Goal: Task Accomplishment & Management: Complete application form

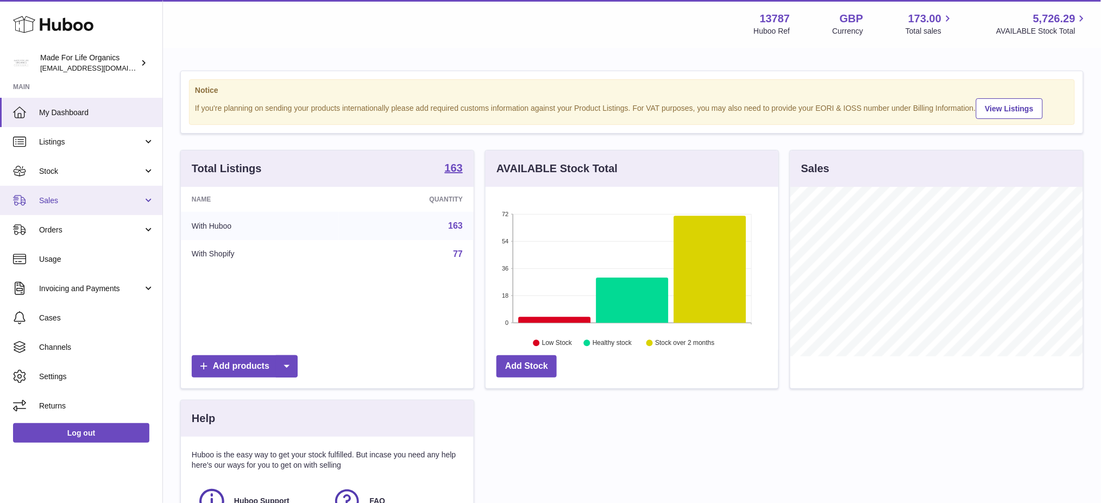
scroll to position [169, 293]
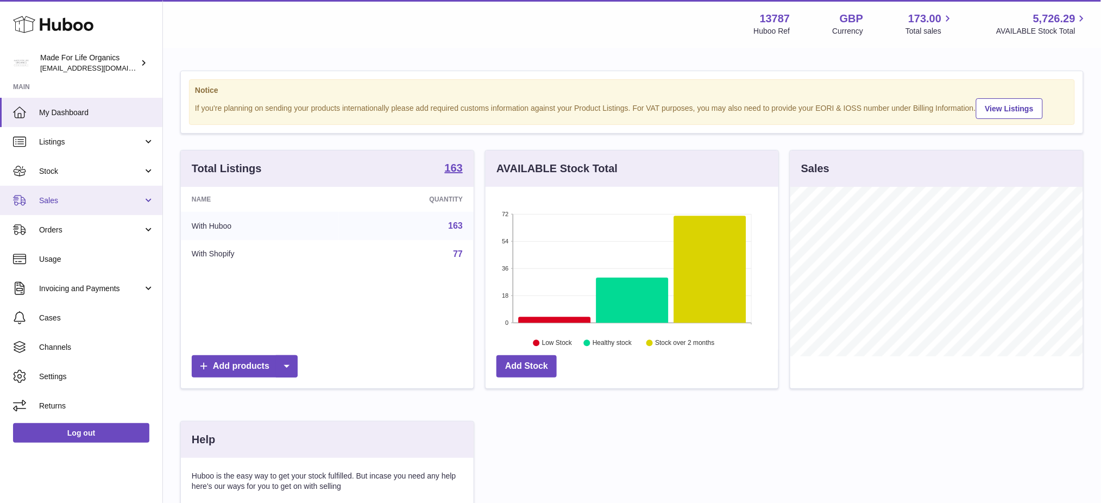
click at [64, 199] on span "Sales" at bounding box center [91, 201] width 104 height 10
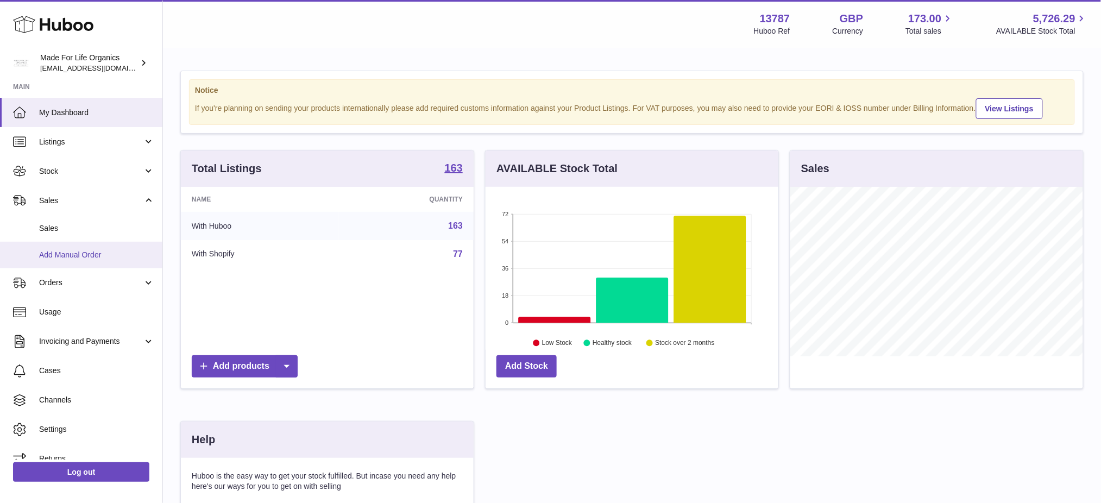
click at [57, 257] on span "Add Manual Order" at bounding box center [96, 255] width 115 height 10
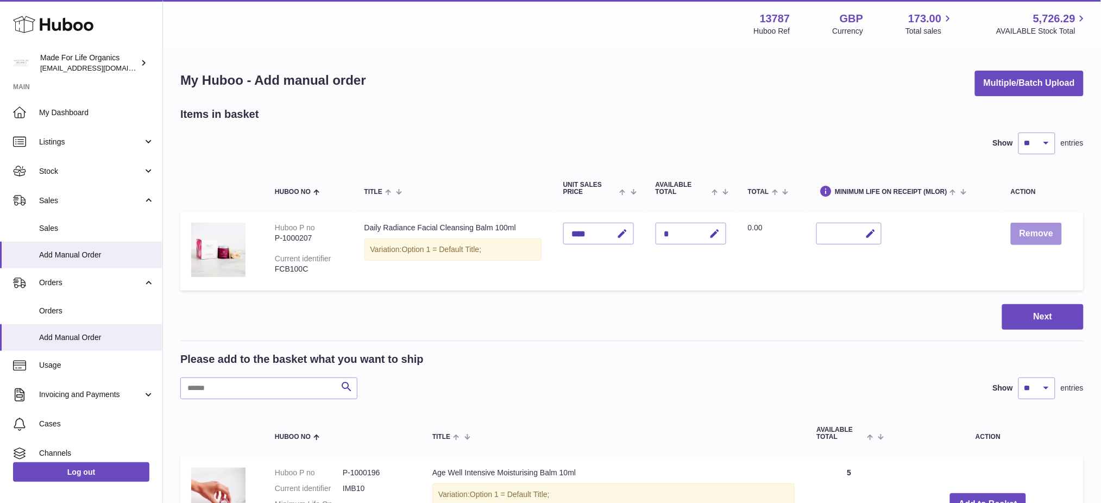
drag, startPoint x: 1056, startPoint y: 231, endPoint x: 628, endPoint y: 307, distance: 434.2
click at [1056, 231] on button "Remove" at bounding box center [1036, 234] width 51 height 22
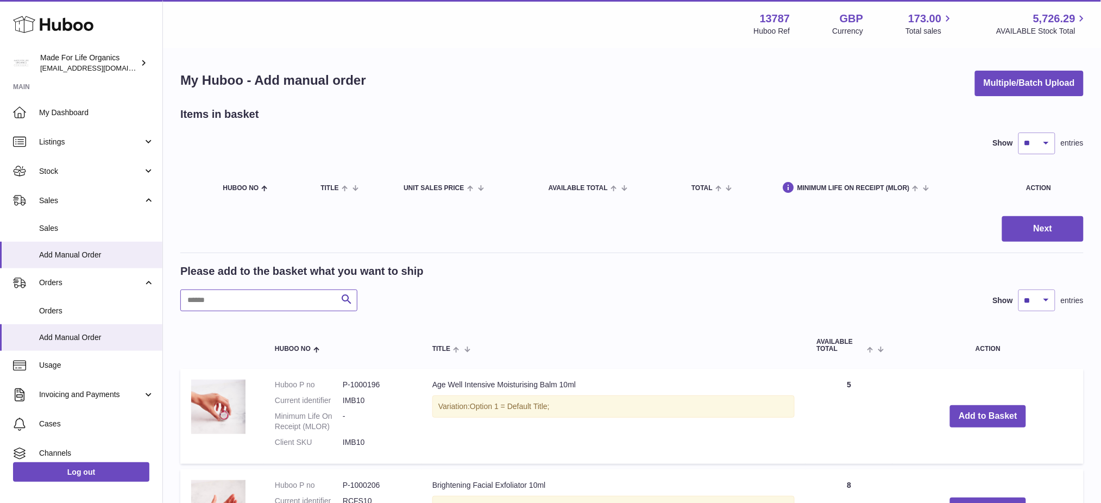
click at [212, 299] on input "text" at bounding box center [268, 301] width 177 height 22
paste input "*******"
type input "*******"
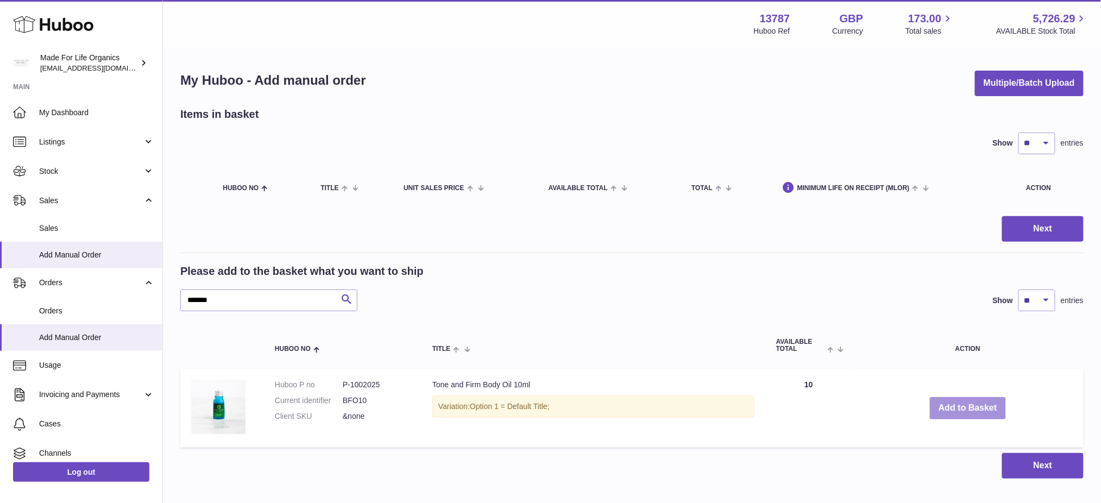
click at [968, 406] on button "Add to Basket" at bounding box center [968, 408] width 76 height 22
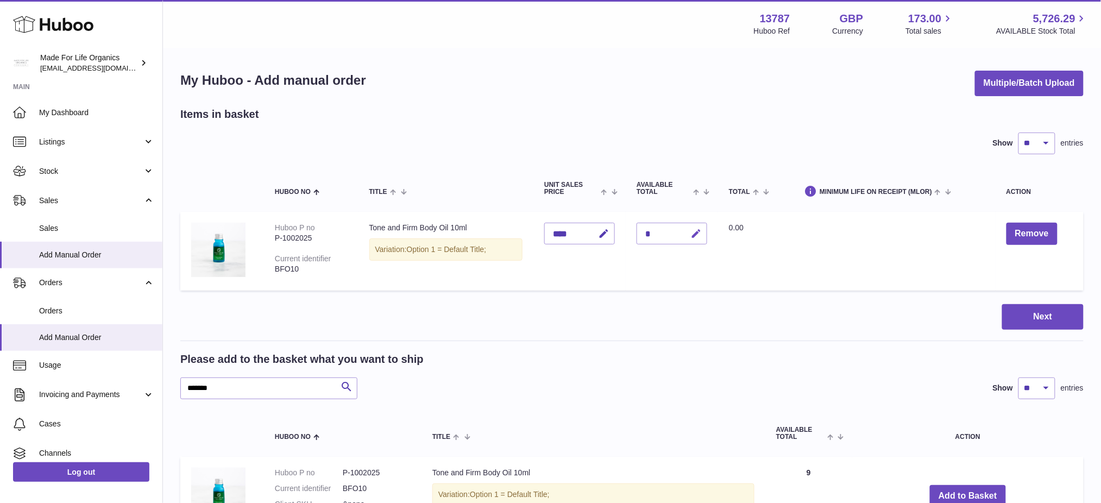
click at [702, 234] on icon "button" at bounding box center [696, 233] width 11 height 11
type input "**"
click at [685, 225] on button "submit" at bounding box center [695, 233] width 21 height 17
drag, startPoint x: 274, startPoint y: 371, endPoint x: 234, endPoint y: 373, distance: 40.8
click at [234, 373] on div "Please add to the basket what you want to ship ******* Search Show ** ** ** ***…" at bounding box center [632, 375] width 904 height 47
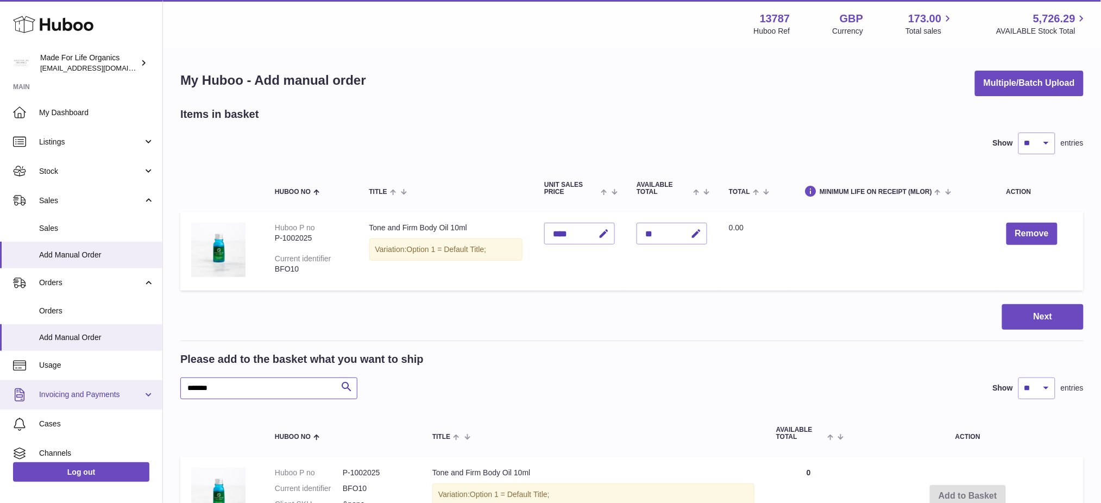
drag, startPoint x: 137, startPoint y: 387, endPoint x: 122, endPoint y: 383, distance: 16.3
click at [119, 384] on div "Huboo Made For Life Organics internalAdmin-13787@internal.huboo.com Main My Das…" at bounding box center [550, 326] width 1101 height 653
paste input "text"
type input "*******"
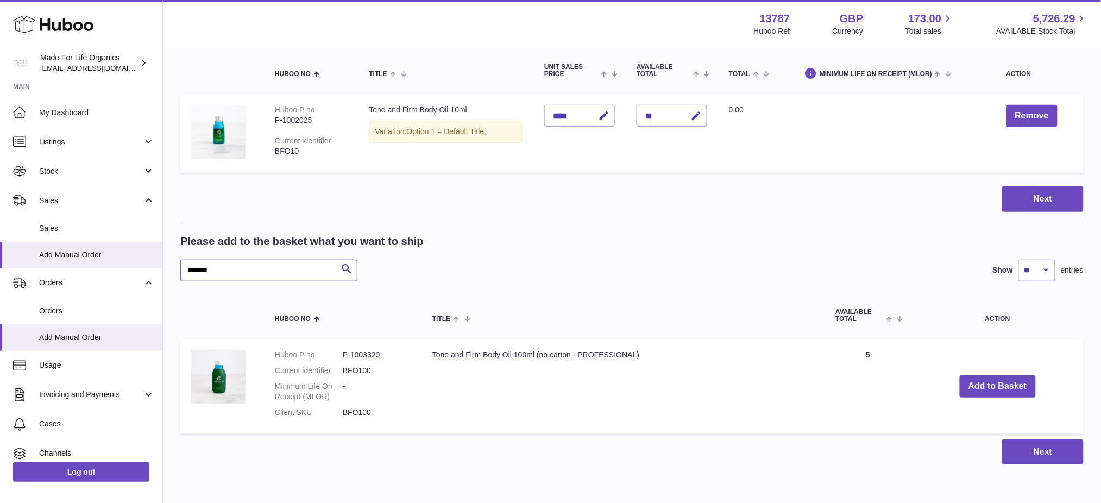
scroll to position [163, 0]
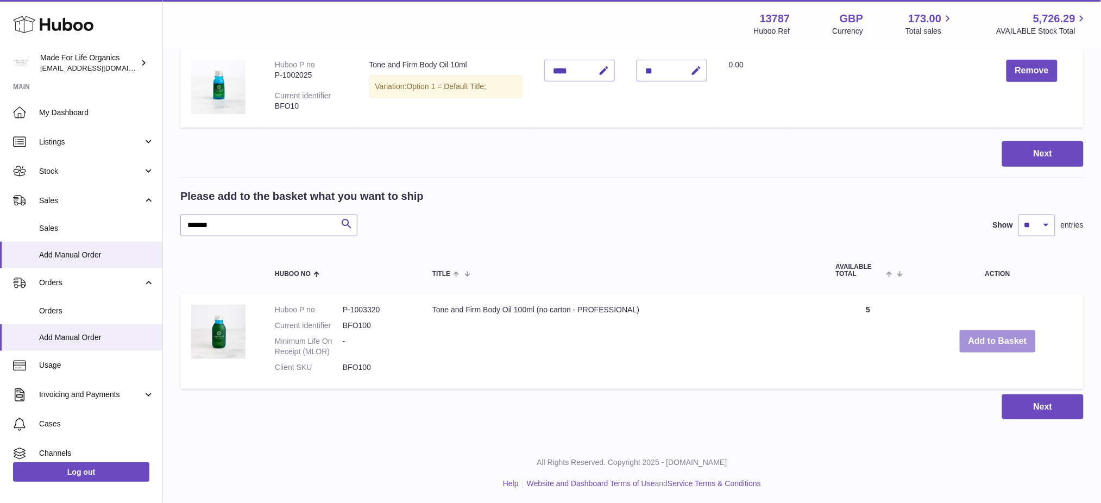
click at [979, 341] on button "Add to Basket" at bounding box center [998, 341] width 76 height 22
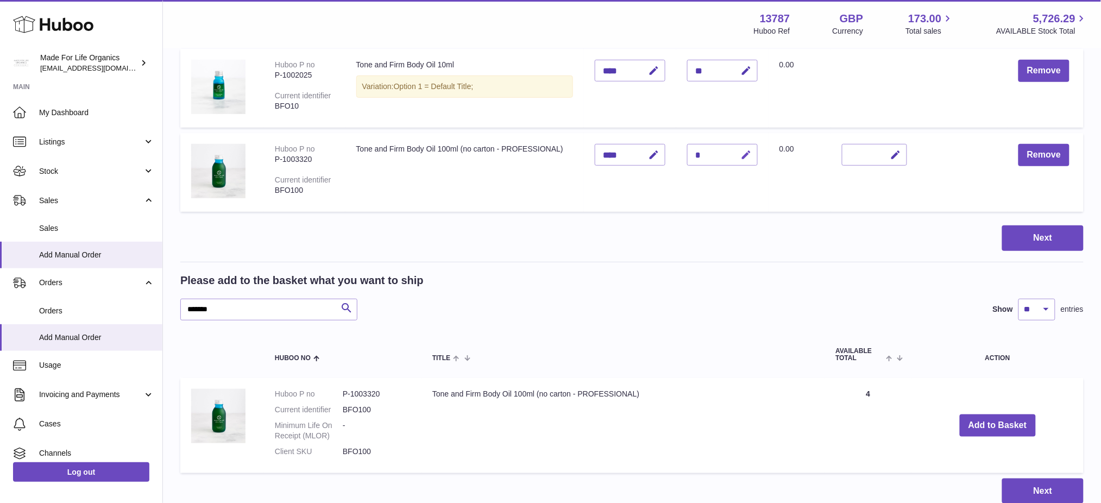
click at [752, 156] on icon "button" at bounding box center [746, 154] width 11 height 11
click at [735, 146] on button "submit" at bounding box center [745, 154] width 21 height 17
click at [752, 152] on icon "submit" at bounding box center [747, 155] width 10 height 10
click at [769, 187] on td "Quantity * Current quantity is unavailable" at bounding box center [722, 172] width 92 height 79
click at [730, 153] on icon "button" at bounding box center [725, 155] width 10 height 10
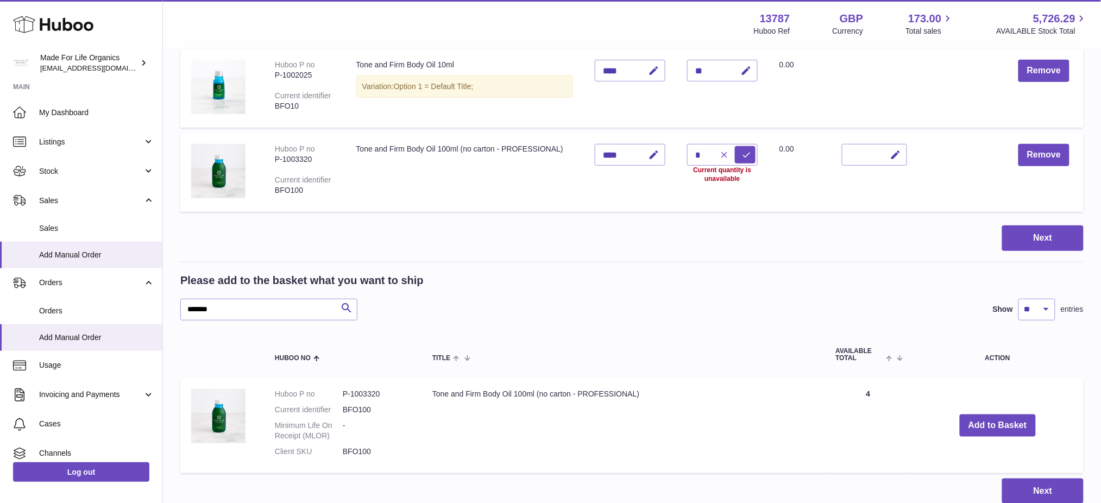
type input "*"
click at [752, 152] on icon "button" at bounding box center [746, 154] width 11 height 11
click at [752, 152] on icon "submit" at bounding box center [747, 155] width 10 height 10
click at [730, 154] on icon "button" at bounding box center [725, 155] width 10 height 10
click at [963, 423] on button "Add to Basket" at bounding box center [998, 426] width 76 height 22
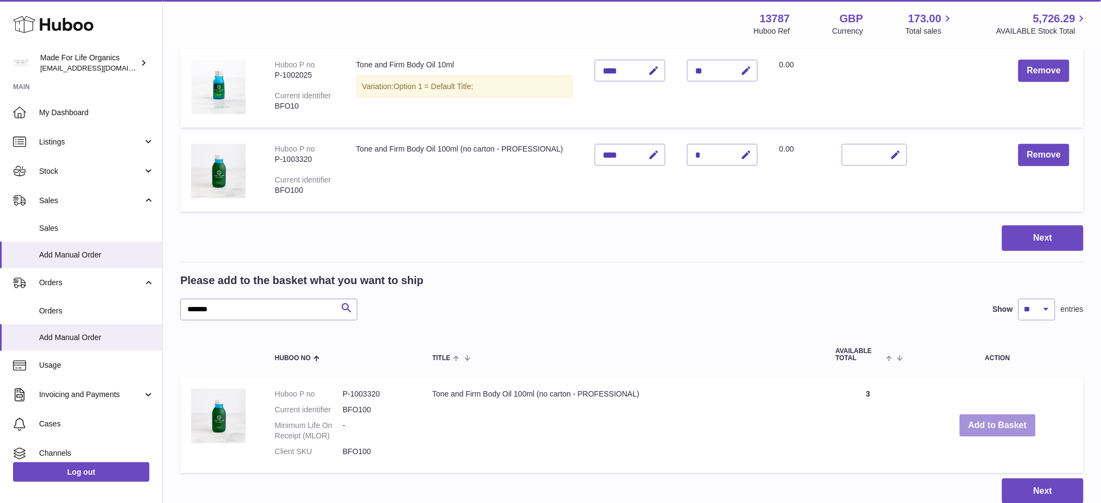
click at [968, 422] on button "Add to Basket" at bounding box center [998, 426] width 76 height 22
click at [969, 422] on button "Add to Basket" at bounding box center [998, 426] width 76 height 22
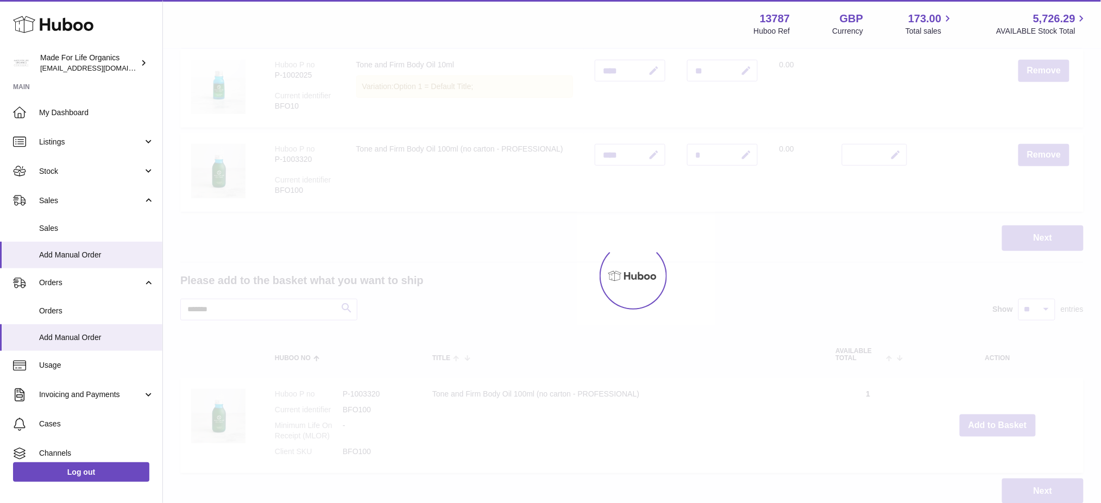
type input "*"
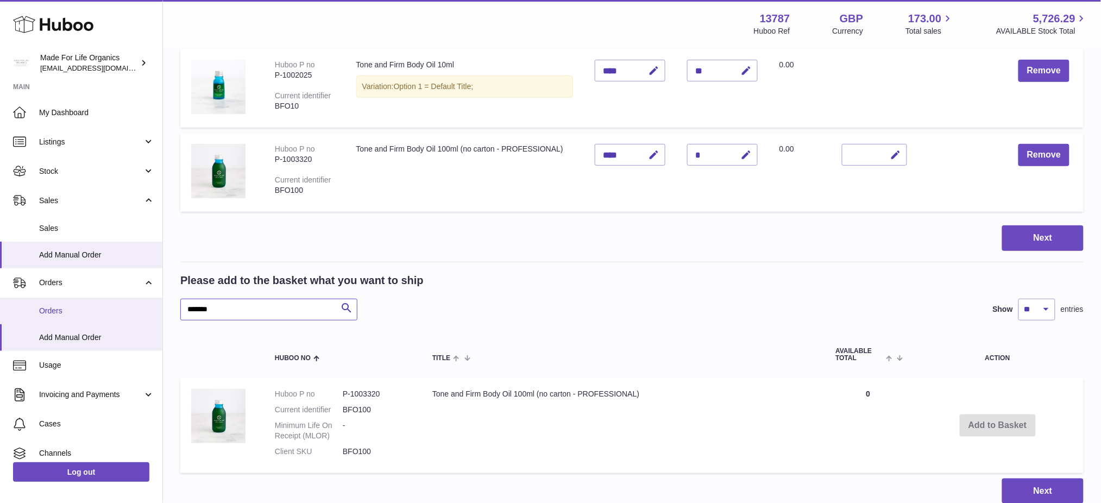
drag, startPoint x: 240, startPoint y: 305, endPoint x: 39, endPoint y: 298, distance: 201.2
click at [39, 298] on div "Huboo Made For Life Organics internalAdmin-13787@internal.huboo.com Main My Das…" at bounding box center [550, 213] width 1101 height 752
paste input "text"
type input "*******"
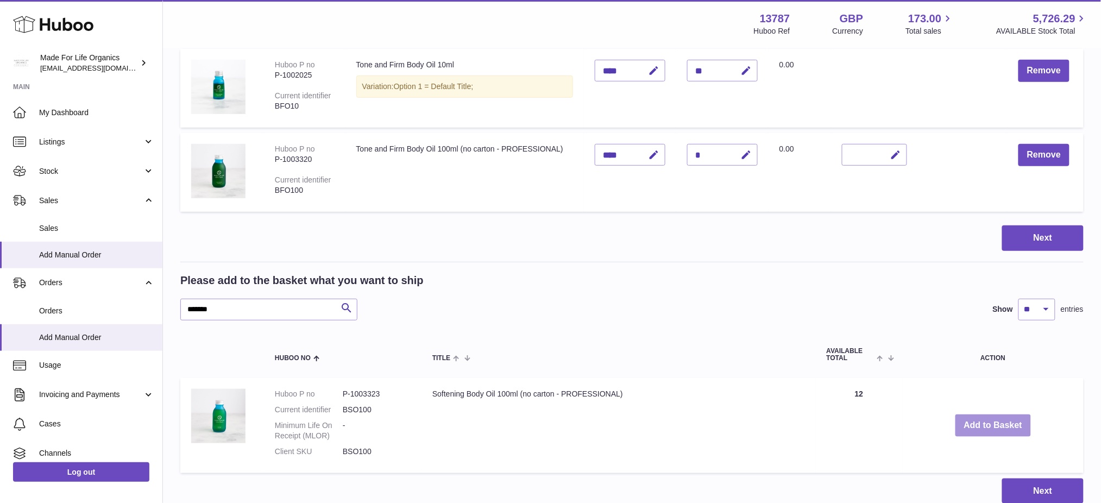
click at [971, 417] on button "Add to Basket" at bounding box center [994, 426] width 76 height 22
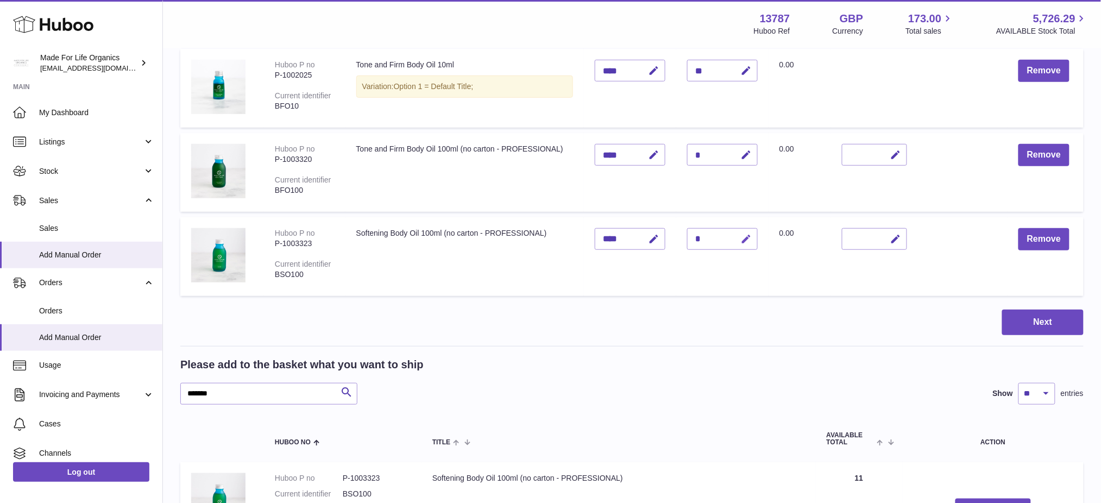
click at [752, 238] on icon "button" at bounding box center [746, 239] width 11 height 11
type input "**"
click at [752, 235] on icon "submit" at bounding box center [747, 239] width 10 height 10
click at [8, 336] on div "Huboo Made For Life Organics internalAdmin-13787@internal.huboo.com Main My Das…" at bounding box center [550, 255] width 1101 height 837
paste input "text"
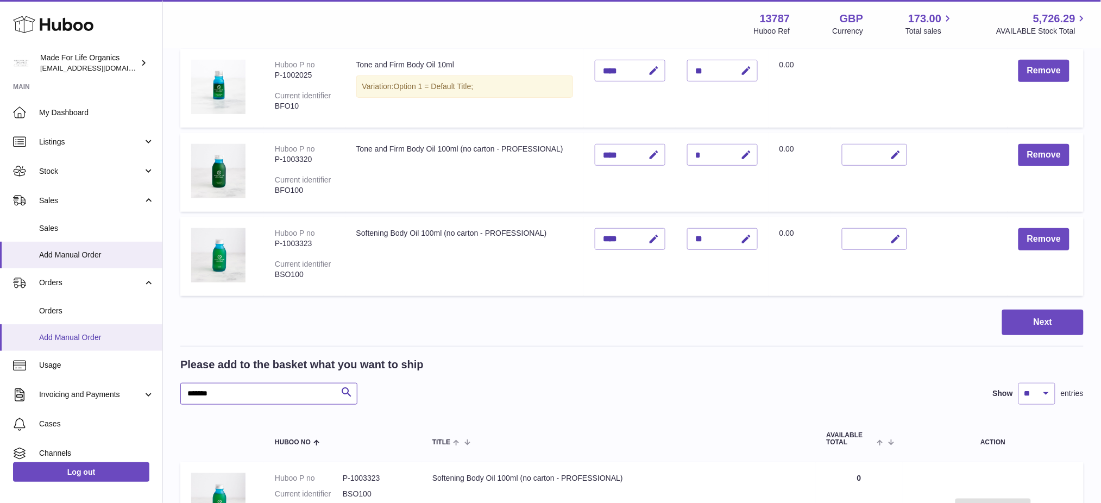
type input "*******"
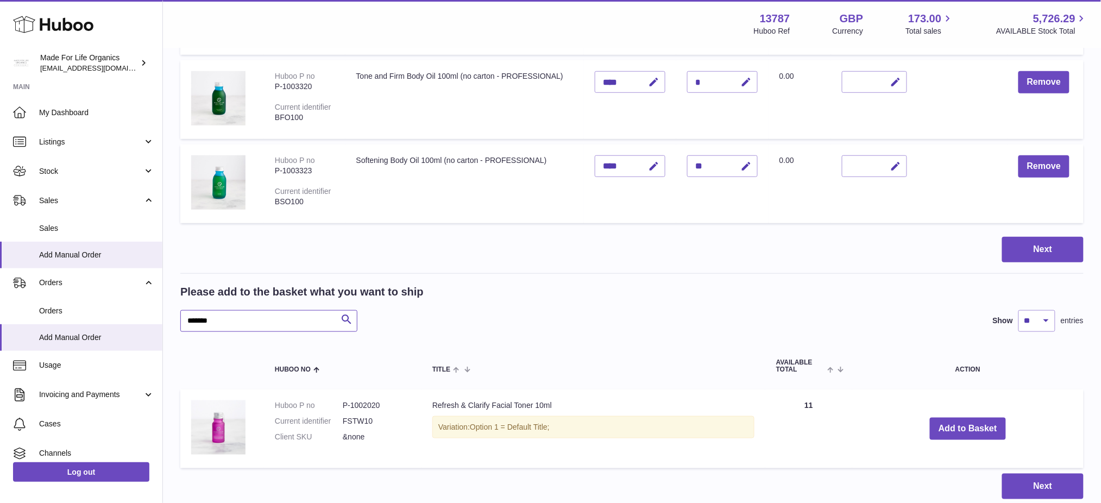
scroll to position [308, 0]
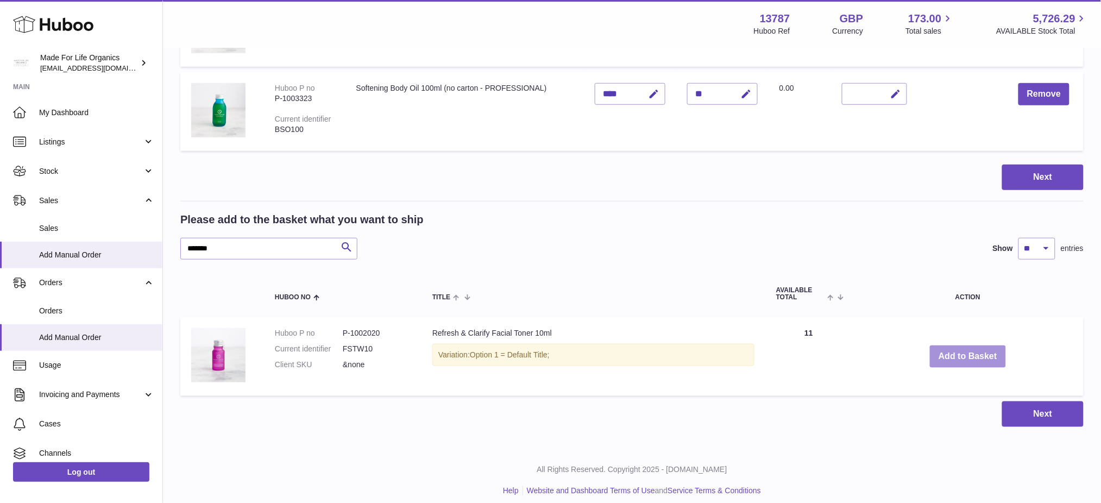
click at [974, 356] on button "Add to Basket" at bounding box center [968, 357] width 76 height 22
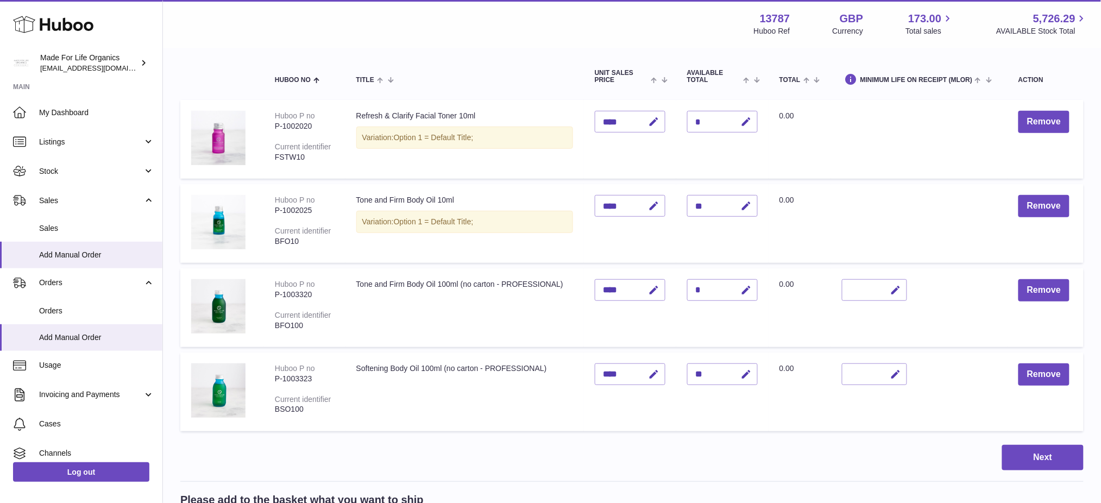
scroll to position [91, 0]
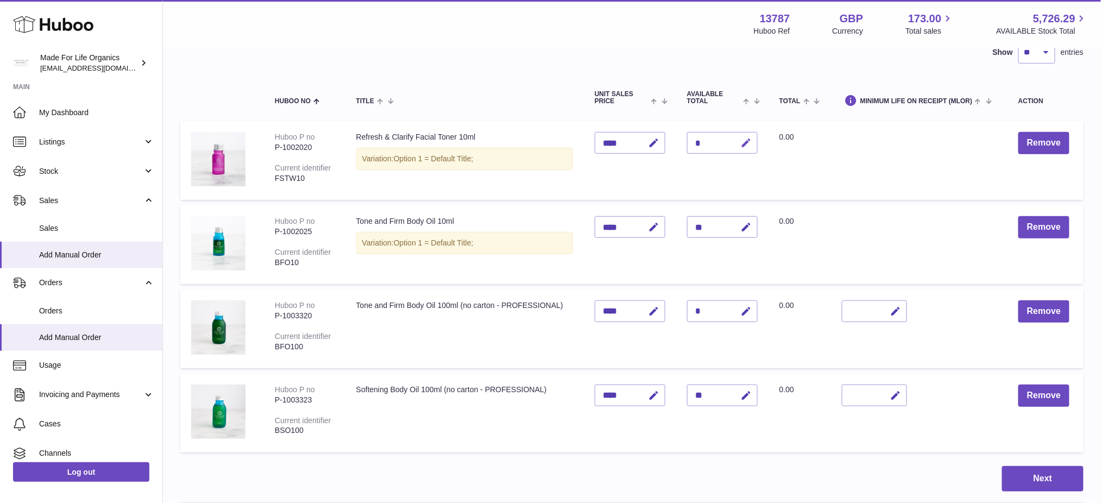
click at [750, 139] on icon "button" at bounding box center [746, 142] width 11 height 11
type input "**"
click at [735, 134] on button "submit" at bounding box center [745, 142] width 21 height 17
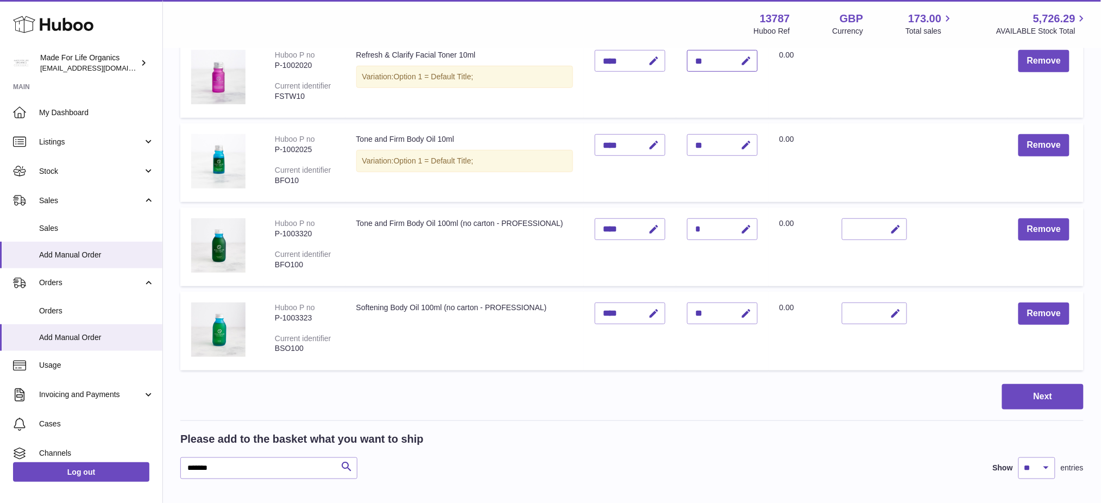
scroll to position [236, 0]
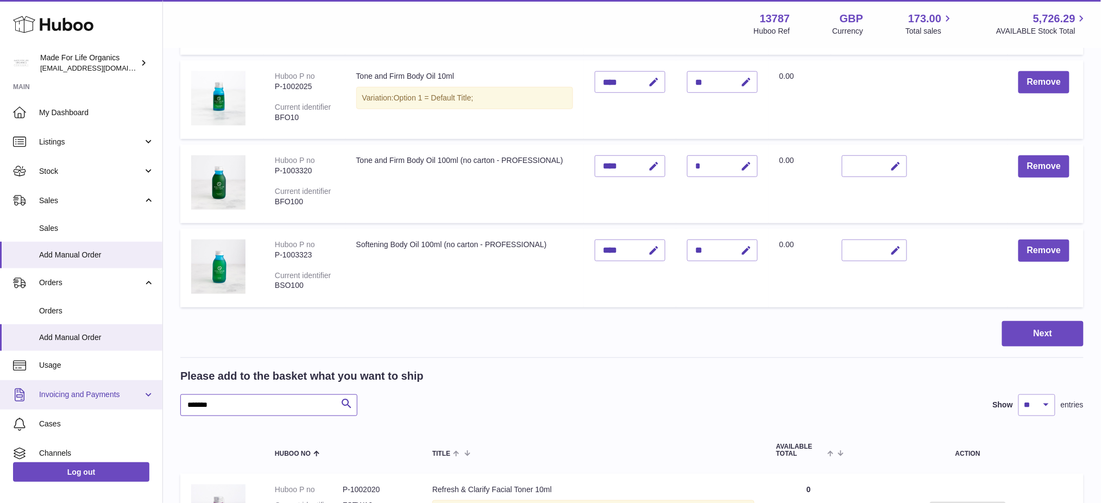
drag, startPoint x: 250, startPoint y: 409, endPoint x: 141, endPoint y: 407, distance: 109.8
click at [141, 407] on div "Huboo Made For Life Organics internalAdmin-13787@internal.huboo.com Main My Das…" at bounding box center [550, 216] width 1101 height 905
paste input "text"
type input "*******"
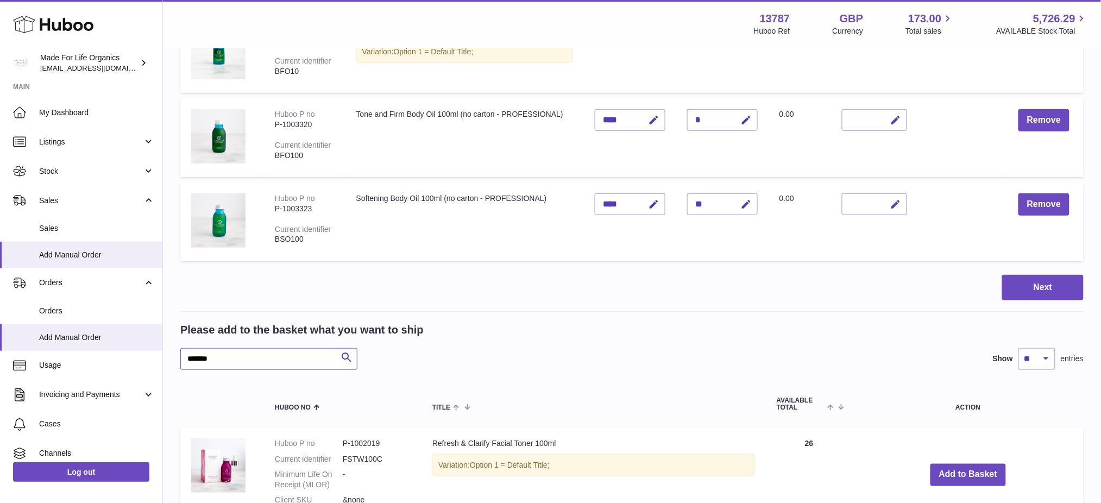
scroll to position [415, 0]
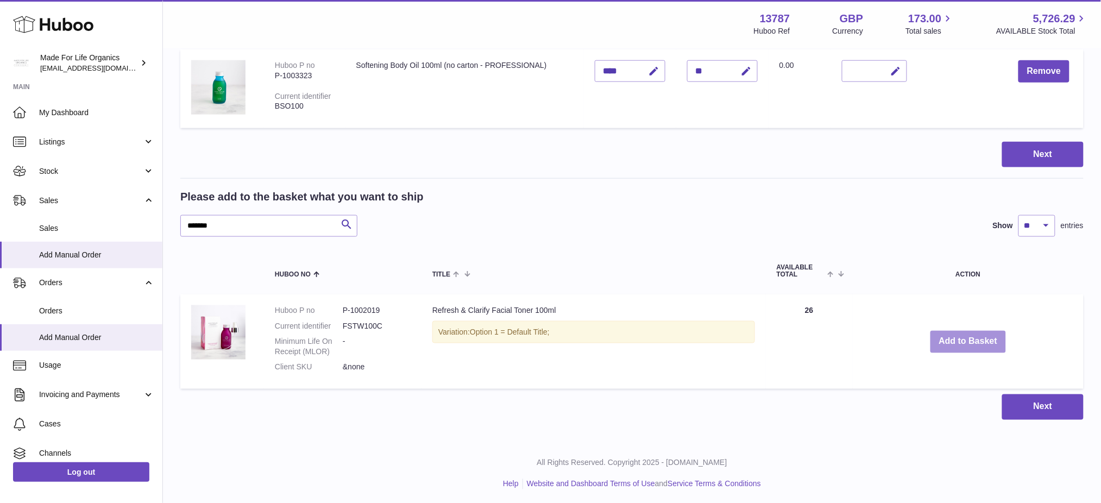
click at [964, 344] on button "Add to Basket" at bounding box center [969, 342] width 76 height 22
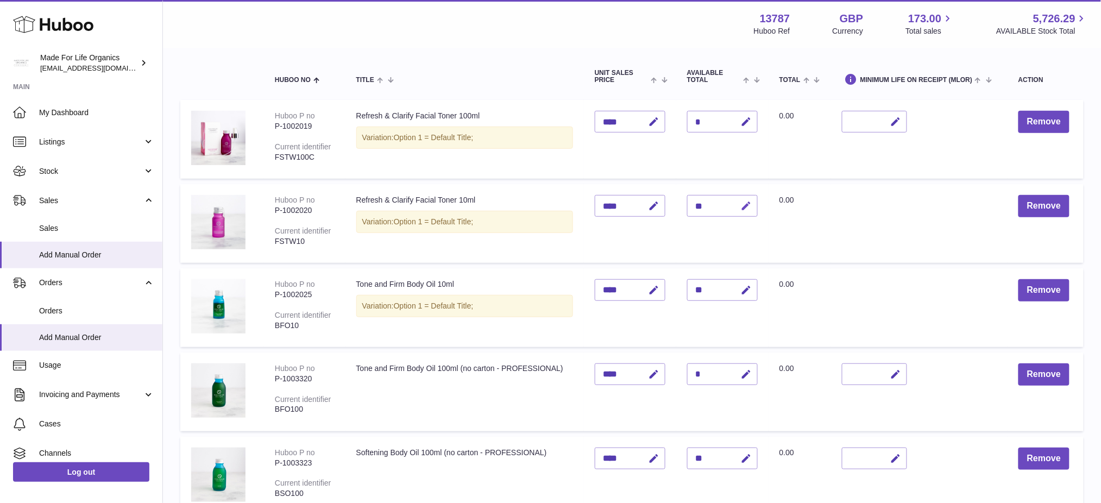
scroll to position [137, 0]
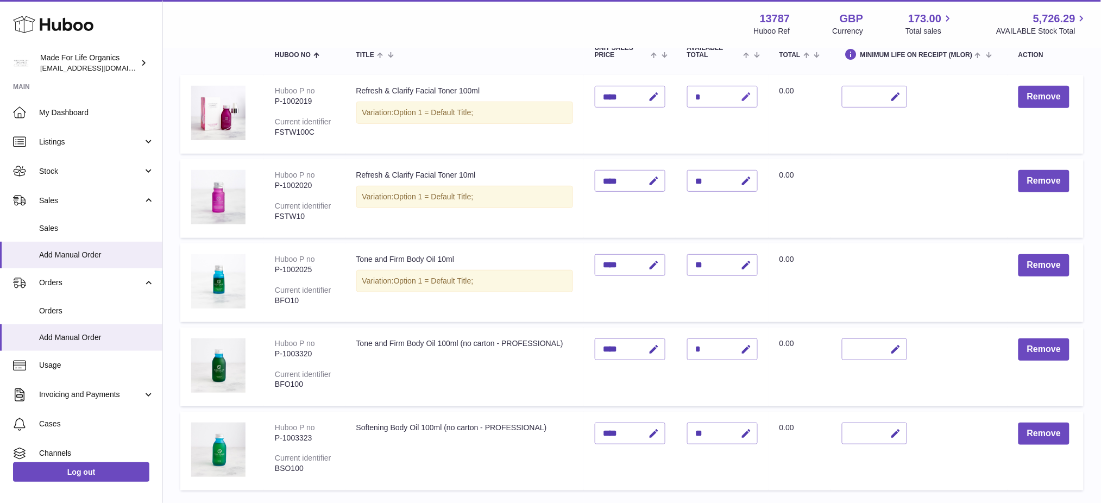
click at [752, 98] on icon "button" at bounding box center [746, 96] width 11 height 11
type input "**"
click at [735, 88] on button "submit" at bounding box center [745, 96] width 21 height 17
click at [494, 72] on table "Huboo no Title Unit Sales Price AVAILABLE Total Total Minimum Life On Receipt (…" at bounding box center [632, 262] width 904 height 468
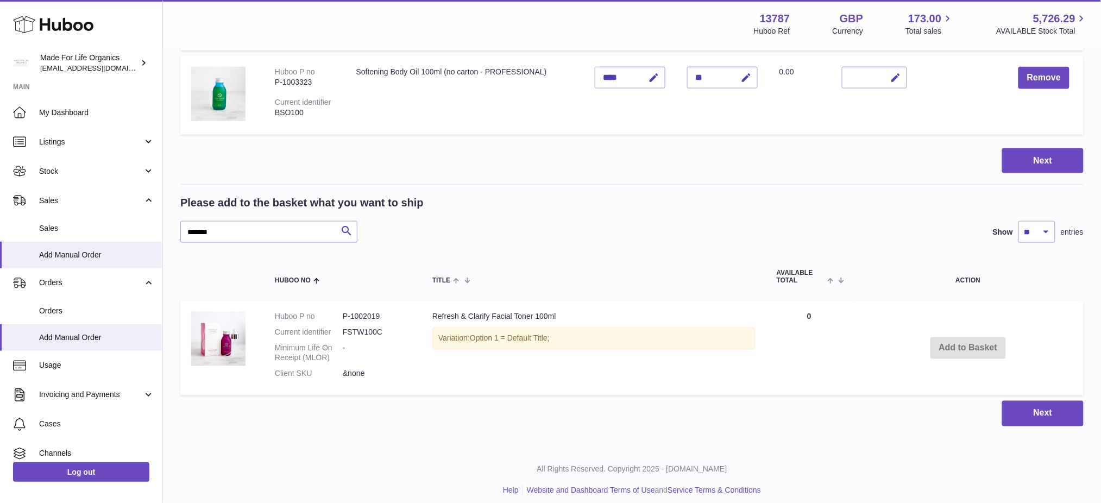
scroll to position [499, 0]
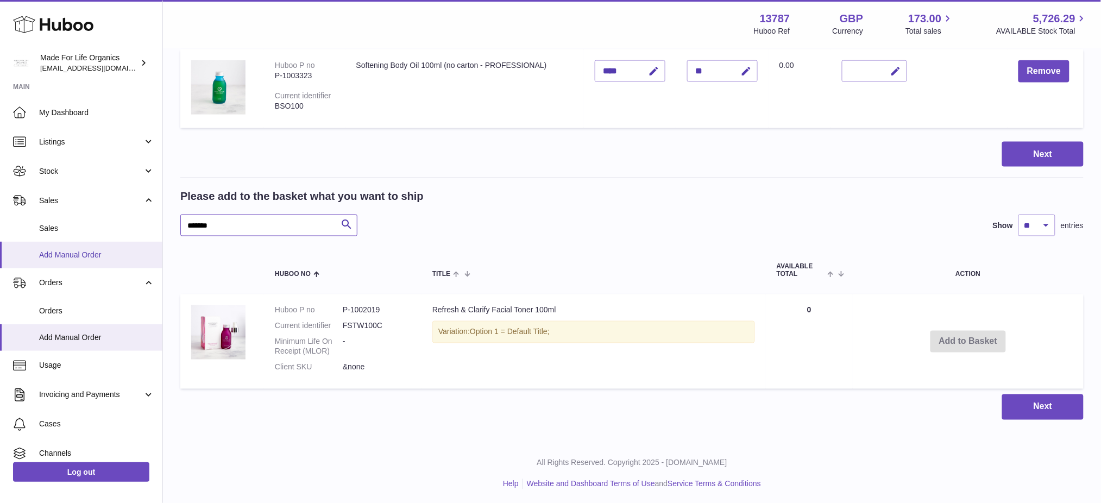
click at [29, 257] on div "Huboo Made For Life Organics internalAdmin-13787@internal.huboo.com Main My Das…" at bounding box center [550, 3] width 1101 height 1005
paste input "text"
type input "*******"
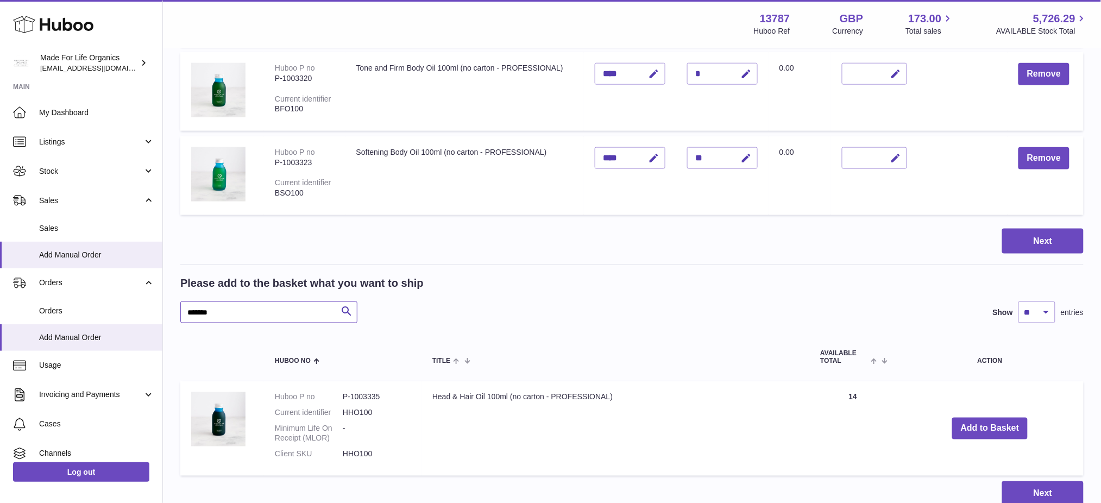
scroll to position [499, 0]
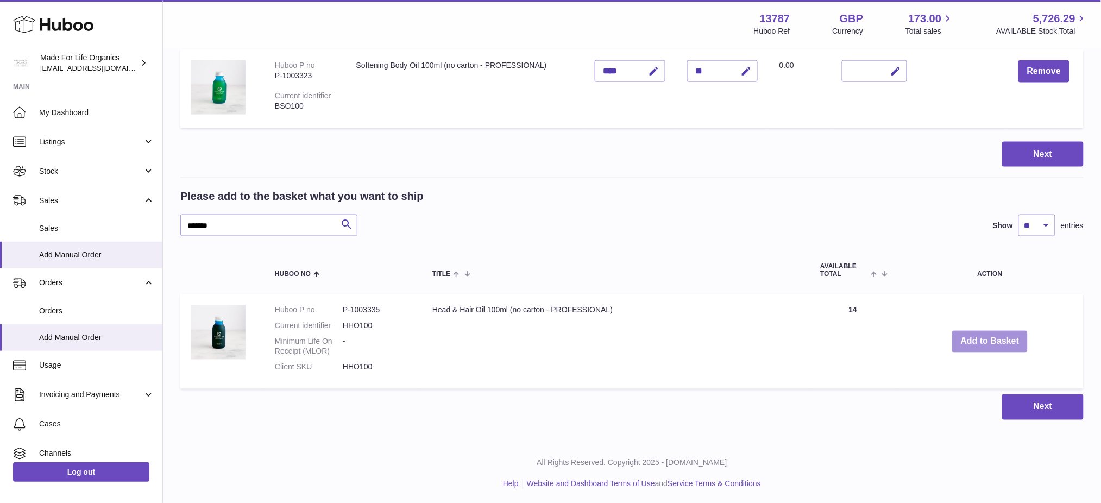
click at [980, 348] on button "Add to Basket" at bounding box center [990, 342] width 76 height 22
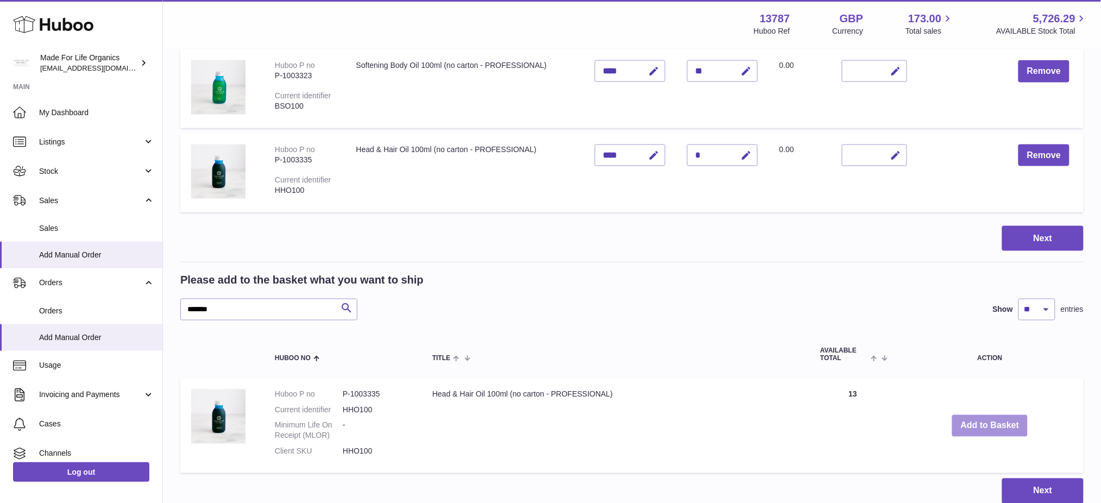
scroll to position [282, 0]
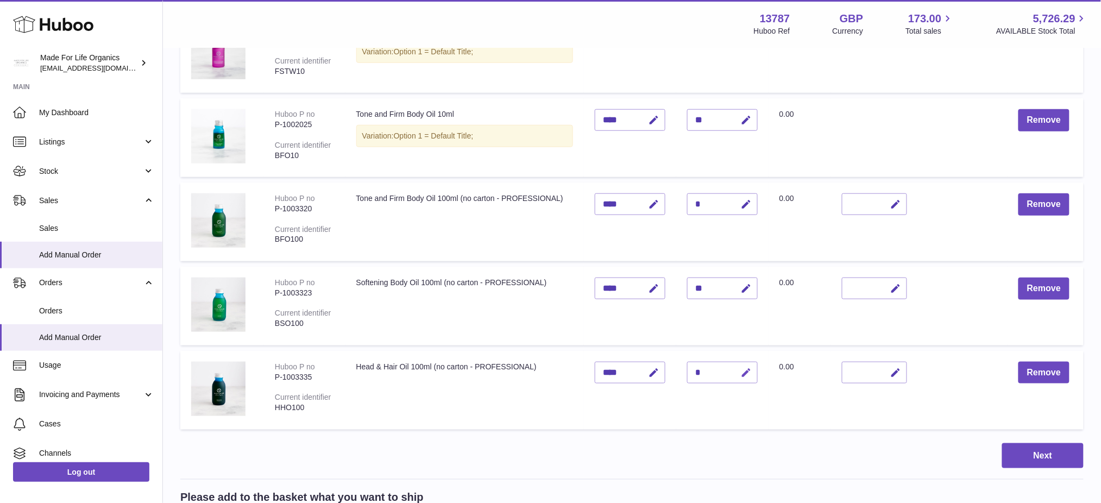
click at [752, 369] on icon "button" at bounding box center [746, 372] width 11 height 11
type input "**"
click at [735, 364] on button "submit" at bounding box center [745, 372] width 21 height 17
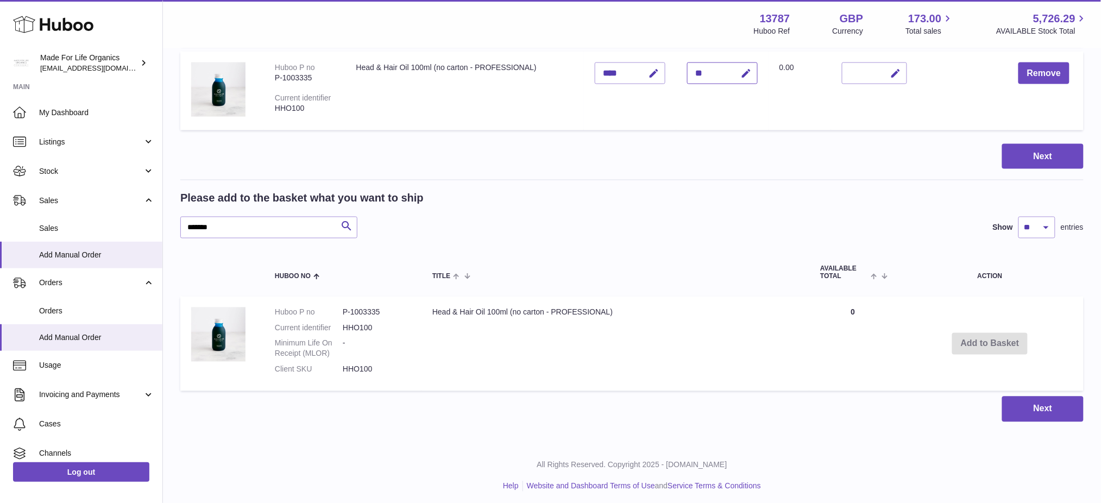
scroll to position [584, 0]
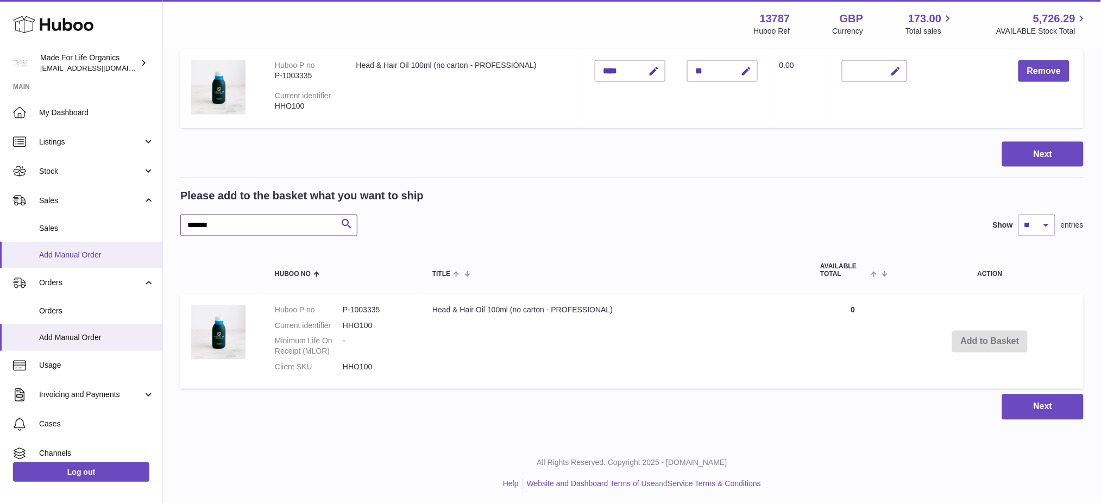
paste input "text"
type input "*******"
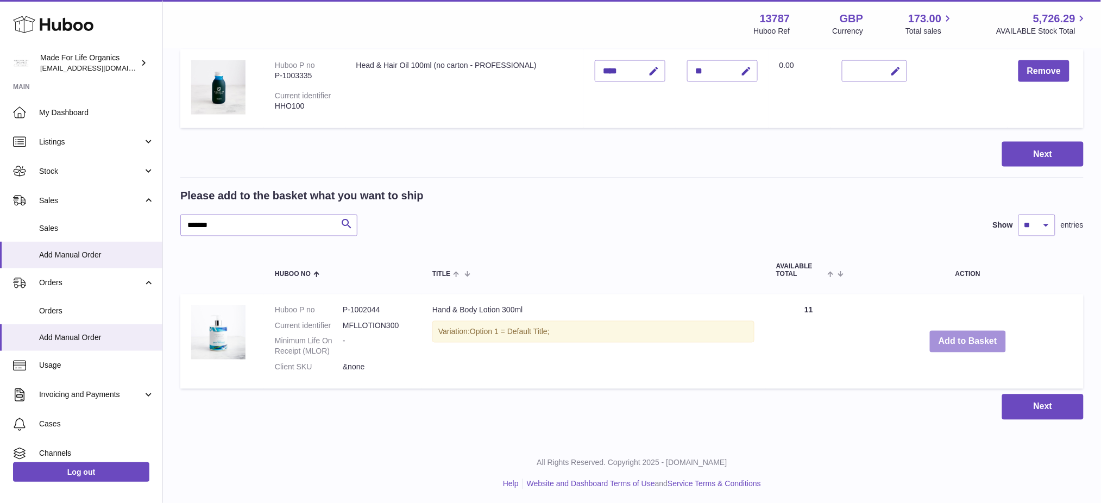
click at [966, 340] on button "Add to Basket" at bounding box center [968, 342] width 76 height 22
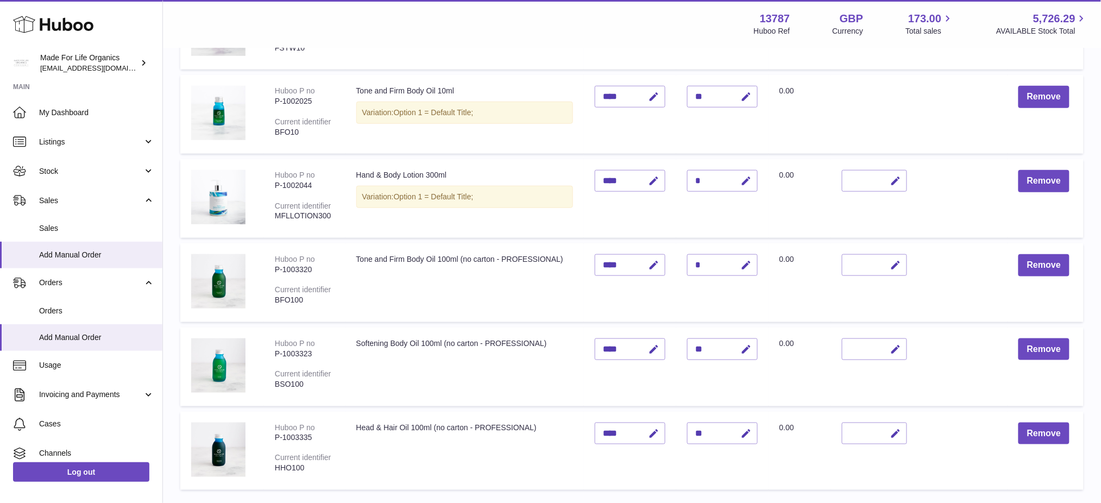
scroll to position [160, 0]
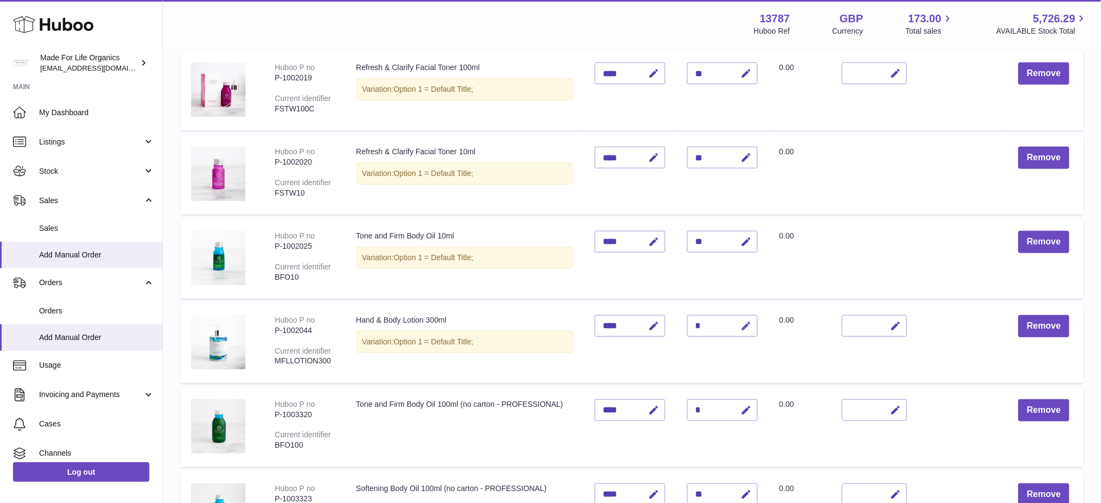
click at [752, 327] on icon "button" at bounding box center [746, 326] width 11 height 11
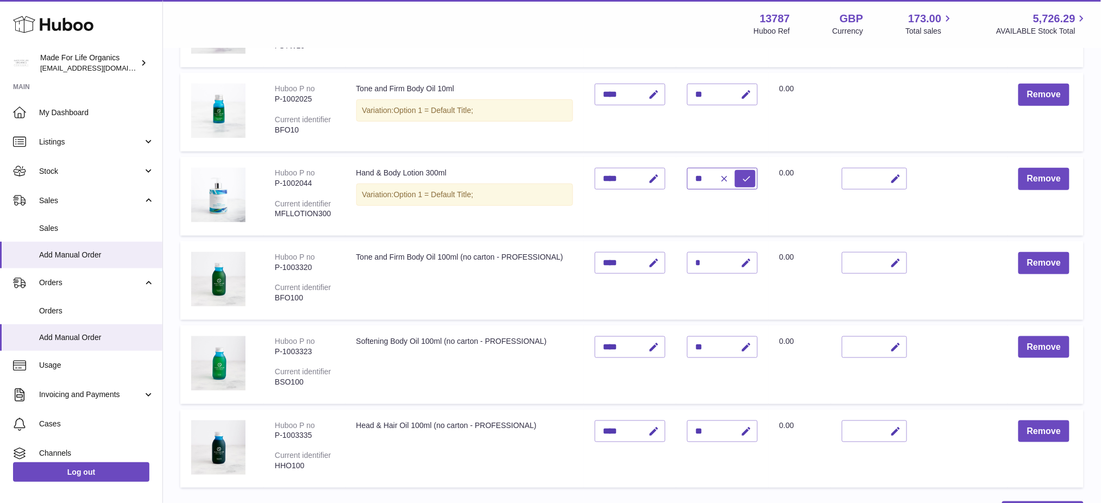
scroll to position [305, 0]
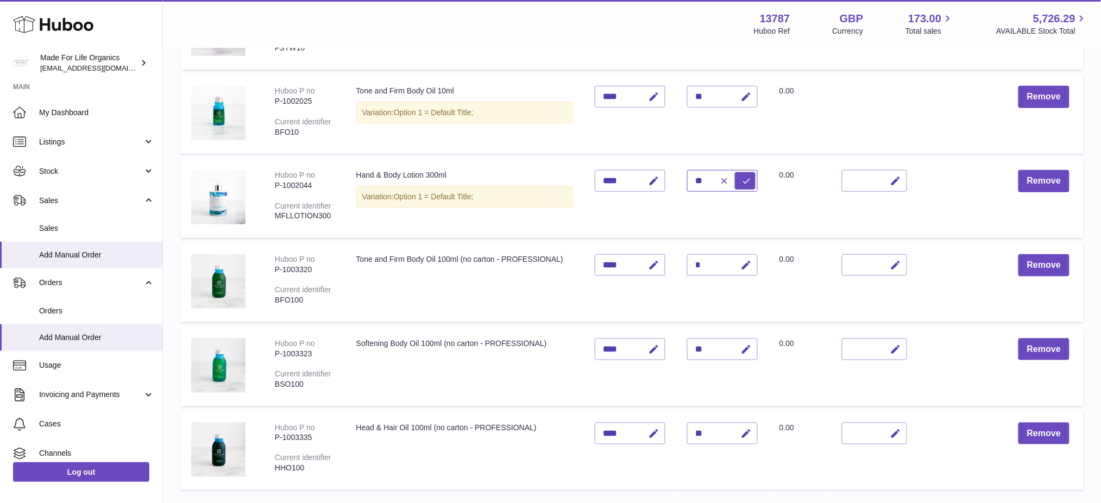
type input "**"
click at [735, 172] on button "submit" at bounding box center [745, 180] width 21 height 17
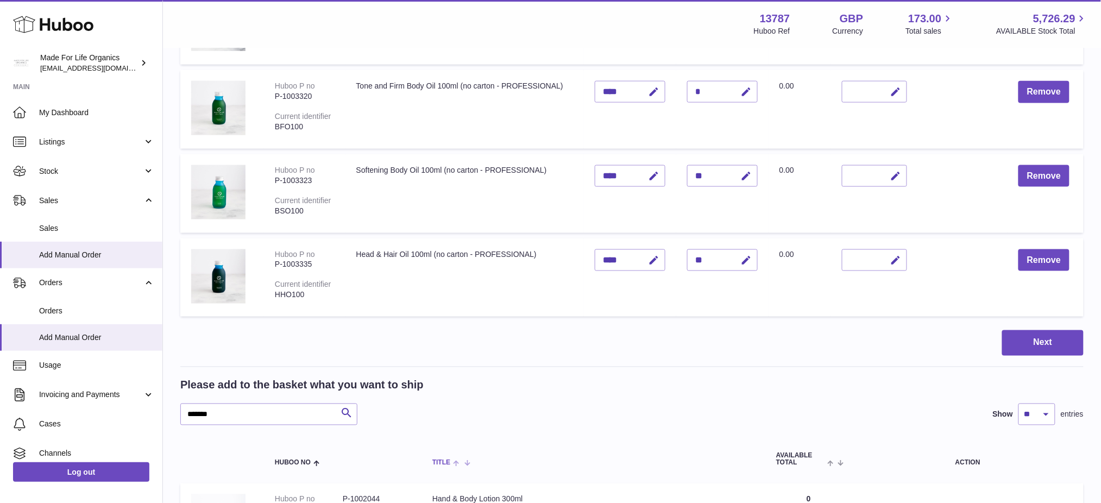
scroll to position [667, 0]
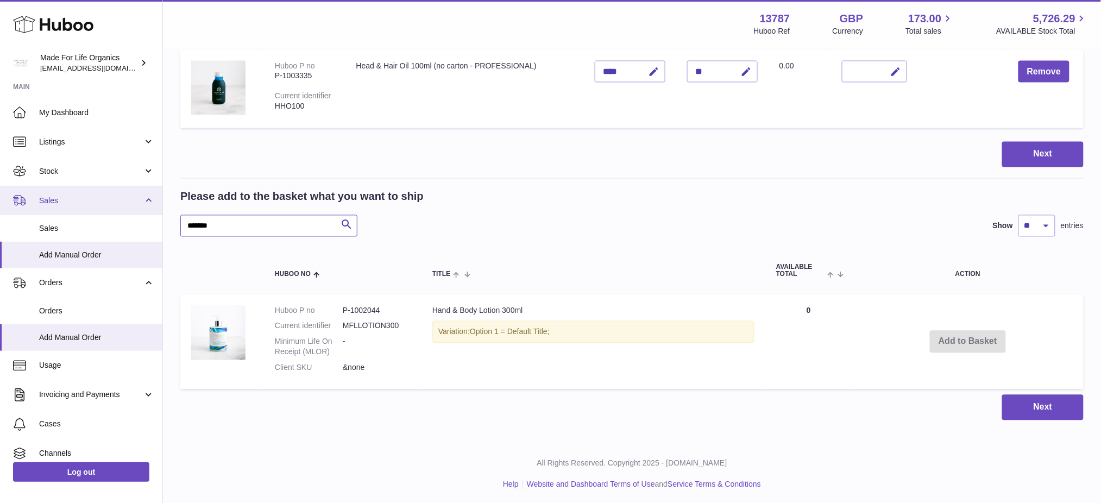
drag, startPoint x: 290, startPoint y: 229, endPoint x: 27, endPoint y: 196, distance: 265.7
paste input "text"
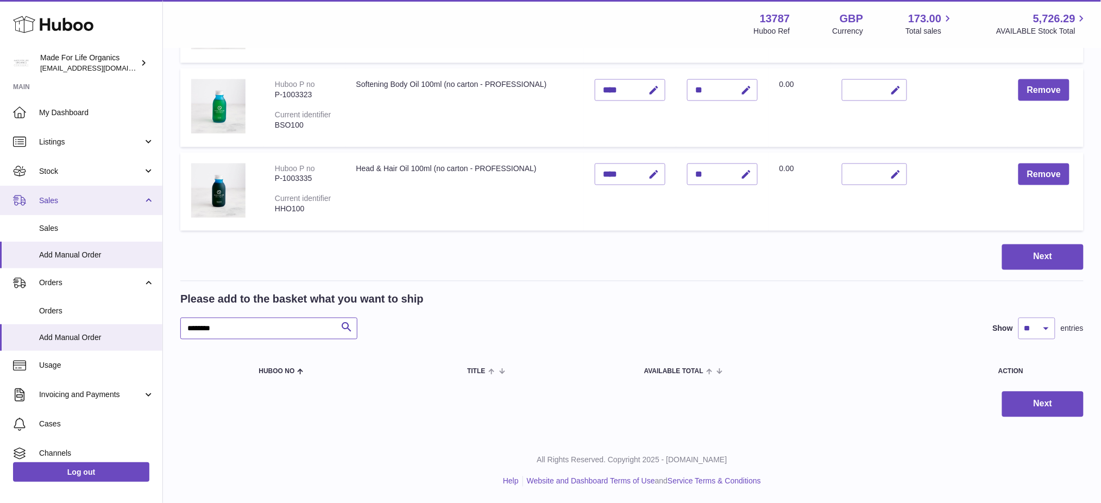
scroll to position [562, 0]
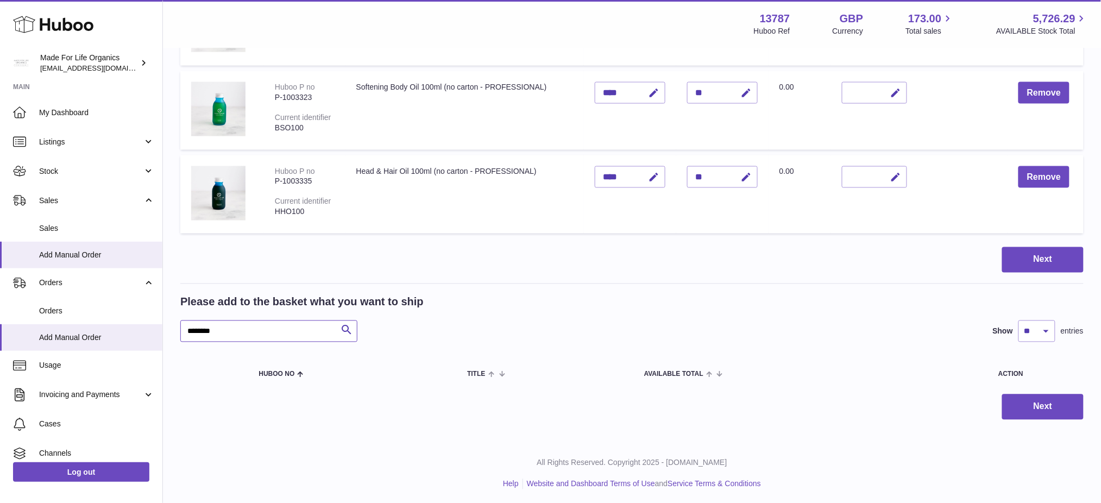
type input "*******"
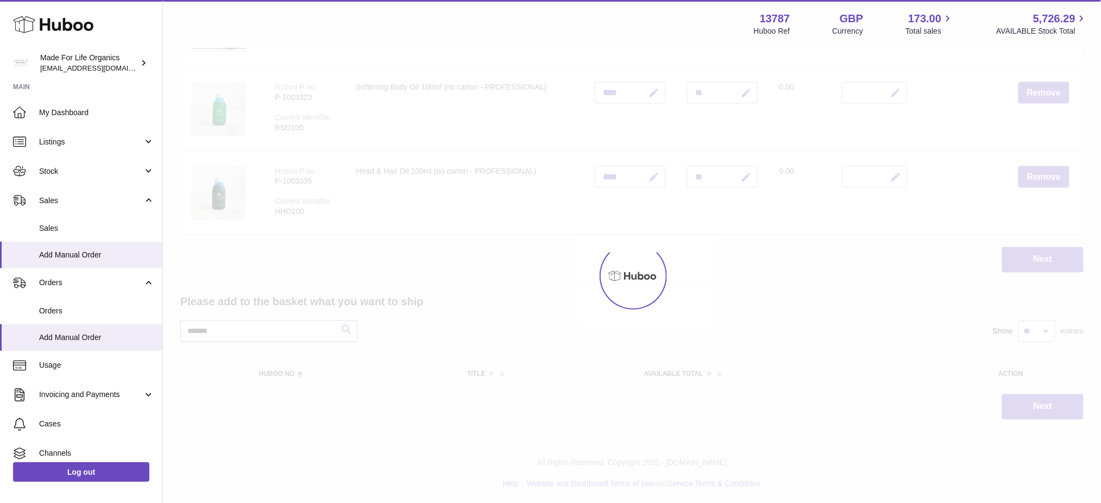
scroll to position [667, 0]
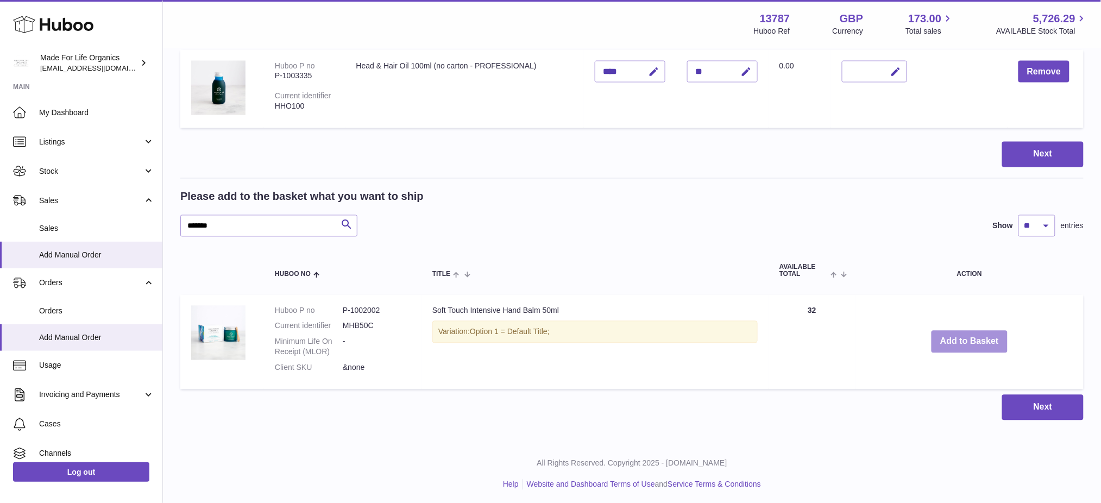
click at [971, 343] on button "Add to Basket" at bounding box center [970, 342] width 76 height 22
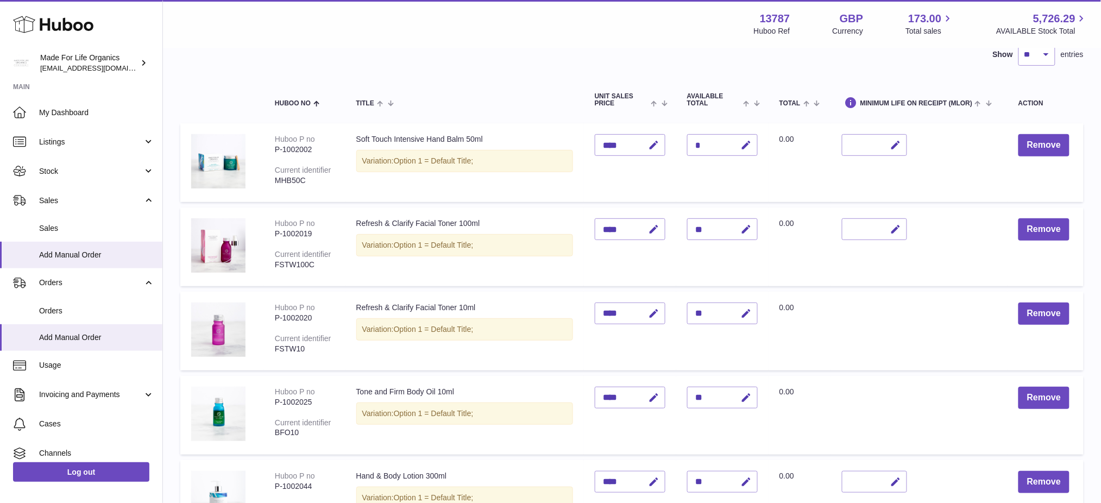
scroll to position [27, 0]
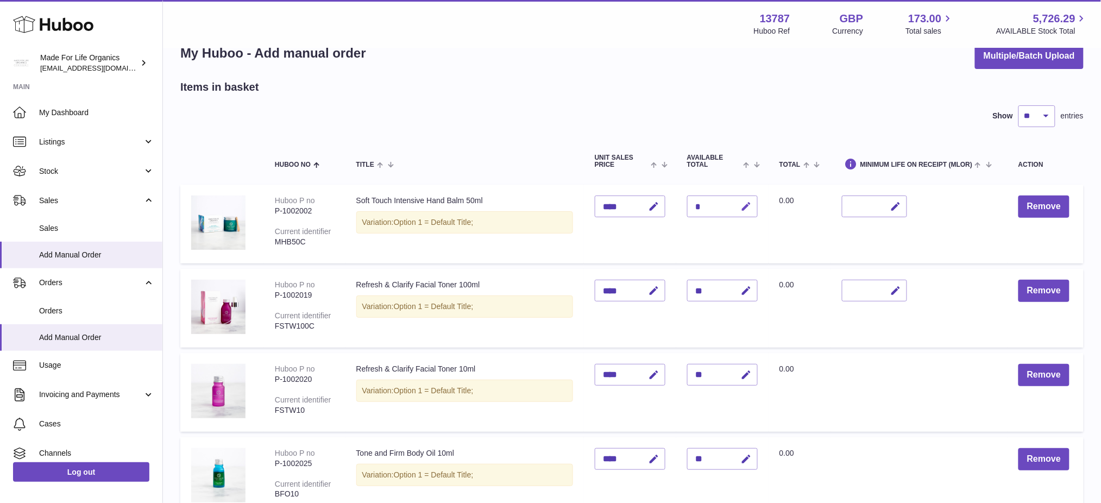
click at [751, 207] on icon "button" at bounding box center [746, 206] width 11 height 11
type input "**"
click at [735, 198] on button "submit" at bounding box center [745, 206] width 21 height 17
click at [1050, 200] on button "Remove" at bounding box center [1044, 207] width 51 height 22
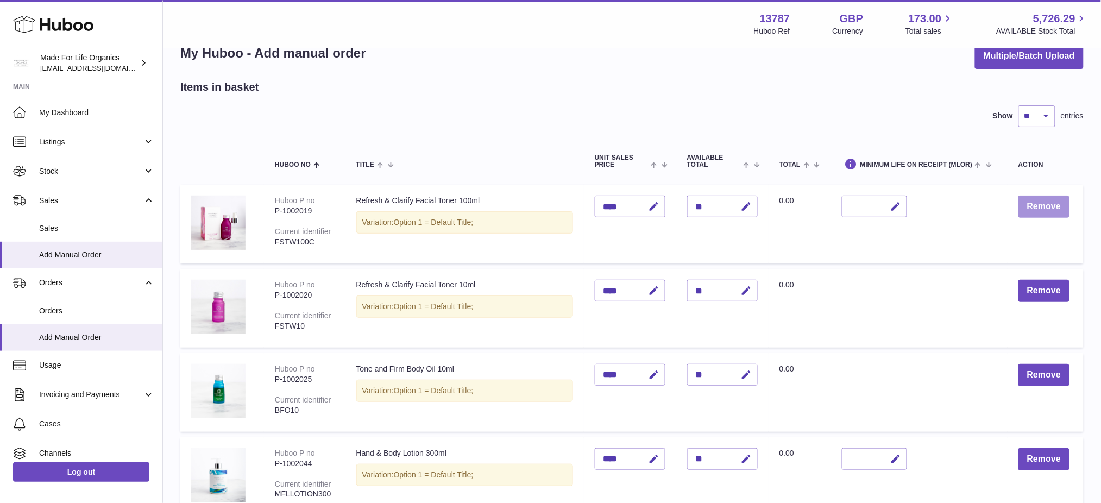
click at [1042, 204] on button "Remove" at bounding box center [1044, 207] width 51 height 22
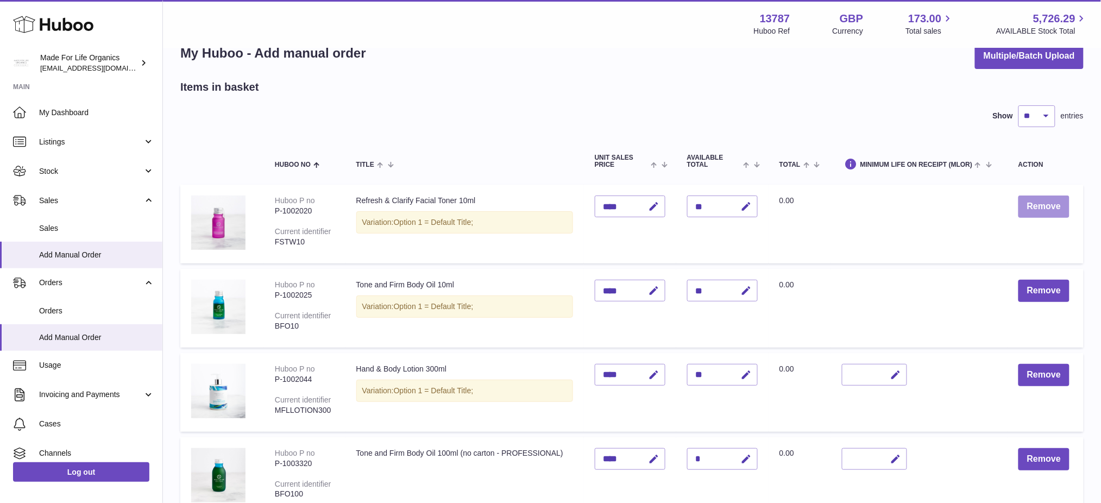
click at [1042, 204] on button "Remove" at bounding box center [1044, 207] width 51 height 22
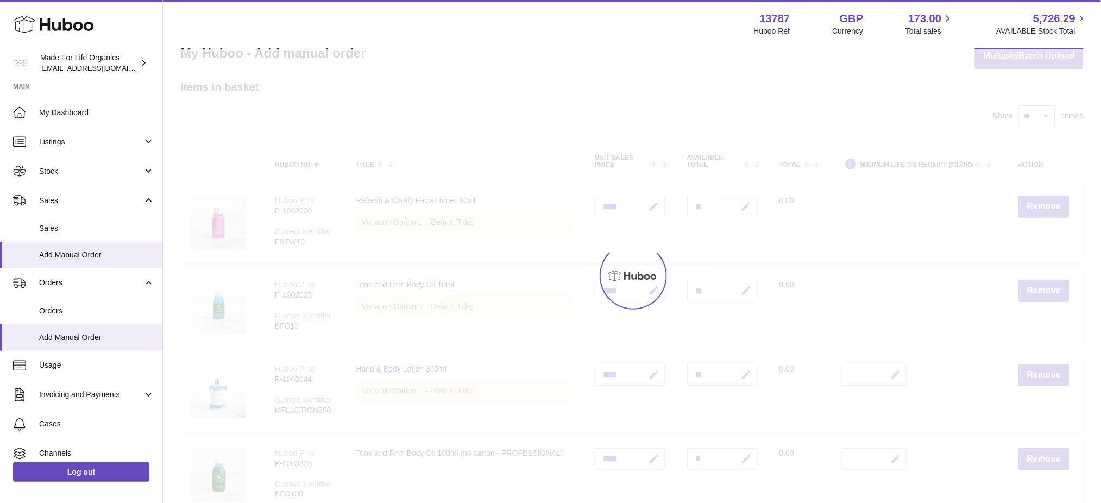
click at [1042, 204] on div at bounding box center [632, 276] width 938 height 454
click at [1042, 204] on div "Menu Huboo 13787 Huboo Ref GBP Currency 173.00 Total sales 5,726.29 AVAILABLE S…" at bounding box center [632, 485] width 938 height 1025
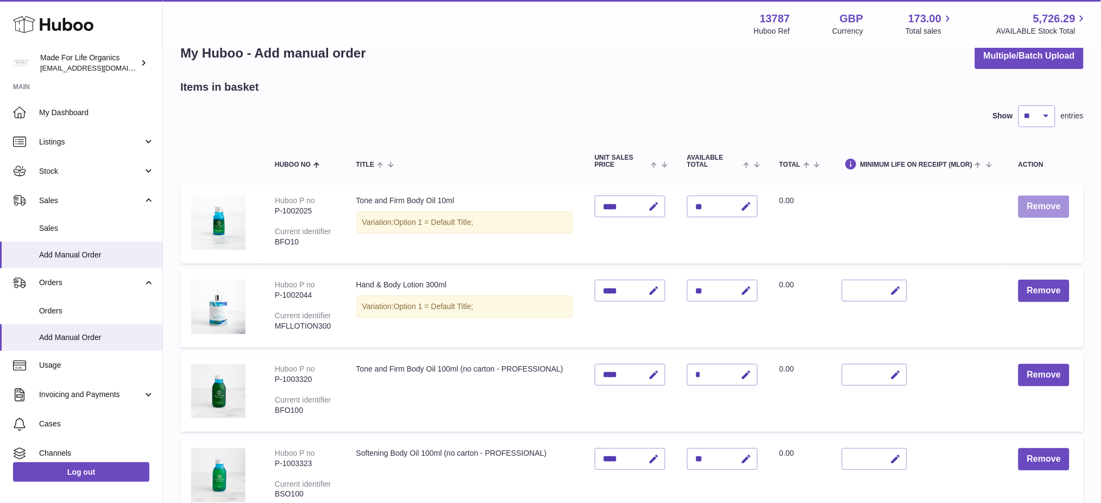
click at [1042, 204] on button "Remove" at bounding box center [1044, 207] width 51 height 22
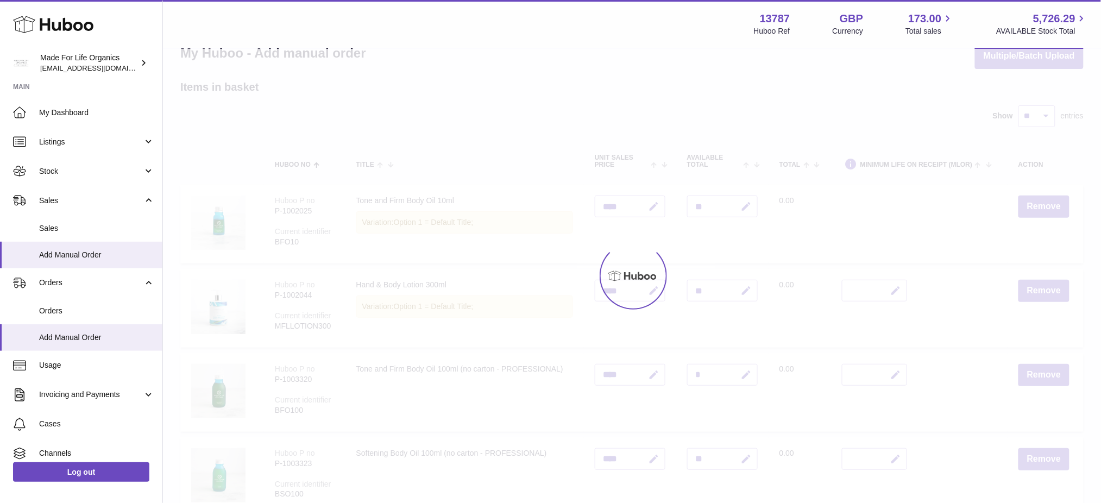
click at [1042, 204] on div at bounding box center [632, 276] width 938 height 454
click at [1042, 205] on div "Menu Huboo 13787 Huboo Ref GBP Currency 173.00 Total sales 5,726.29 AVAILABLE S…" at bounding box center [632, 443] width 938 height 941
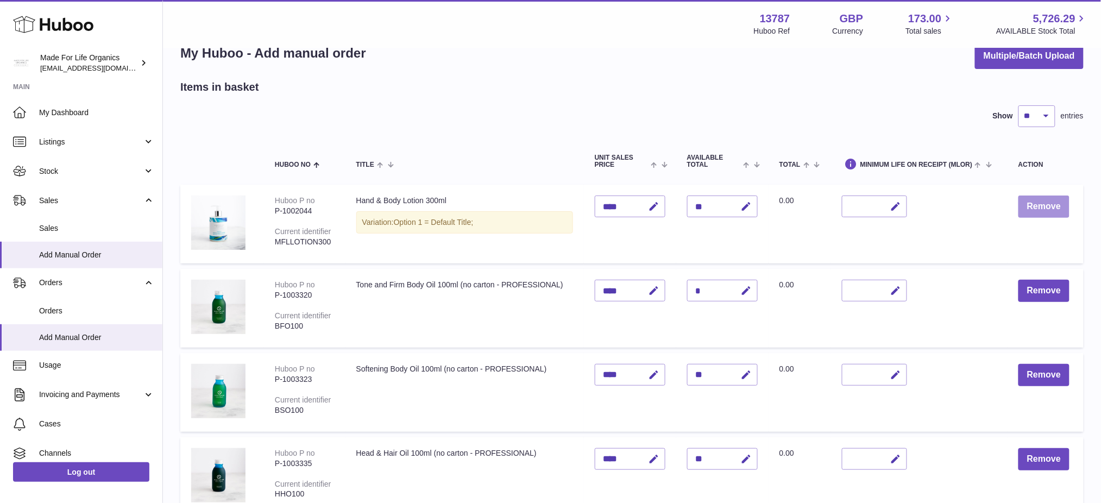
click at [1042, 205] on button "Remove" at bounding box center [1044, 207] width 51 height 22
click at [0, 205] on div at bounding box center [0, 251] width 0 height 503
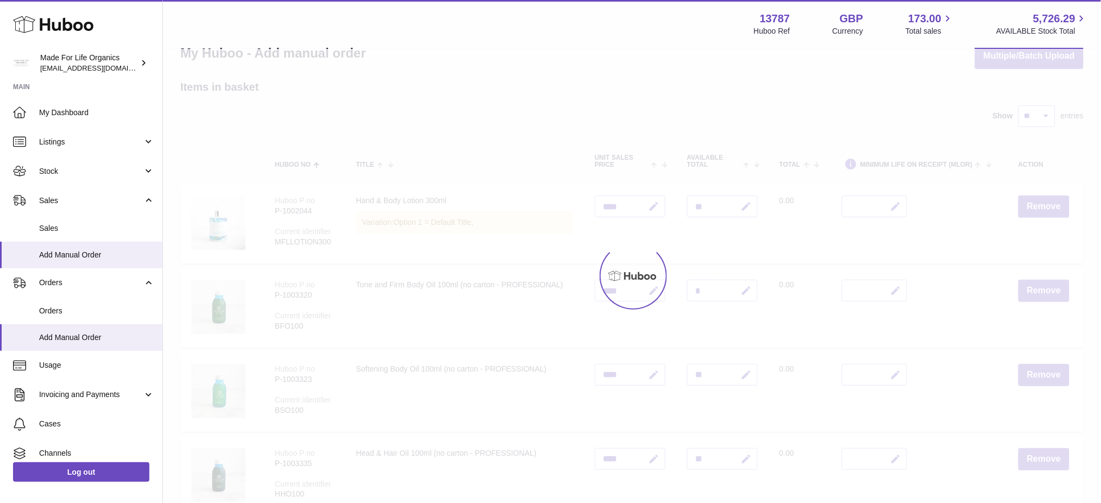
click at [1043, 205] on div at bounding box center [632, 276] width 938 height 454
click at [1045, 205] on div at bounding box center [632, 276] width 938 height 454
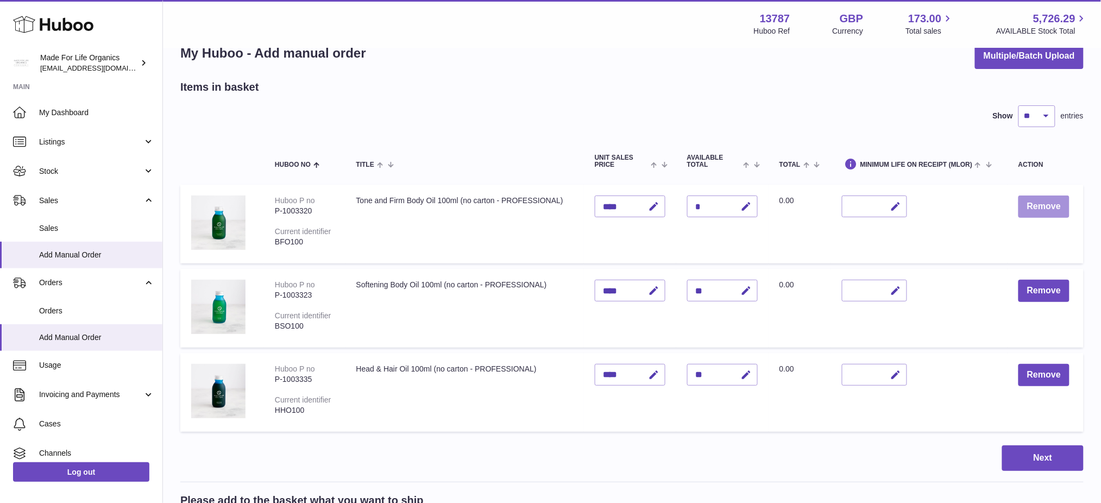
click at [1045, 205] on button "Remove" at bounding box center [1044, 207] width 51 height 22
click at [0, 205] on div at bounding box center [0, 251] width 0 height 503
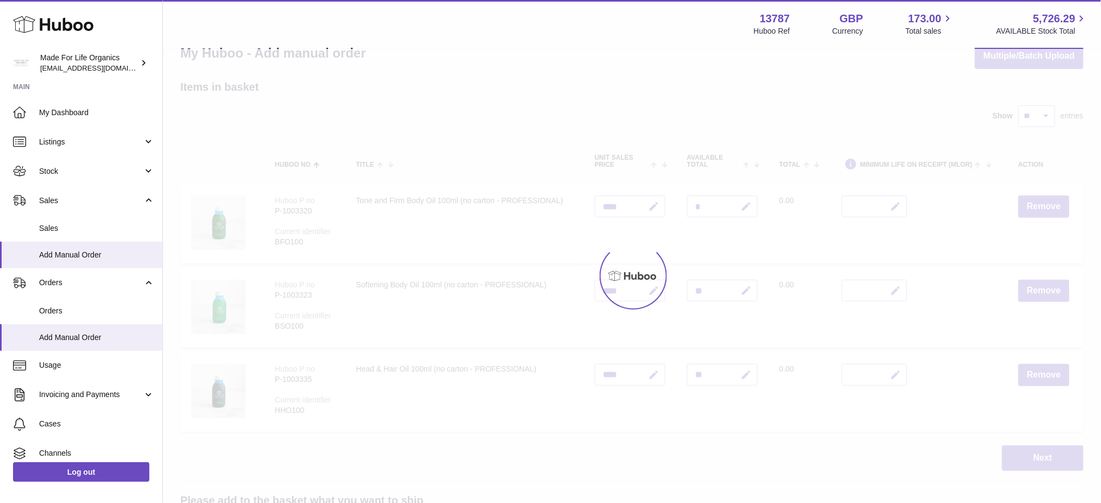
click at [1045, 205] on div at bounding box center [632, 276] width 938 height 454
click at [1045, 205] on div "Menu Huboo 13787 Huboo Ref GBP Currency 173.00 Total sales 5,726.29 AVAILABLE S…" at bounding box center [632, 359] width 938 height 773
click at [1045, 280] on button "Remove" at bounding box center [1044, 291] width 51 height 22
click at [1045, 205] on div at bounding box center [632, 276] width 938 height 454
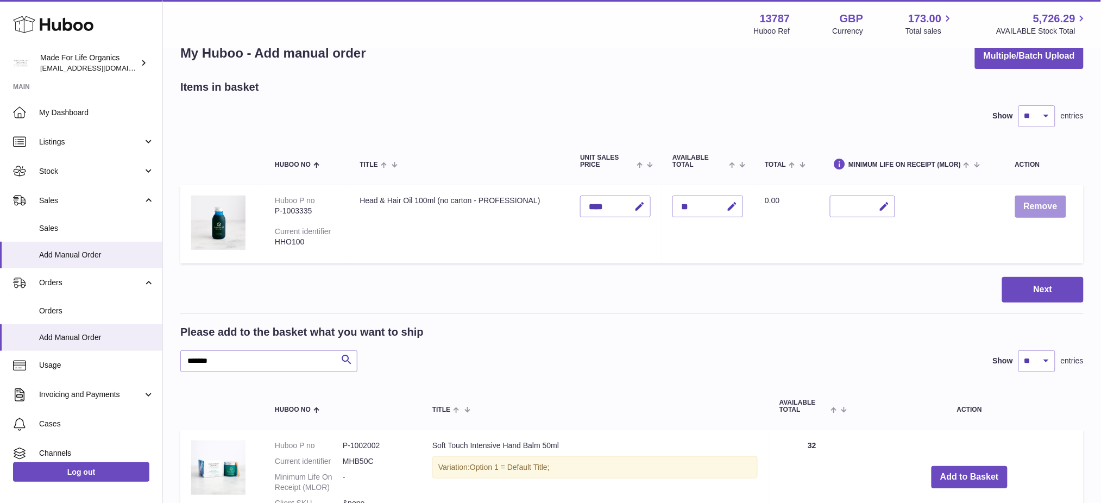
click at [1045, 205] on button "Remove" at bounding box center [1040, 207] width 51 height 22
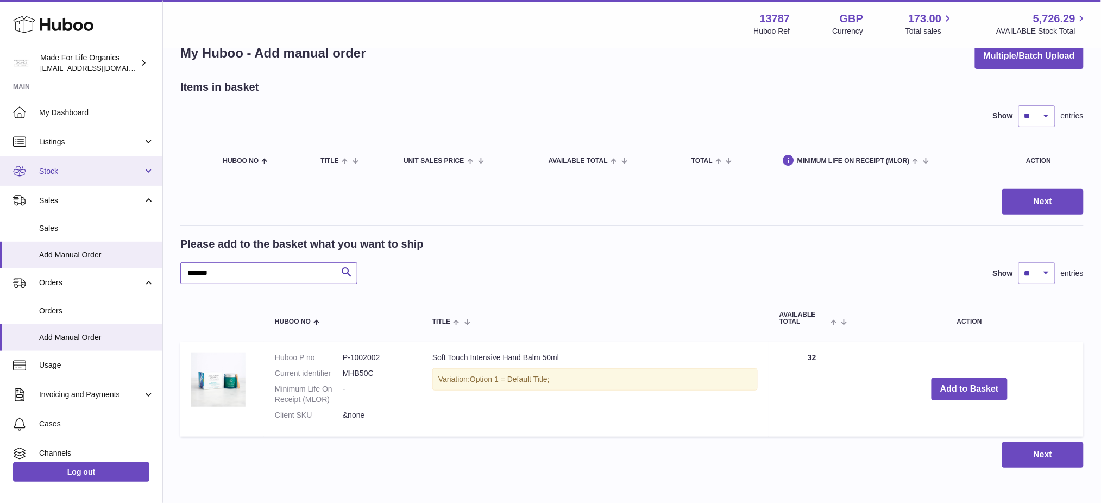
drag, startPoint x: 246, startPoint y: 274, endPoint x: 0, endPoint y: 182, distance: 262.2
click at [0, 186] on div "Huboo Made For Life Organics internalAdmin-13787@internal.huboo.com Main My Das…" at bounding box center [550, 263] width 1101 height 580
paste input "text"
type input "*******"
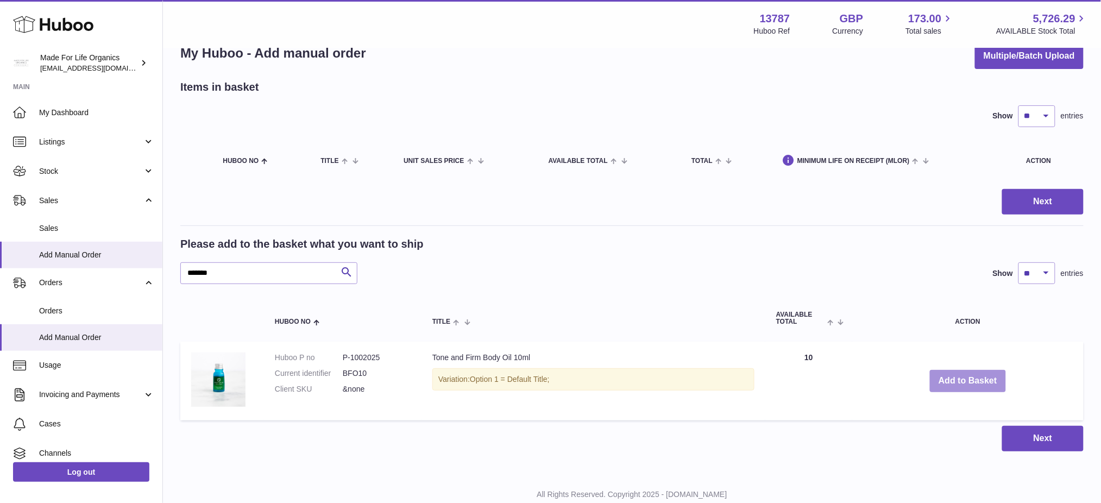
click at [985, 378] on button "Add to Basket" at bounding box center [968, 381] width 76 height 22
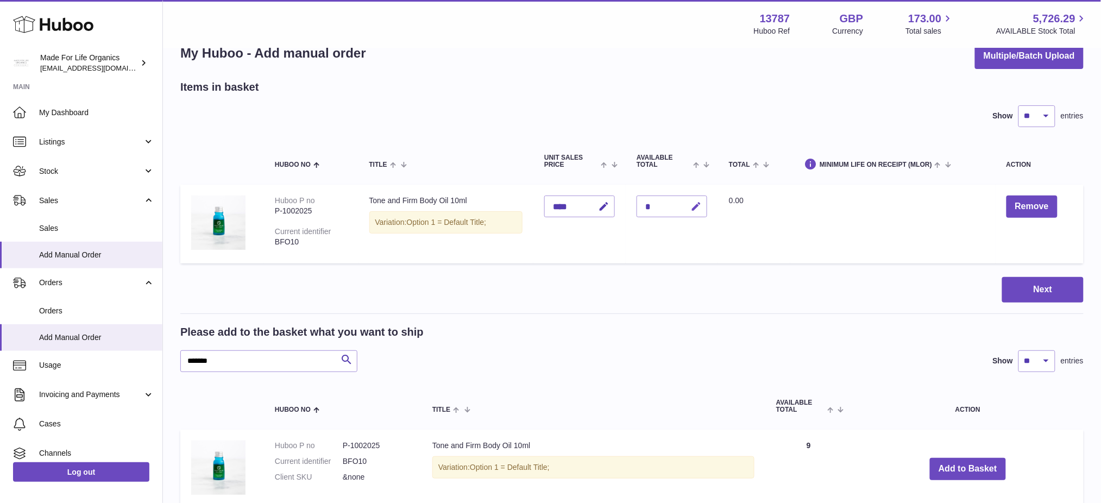
click at [702, 209] on icon "button" at bounding box center [696, 206] width 11 height 11
type input "*"
click at [685, 198] on button "submit" at bounding box center [695, 206] width 21 height 17
drag, startPoint x: 225, startPoint y: 362, endPoint x: 0, endPoint y: 351, distance: 225.2
click at [0, 364] on div "Huboo Made For Life Organics internalAdmin-13787@internal.huboo.com Main My Das…" at bounding box center [550, 299] width 1101 height 653
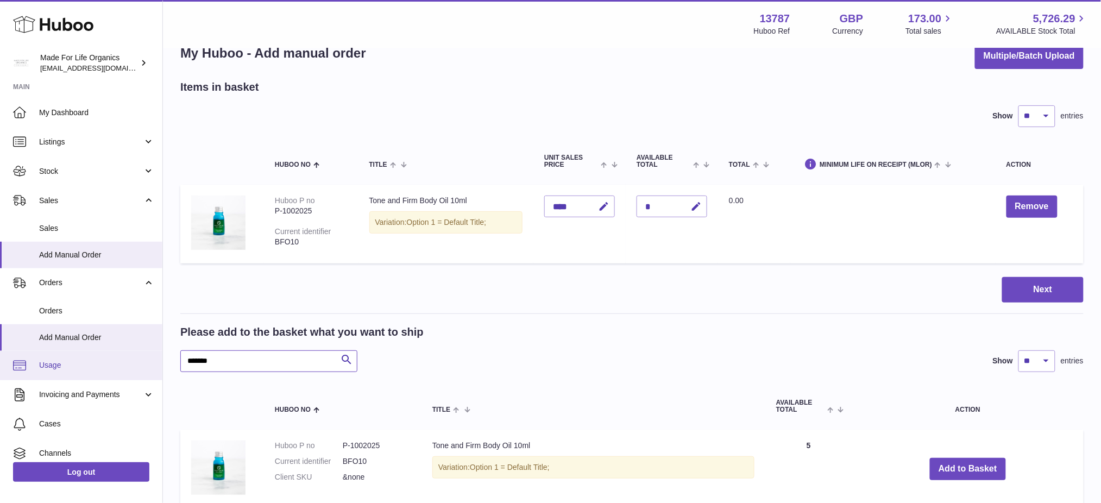
paste input "text"
type input "*******"
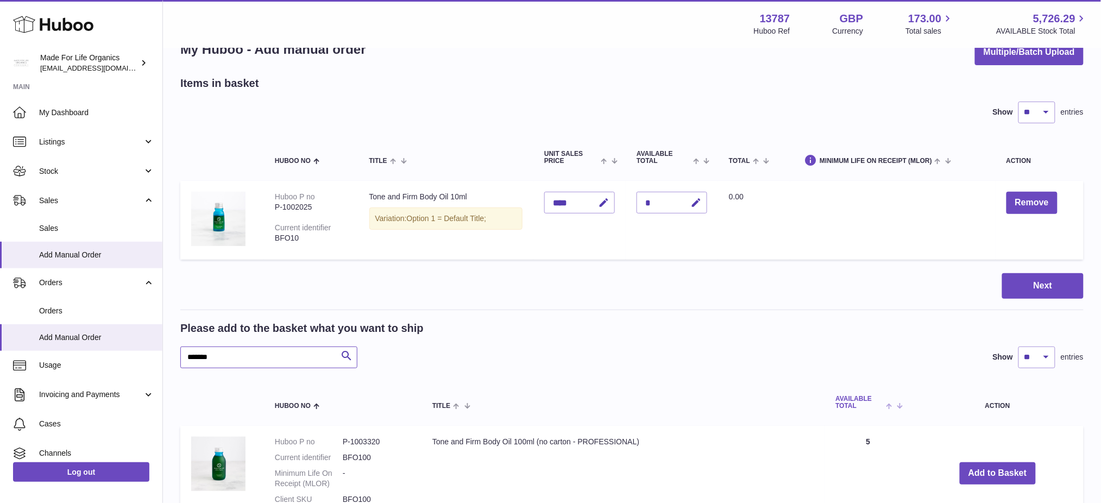
scroll to position [99, 0]
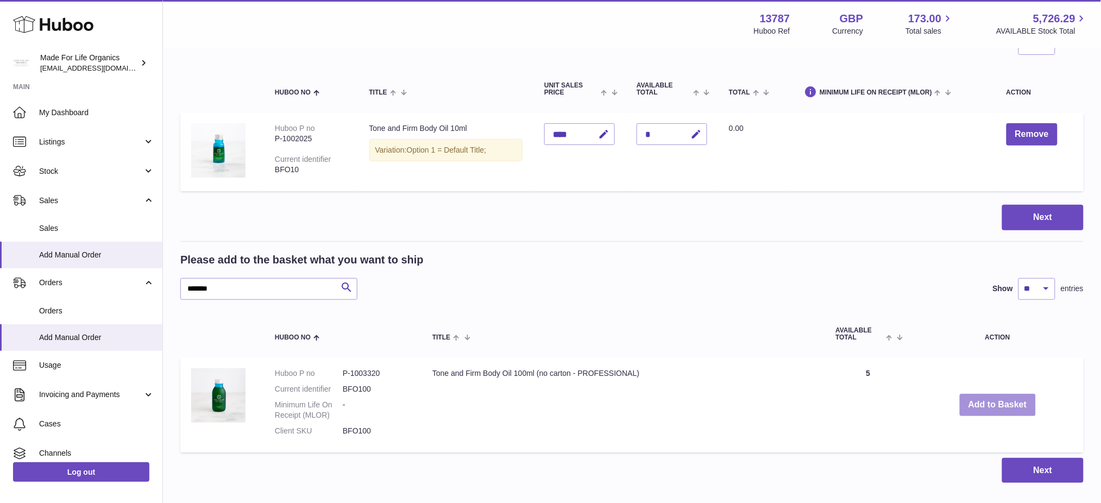
click at [994, 400] on button "Add to Basket" at bounding box center [998, 405] width 76 height 22
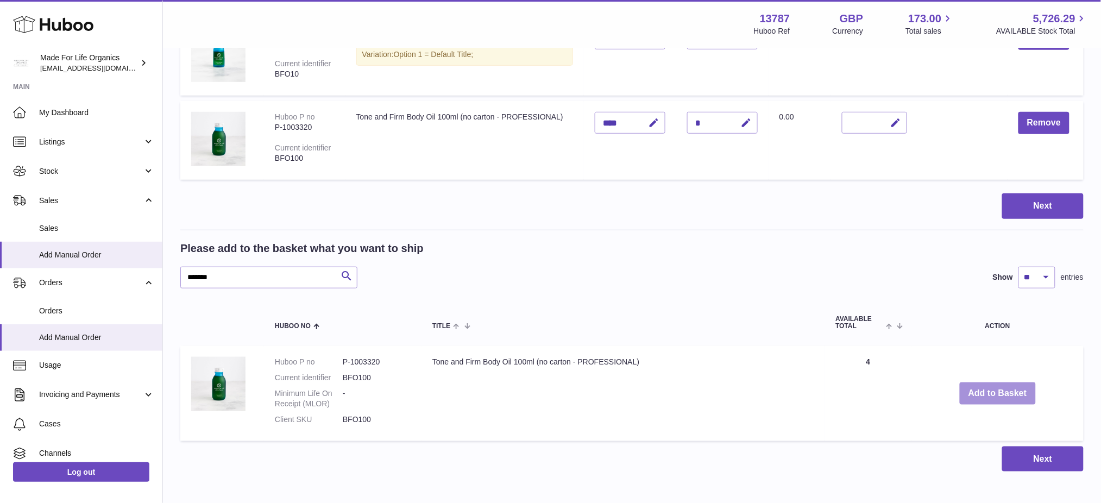
scroll to position [217, 0]
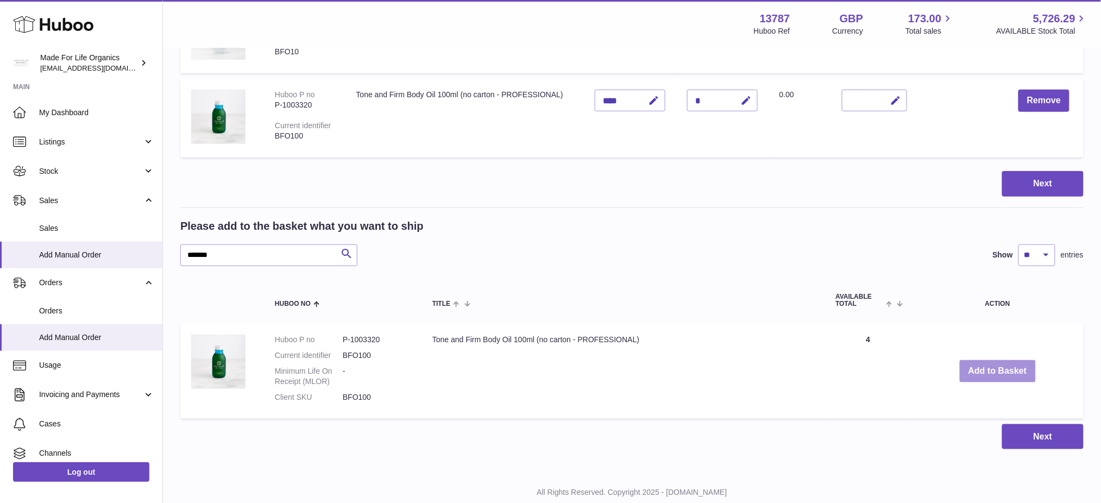
click at [991, 377] on button "Add to Basket" at bounding box center [998, 371] width 76 height 22
click at [977, 369] on button "Add to Basket" at bounding box center [998, 371] width 76 height 22
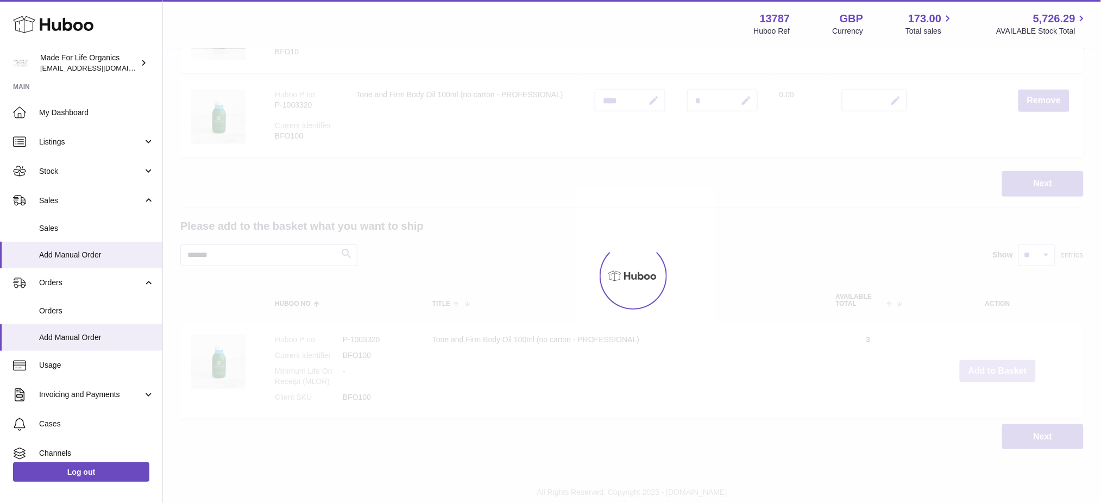
type input "*"
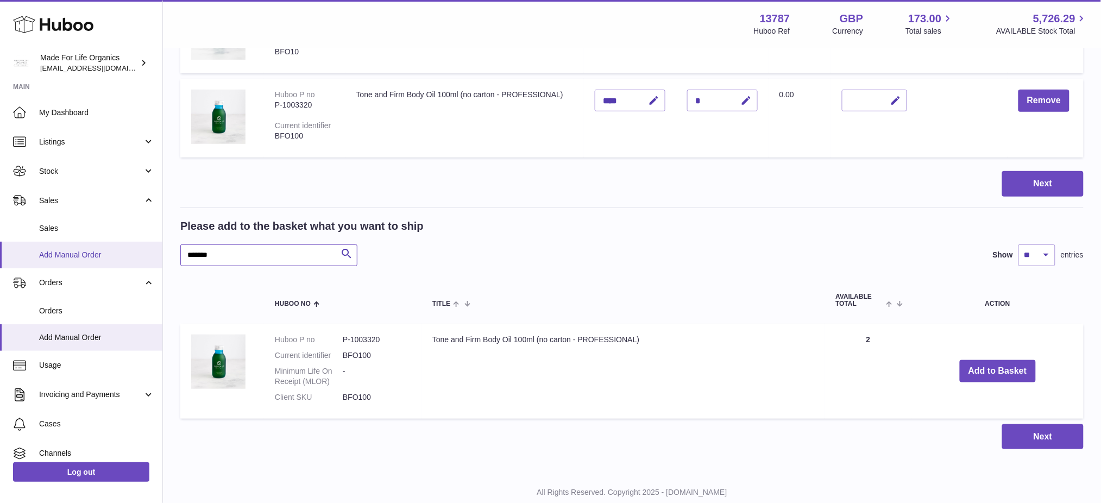
drag, startPoint x: 234, startPoint y: 253, endPoint x: 42, endPoint y: 262, distance: 191.4
click at [27, 262] on div "Huboo Made For Life Organics internalAdmin-13787@internal.huboo.com Main My Das…" at bounding box center [550, 159] width 1101 height 752
paste input "text"
type input "*******"
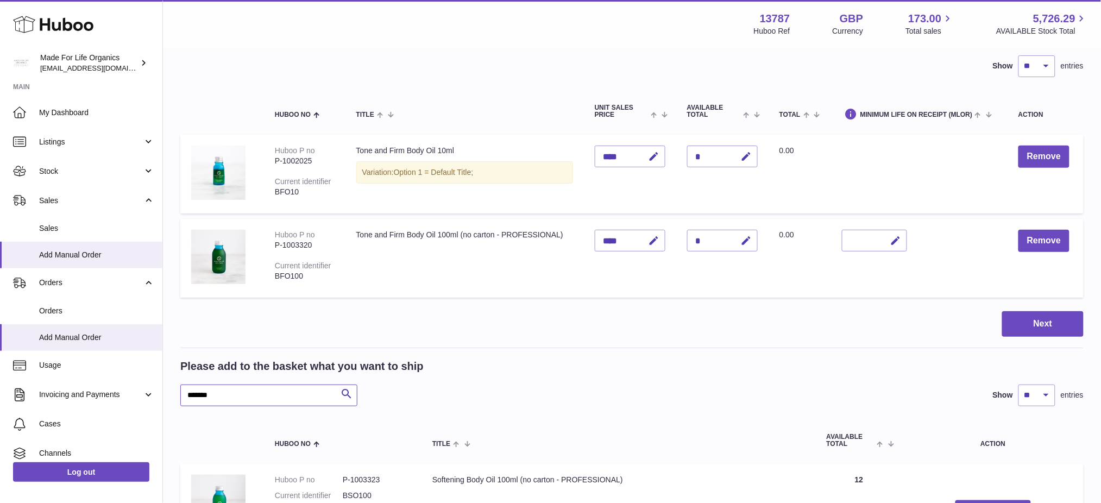
scroll to position [247, 0]
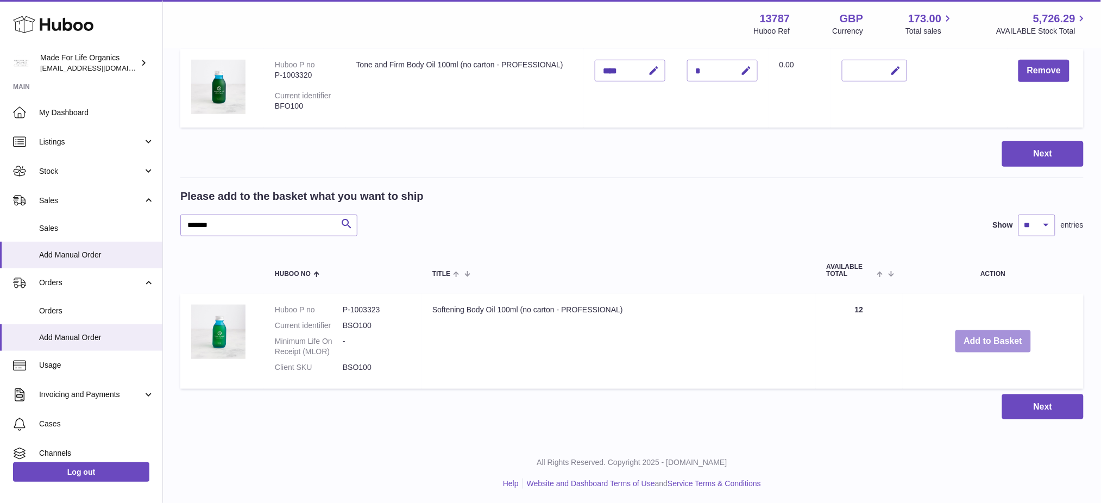
click at [992, 338] on button "Add to Basket" at bounding box center [994, 341] width 76 height 22
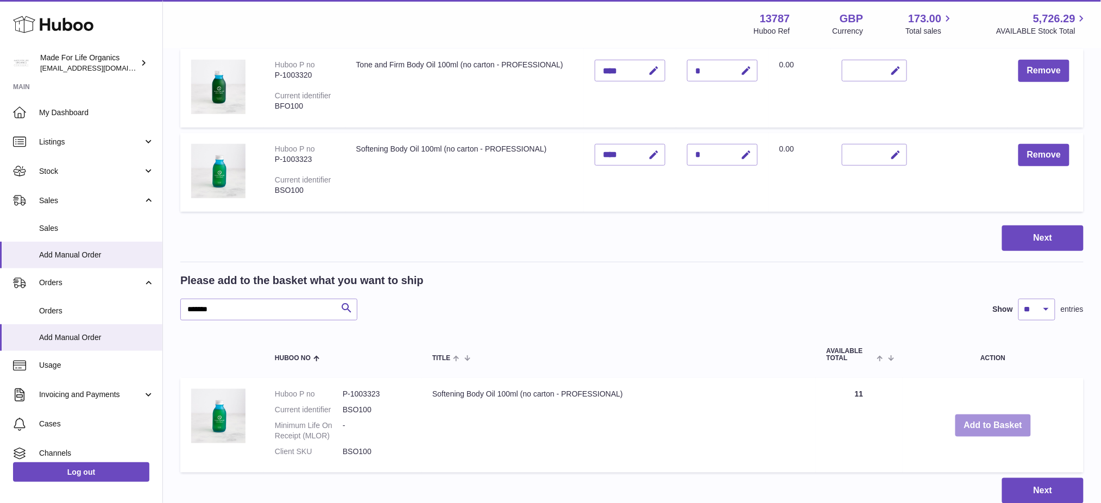
scroll to position [175, 0]
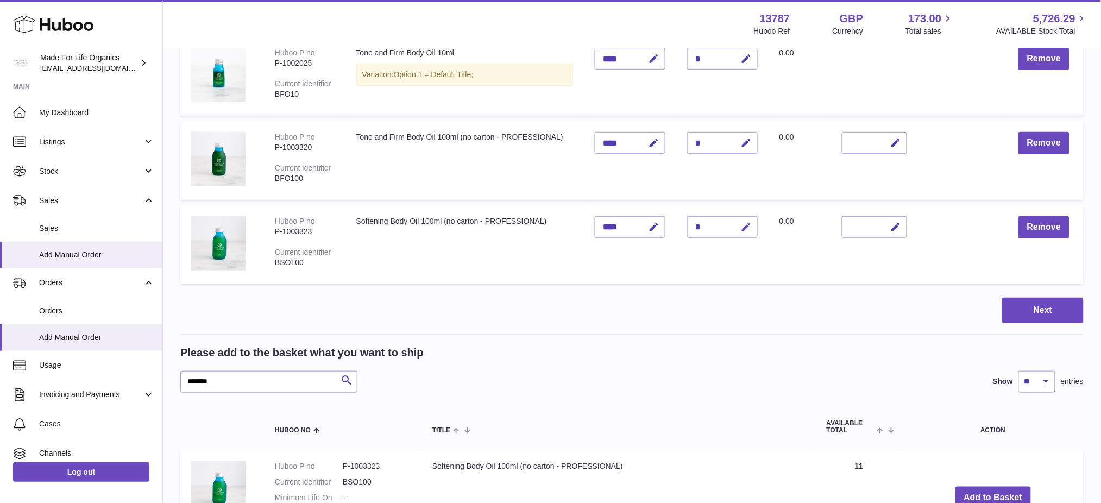
click at [752, 227] on icon "button" at bounding box center [746, 227] width 11 height 11
type input "*"
click at [735, 218] on button "submit" at bounding box center [745, 226] width 21 height 17
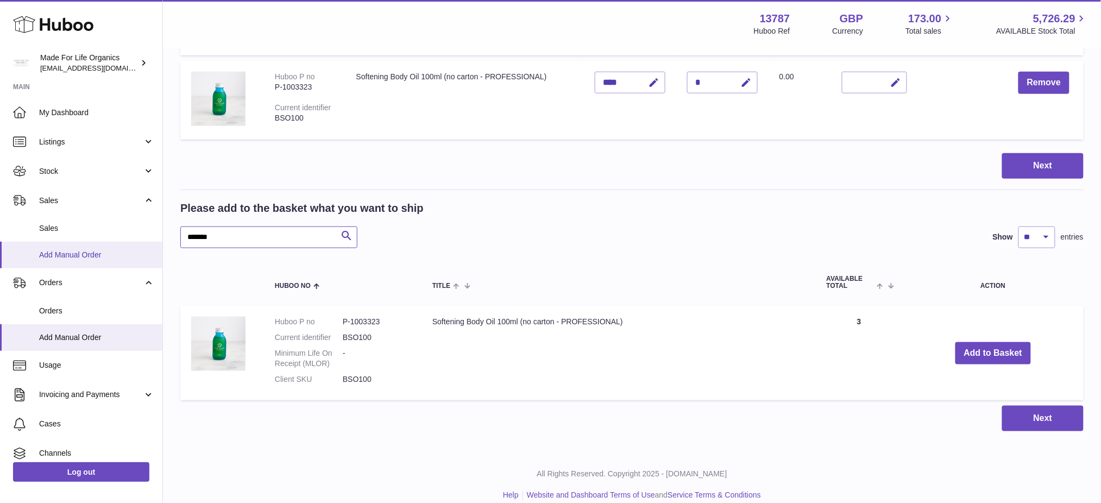
drag, startPoint x: 240, startPoint y: 241, endPoint x: 126, endPoint y: 253, distance: 114.8
click at [128, 253] on div "Huboo Made For Life Organics internalAdmin-13787@internal.huboo.com Main My Das…" at bounding box center [550, 99] width 1101 height 837
paste input "text"
type input "*******"
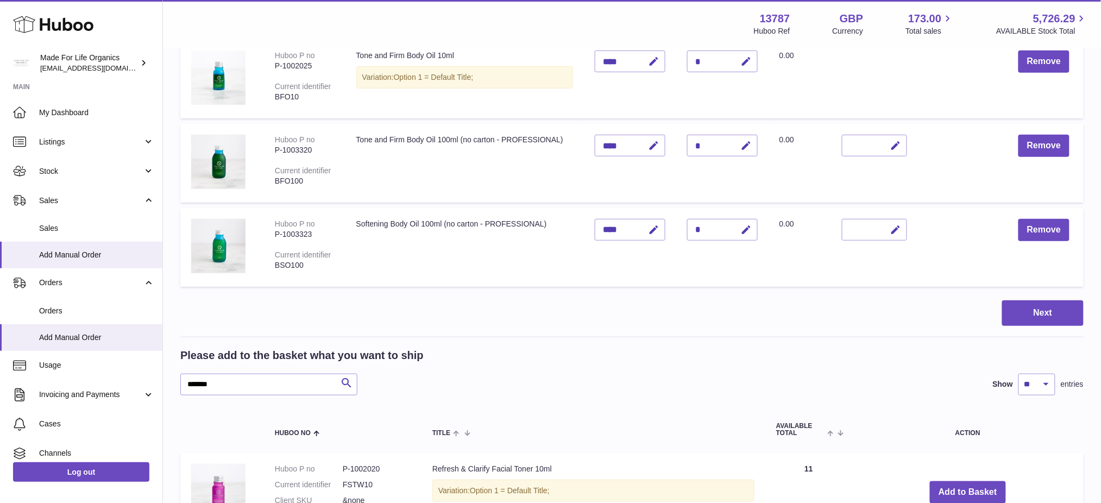
scroll to position [290, 0]
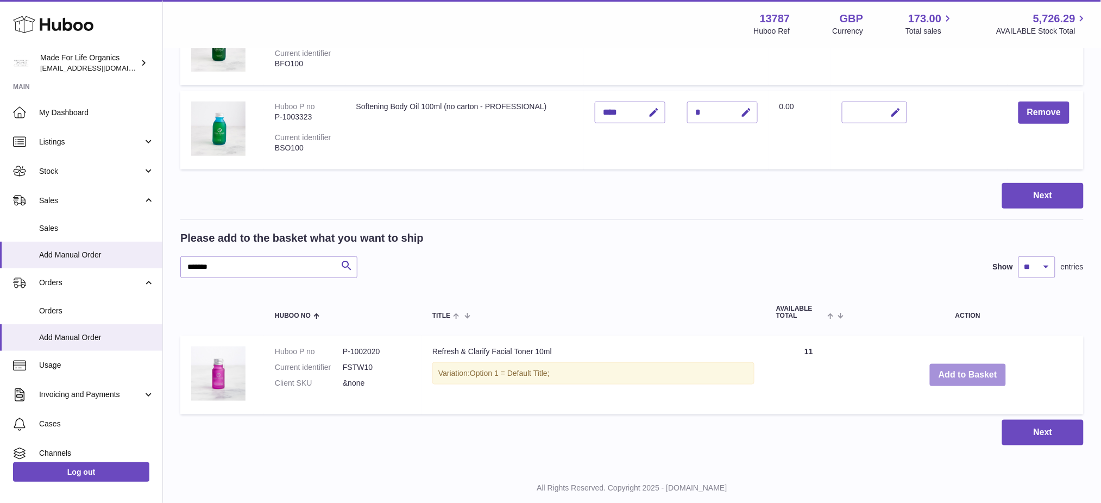
drag, startPoint x: 958, startPoint y: 374, endPoint x: 919, endPoint y: 374, distance: 39.1
click at [958, 374] on button "Add to Basket" at bounding box center [968, 375] width 76 height 22
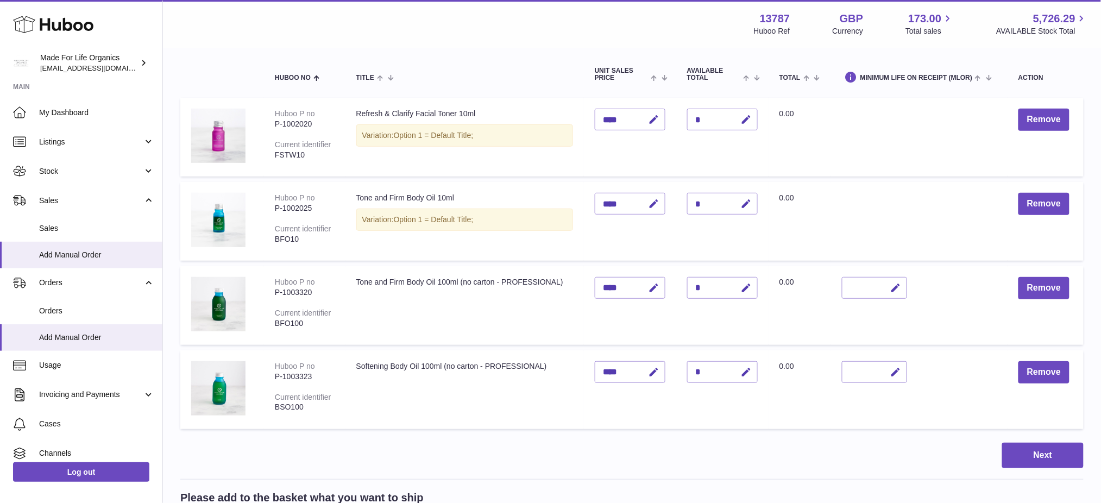
scroll to position [84, 0]
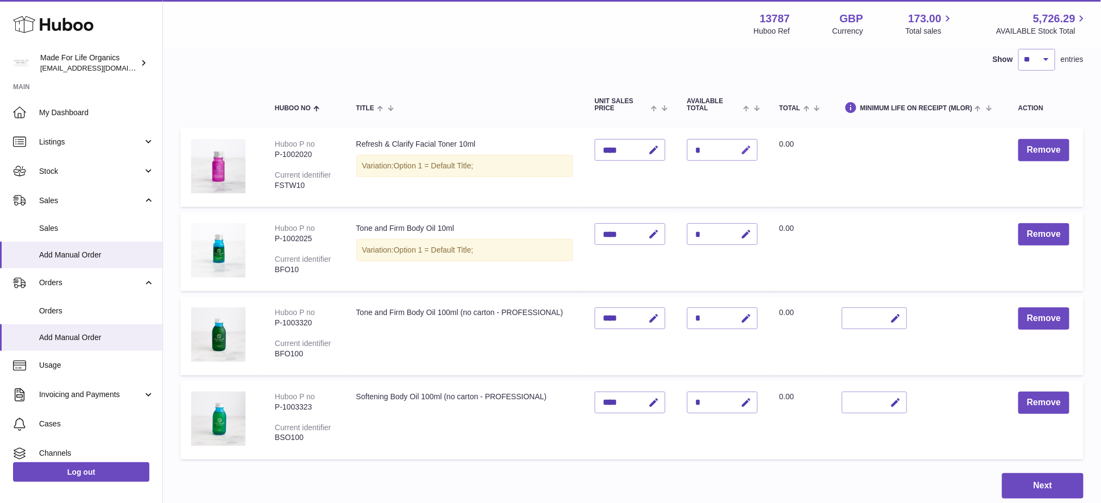
click at [752, 150] on icon "button" at bounding box center [746, 150] width 11 height 11
type input "*"
click at [735, 141] on button "submit" at bounding box center [745, 149] width 21 height 17
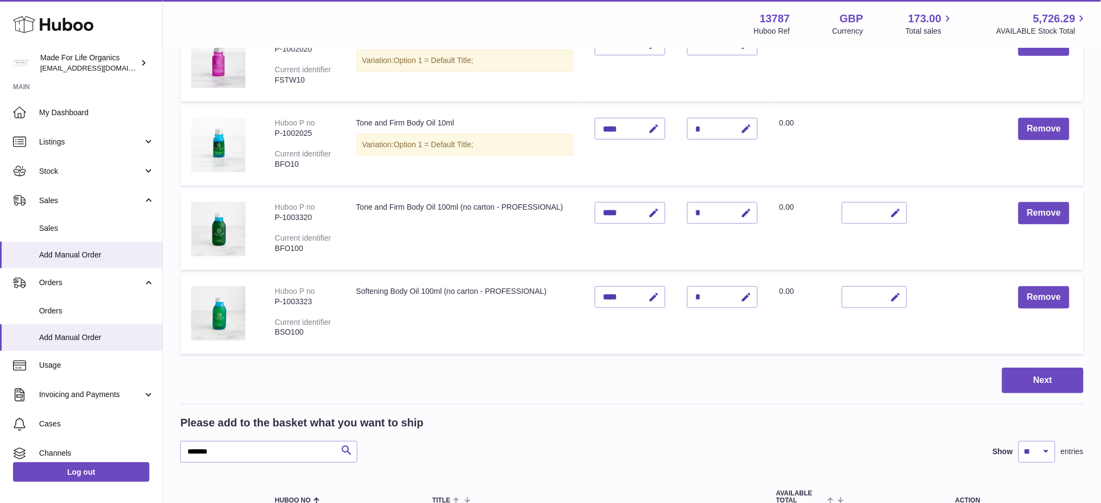
scroll to position [374, 0]
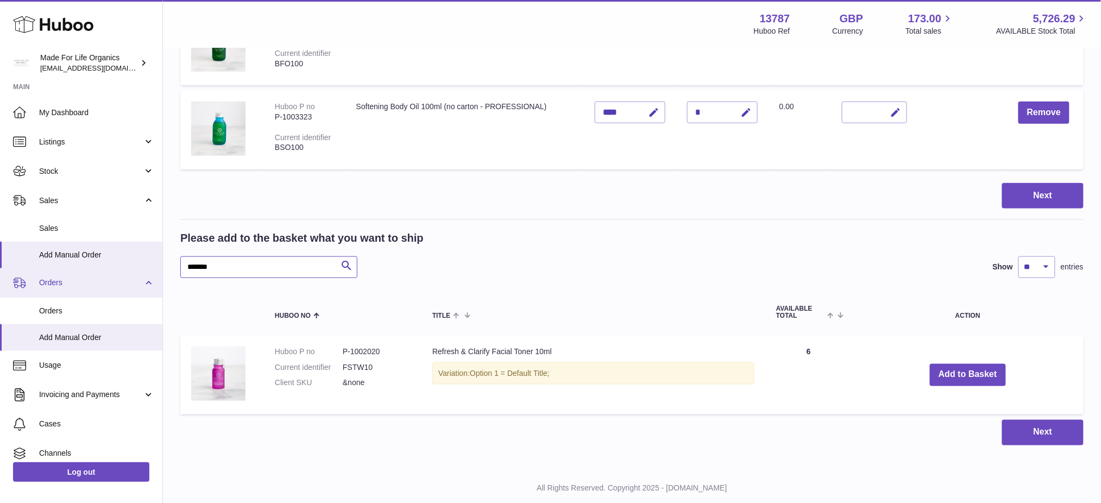
drag, startPoint x: 249, startPoint y: 272, endPoint x: 75, endPoint y: 275, distance: 173.9
click at [75, 275] on div "Huboo Made For Life Organics internalAdmin-13787@internal.huboo.com Main My Das…" at bounding box center [550, 78] width 1101 height 905
paste input "text"
type input "*******"
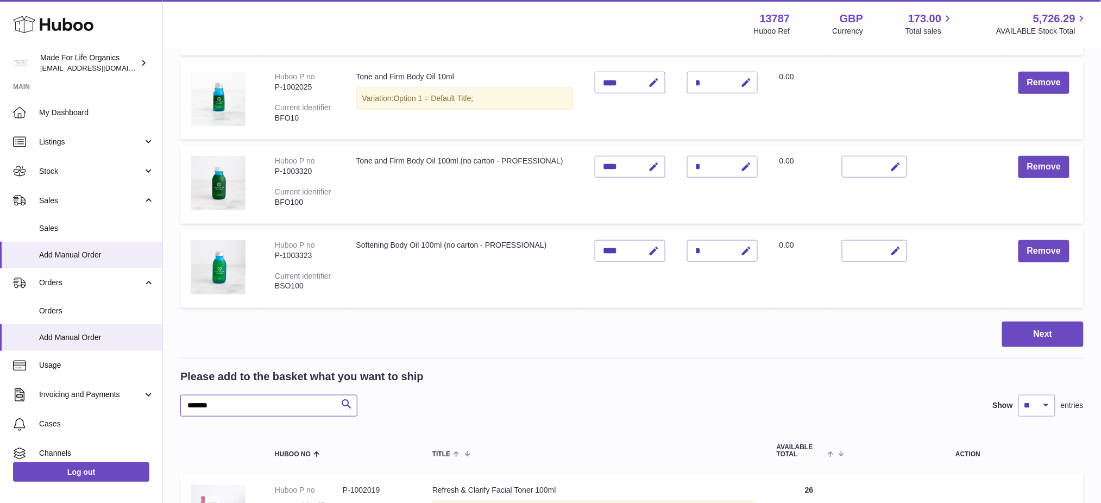
scroll to position [374, 0]
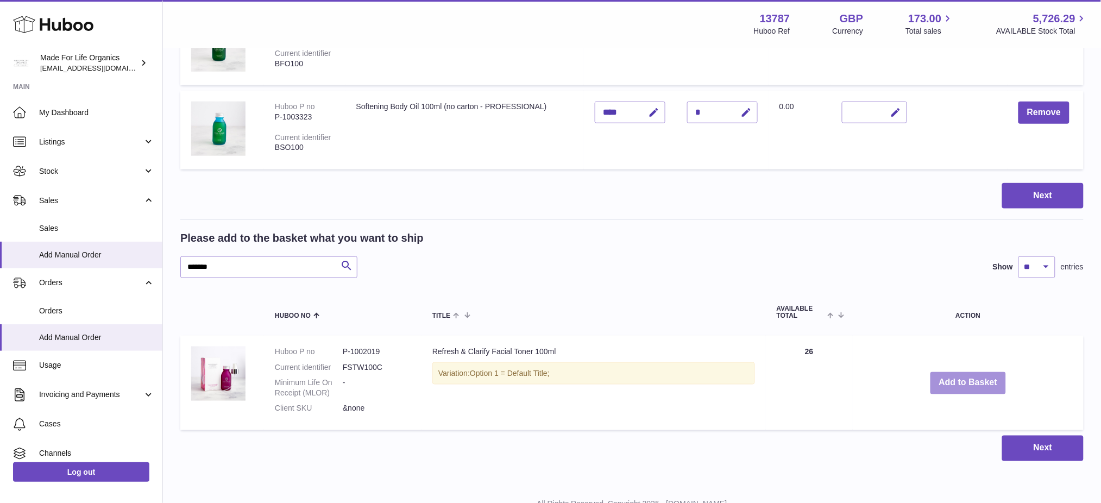
click at [987, 374] on button "Add to Basket" at bounding box center [969, 383] width 76 height 22
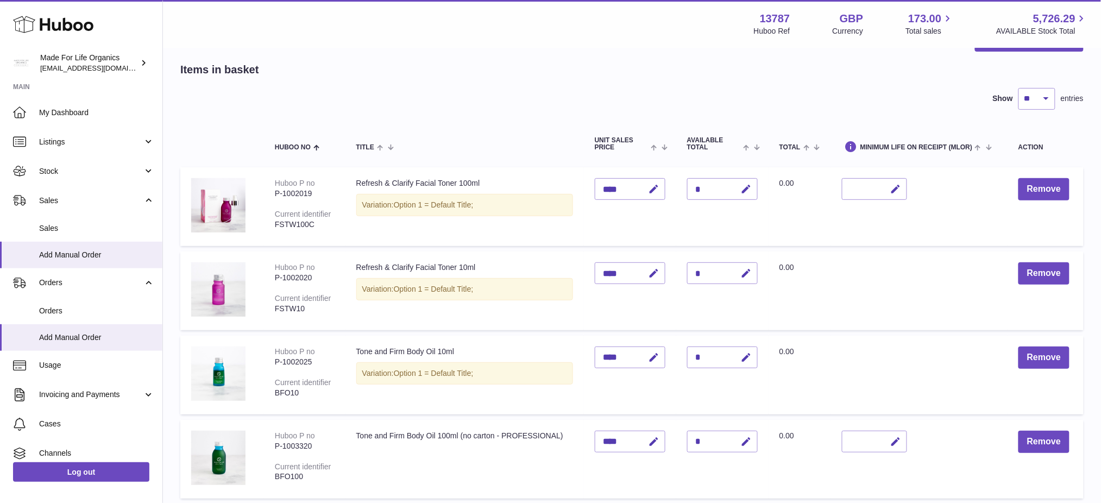
scroll to position [23, 0]
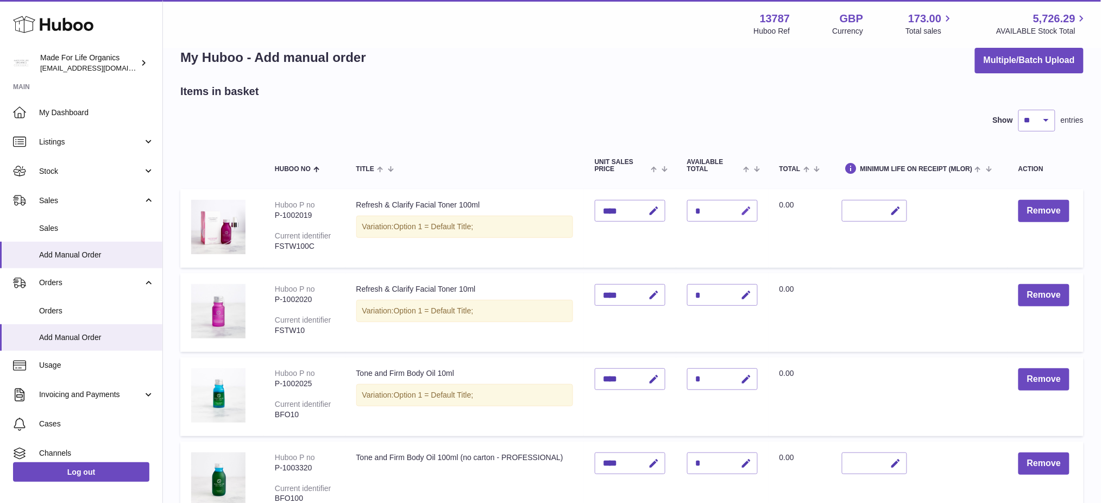
click at [752, 209] on icon "button" at bounding box center [746, 210] width 11 height 11
type input "**"
click at [752, 208] on icon "submit" at bounding box center [747, 211] width 10 height 10
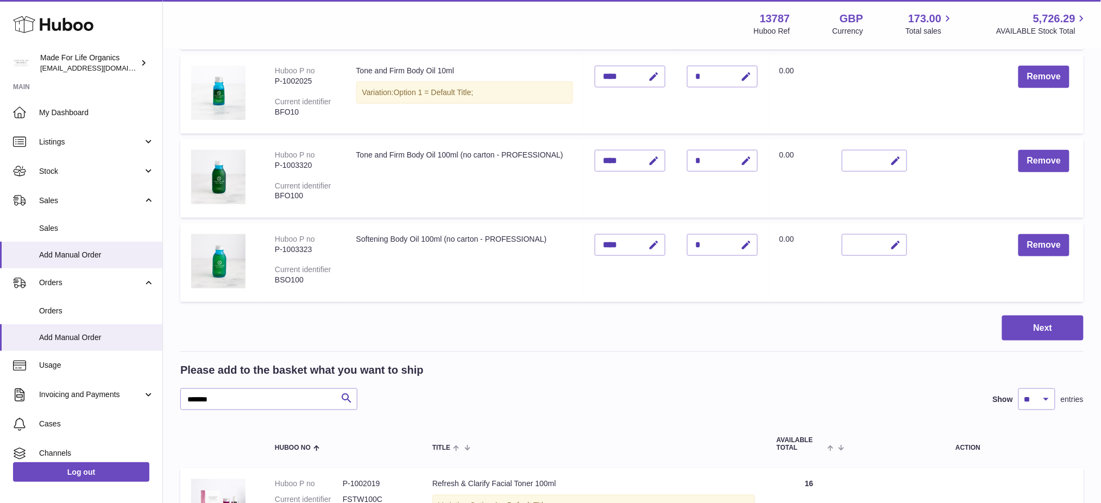
scroll to position [499, 0]
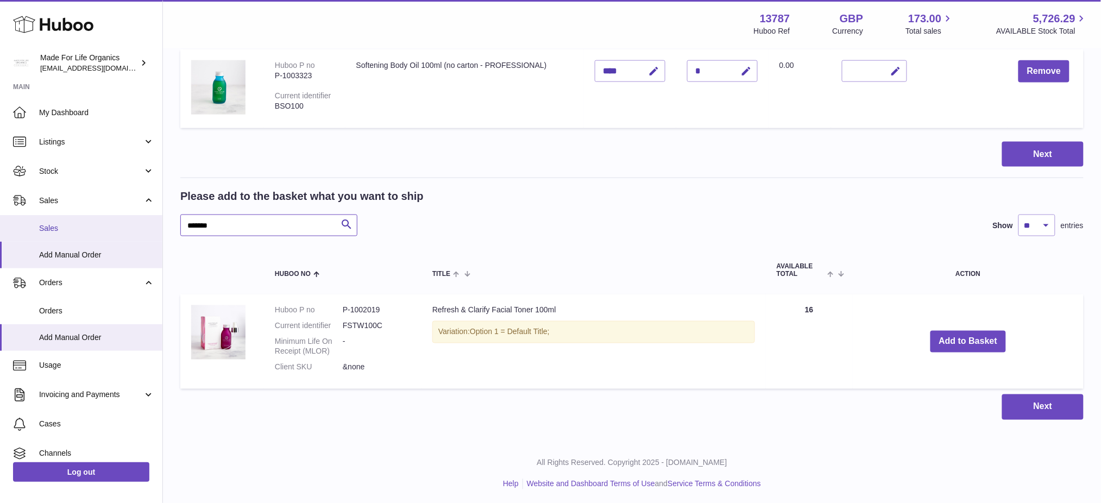
drag, startPoint x: 241, startPoint y: 224, endPoint x: 134, endPoint y: 241, distance: 108.4
click at [111, 235] on div "Huboo Made For Life Organics internalAdmin-13787@internal.huboo.com Main My Das…" at bounding box center [550, 3] width 1101 height 1005
paste input "text"
type input "*******"
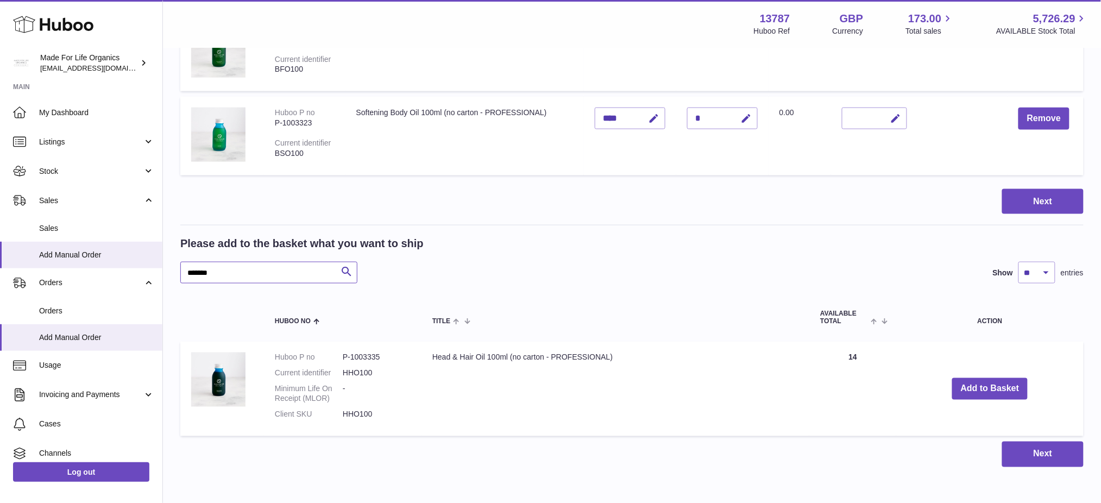
scroll to position [427, 0]
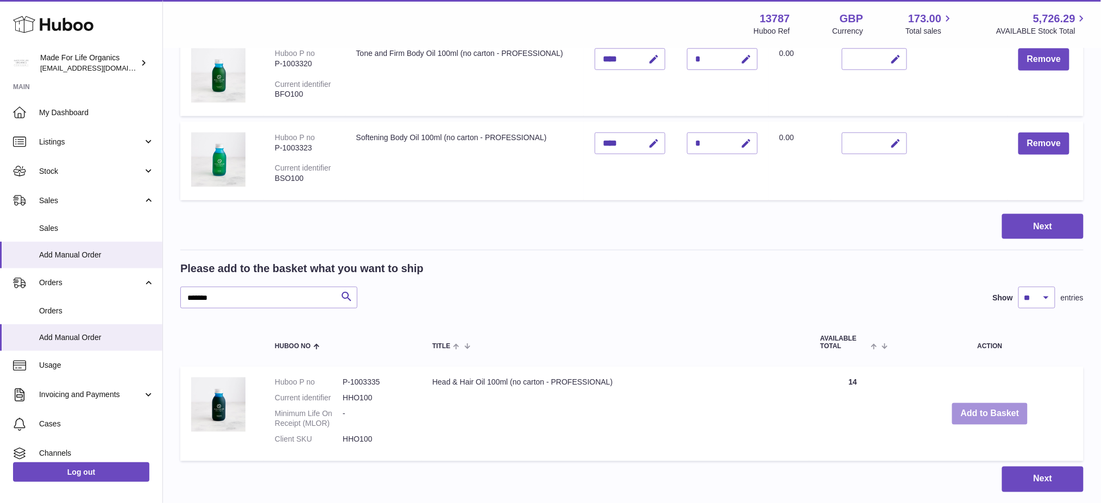
click at [963, 411] on button "Add to Basket" at bounding box center [990, 414] width 76 height 22
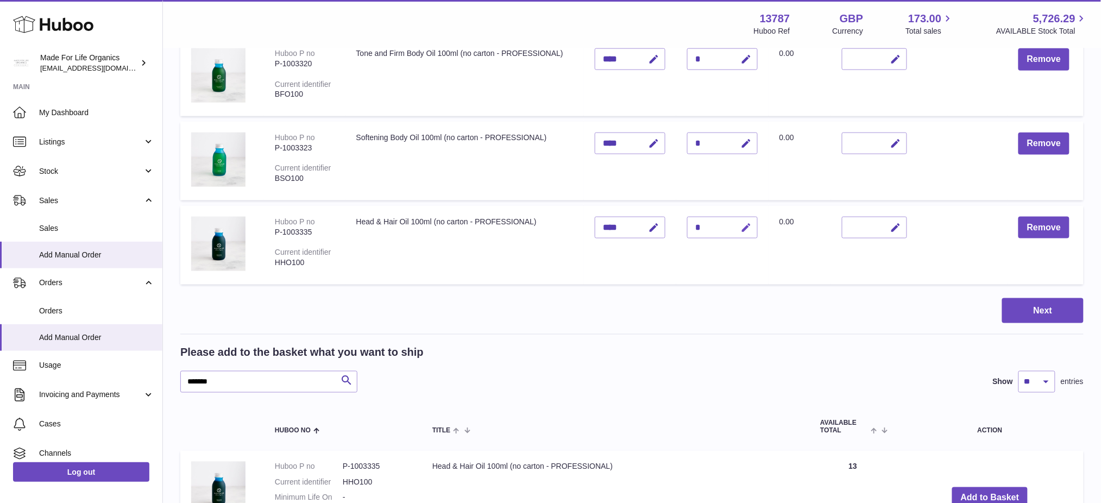
click at [752, 231] on icon "button" at bounding box center [746, 227] width 11 height 11
type input "*"
click at [735, 219] on button "submit" at bounding box center [745, 227] width 21 height 17
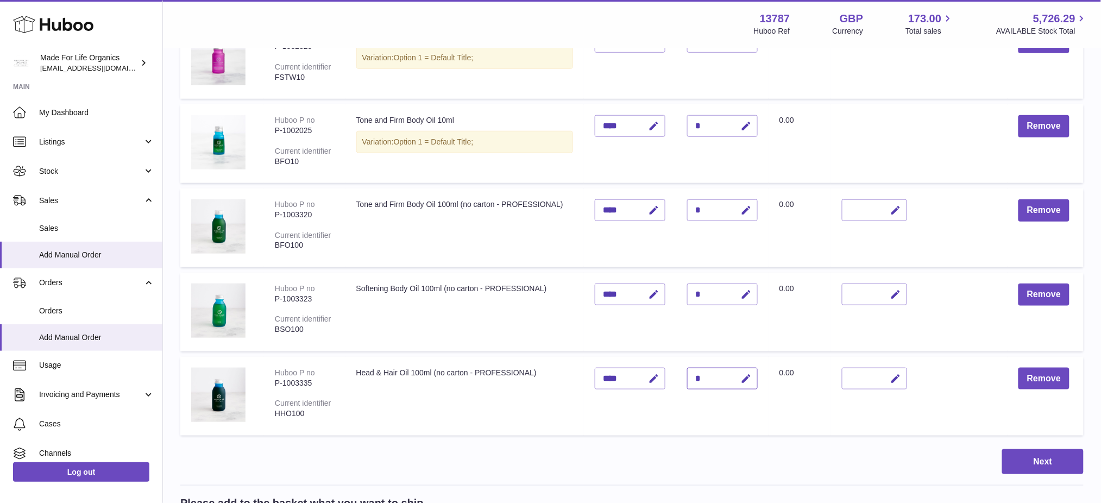
scroll to position [354, 0]
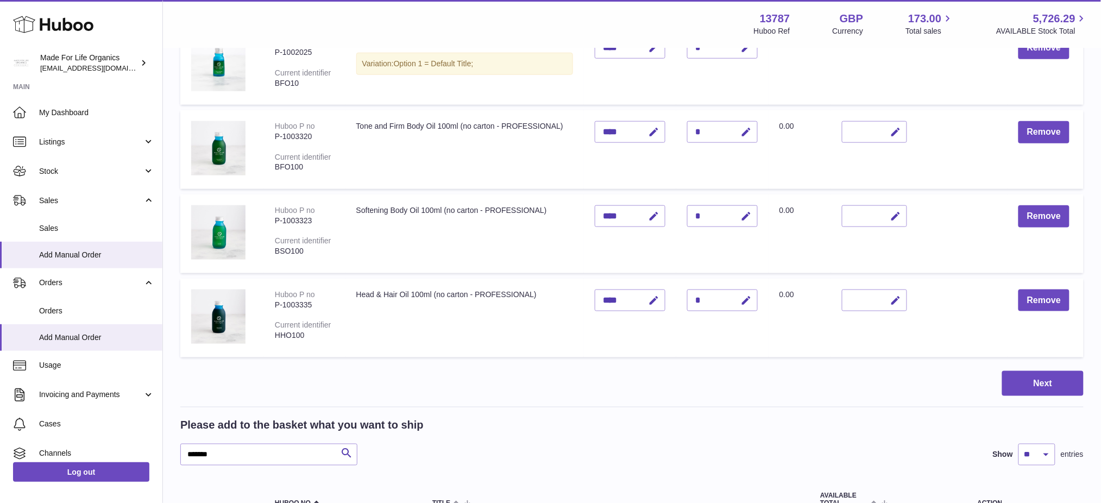
click at [600, 371] on div "Next" at bounding box center [632, 384] width 904 height 26
drag, startPoint x: 148, startPoint y: 453, endPoint x: 7, endPoint y: 443, distance: 141.0
click at [0, 447] on div "Huboo Made For Life Organics internalAdmin-13787@internal.huboo.com Main My Das…" at bounding box center [550, 190] width 1101 height 1089
paste input "text"
type input "*******"
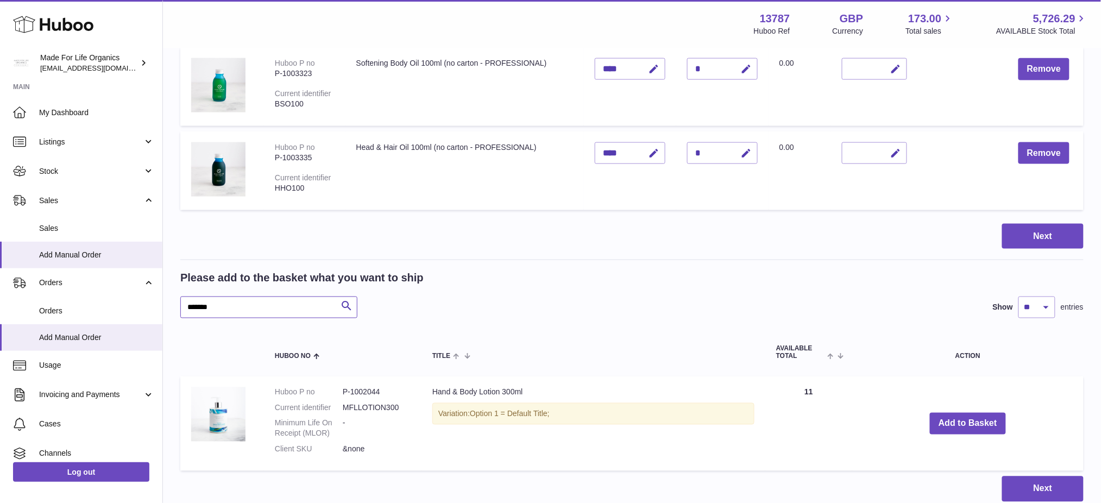
scroll to position [584, 0]
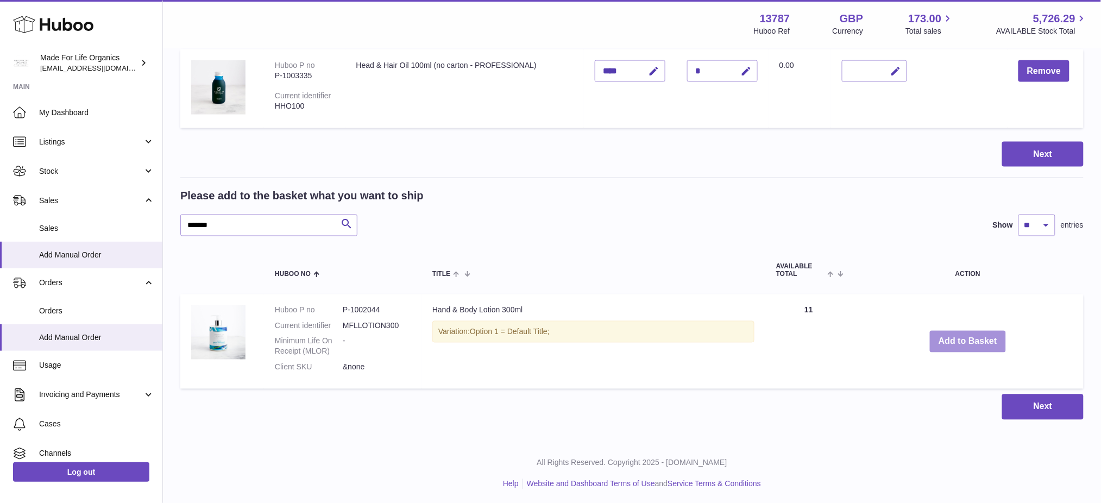
click at [980, 342] on button "Add to Basket" at bounding box center [968, 342] width 76 height 22
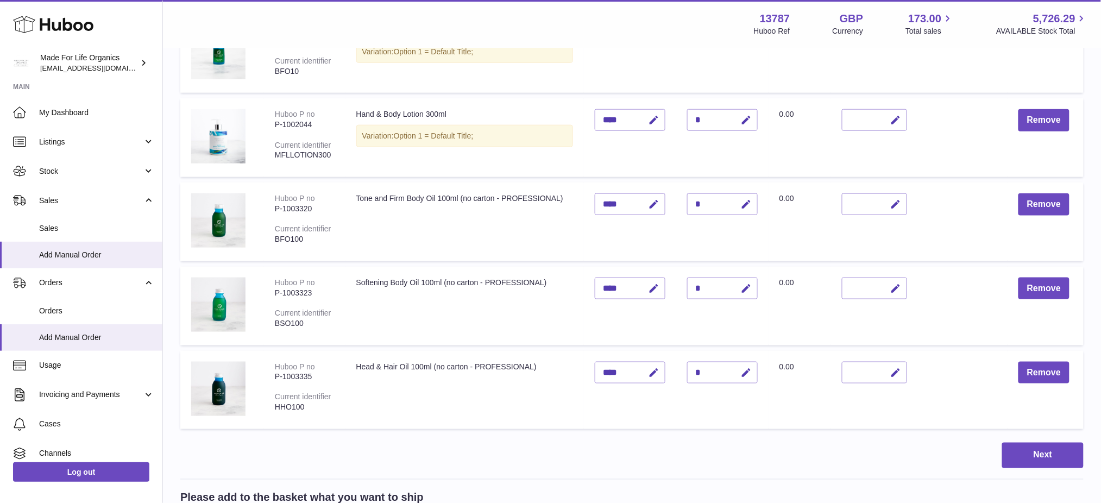
scroll to position [221, 0]
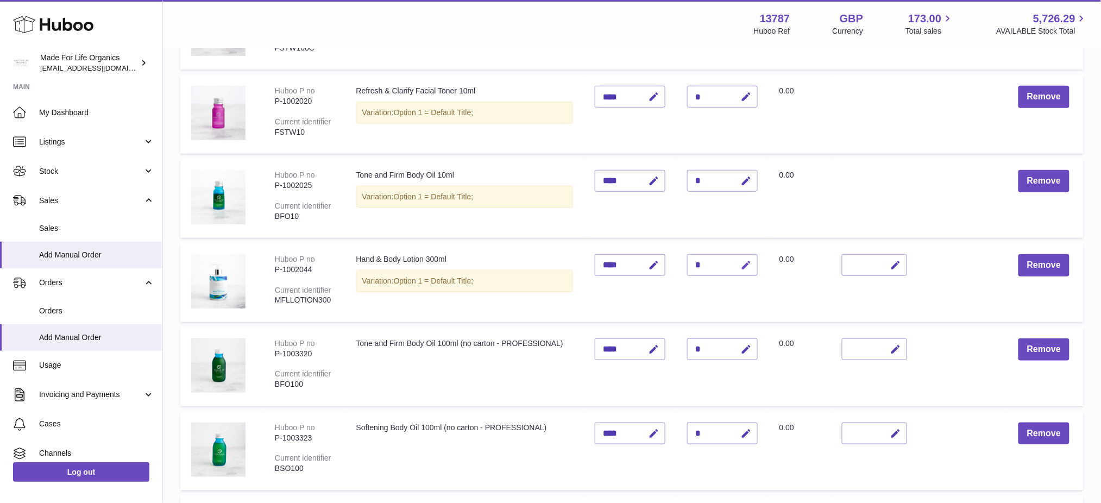
click at [752, 265] on icon "button" at bounding box center [746, 265] width 11 height 11
type input "*"
click at [735, 256] on button "submit" at bounding box center [745, 264] width 21 height 17
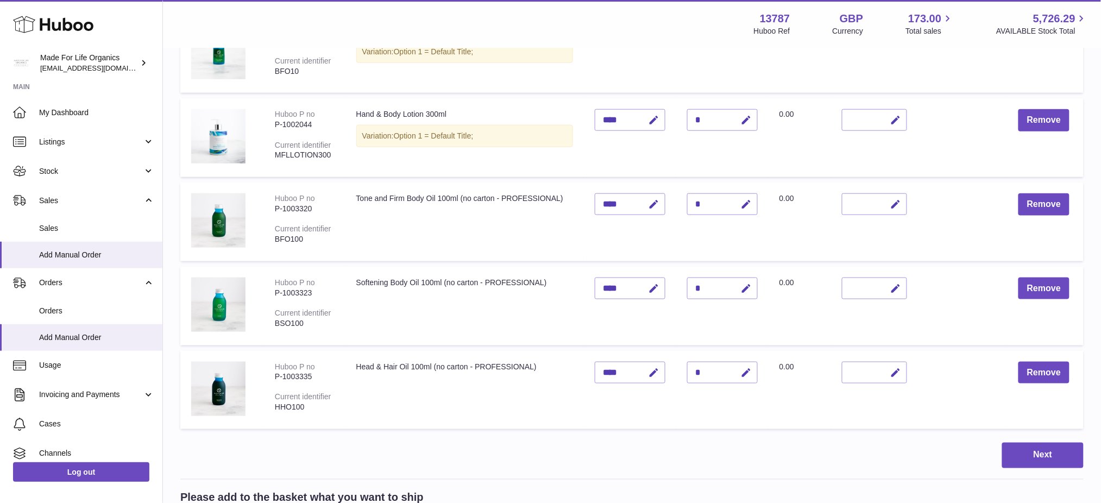
scroll to position [656, 0]
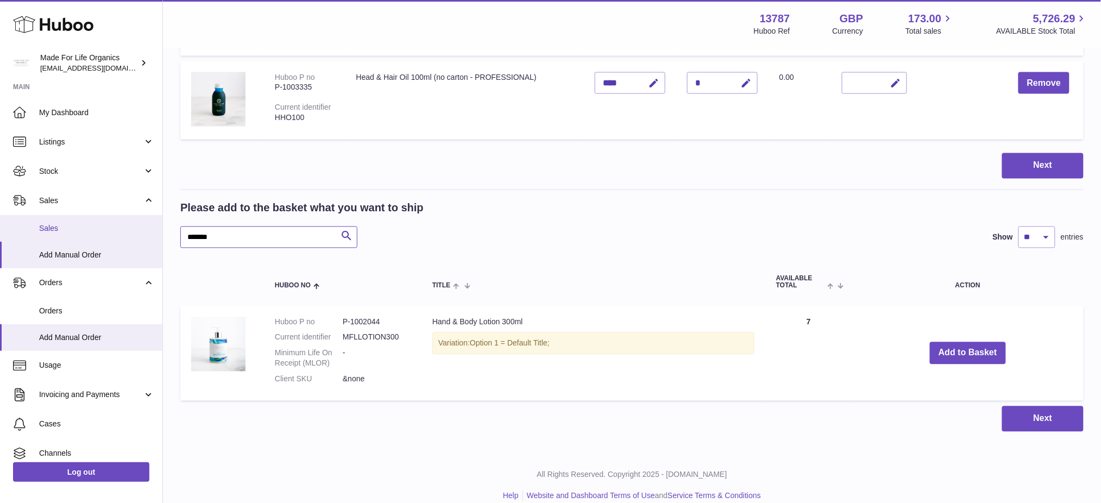
drag, startPoint x: 249, startPoint y: 241, endPoint x: 87, endPoint y: 233, distance: 162.7
paste input "text"
type input "*******"
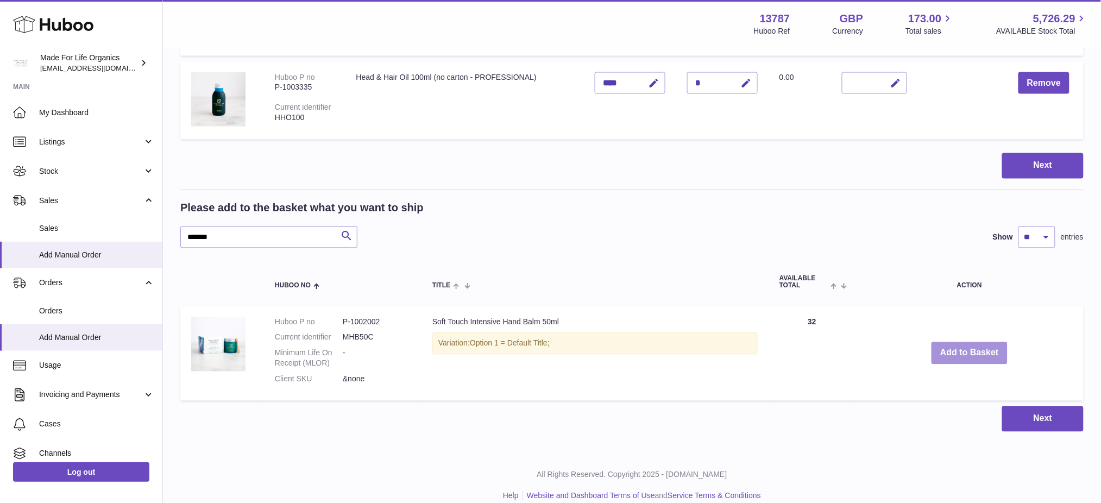
click at [963, 353] on button "Add to Basket" at bounding box center [970, 353] width 76 height 22
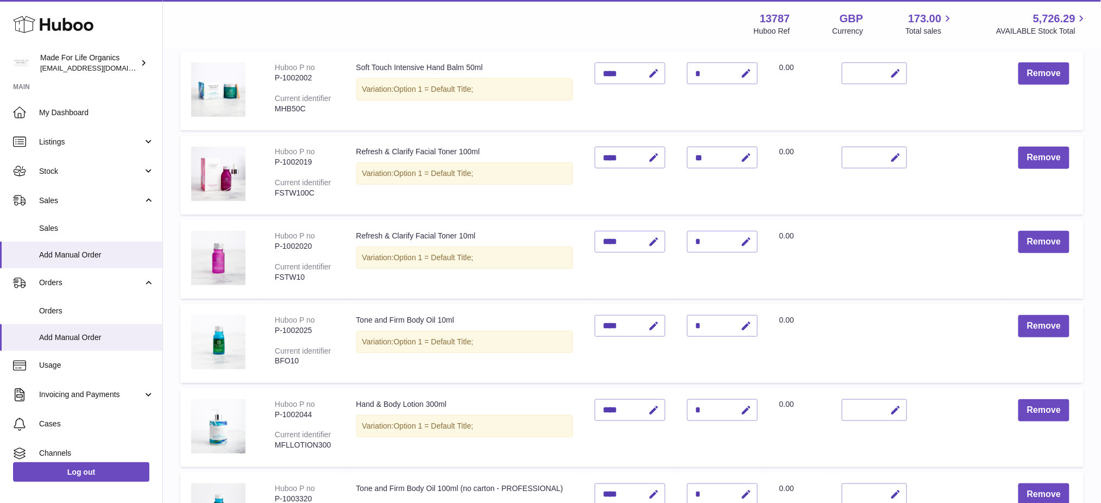
scroll to position [88, 0]
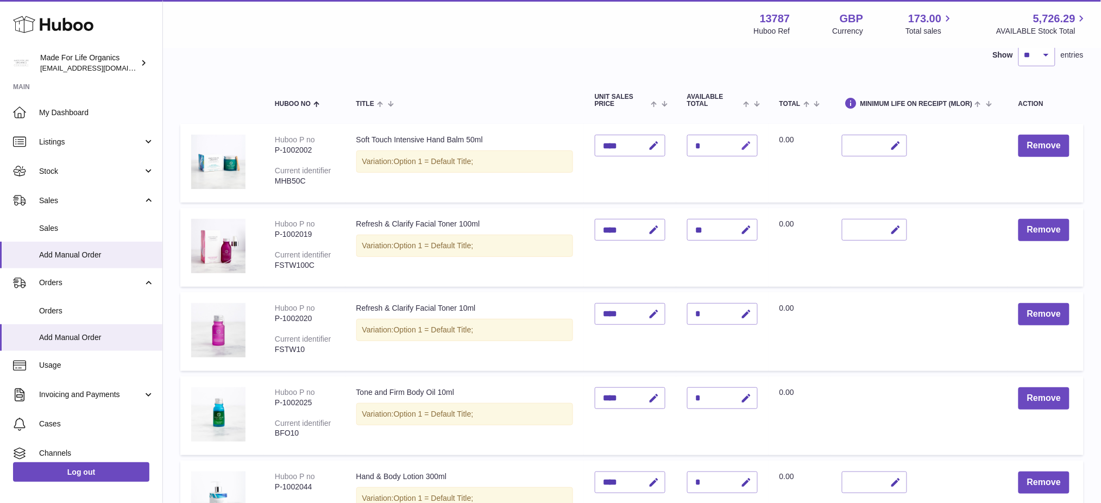
click at [752, 146] on icon "button" at bounding box center [746, 145] width 11 height 11
type input "**"
click at [752, 145] on icon "submit" at bounding box center [747, 146] width 10 height 10
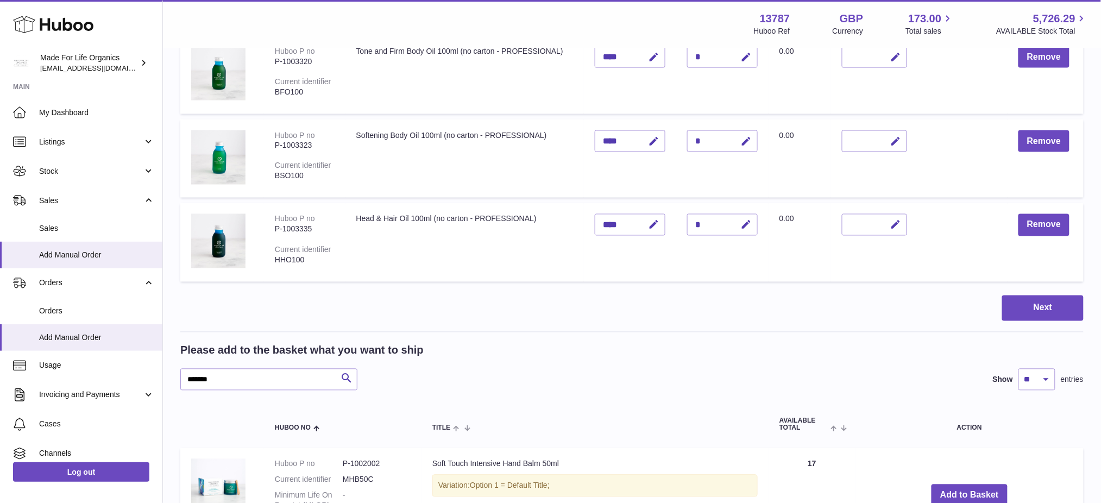
scroll to position [740, 0]
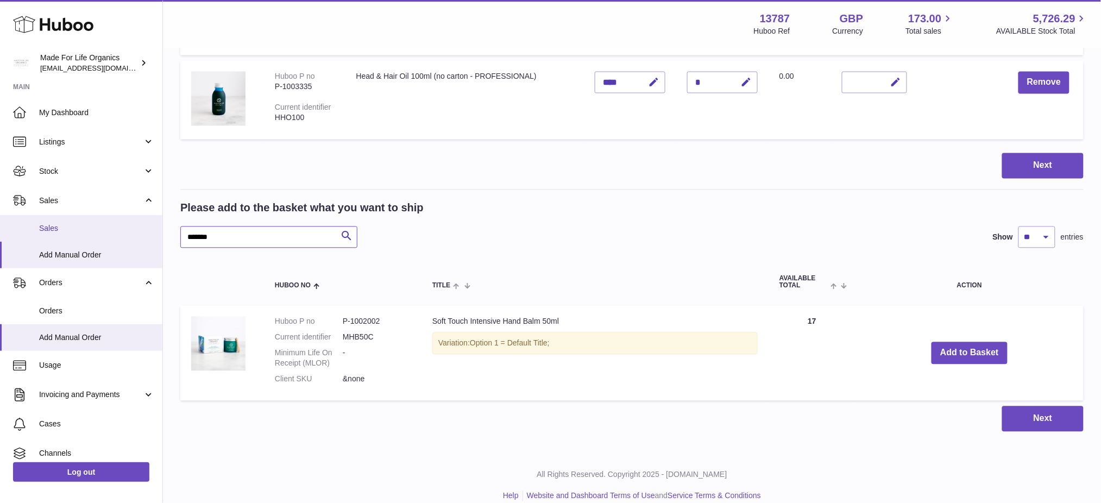
drag, startPoint x: 249, startPoint y: 235, endPoint x: 55, endPoint y: 231, distance: 193.5
paste input "text"
type input "*******"
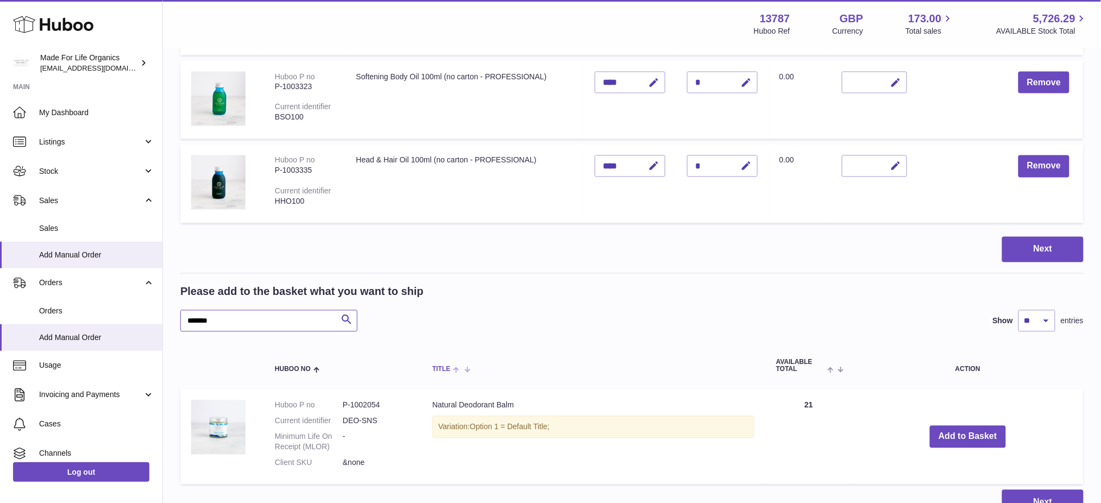
scroll to position [740, 0]
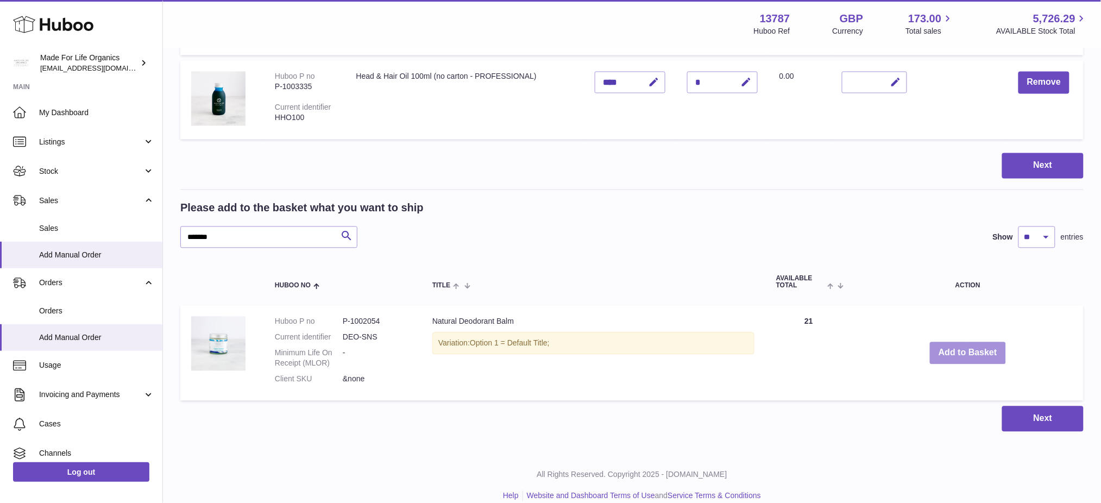
click at [975, 351] on button "Add to Basket" at bounding box center [968, 353] width 76 height 22
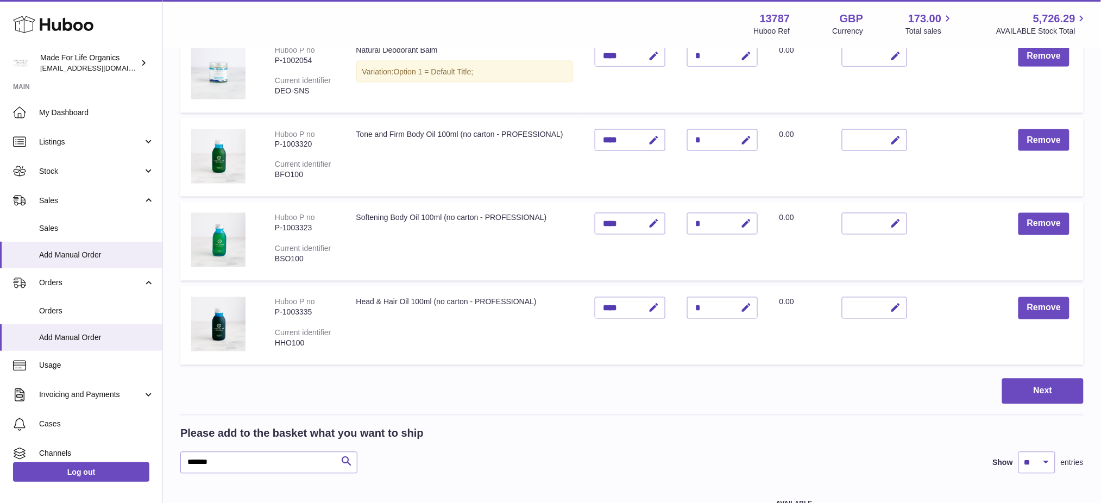
scroll to position [751, 0]
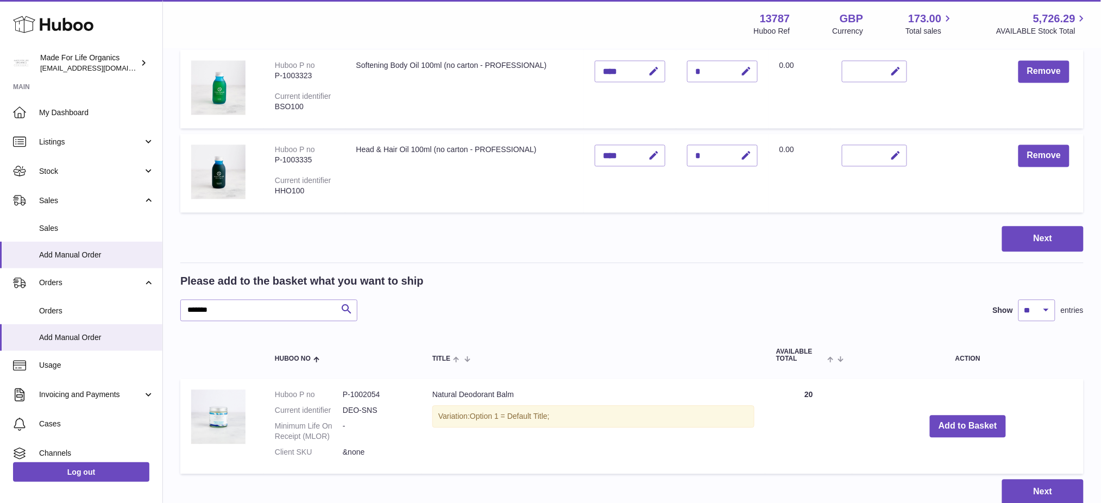
click at [882, 342] on th "Action" at bounding box center [967, 355] width 231 height 36
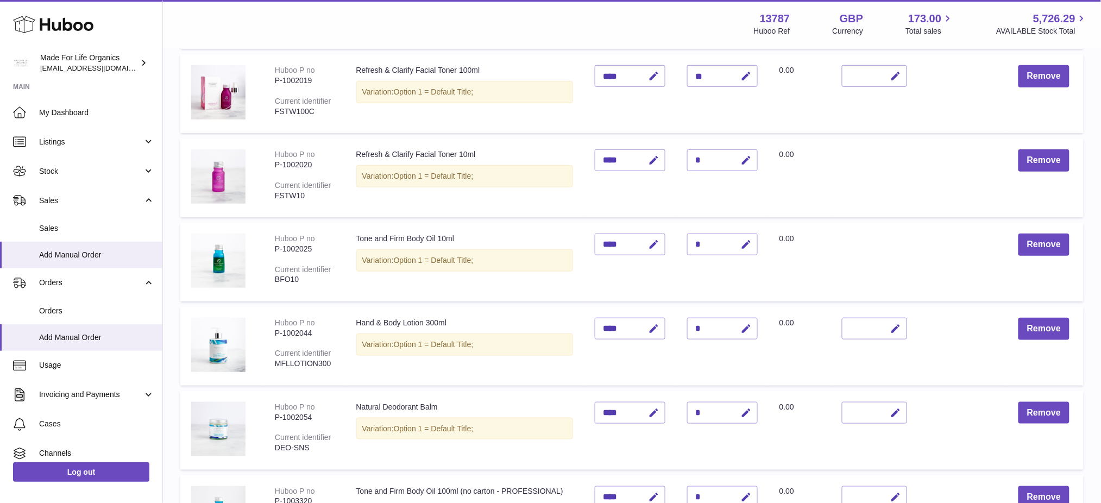
scroll to position [317, 0]
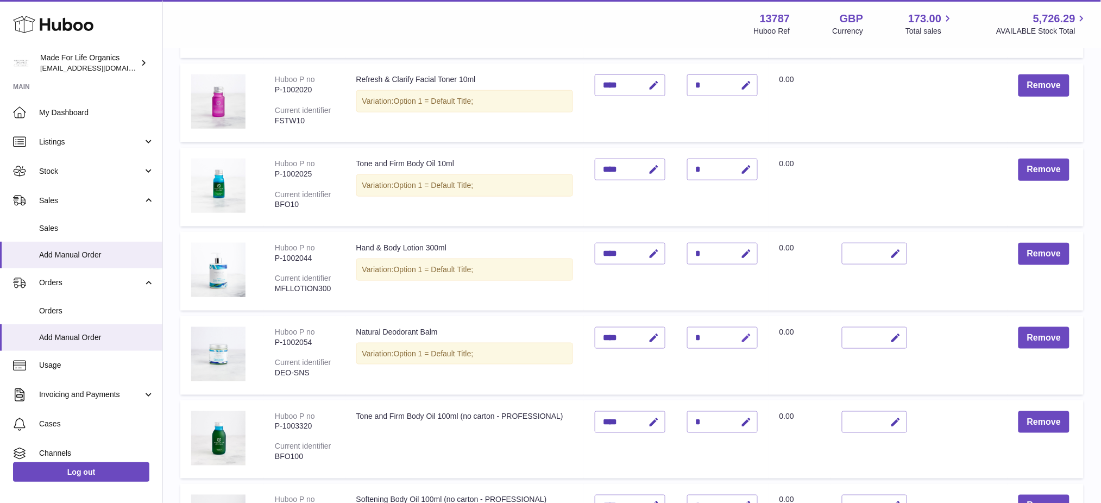
click at [752, 337] on icon "button" at bounding box center [746, 338] width 11 height 11
type input "**"
click at [735, 329] on button "submit" at bounding box center [745, 337] width 21 height 17
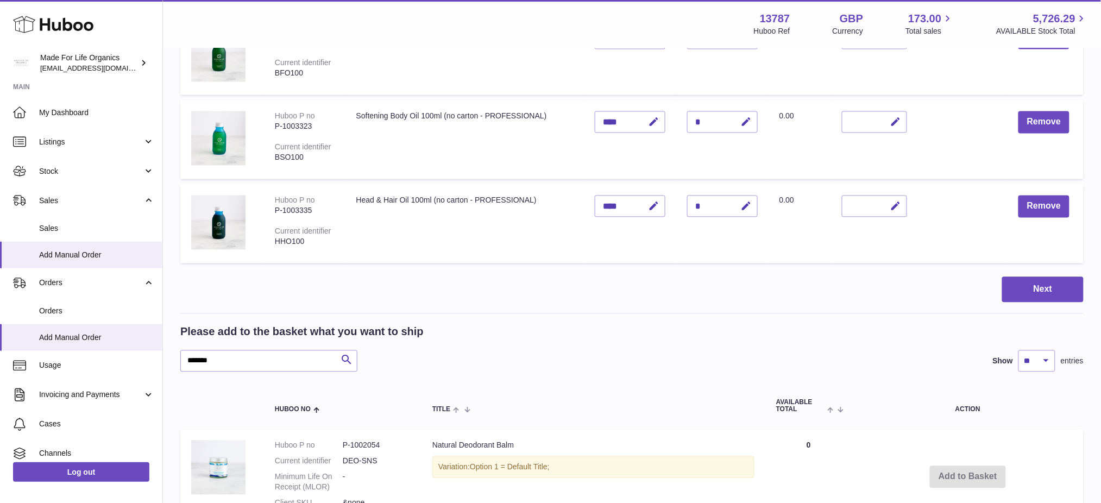
scroll to position [545, 0]
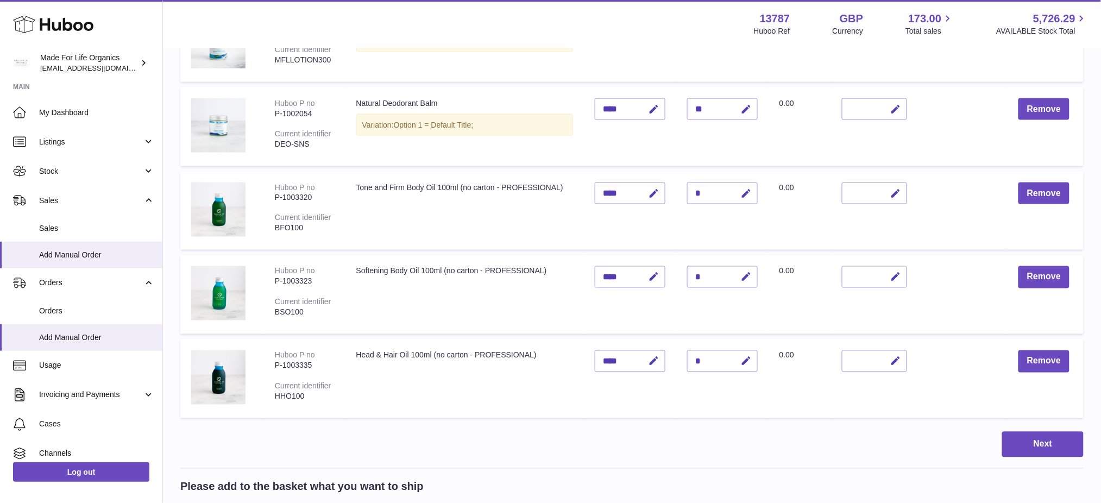
click at [497, 432] on div "Next" at bounding box center [632, 445] width 904 height 26
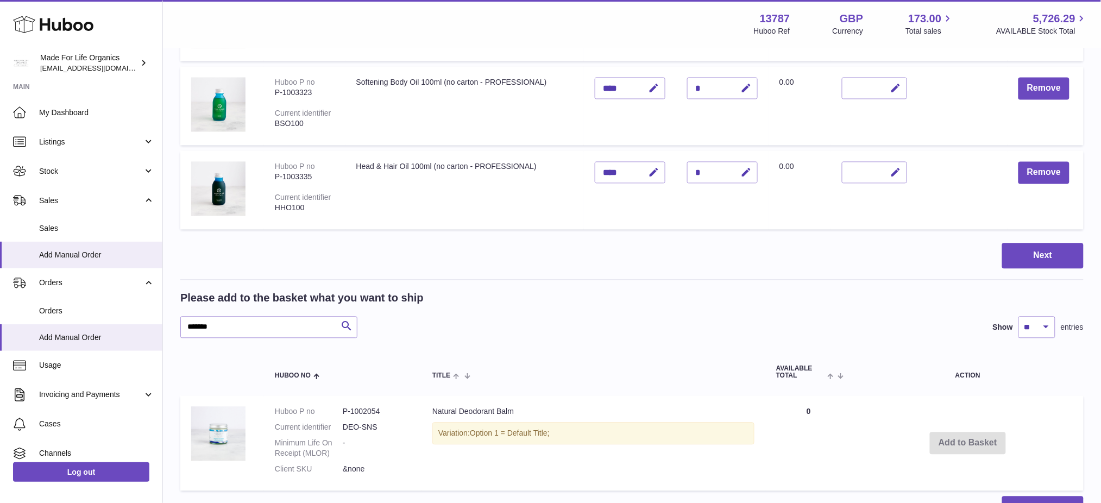
scroll to position [763, 0]
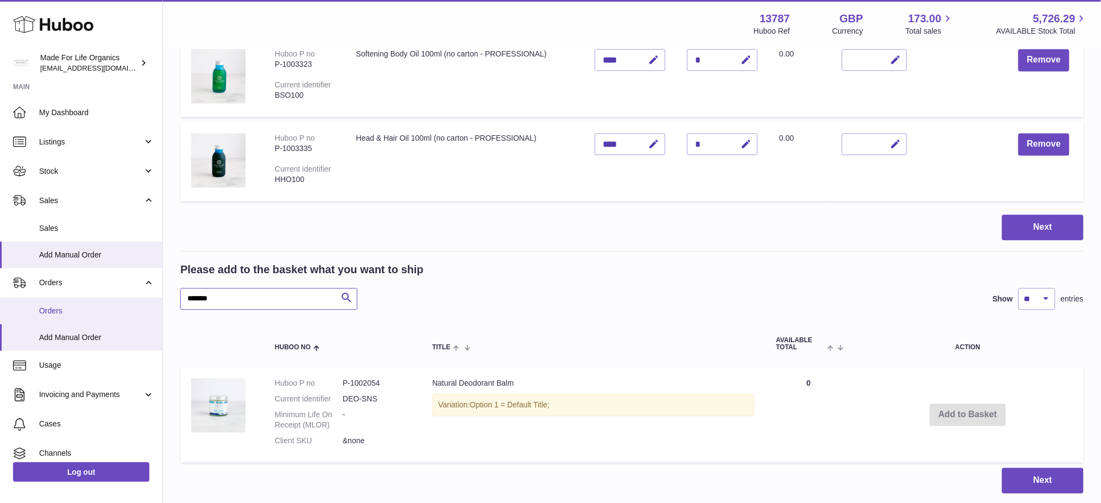
drag, startPoint x: 243, startPoint y: 299, endPoint x: 99, endPoint y: 314, distance: 145.3
paste input "text"
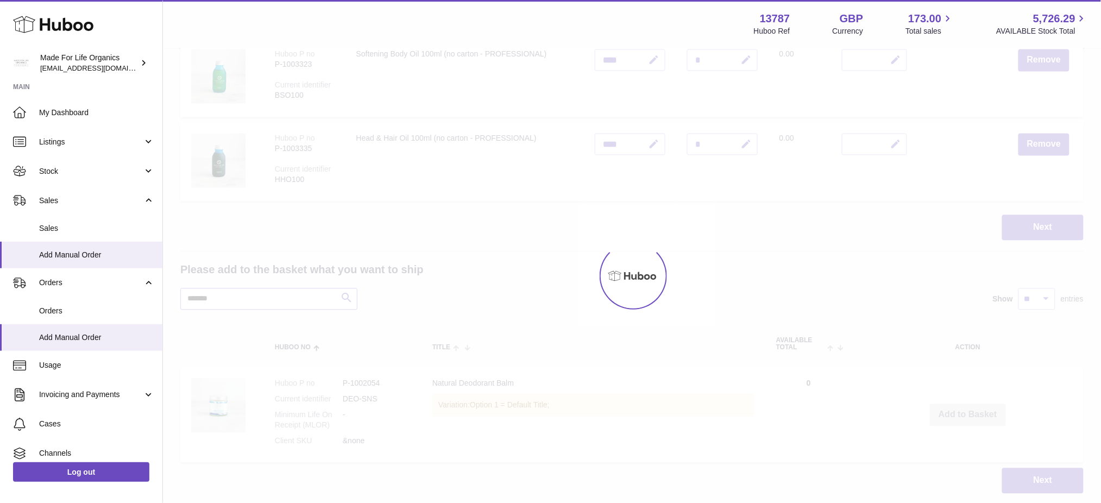
type input "*******"
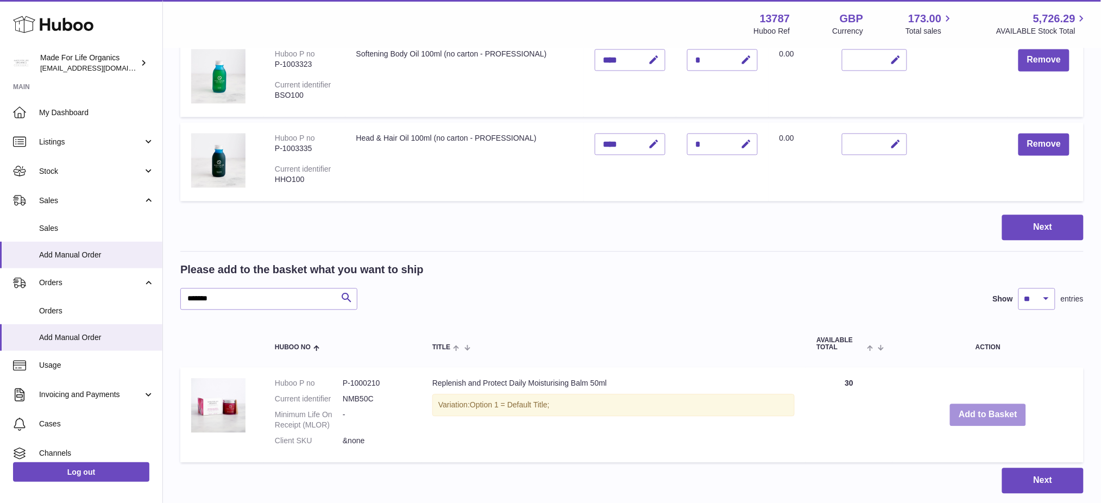
click at [976, 409] on button "Add to Basket" at bounding box center [988, 415] width 76 height 22
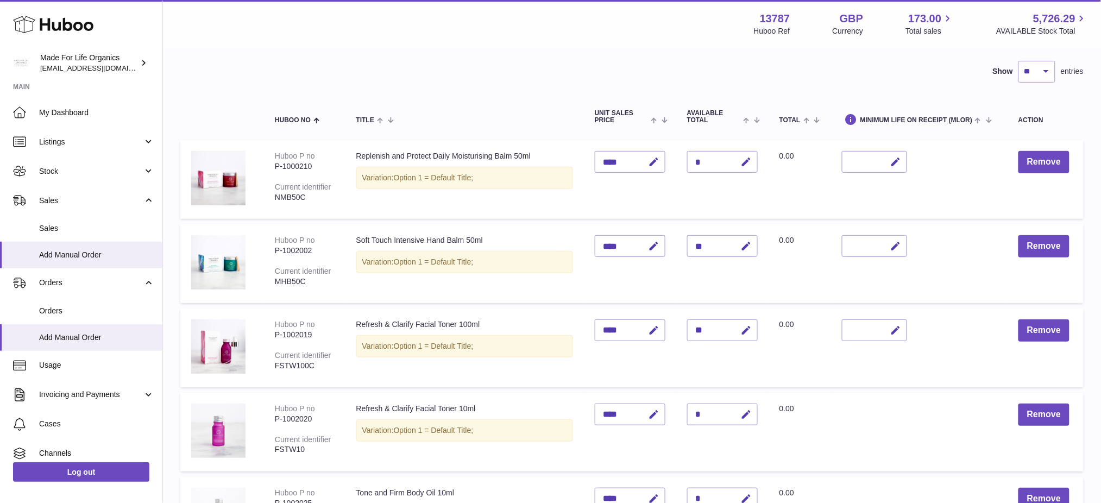
scroll to position [50, 0]
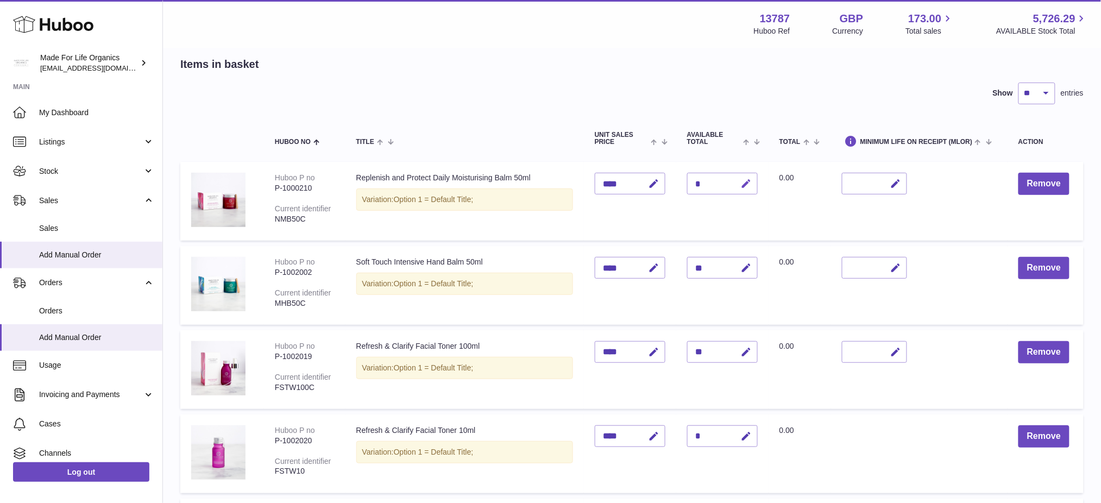
click at [752, 185] on icon "button" at bounding box center [746, 183] width 11 height 11
type input "*"
click at [735, 175] on button "submit" at bounding box center [745, 183] width 21 height 17
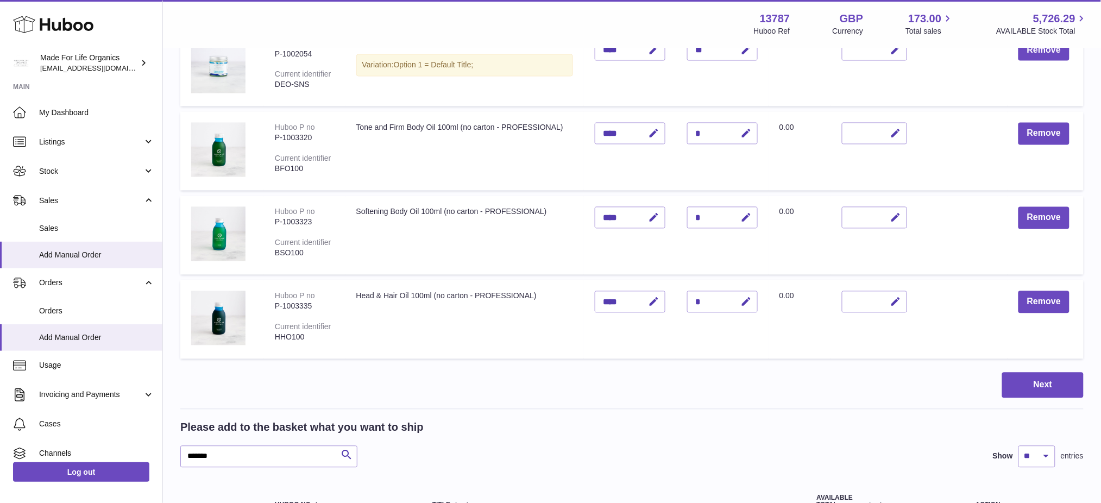
scroll to position [775, 0]
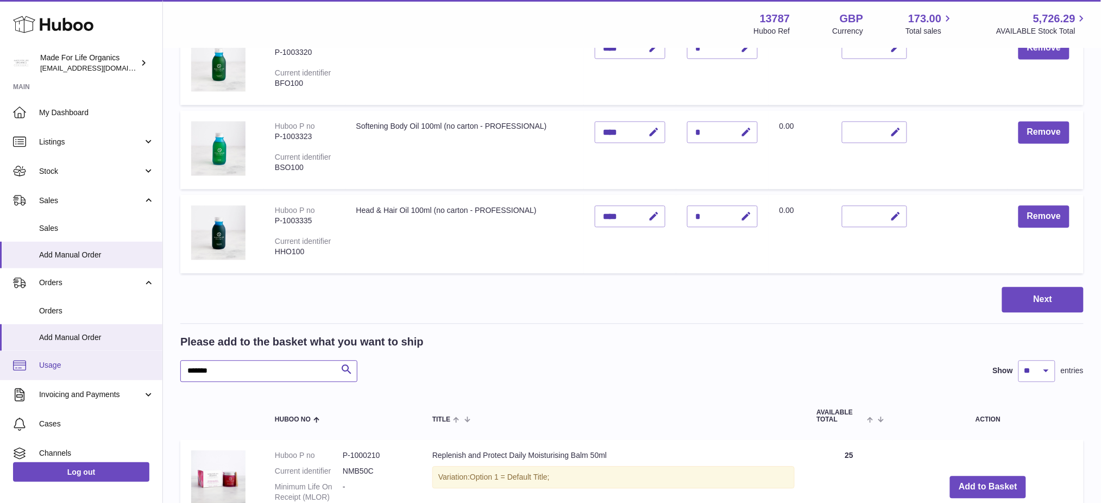
drag, startPoint x: 244, startPoint y: 364, endPoint x: 7, endPoint y: 362, distance: 237.4
paste input "text"
type input "*******"
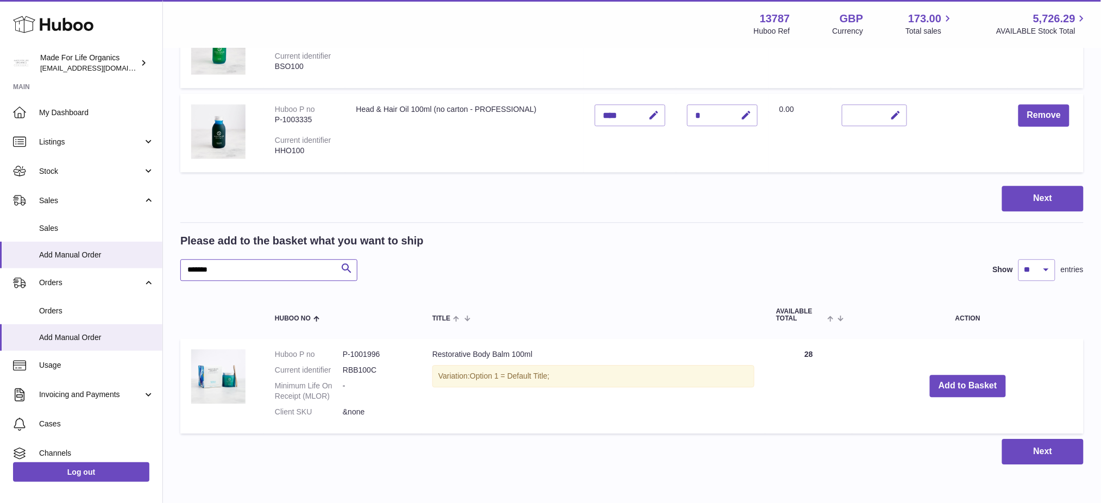
scroll to position [919, 0]
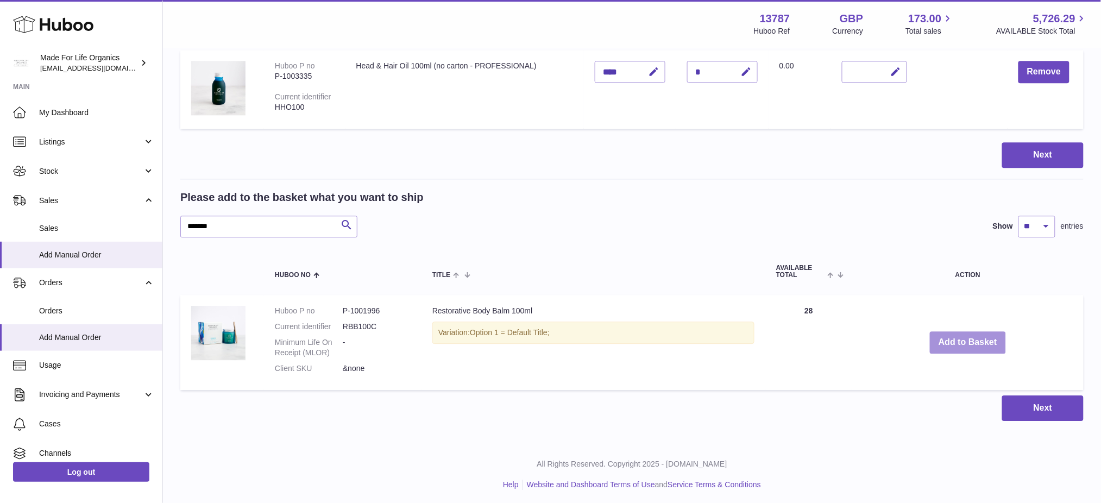
click at [975, 339] on button "Add to Basket" at bounding box center [968, 342] width 76 height 22
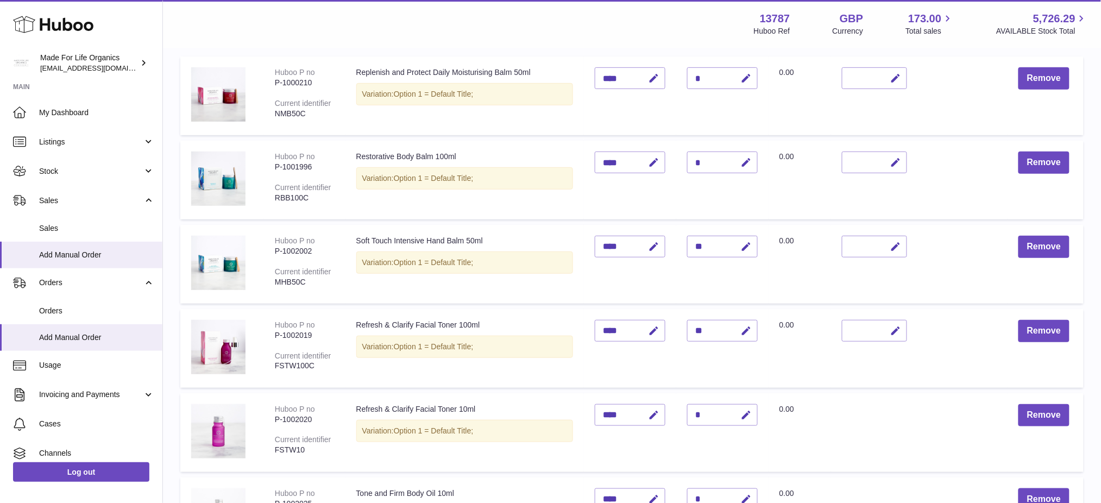
scroll to position [78, 0]
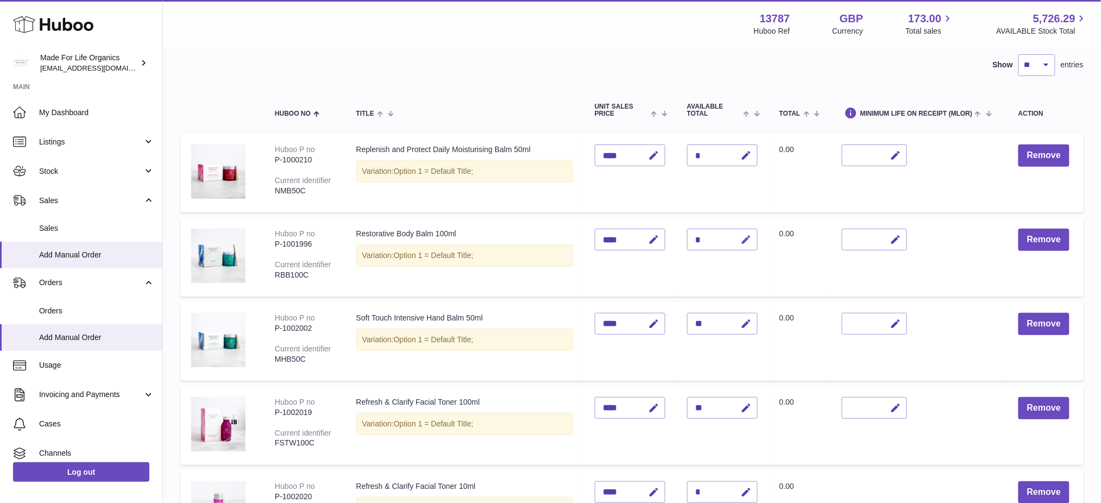
click at [752, 235] on icon "button" at bounding box center [746, 239] width 11 height 11
type input "**"
click at [735, 231] on button "submit" at bounding box center [745, 239] width 21 height 17
click at [810, 192] on td "Total 0.00" at bounding box center [800, 173] width 62 height 79
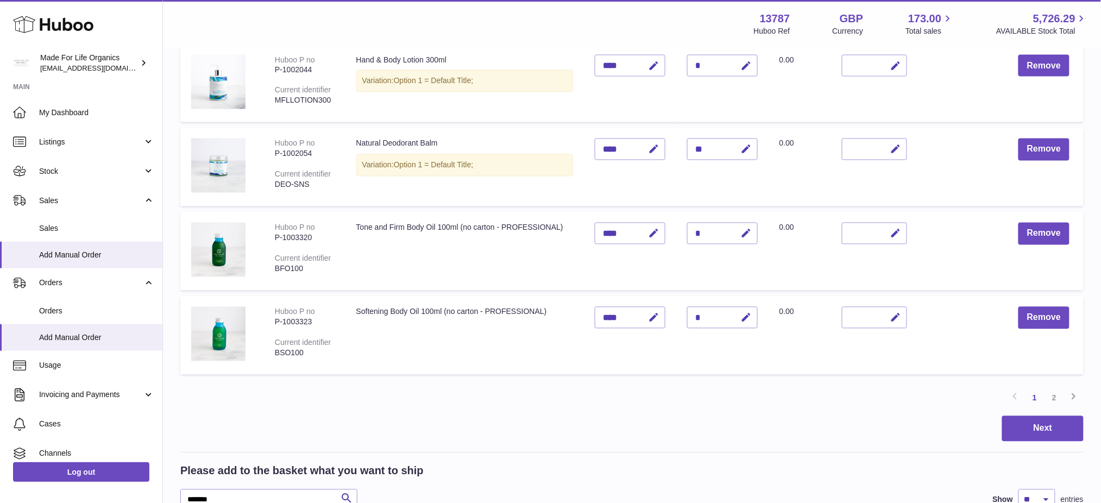
scroll to position [797, 0]
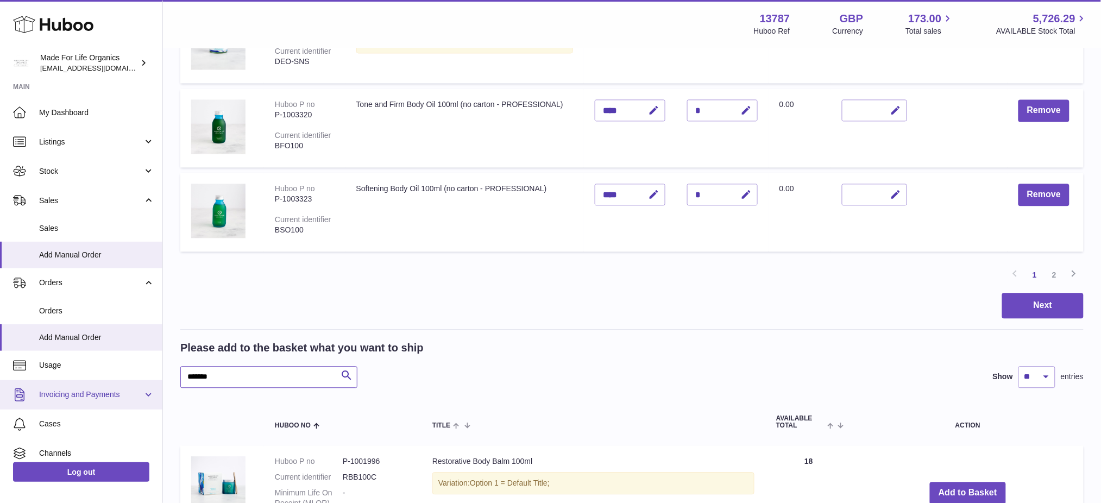
drag, startPoint x: 261, startPoint y: 371, endPoint x: 0, endPoint y: 382, distance: 261.0
paste input "text"
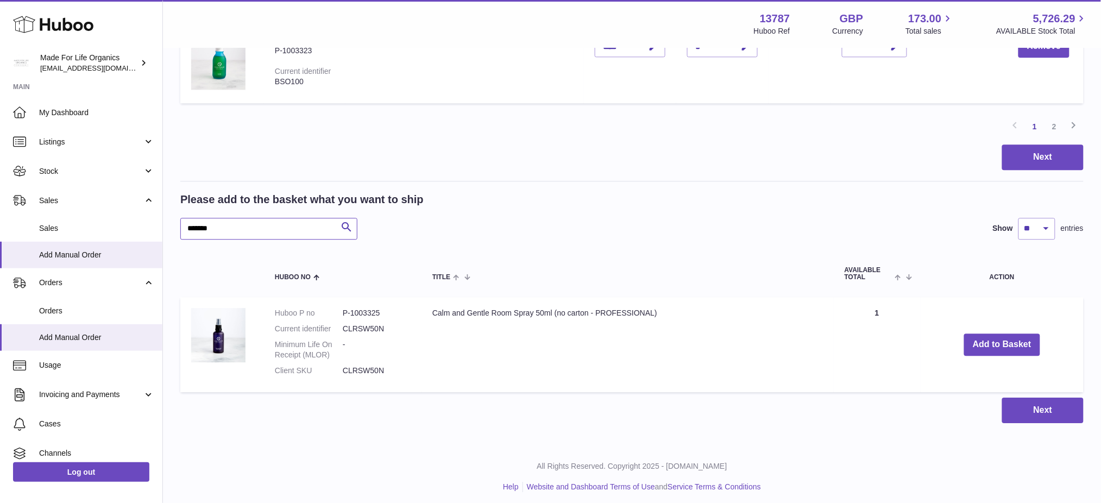
scroll to position [948, 0]
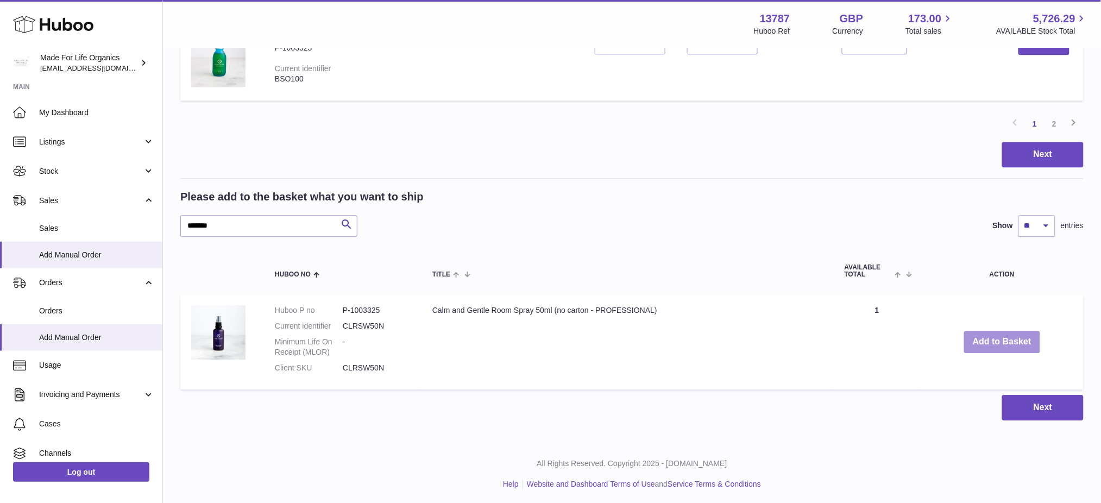
click at [974, 341] on button "Add to Basket" at bounding box center [1002, 342] width 76 height 22
drag, startPoint x: 236, startPoint y: 229, endPoint x: 0, endPoint y: 249, distance: 236.7
paste input "text"
type input "*******"
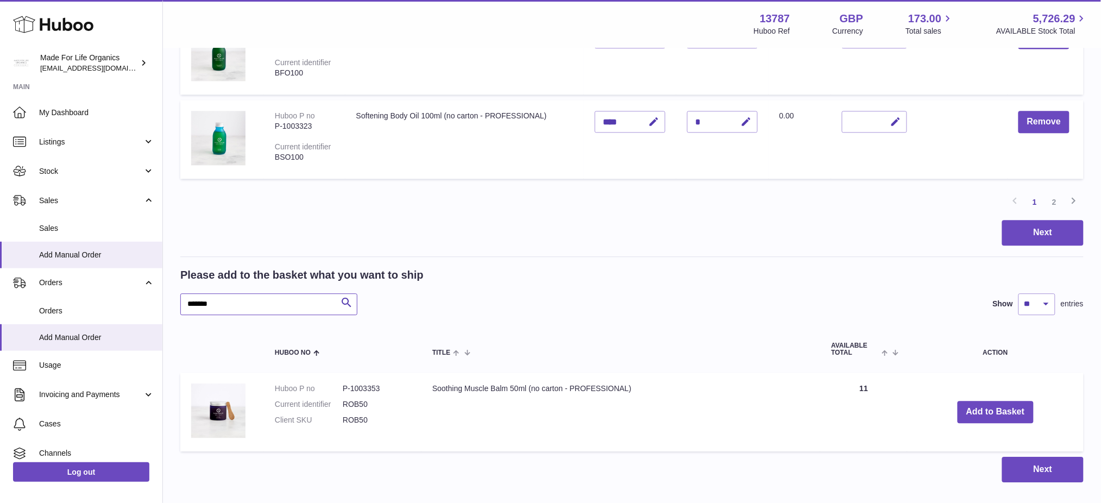
scroll to position [931, 0]
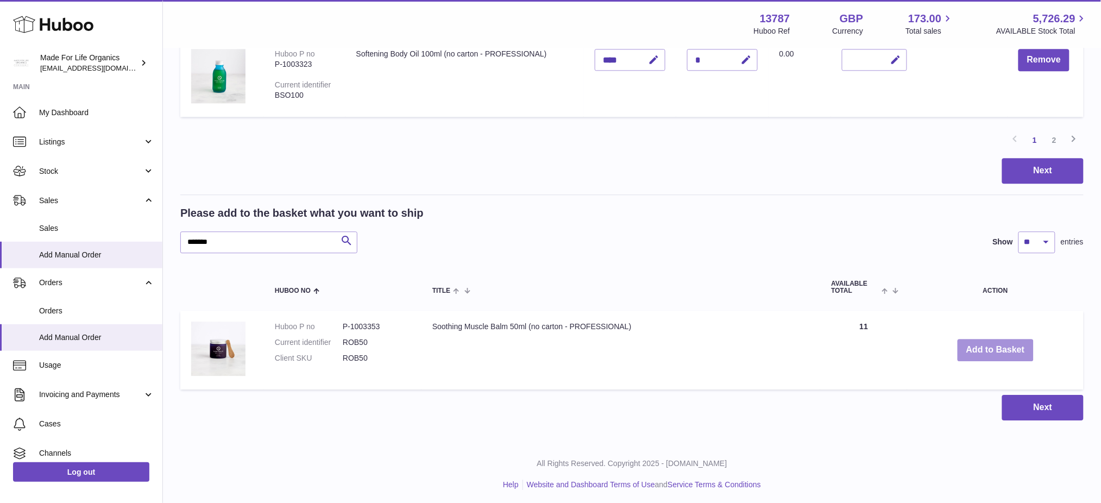
click at [988, 351] on button "Add to Basket" at bounding box center [996, 350] width 76 height 22
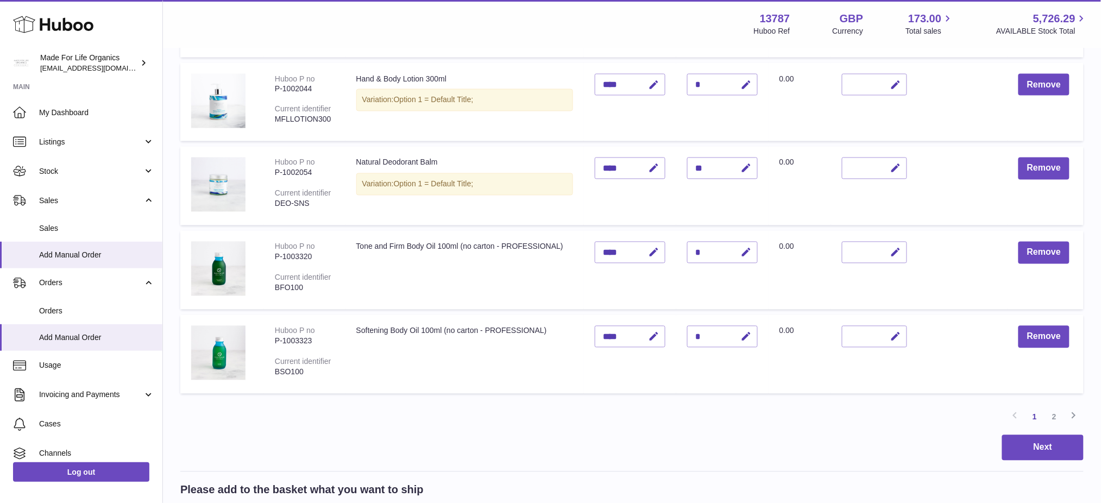
scroll to position [724, 0]
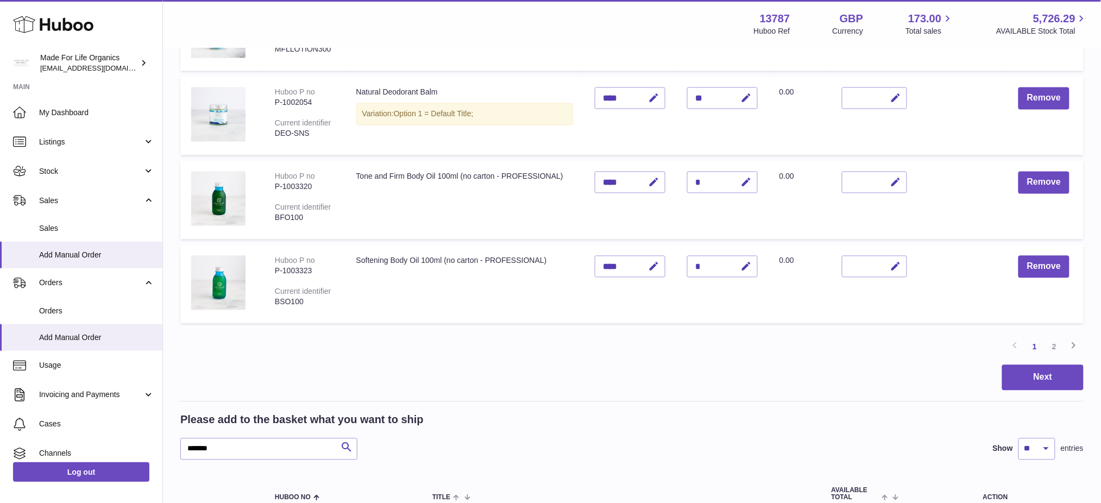
drag, startPoint x: 1058, startPoint y: 343, endPoint x: 906, endPoint y: 306, distance: 156.6
click at [1056, 343] on link "2" at bounding box center [1055, 347] width 20 height 20
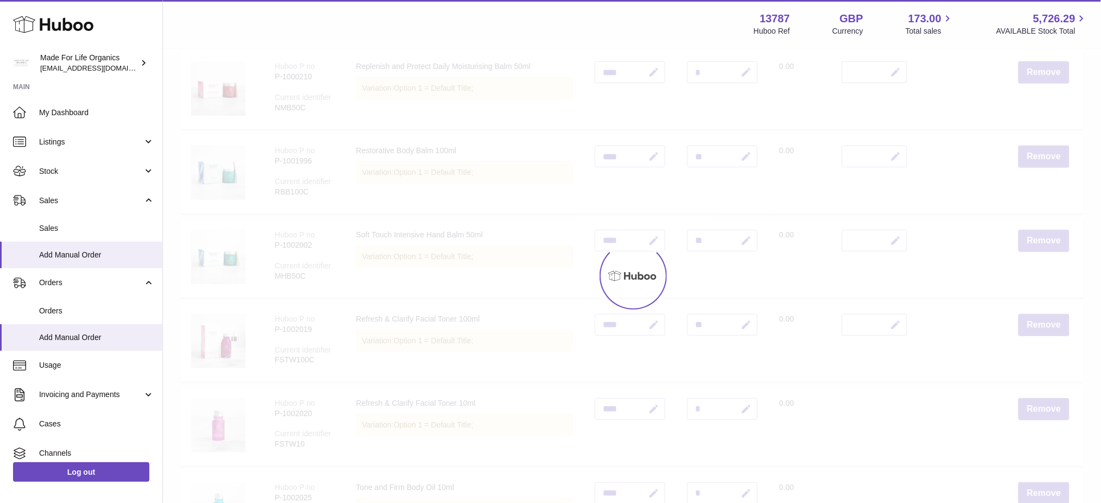
scroll to position [48, 0]
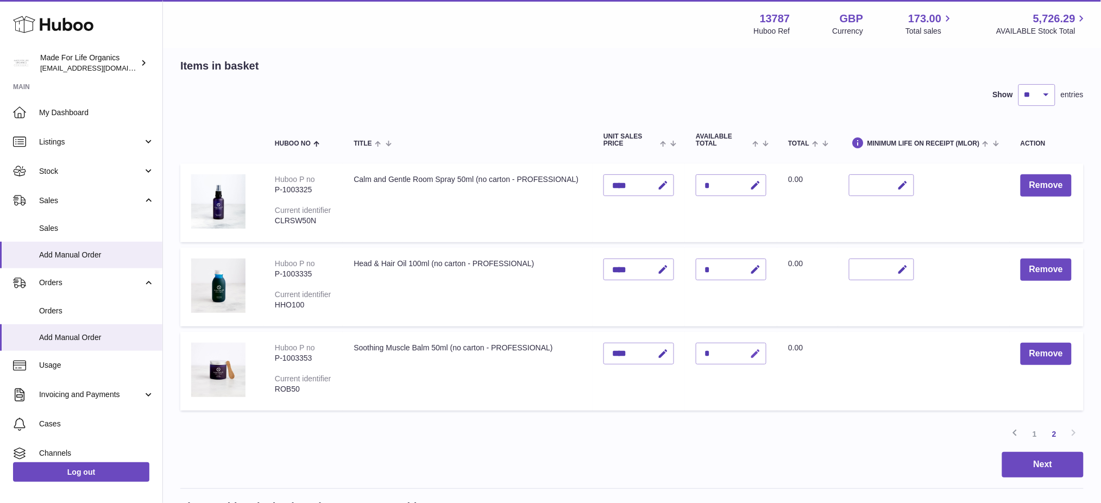
click at [761, 360] on icon "button" at bounding box center [755, 353] width 11 height 11
type input "*"
click at [744, 345] on button "submit" at bounding box center [754, 353] width 21 height 17
click at [837, 411] on td "Total 0.00" at bounding box center [807, 371] width 61 height 79
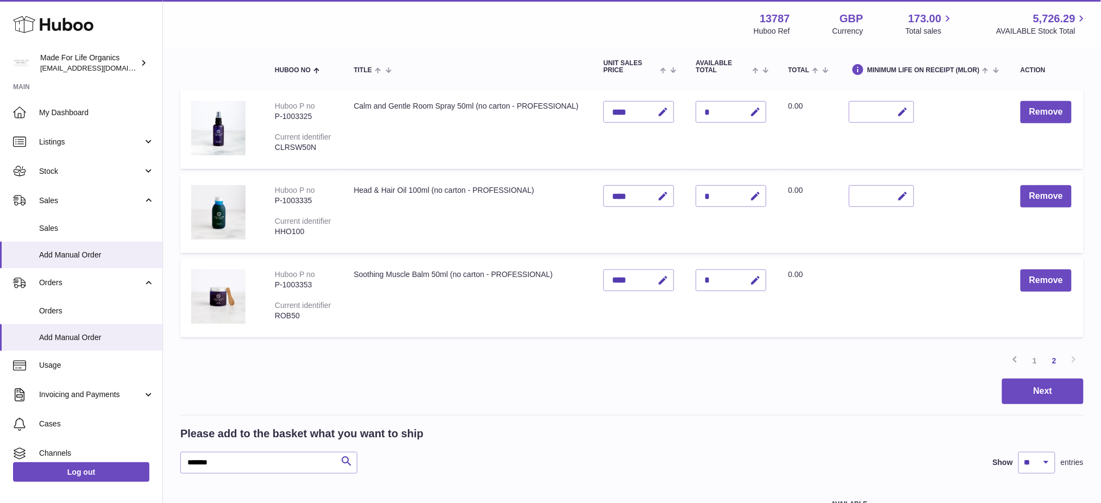
scroll to position [121, 0]
drag, startPoint x: 122, startPoint y: 471, endPoint x: 28, endPoint y: 460, distance: 94.6
click at [41, 461] on div "Huboo Made For Life Organics internalAdmin-13787@internal.huboo.com Main My Das…" at bounding box center [550, 303] width 1101 height 848
paste input "text"
type input "*******"
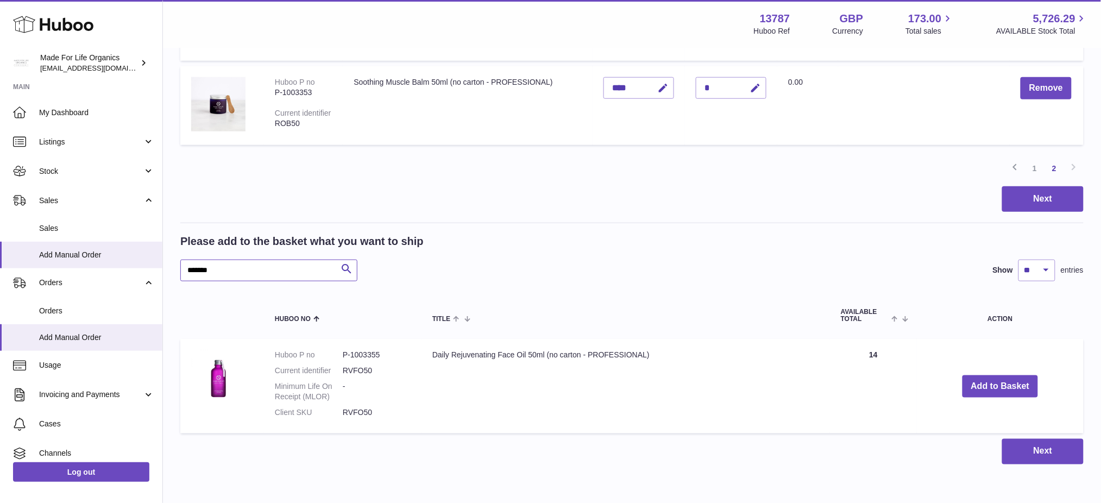
scroll to position [373, 0]
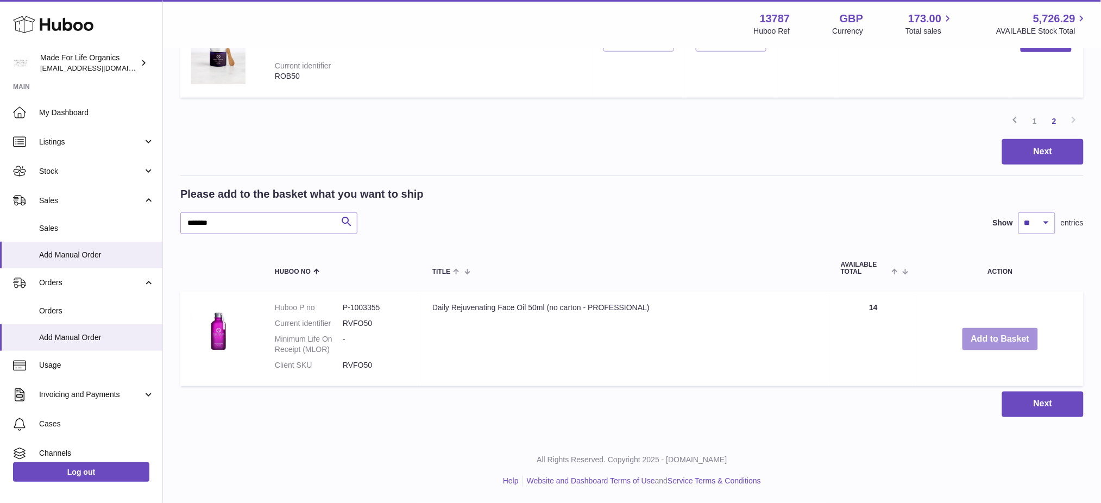
click at [979, 333] on button "Add to Basket" at bounding box center [1001, 339] width 76 height 22
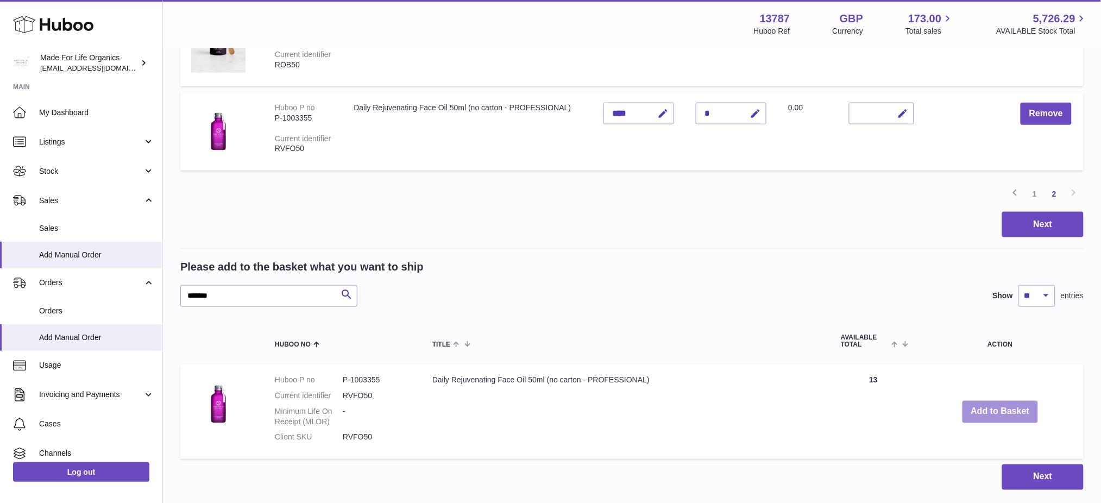
click at [992, 423] on button "Add to Basket" at bounding box center [1001, 412] width 76 height 22
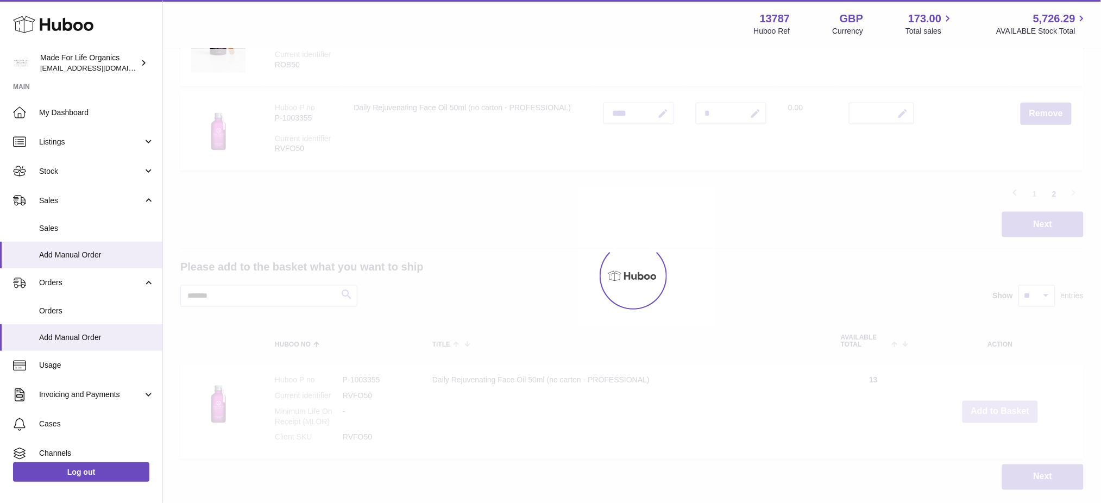
type input "*"
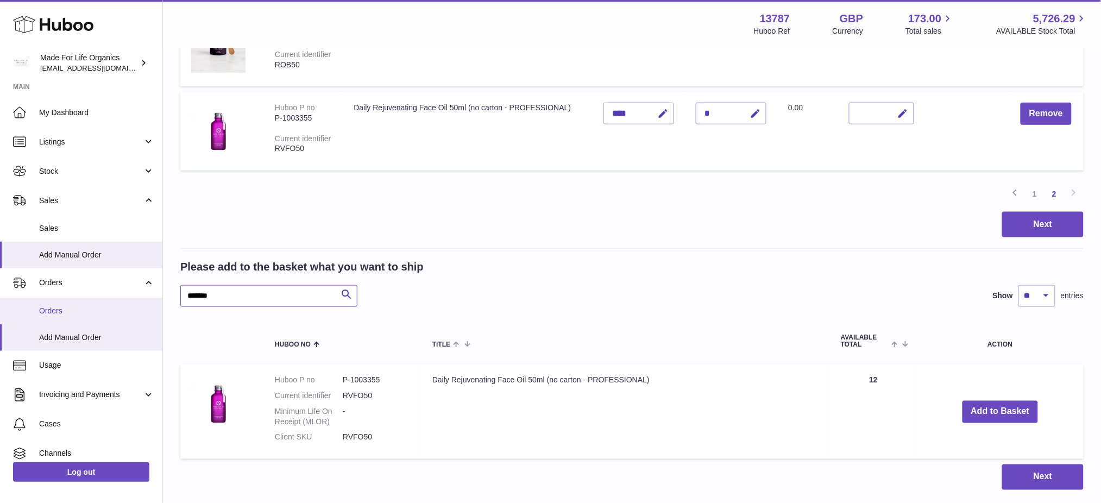
drag, startPoint x: 240, startPoint y: 309, endPoint x: 0, endPoint y: 297, distance: 239.9
click at [0, 300] on div "Huboo Made For Life Organics internalAdmin-13787@internal.huboo.com Main My Das…" at bounding box center [550, 101] width 1101 height 949
paste input "text"
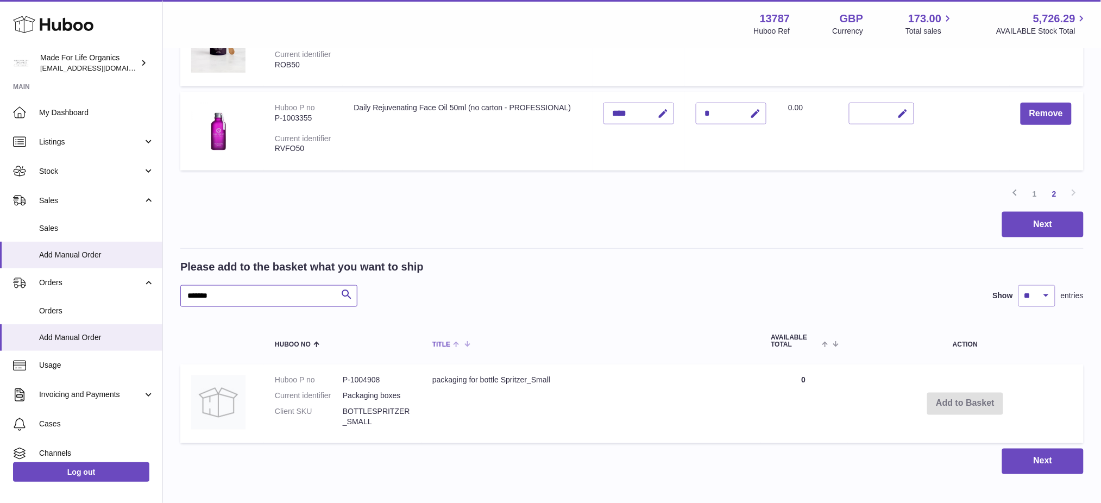
scroll to position [446, 0]
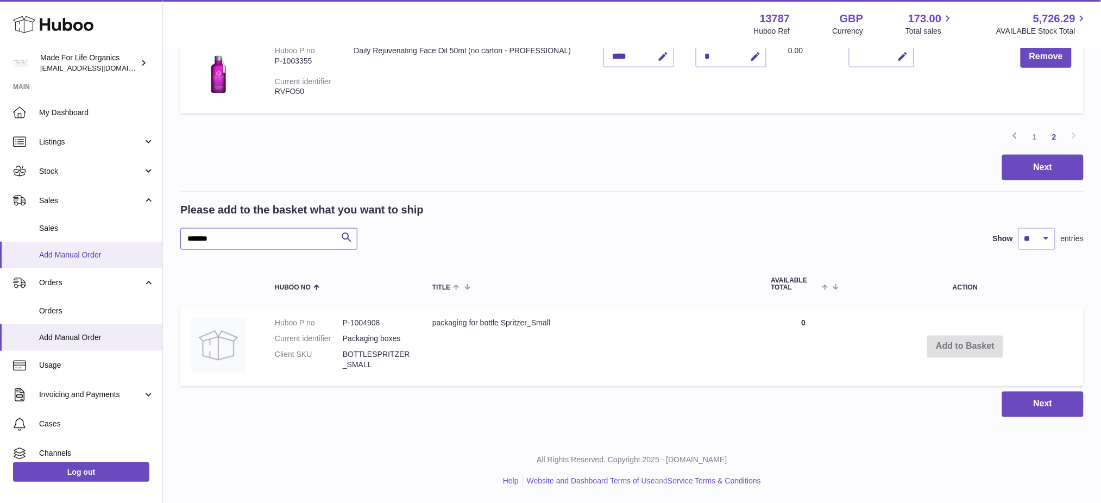
drag, startPoint x: 245, startPoint y: 247, endPoint x: 55, endPoint y: 260, distance: 190.1
click at [55, 260] on div "Huboo Made For Life Organics internalAdmin-13787@internal.huboo.com Main My Das…" at bounding box center [550, 36] width 1101 height 933
paste input "text"
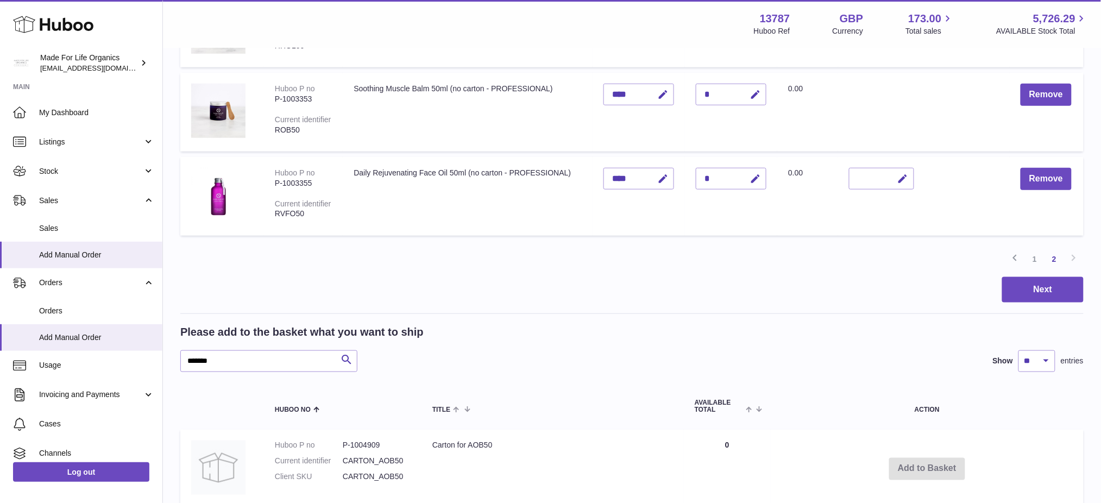
scroll to position [300, 0]
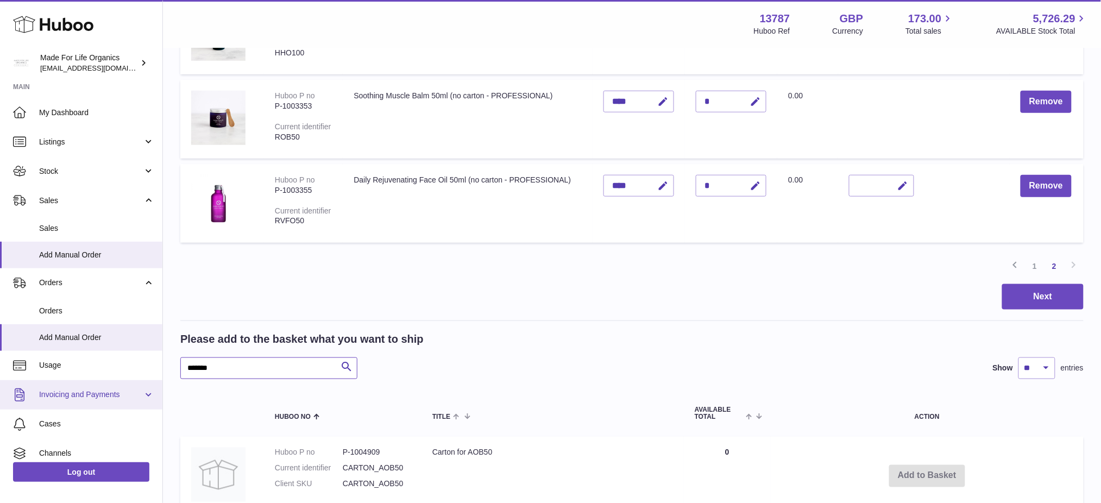
drag, startPoint x: 258, startPoint y: 383, endPoint x: 0, endPoint y: 380, distance: 258.1
click at [0, 380] on div "Huboo Made For Life Organics internalAdmin-13787@internal.huboo.com Main My Das…" at bounding box center [550, 166] width 1101 height 932
paste input "text"
type input "*******"
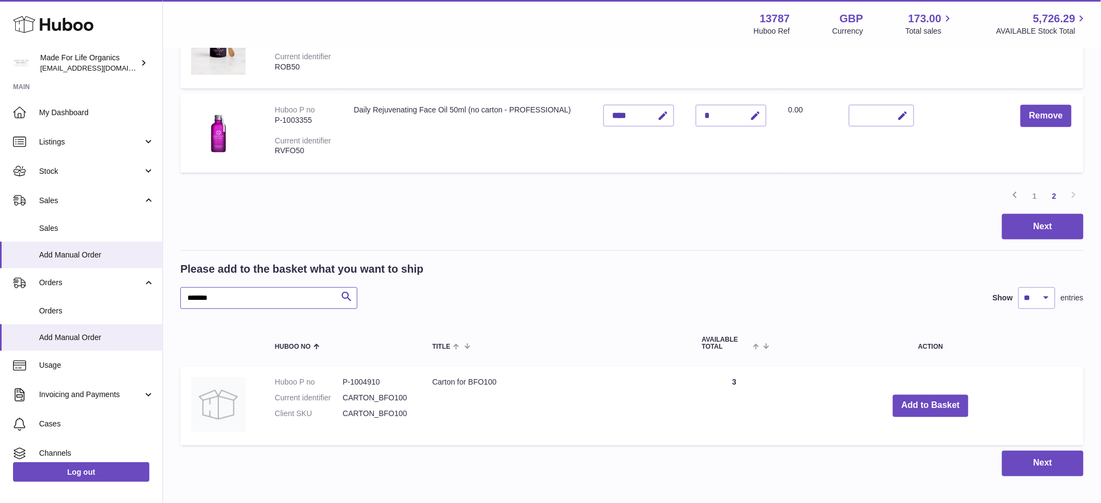
scroll to position [446, 0]
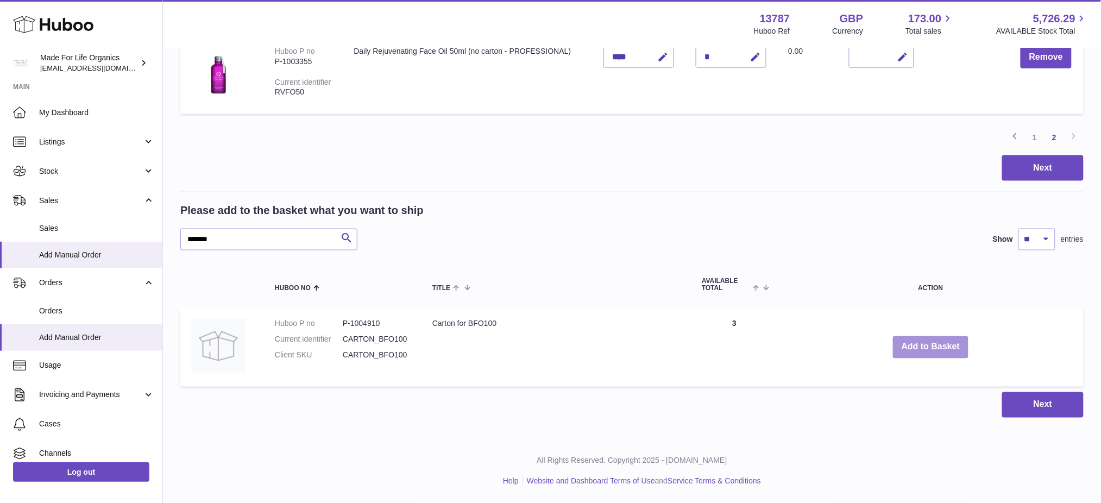
click at [911, 351] on button "Add to Basket" at bounding box center [931, 347] width 76 height 22
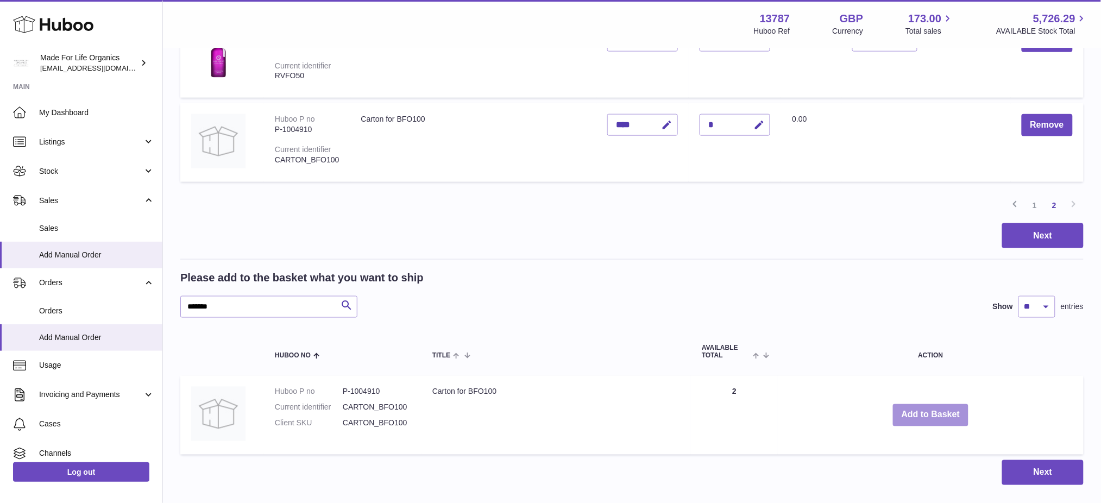
click at [919, 427] on button "Add to Basket" at bounding box center [931, 415] width 76 height 22
click at [923, 427] on button "Add to Basket" at bounding box center [931, 415] width 76 height 22
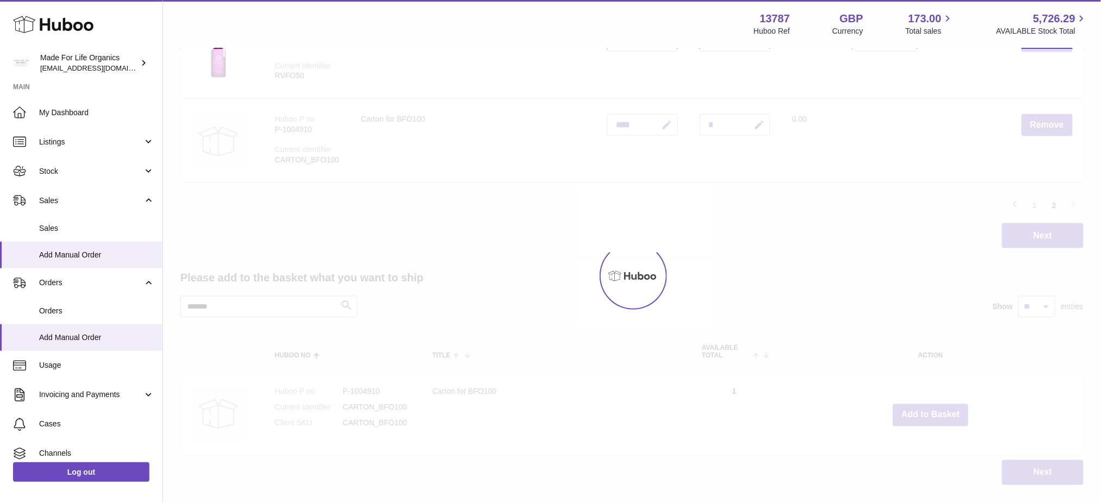
type input "*"
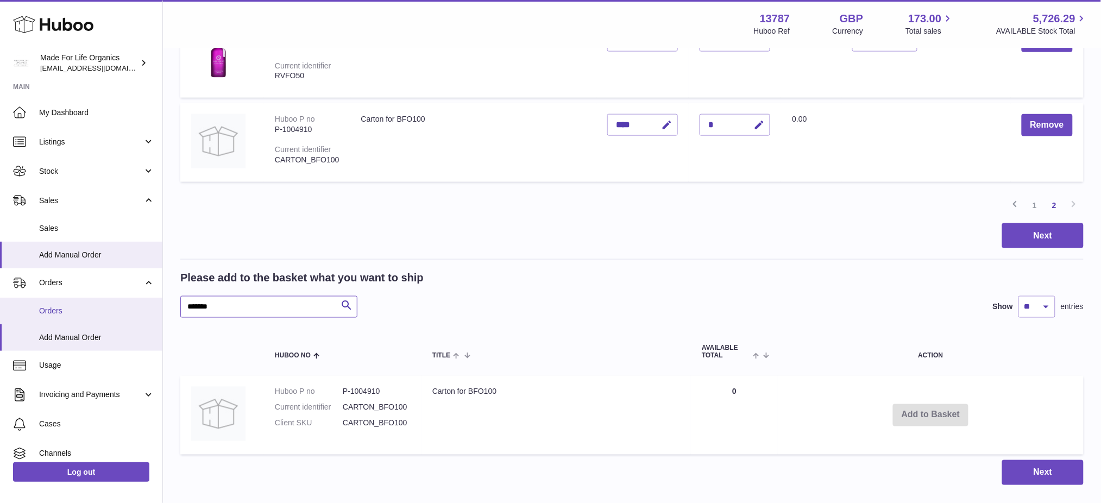
drag, startPoint x: 240, startPoint y: 318, endPoint x: 27, endPoint y: 319, distance: 213.5
click at [27, 319] on div "Huboo Made For Life Organics internalAdmin-13787@internal.huboo.com Main My Das…" at bounding box center [550, 62] width 1101 height 1017
paste input "text"
type input "*******"
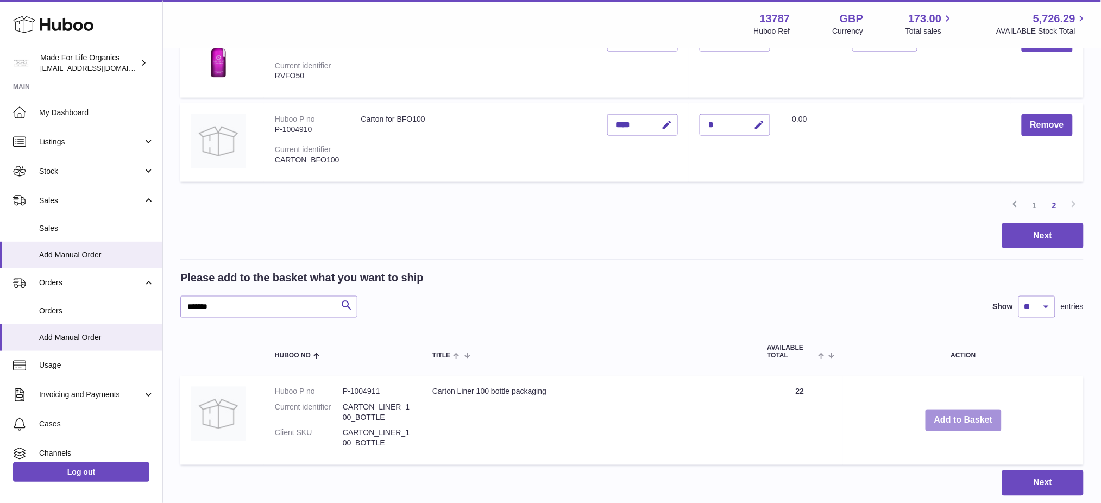
click at [950, 432] on button "Add to Basket" at bounding box center [964, 421] width 76 height 22
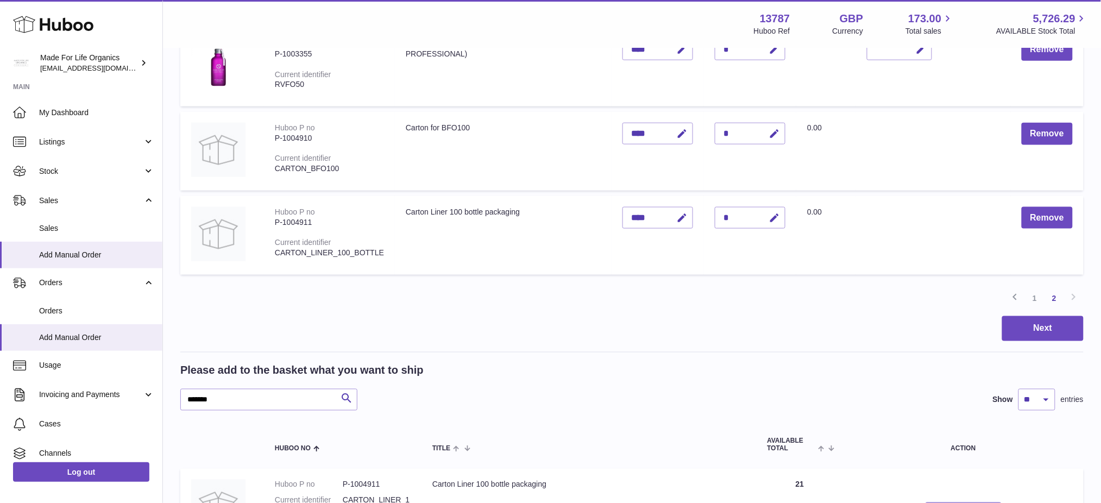
scroll to position [292, 0]
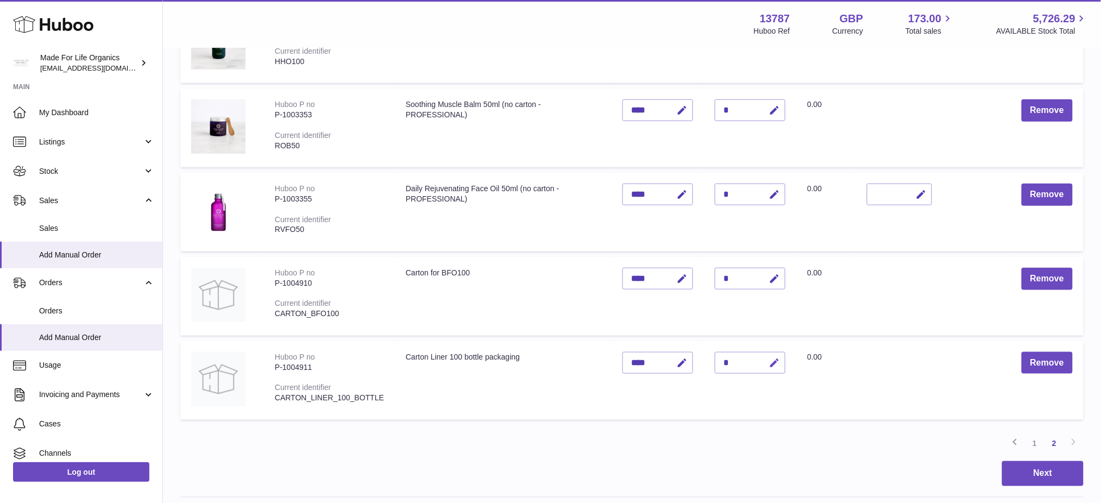
click at [774, 365] on icon "button" at bounding box center [774, 363] width 11 height 11
type input "**"
click at [763, 354] on button "submit" at bounding box center [773, 362] width 21 height 17
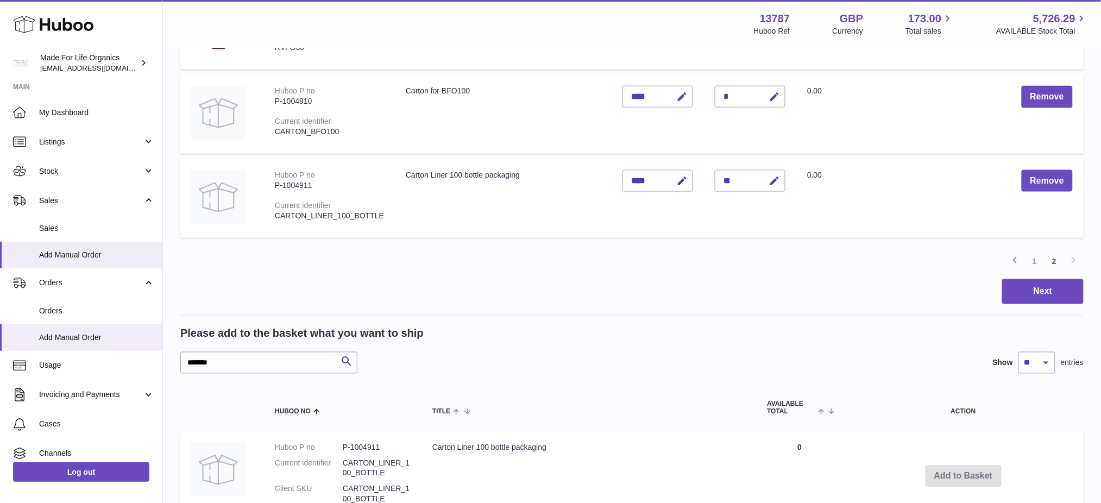
scroll to position [507, 0]
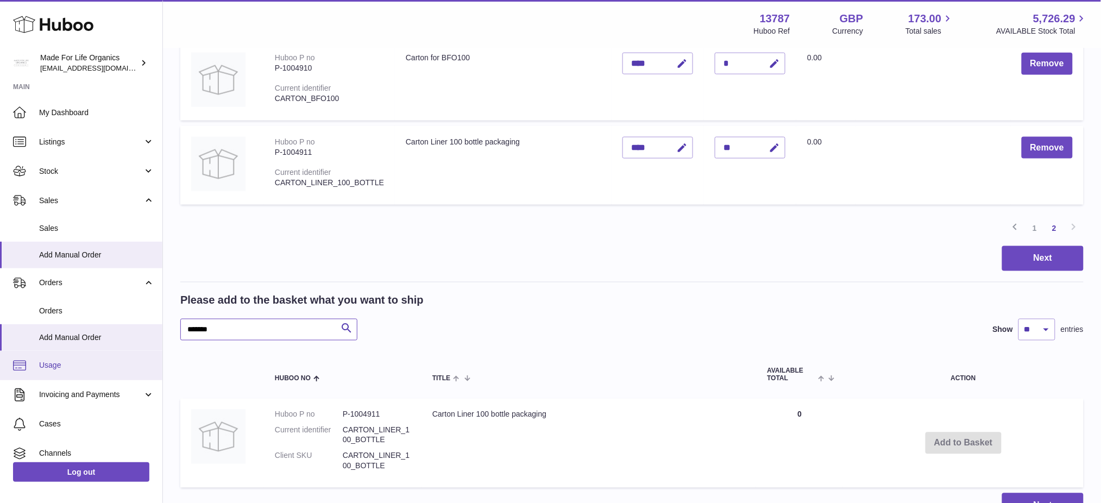
drag, startPoint x: 249, startPoint y: 343, endPoint x: 96, endPoint y: 366, distance: 154.9
click at [96, 366] on div "Huboo Made For Life Organics internalAdmin-13787@internal.huboo.com Main My Das…" at bounding box center [550, 49] width 1101 height 1112
paste input "text"
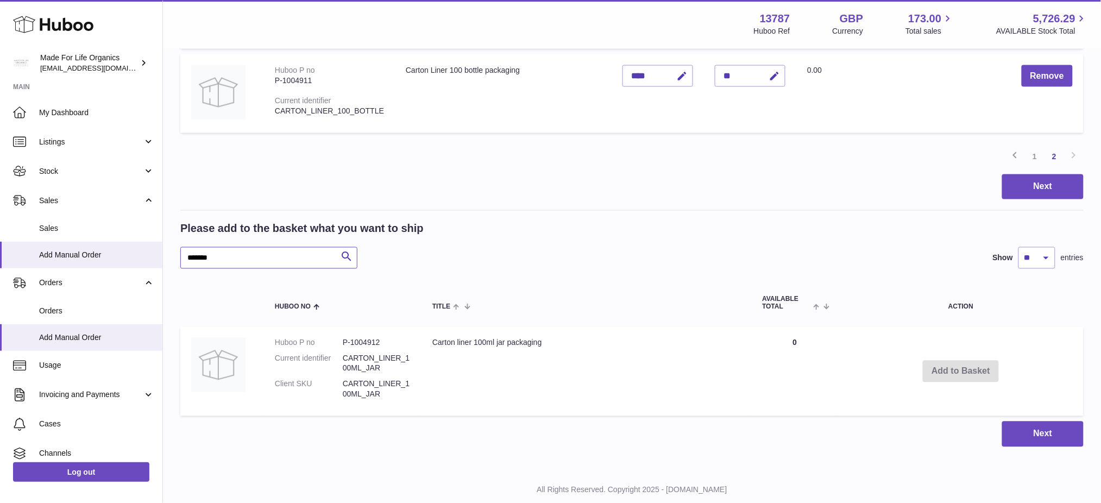
scroll to position [579, 0]
drag, startPoint x: 228, startPoint y: 256, endPoint x: 20, endPoint y: 259, distance: 208.1
paste input "text"
type input "*******"
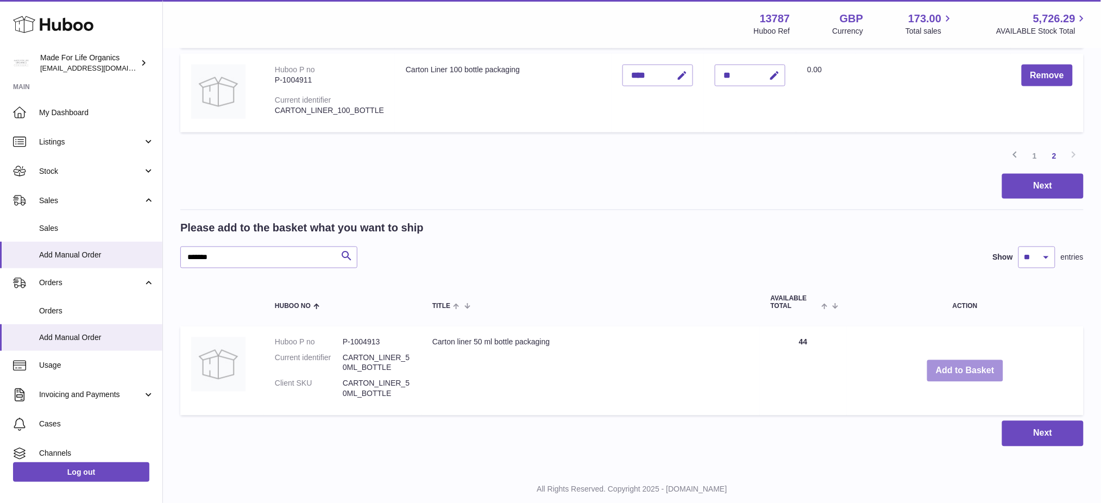
click at [945, 367] on button "Add to Basket" at bounding box center [965, 371] width 76 height 22
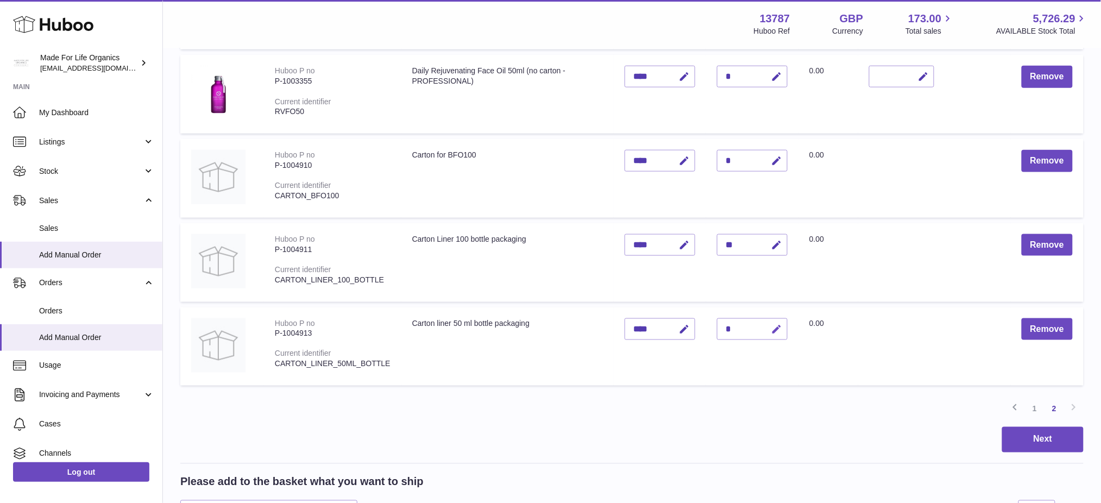
scroll to position [435, 0]
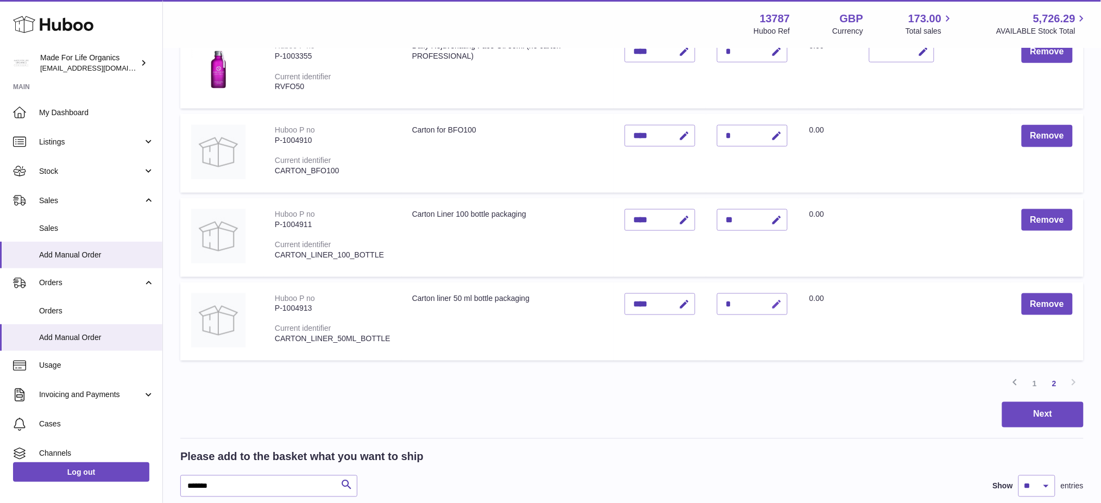
click at [776, 304] on icon "button" at bounding box center [776, 304] width 11 height 11
type input "**"
click at [765, 296] on button "submit" at bounding box center [775, 304] width 21 height 17
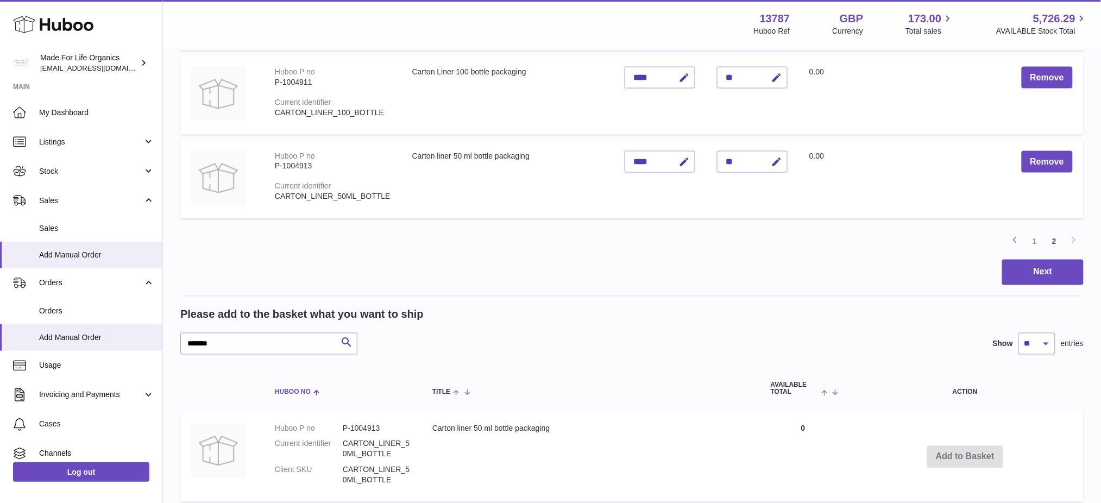
scroll to position [579, 0]
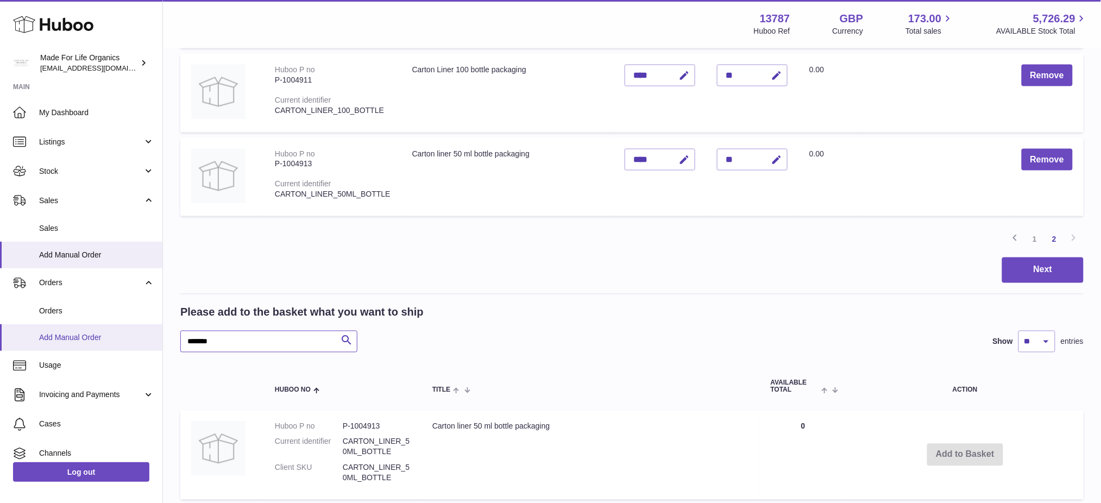
drag, startPoint x: 136, startPoint y: 339, endPoint x: 53, endPoint y: 348, distance: 83.6
click at [53, 344] on div "Huboo Made For Life Organics internalAdmin-13787@internal.huboo.com Main My Das…" at bounding box center [550, 19] width 1101 height 1196
paste input "text"
type input "*******"
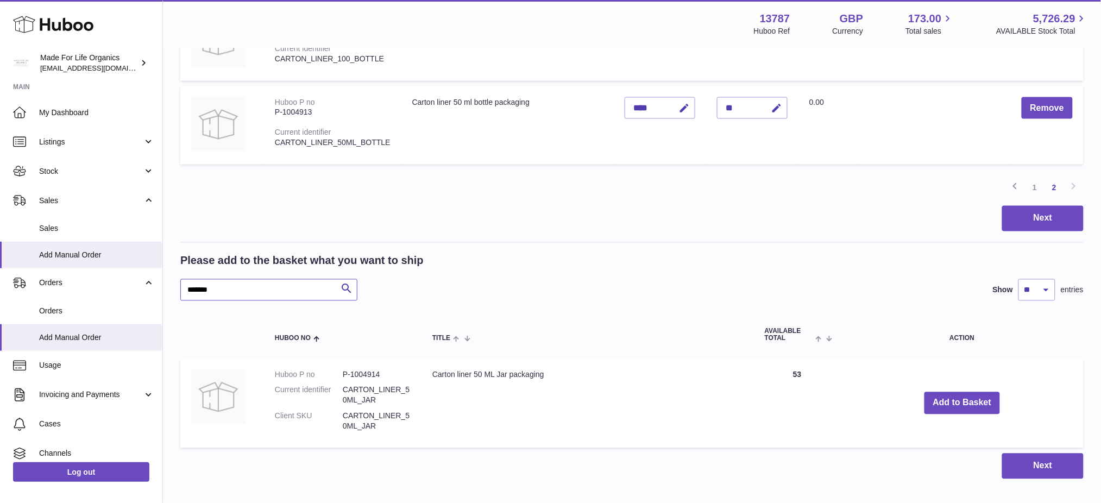
scroll to position [690, 0]
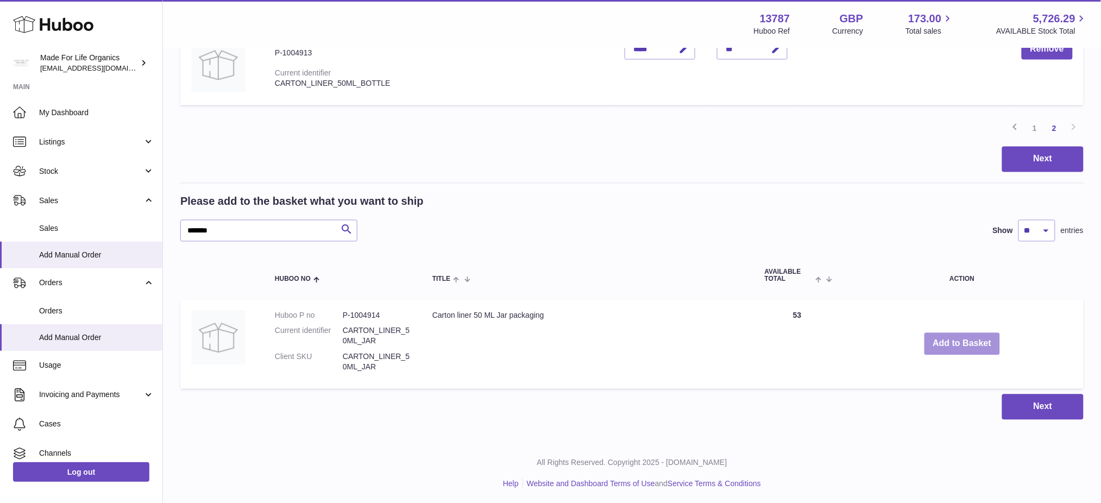
click at [960, 344] on button "Add to Basket" at bounding box center [963, 344] width 76 height 22
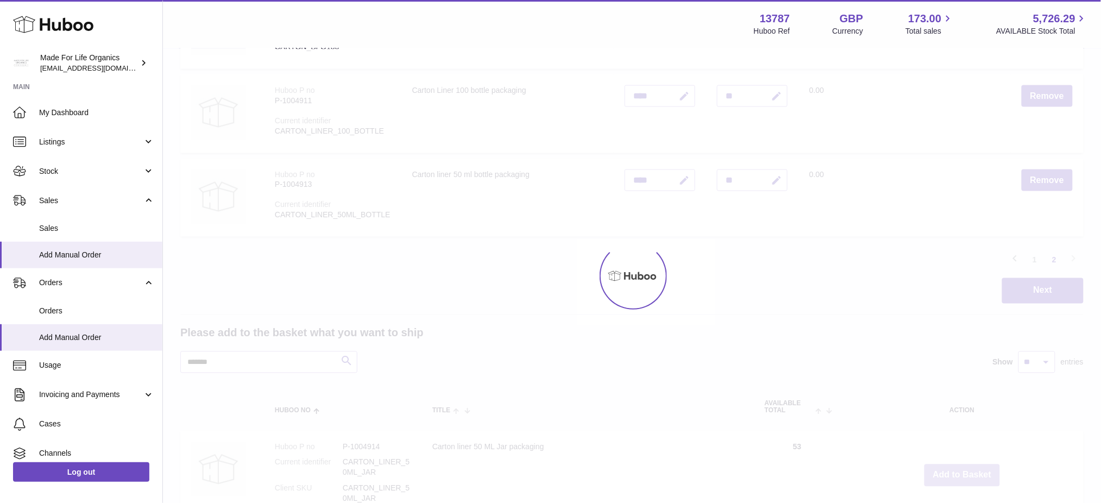
scroll to position [473, 0]
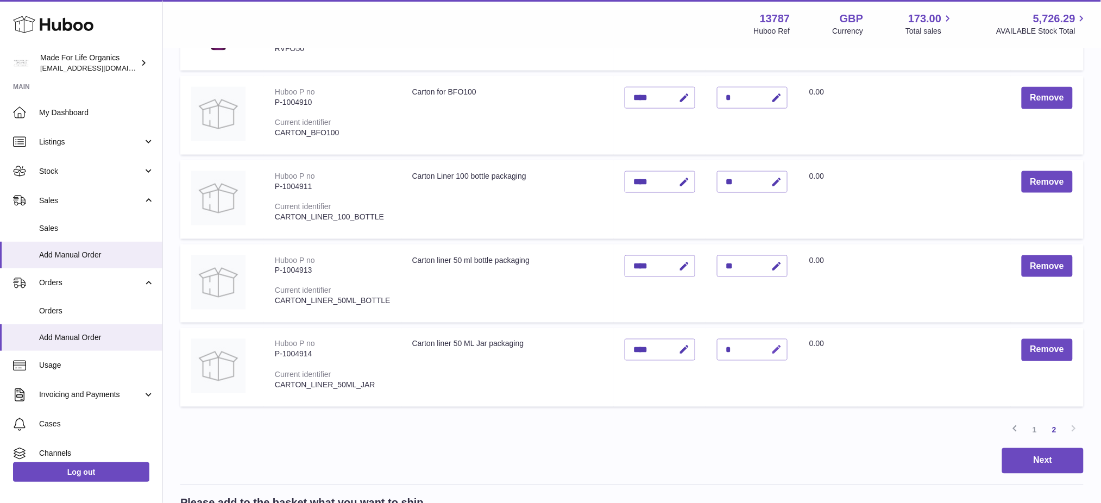
click at [778, 347] on icon "button" at bounding box center [776, 349] width 11 height 11
type input "**"
click at [765, 341] on button "submit" at bounding box center [775, 349] width 21 height 17
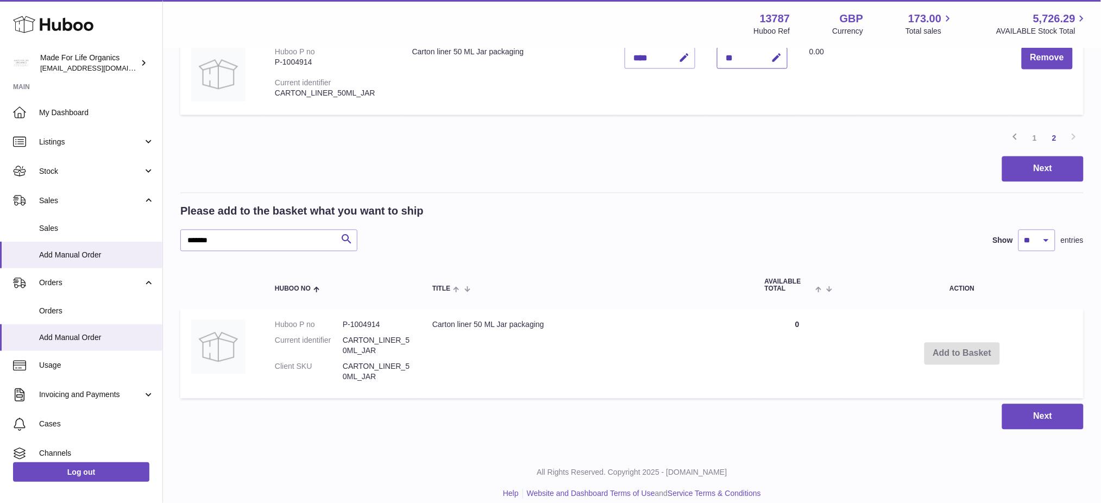
scroll to position [774, 0]
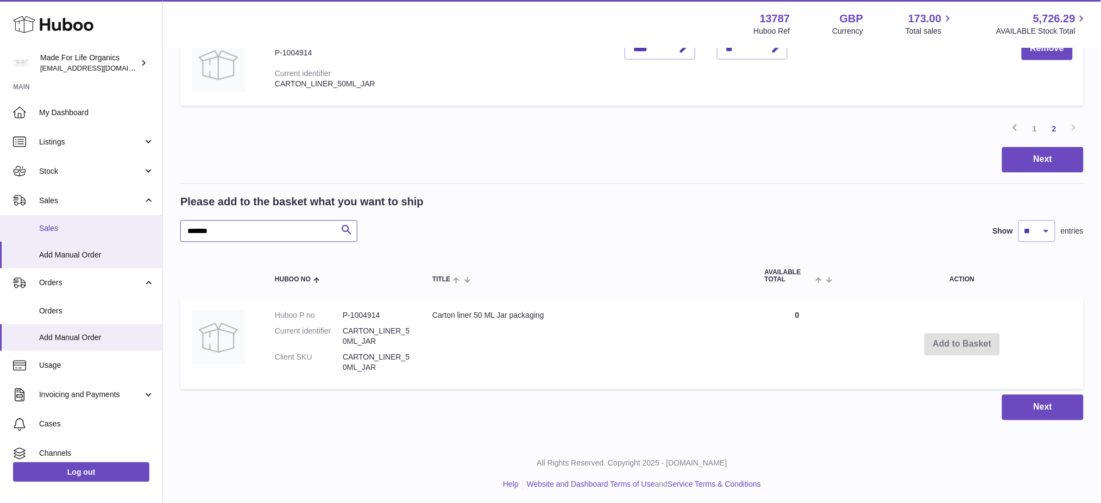
drag, startPoint x: 145, startPoint y: 228, endPoint x: 50, endPoint y: 228, distance: 95.1
paste input "text"
type input "*******"
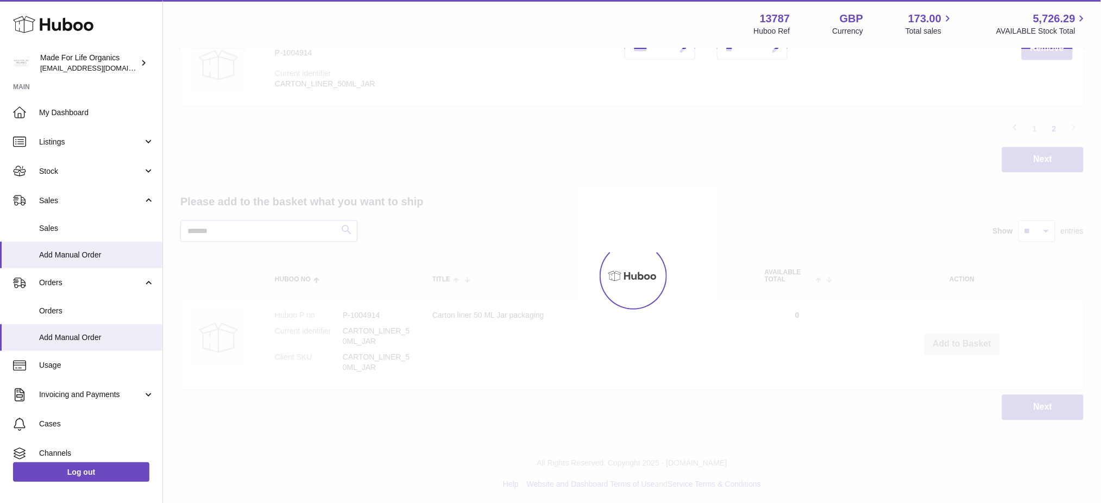
scroll to position [763, 0]
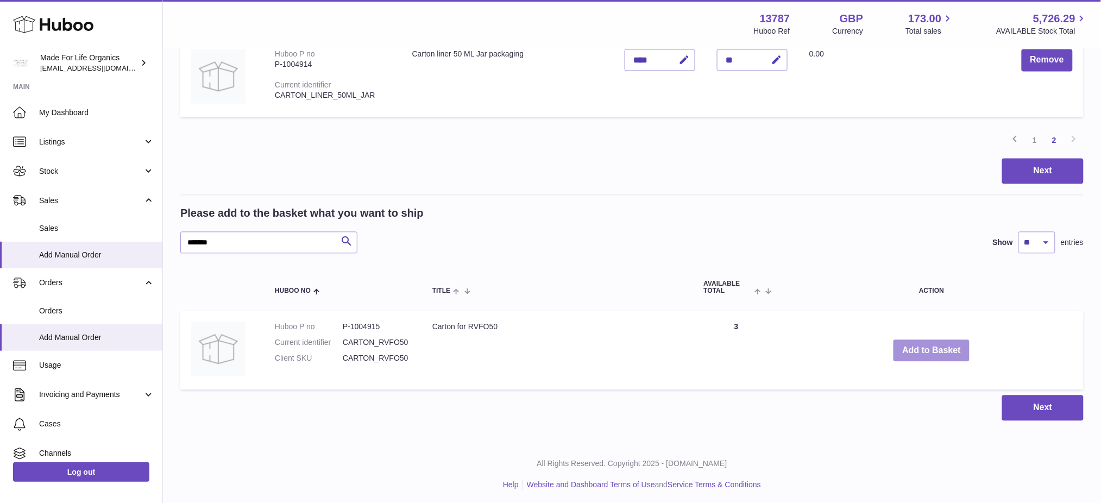
click at [921, 356] on button "Add to Basket" at bounding box center [932, 351] width 76 height 22
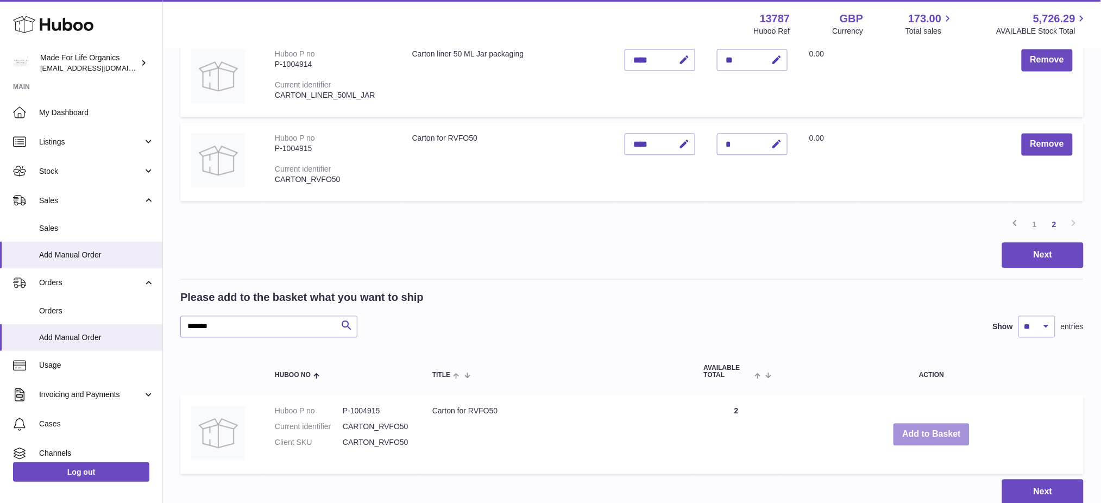
click at [922, 434] on button "Add to Basket" at bounding box center [932, 434] width 76 height 22
drag, startPoint x: 918, startPoint y: 437, endPoint x: 916, endPoint y: 431, distance: 6.4
click at [918, 437] on button "Add to Basket" at bounding box center [932, 434] width 76 height 22
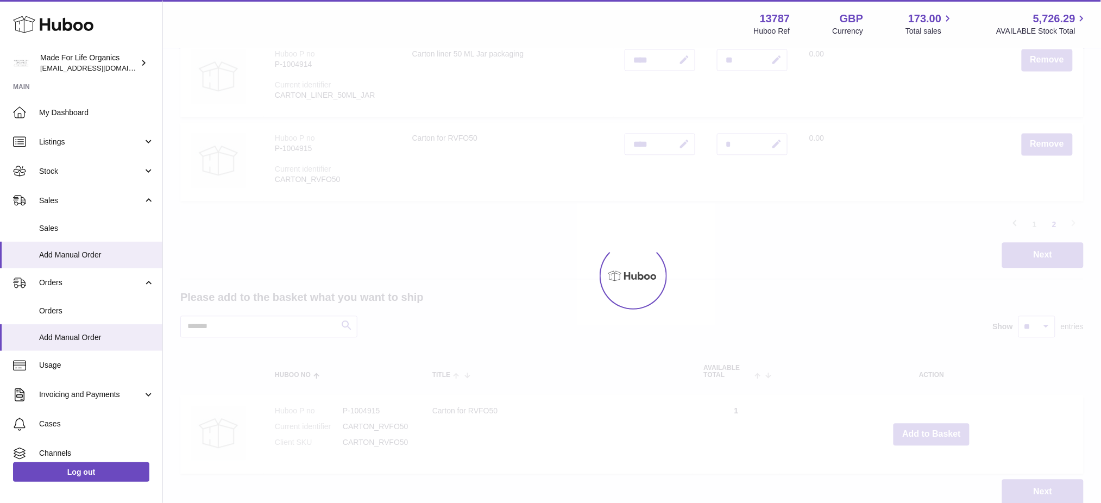
type input "*"
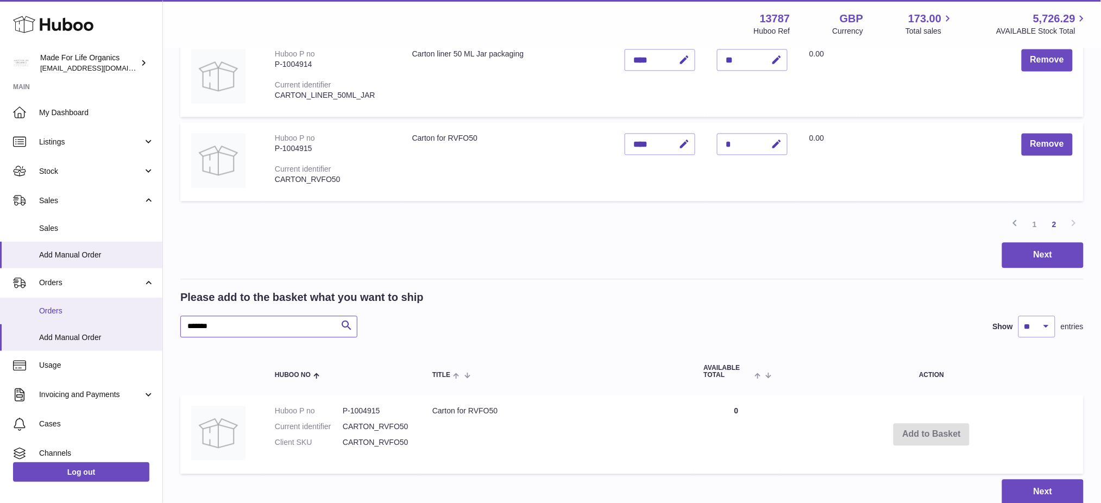
drag, startPoint x: 231, startPoint y: 324, endPoint x: 0, endPoint y: 316, distance: 231.1
paste input "text"
type input "*******"
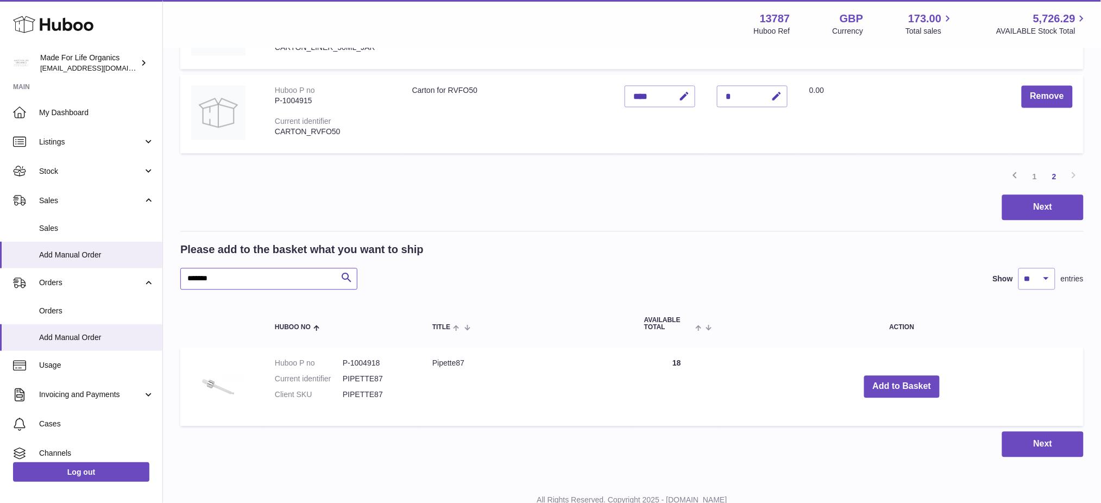
scroll to position [836, 0]
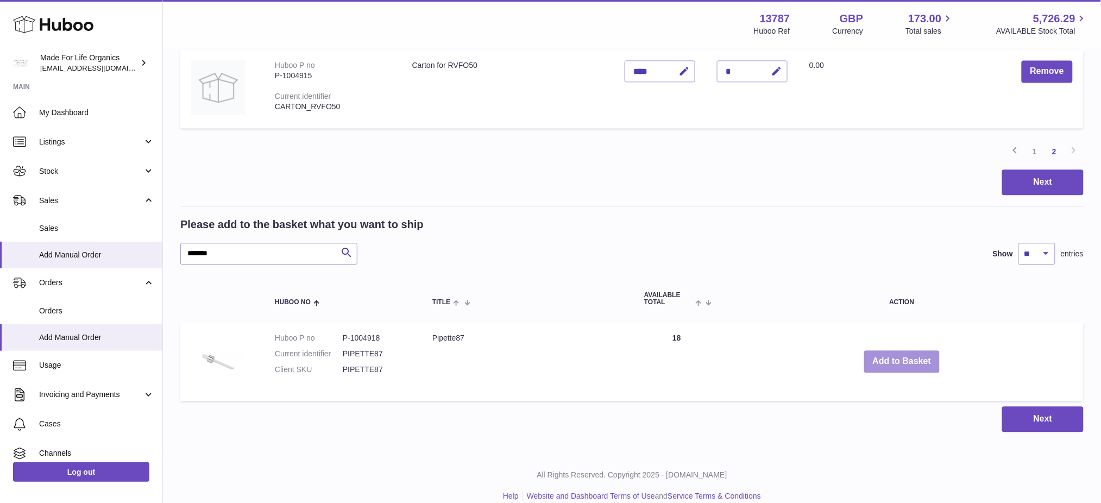
click at [889, 354] on button "Add to Basket" at bounding box center [902, 361] width 76 height 22
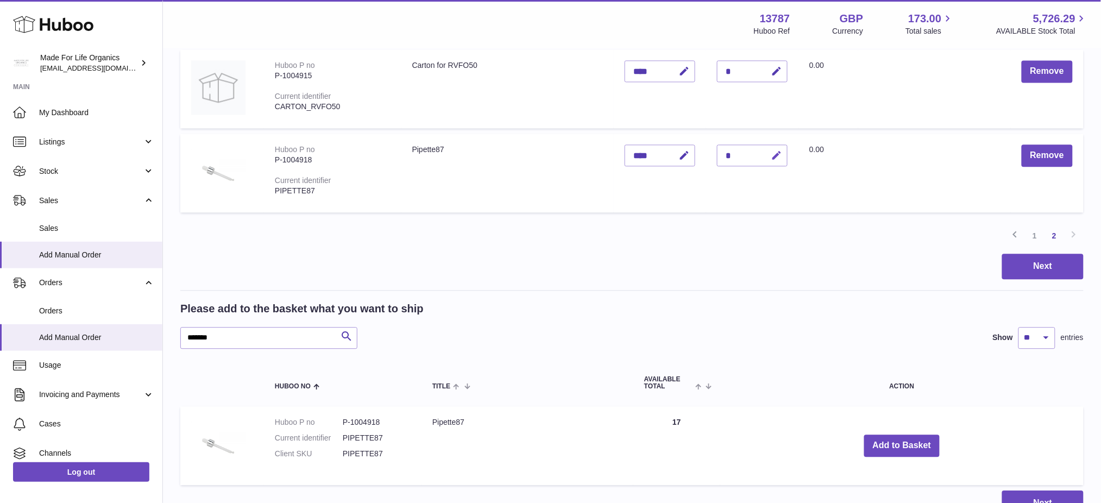
click at [774, 154] on icon "button" at bounding box center [776, 155] width 11 height 11
type input "**"
click at [765, 147] on button "submit" at bounding box center [775, 155] width 21 height 17
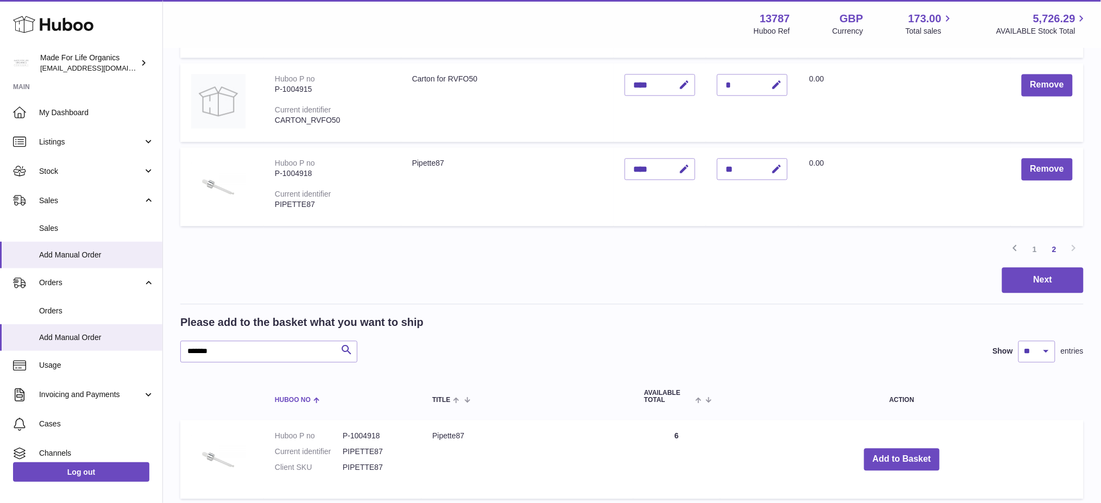
scroll to position [908, 0]
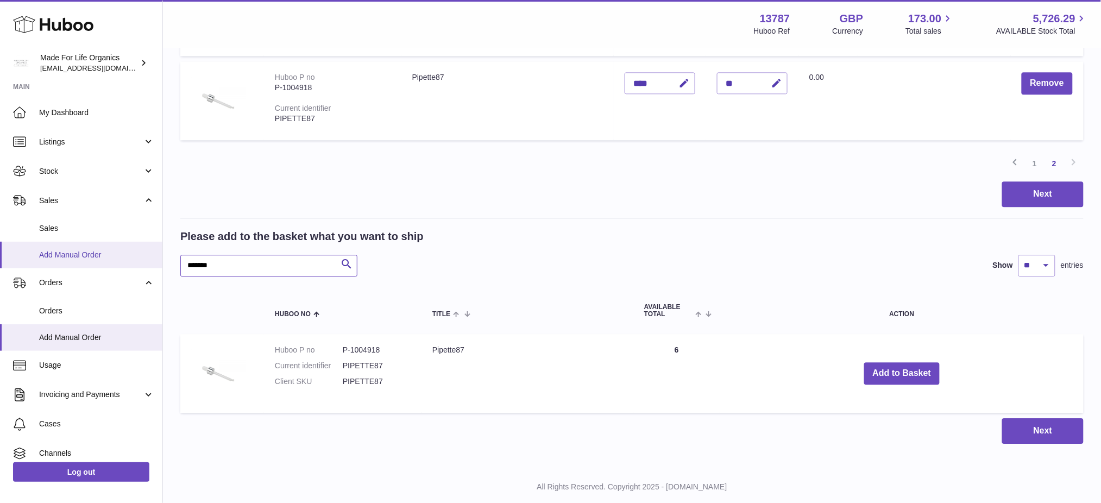
drag, startPoint x: 120, startPoint y: 275, endPoint x: 0, endPoint y: 261, distance: 120.4
paste input "text"
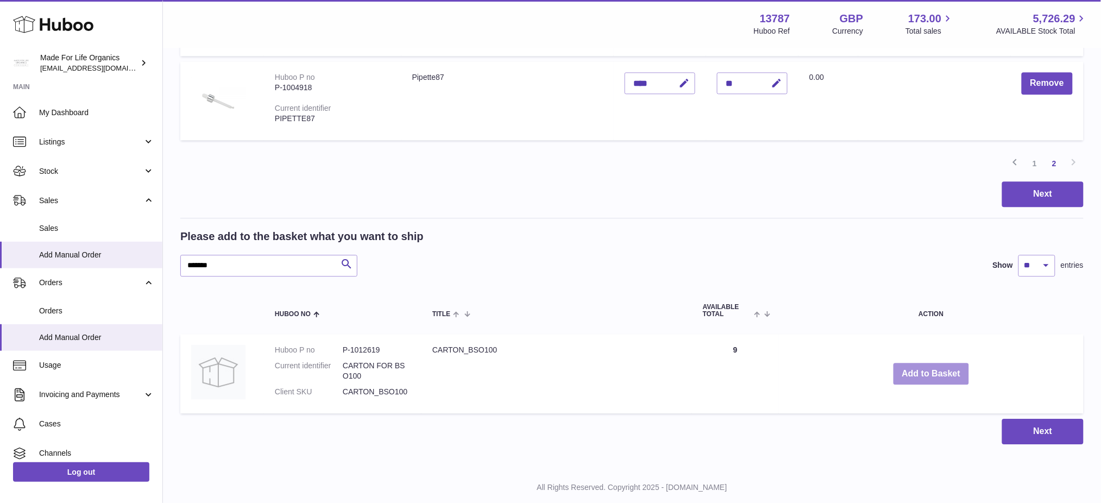
click at [926, 369] on button "Add to Basket" at bounding box center [932, 374] width 76 height 22
click at [930, 376] on button "Add to Basket" at bounding box center [932, 374] width 76 height 22
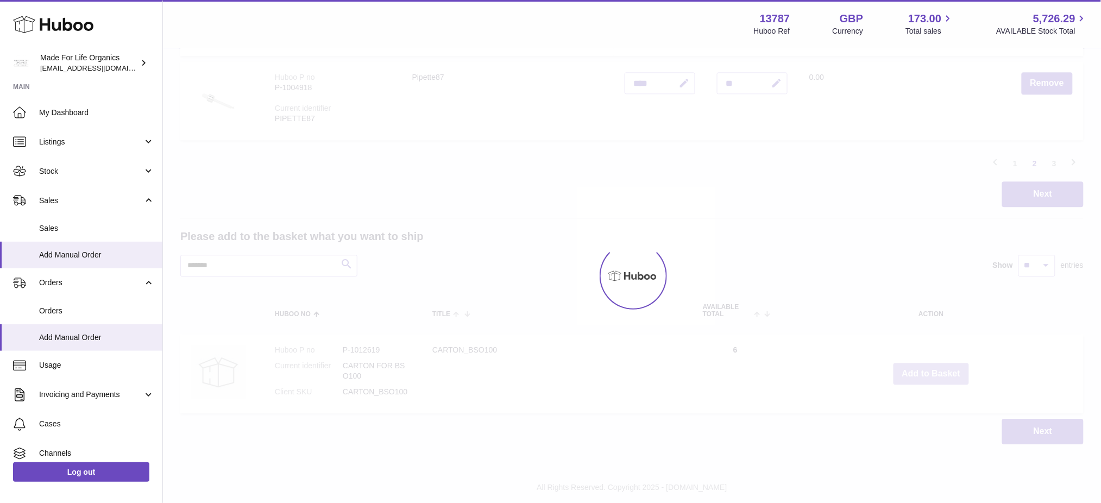
click at [930, 376] on div at bounding box center [632, 276] width 938 height 454
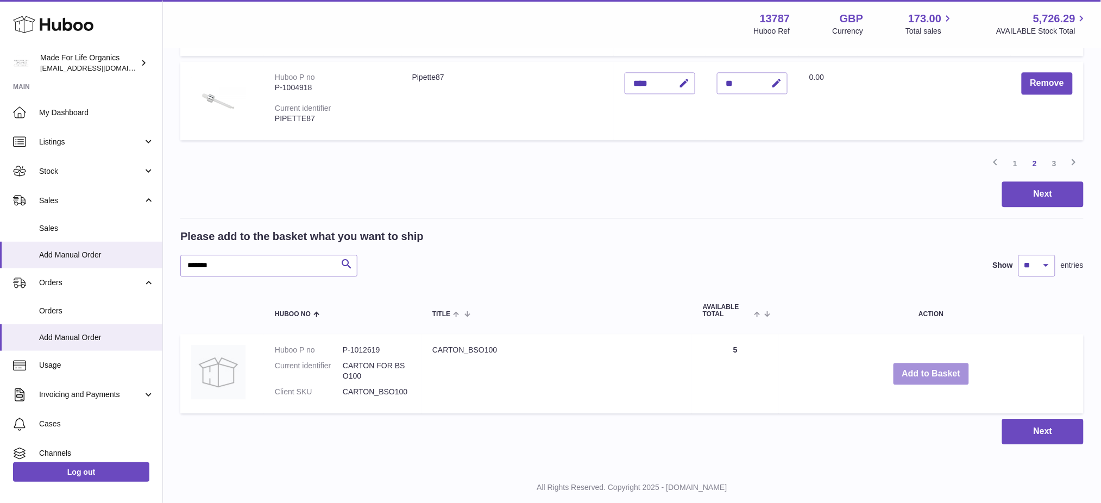
click at [930, 376] on button "Add to Basket" at bounding box center [932, 374] width 76 height 22
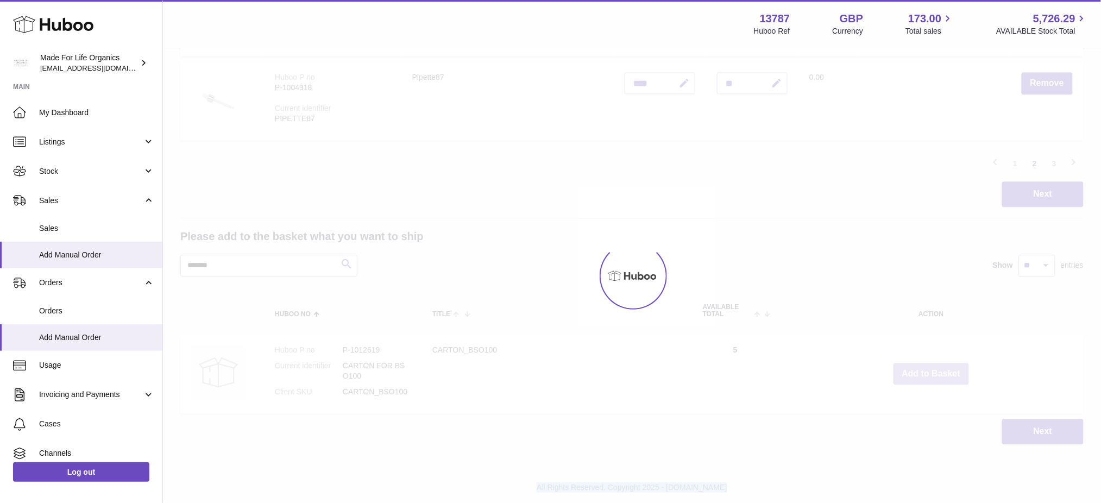
click at [930, 376] on div at bounding box center [632, 276] width 938 height 454
click at [930, 376] on button "Add to Basket" at bounding box center [932, 374] width 76 height 22
click at [930, 376] on div at bounding box center [632, 276] width 938 height 454
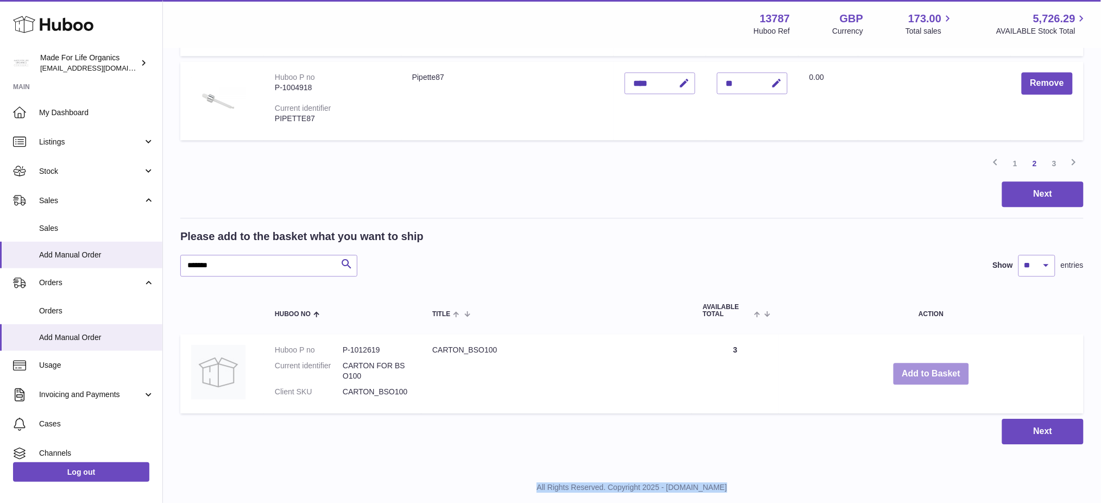
click at [930, 376] on button "Add to Basket" at bounding box center [932, 374] width 76 height 22
click at [0, 376] on div at bounding box center [0, 251] width 0 height 503
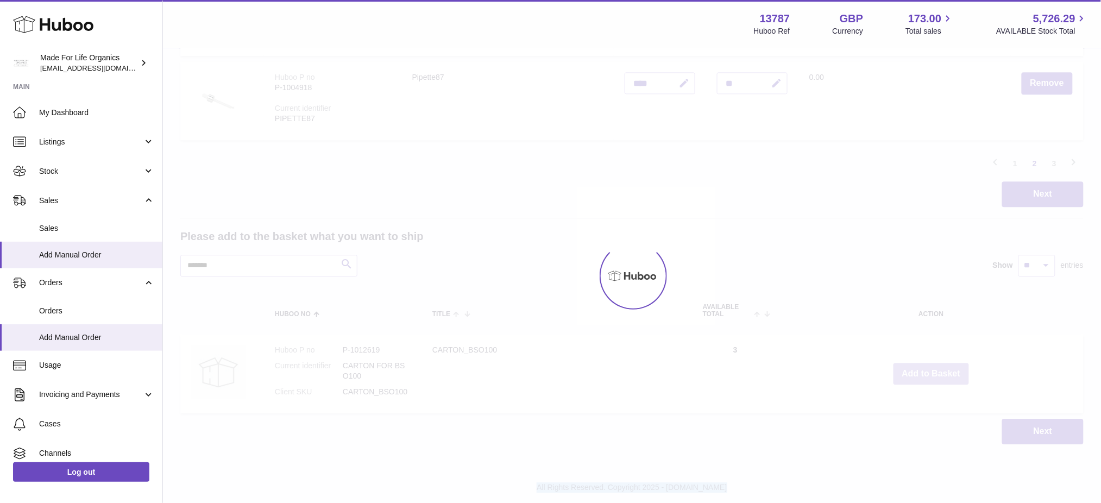
click at [930, 376] on div at bounding box center [632, 276] width 938 height 454
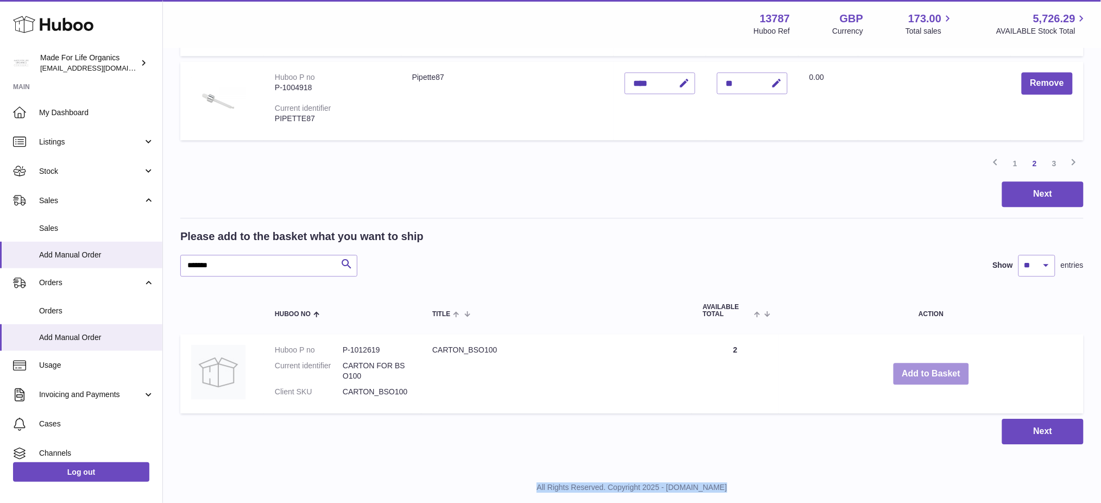
click at [930, 376] on button "Add to Basket" at bounding box center [932, 374] width 76 height 22
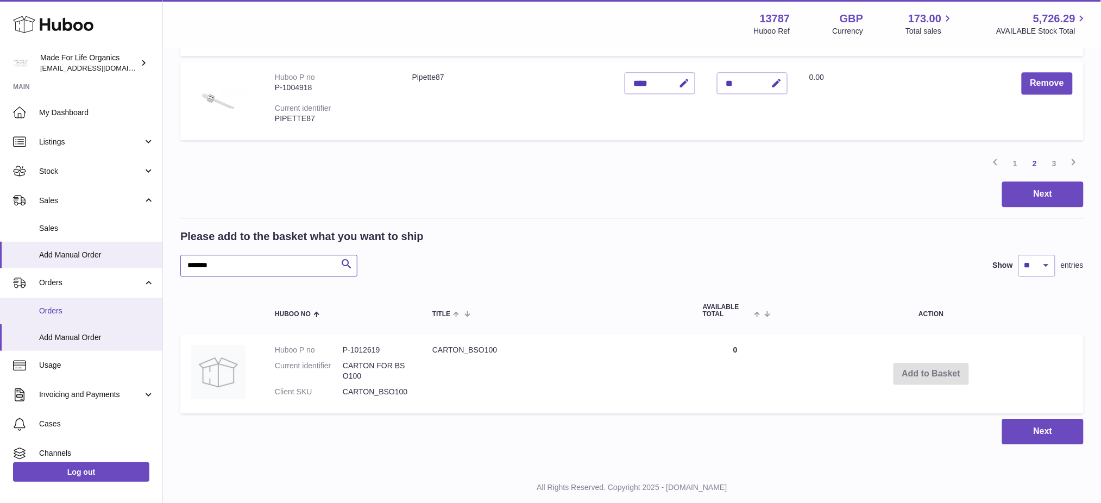
drag, startPoint x: 255, startPoint y: 271, endPoint x: 7, endPoint y: 311, distance: 251.1
paste input "text"
click at [911, 374] on button "Add to Basket" at bounding box center [928, 374] width 76 height 22
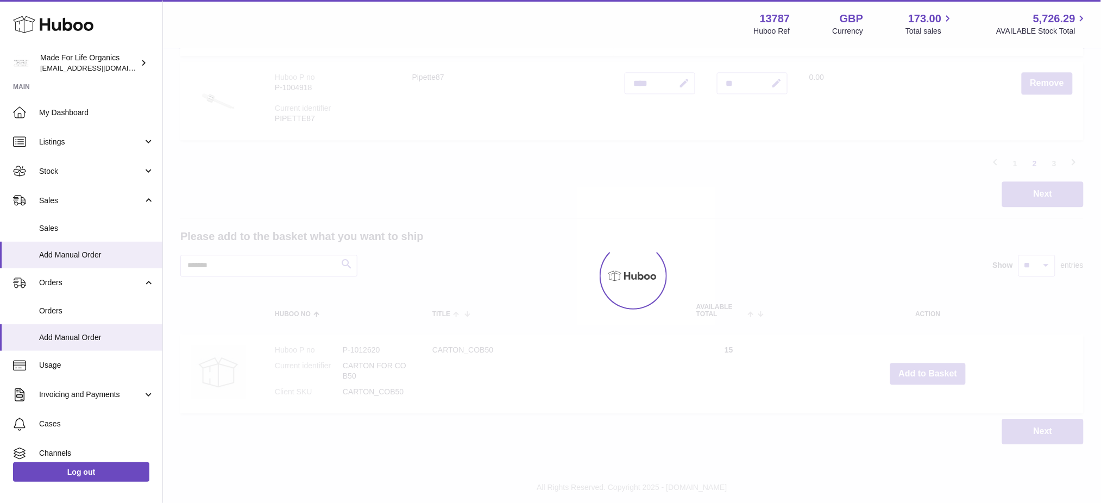
click at [920, 377] on div at bounding box center [632, 276] width 938 height 454
click at [920, 377] on button "Add to Basket" at bounding box center [928, 374] width 76 height 22
click at [920, 377] on div at bounding box center [632, 276] width 938 height 454
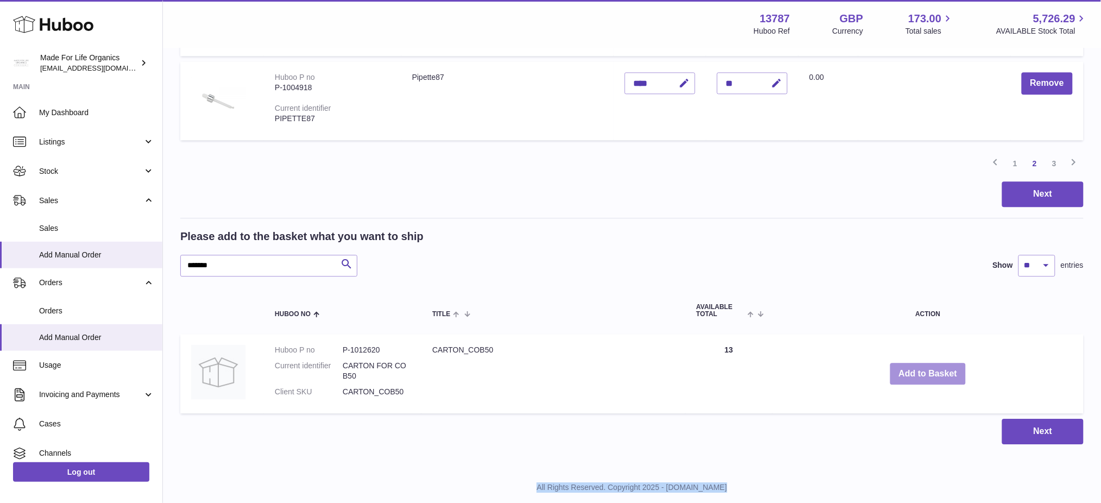
click at [920, 377] on button "Add to Basket" at bounding box center [928, 374] width 76 height 22
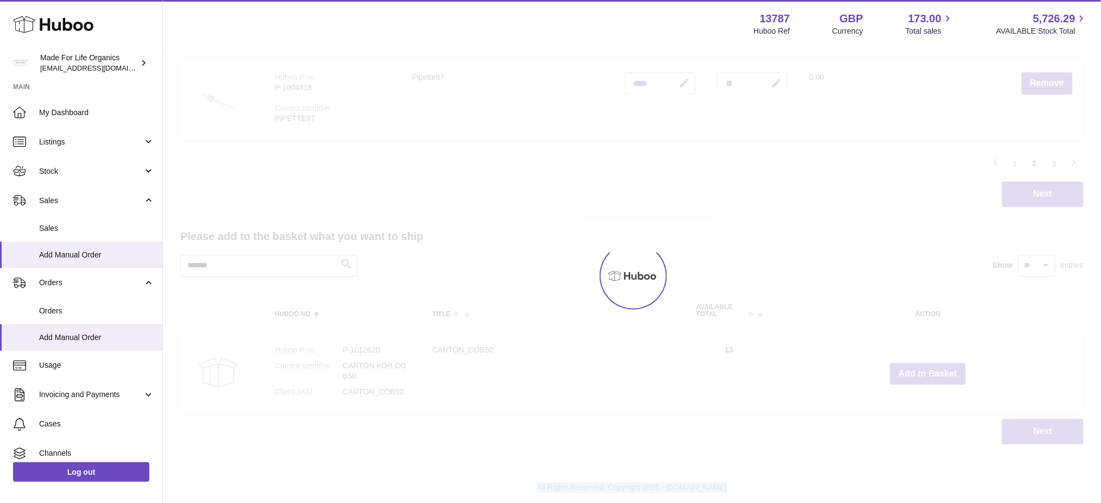
click at [920, 377] on div at bounding box center [632, 276] width 938 height 454
click at [920, 377] on button "Add to Basket" at bounding box center [928, 374] width 76 height 22
click at [920, 377] on div at bounding box center [632, 276] width 938 height 454
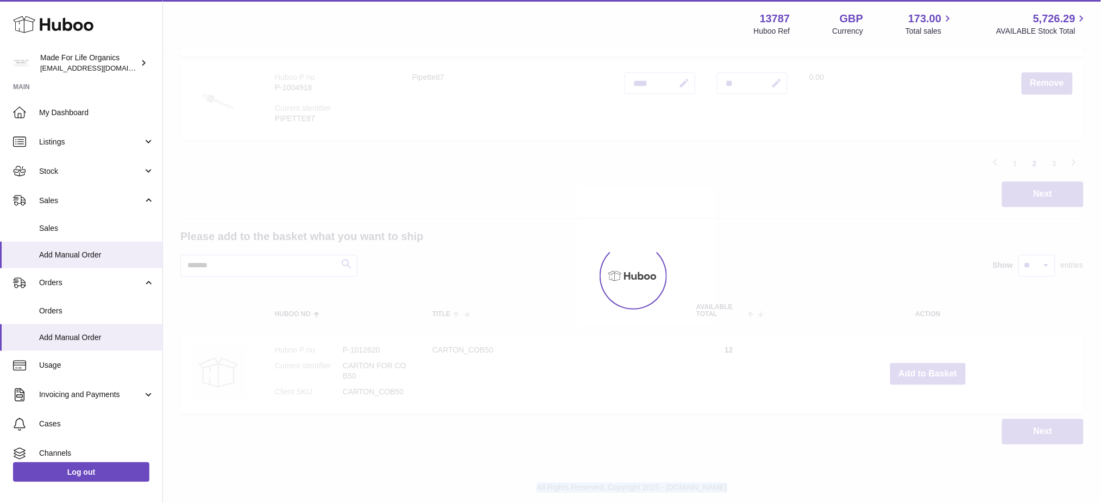
click at [920, 377] on div at bounding box center [632, 276] width 938 height 454
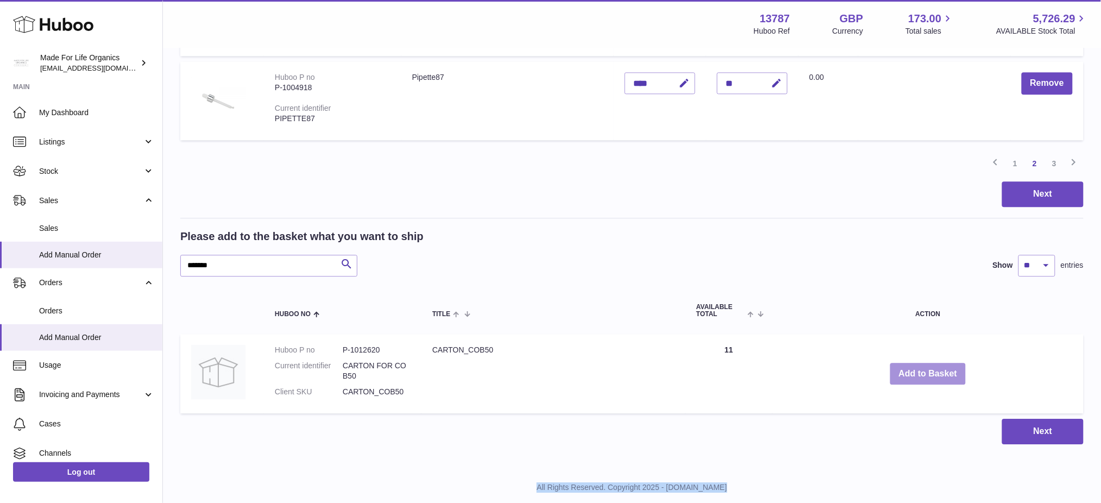
click at [920, 377] on button "Add to Basket" at bounding box center [928, 374] width 76 height 22
click at [0, 377] on div at bounding box center [0, 251] width 0 height 503
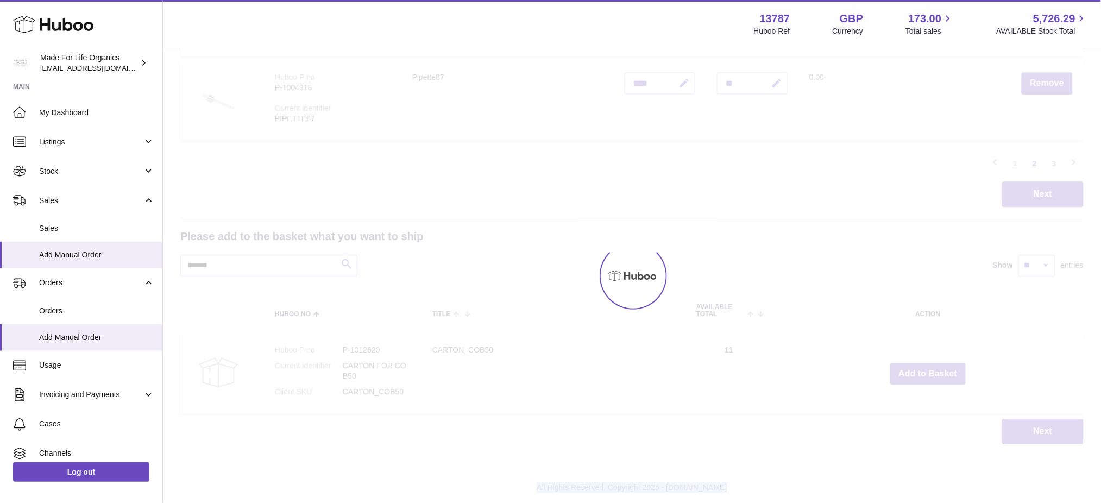
click at [920, 377] on div at bounding box center [632, 276] width 938 height 454
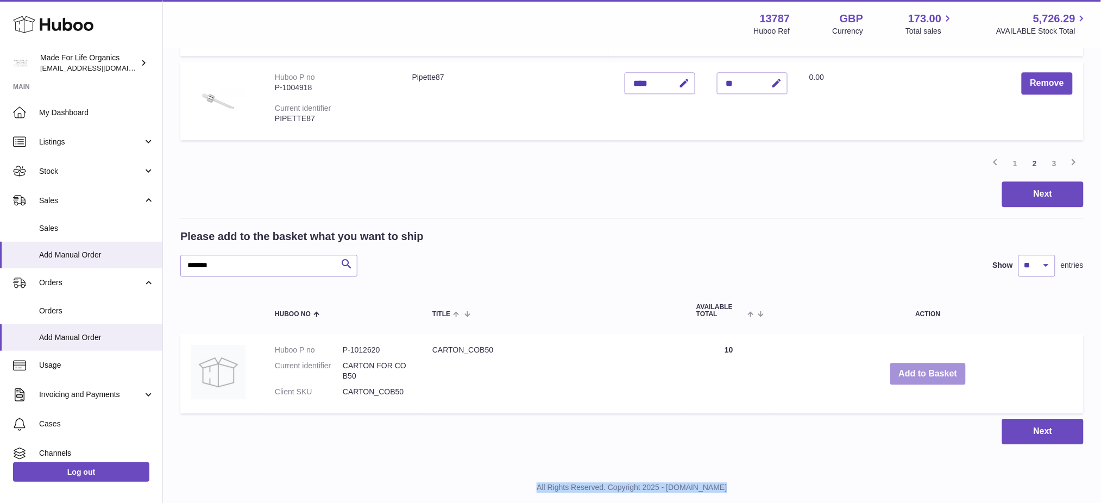
click at [920, 377] on button "Add to Basket" at bounding box center [928, 374] width 76 height 22
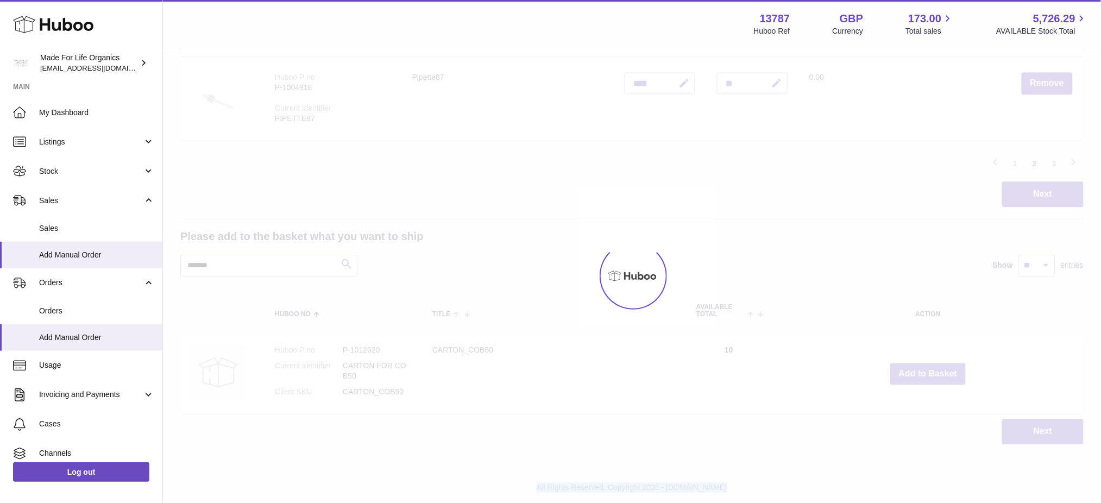
click at [920, 377] on div at bounding box center [632, 276] width 938 height 454
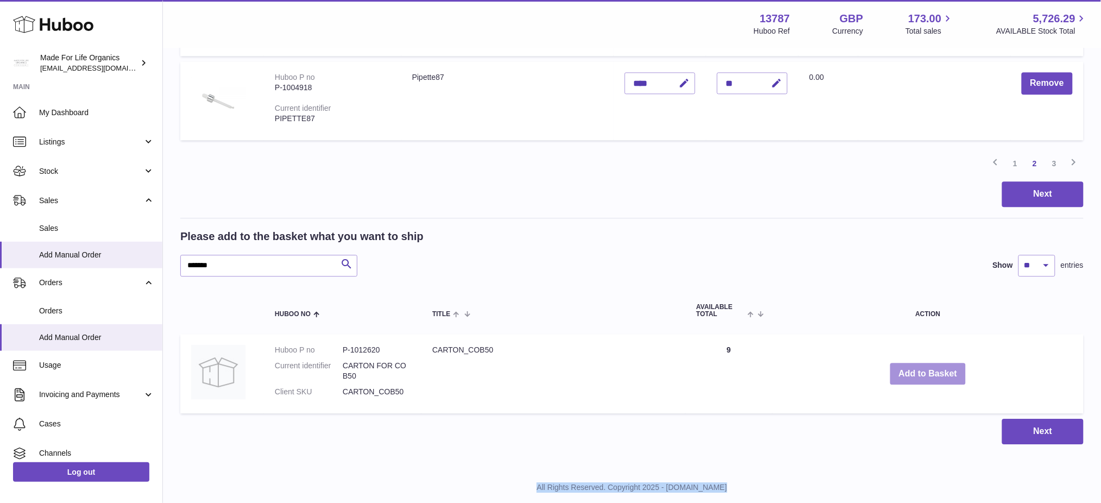
click at [919, 377] on button "Add to Basket" at bounding box center [928, 374] width 76 height 22
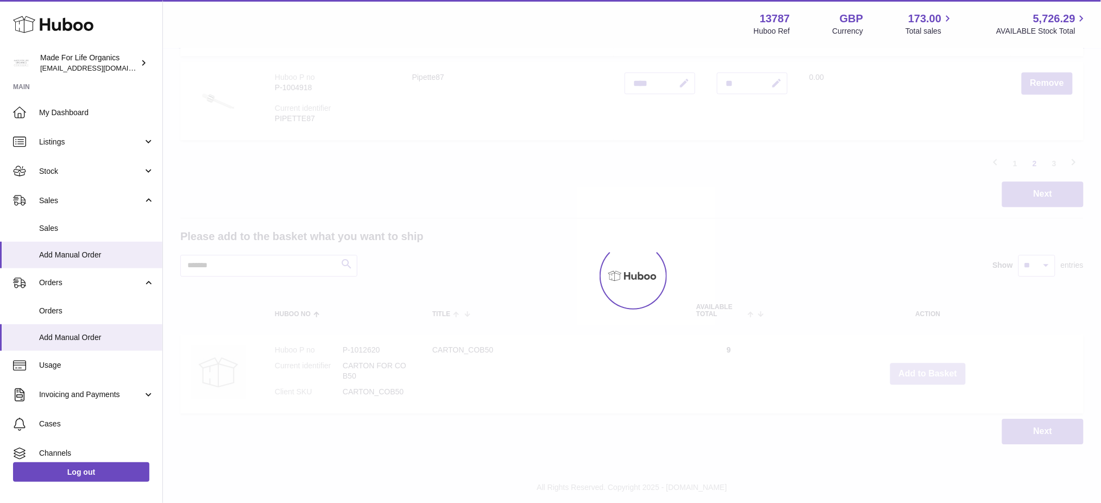
click at [919, 377] on div at bounding box center [632, 276] width 938 height 454
click at [919, 377] on button "Add to Basket" at bounding box center [928, 374] width 76 height 22
click at [919, 377] on div at bounding box center [632, 276] width 938 height 454
click at [915, 369] on button "Add to Basket" at bounding box center [928, 374] width 76 height 22
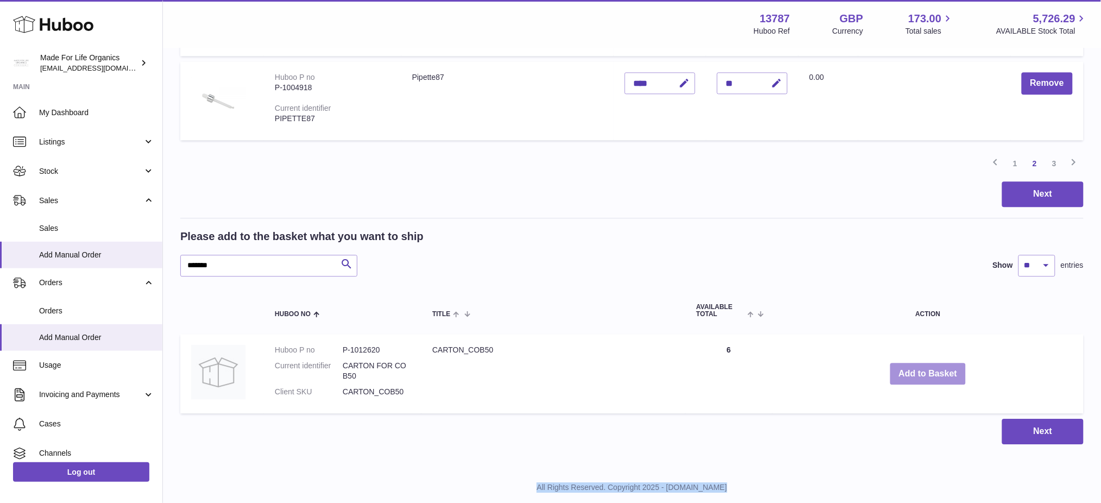
click at [906, 376] on button "Add to Basket" at bounding box center [928, 374] width 76 height 22
click at [913, 370] on button "Add to Basket" at bounding box center [928, 374] width 76 height 22
click at [907, 369] on button "Add to Basket" at bounding box center [928, 374] width 76 height 22
click at [902, 360] on td "Add to Basket" at bounding box center [928, 373] width 311 height 79
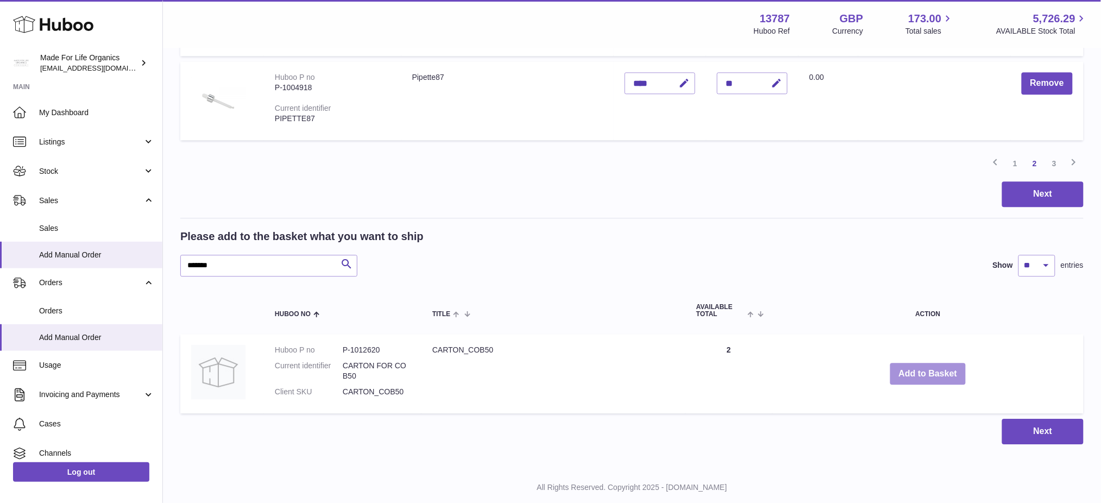
click at [909, 381] on td "Add to Basket" at bounding box center [928, 373] width 311 height 79
click at [908, 371] on button "Add to Basket" at bounding box center [928, 374] width 76 height 22
click at [911, 377] on button "Add to Basket" at bounding box center [928, 374] width 76 height 22
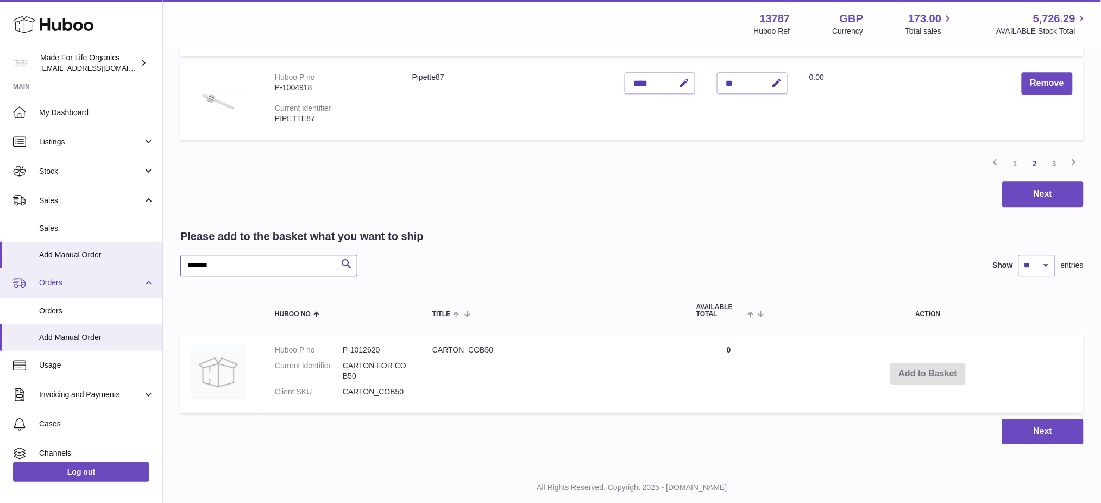
drag, startPoint x: 232, startPoint y: 259, endPoint x: 11, endPoint y: 279, distance: 221.5
paste input "text"
type input "*******"
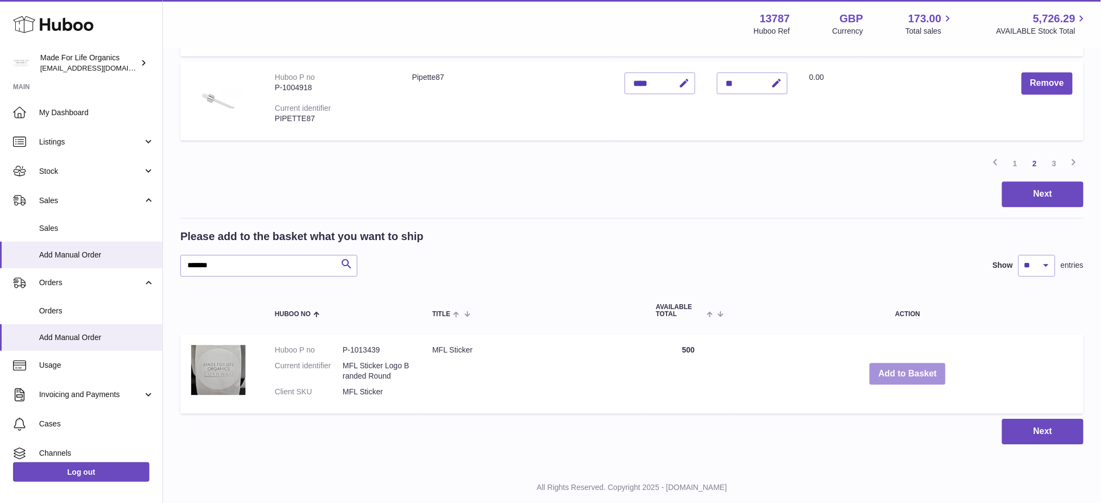
click at [906, 371] on button "Add to Basket" at bounding box center [908, 374] width 76 height 22
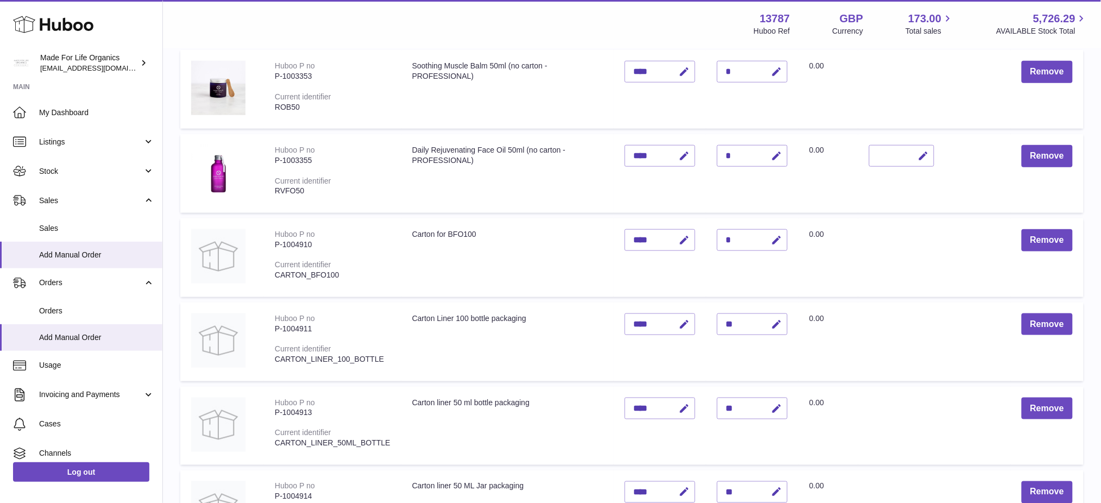
scroll to position [691, 0]
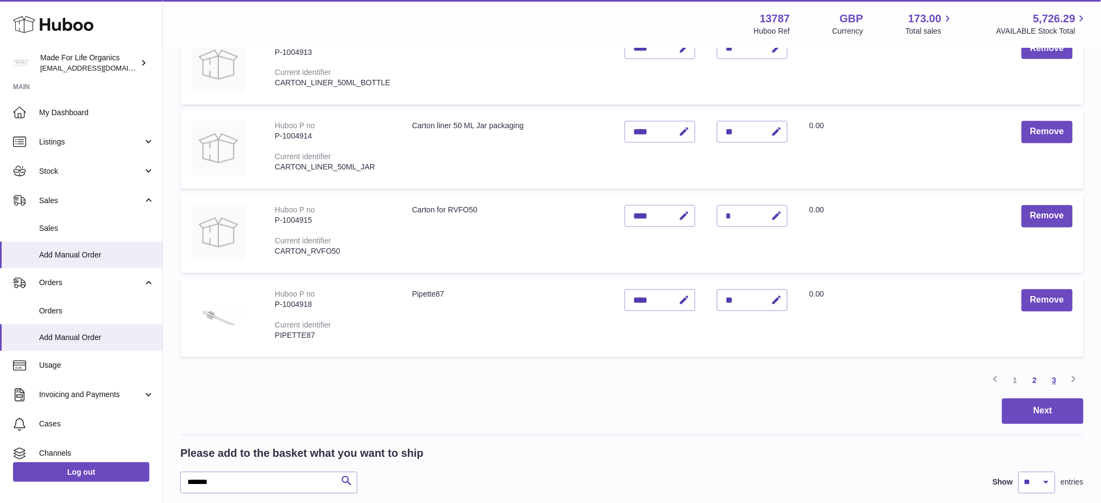
click at [1055, 377] on link "3" at bounding box center [1055, 381] width 20 height 20
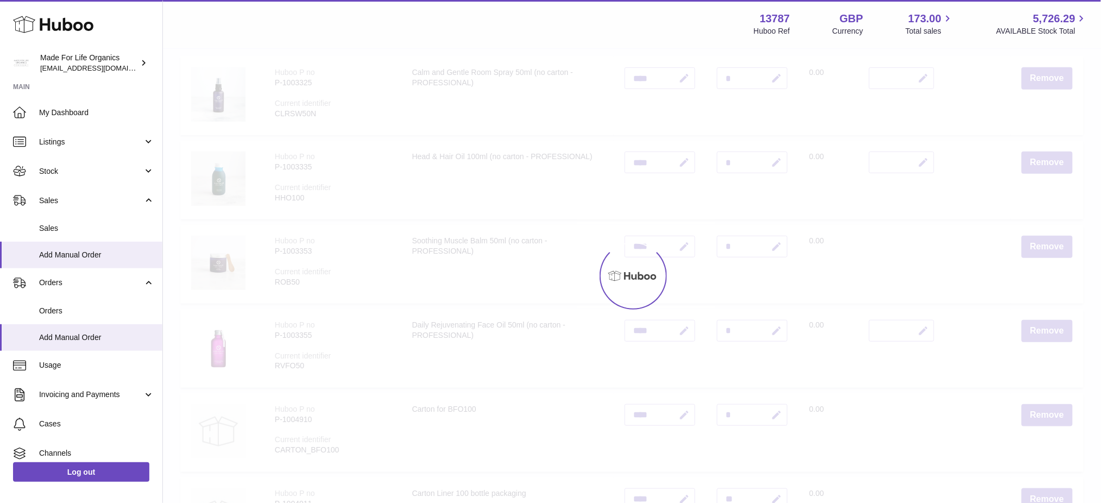
scroll to position [48, 0]
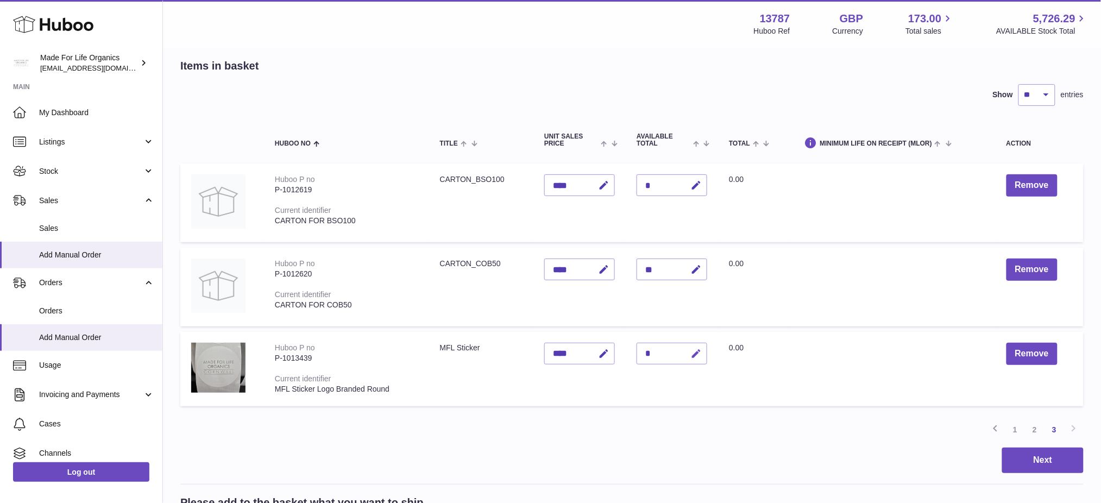
click at [698, 354] on icon "button" at bounding box center [696, 353] width 11 height 11
type input "***"
click at [685, 345] on button "submit" at bounding box center [695, 353] width 21 height 17
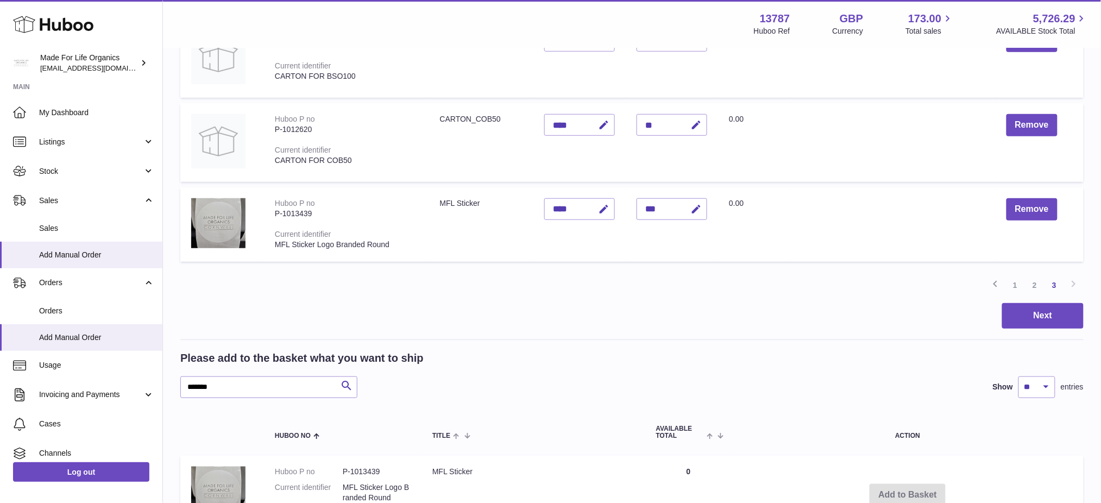
scroll to position [340, 0]
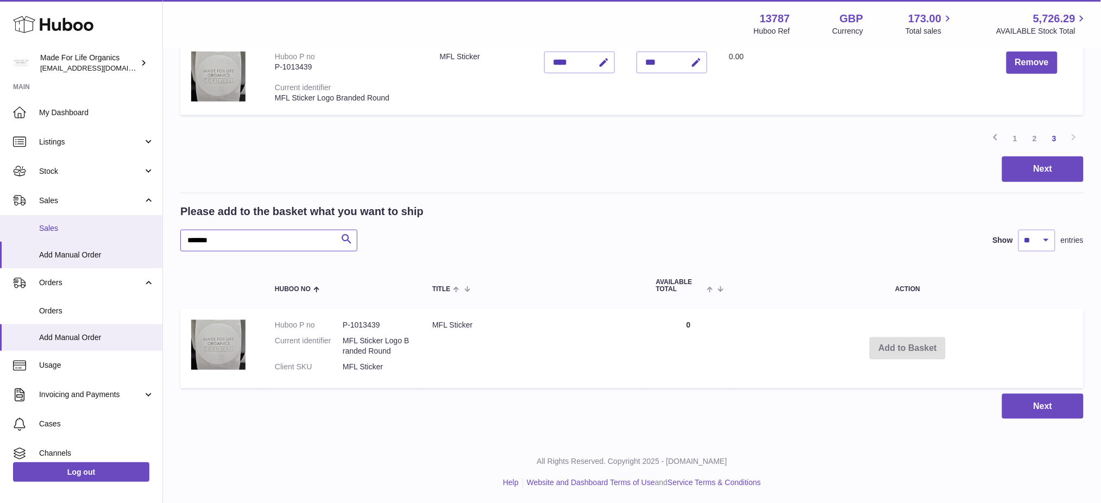
click at [0, 239] on div "Huboo Made For Life Organics internalAdmin-13787@internal.huboo.com Main My Das…" at bounding box center [550, 82] width 1101 height 844
paste input "text"
type input "*******"
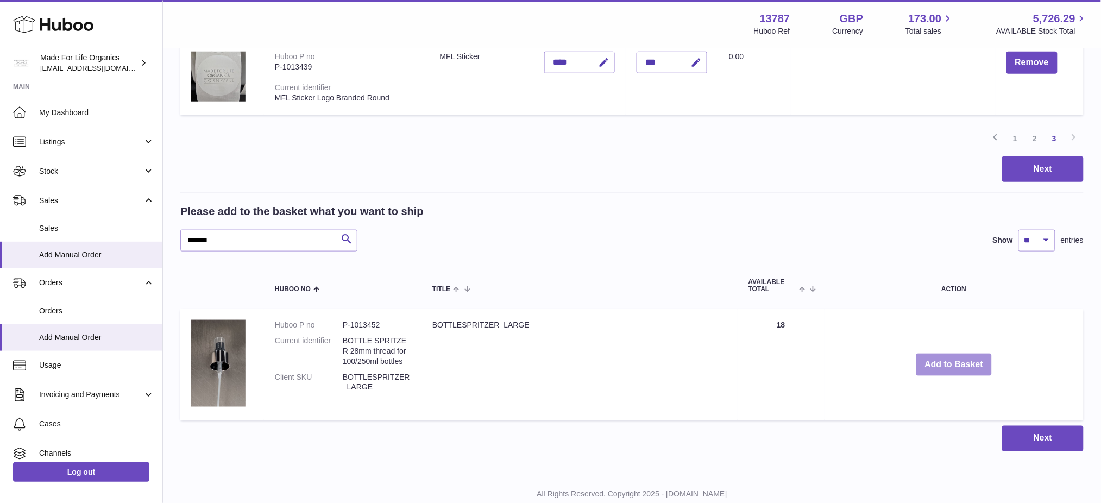
click at [950, 368] on button "Add to Basket" at bounding box center [955, 365] width 76 height 22
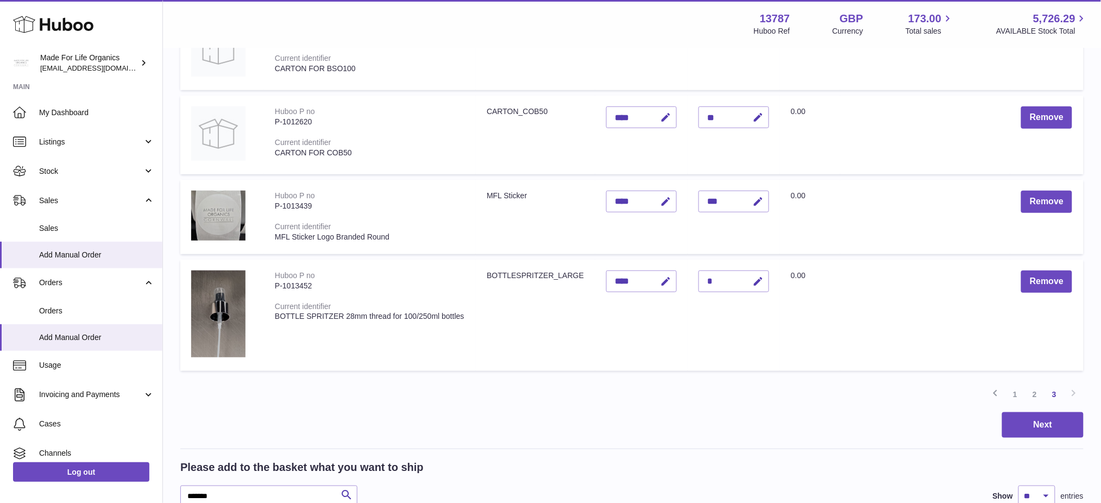
scroll to position [122, 0]
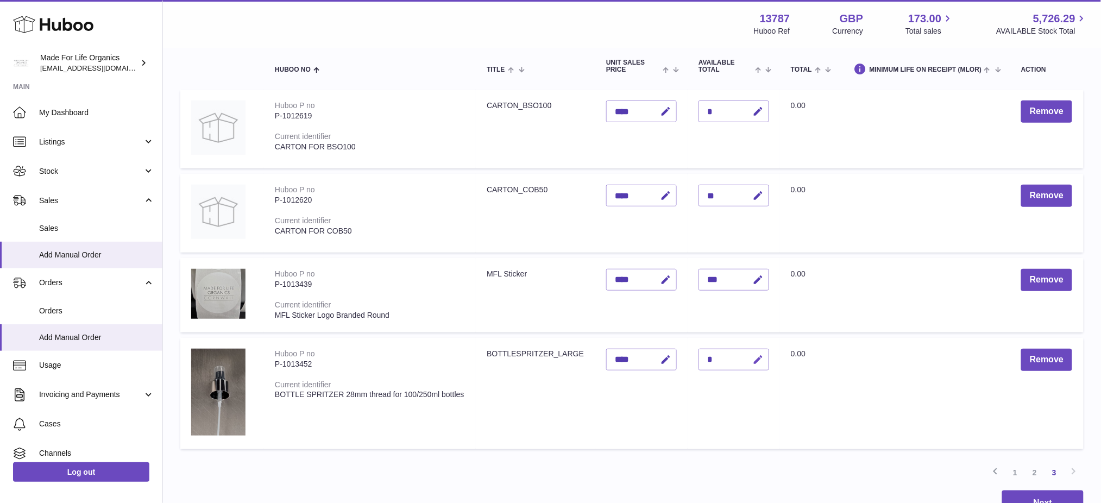
click at [757, 361] on icon "button" at bounding box center [757, 359] width 11 height 11
type input "**"
click at [747, 351] on button "submit" at bounding box center [757, 359] width 21 height 17
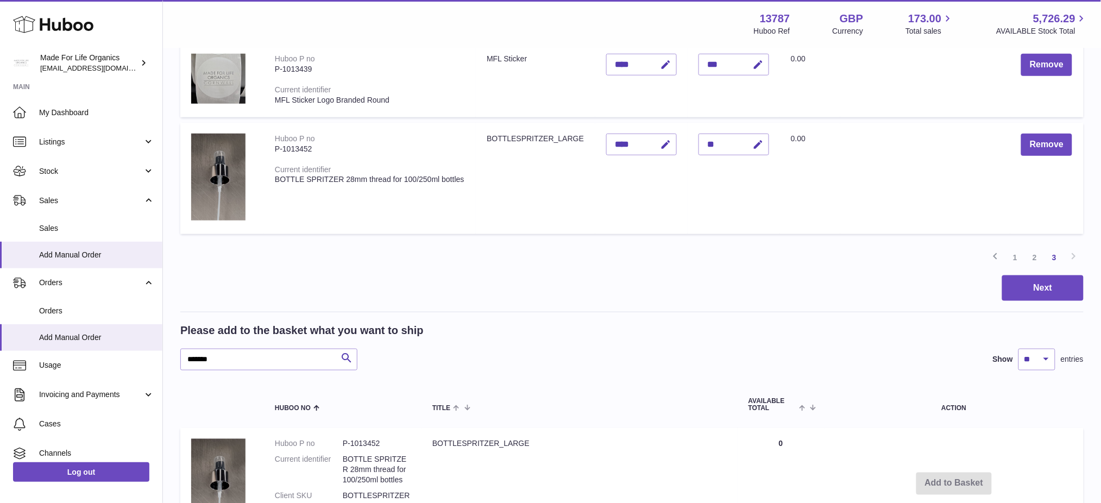
scroll to position [340, 0]
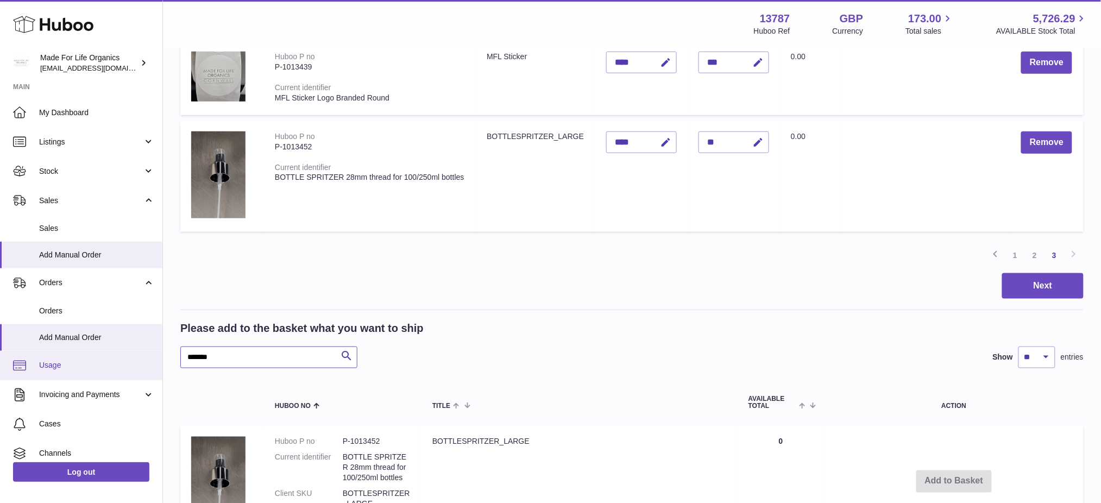
drag, startPoint x: 245, startPoint y: 363, endPoint x: 0, endPoint y: 373, distance: 245.2
click at [0, 366] on div "Huboo Made For Life Organics internalAdmin-13787@internal.huboo.com Main My Das…" at bounding box center [550, 157] width 1101 height 994
paste input "text"
type input "*******"
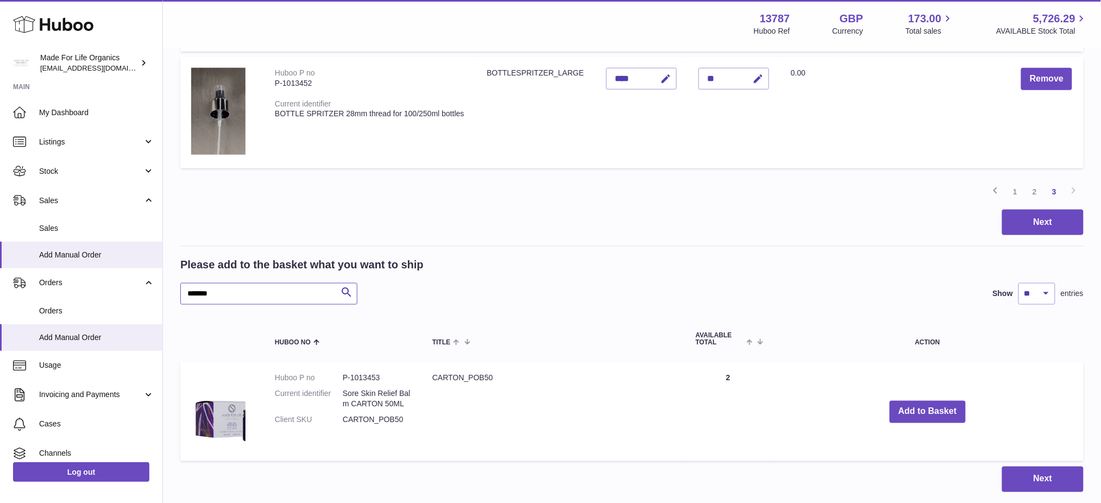
scroll to position [475, 0]
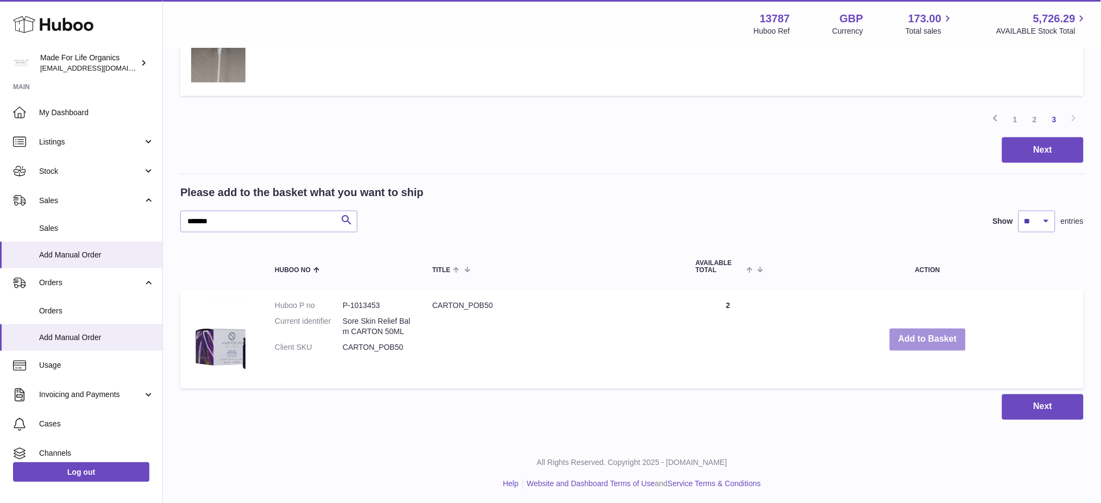
click at [913, 343] on button "Add to Basket" at bounding box center [928, 340] width 76 height 22
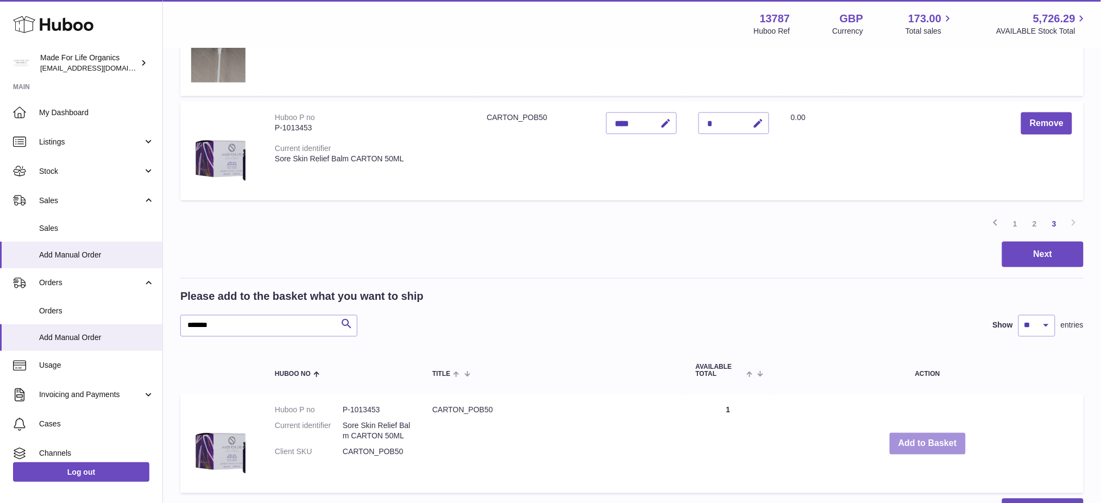
click at [923, 438] on button "Add to Basket" at bounding box center [928, 444] width 76 height 22
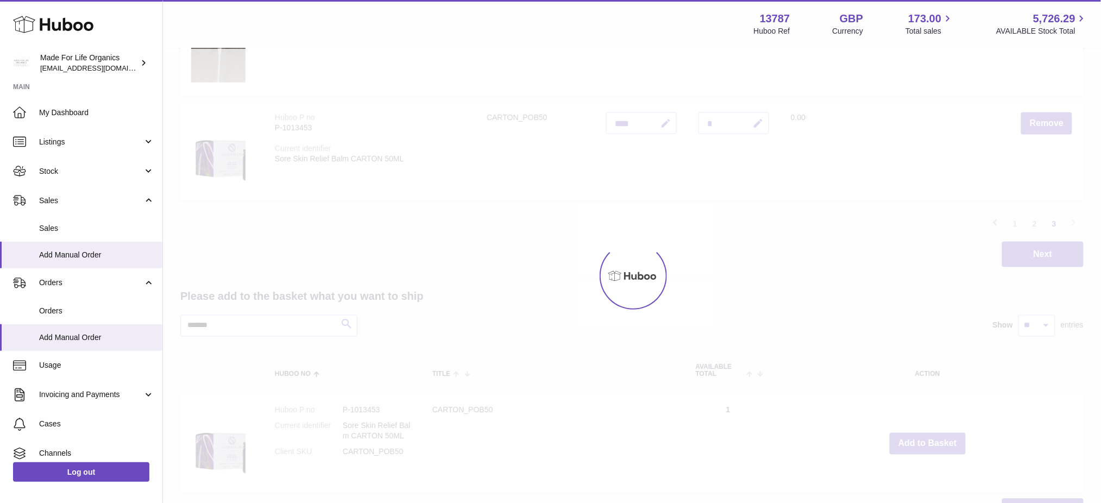
type input "*"
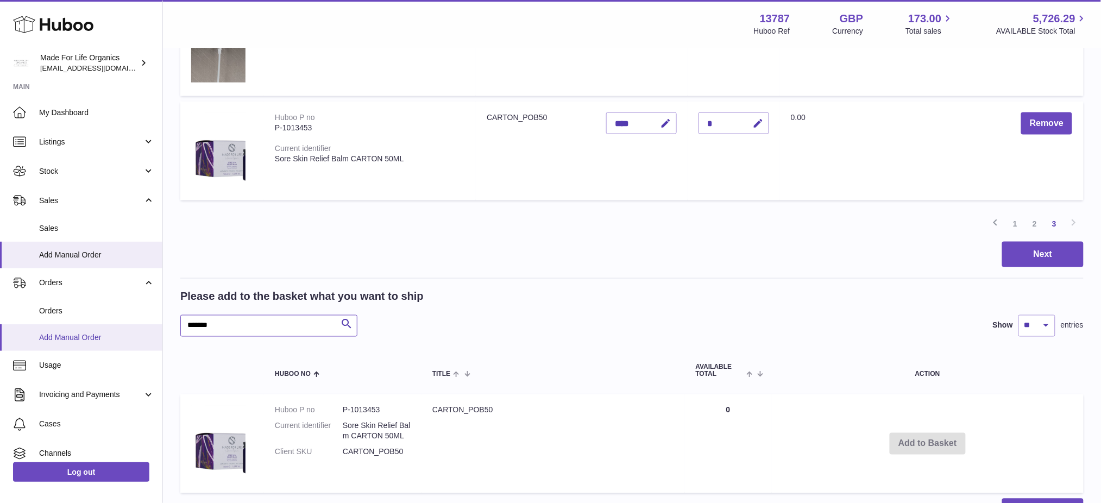
drag, startPoint x: 199, startPoint y: 324, endPoint x: 21, endPoint y: 344, distance: 179.3
click at [24, 344] on div "Huboo Made For Life Organics internalAdmin-13787@internal.huboo.com Main My Das…" at bounding box center [550, 68] width 1101 height 1086
paste input "text"
type input "*******"
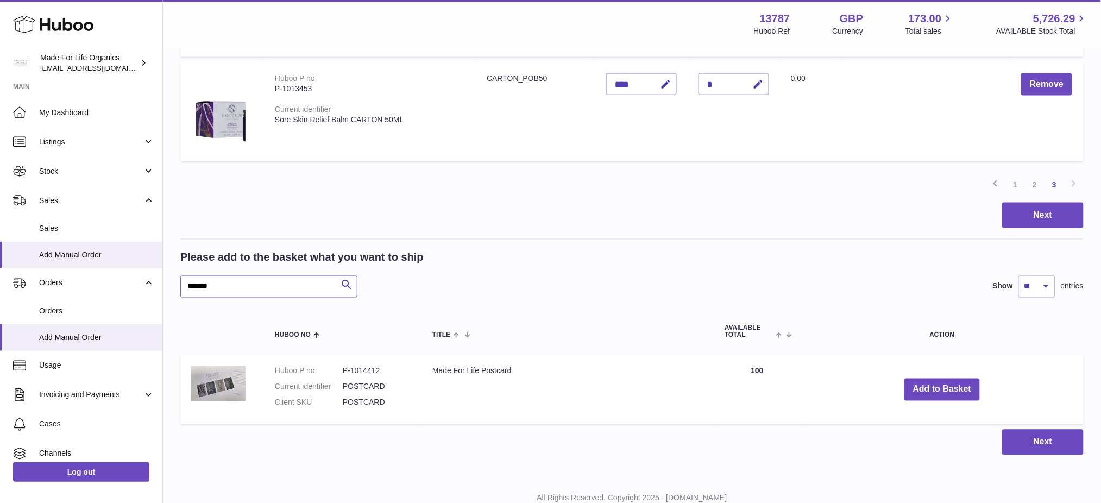
scroll to position [550, 0]
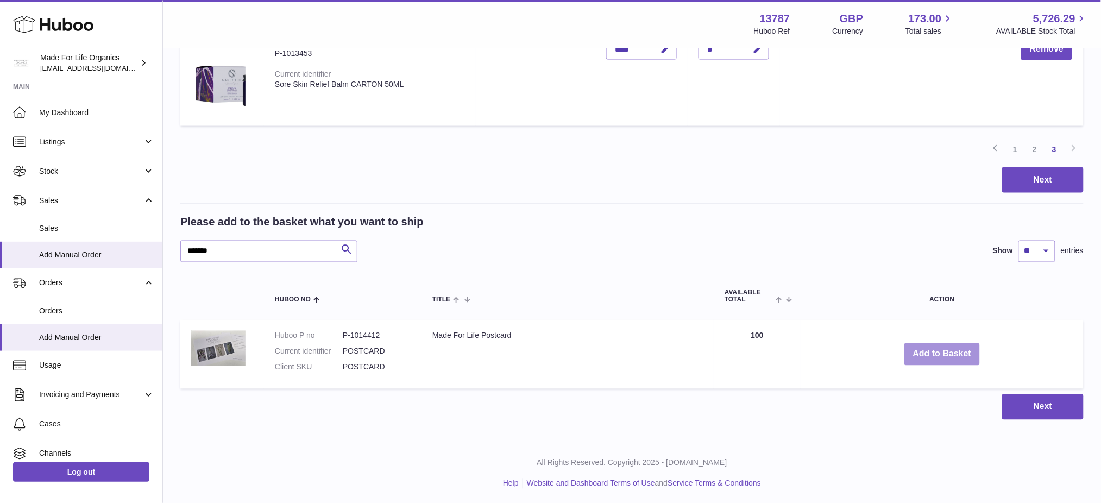
click at [962, 354] on button "Add to Basket" at bounding box center [943, 354] width 76 height 22
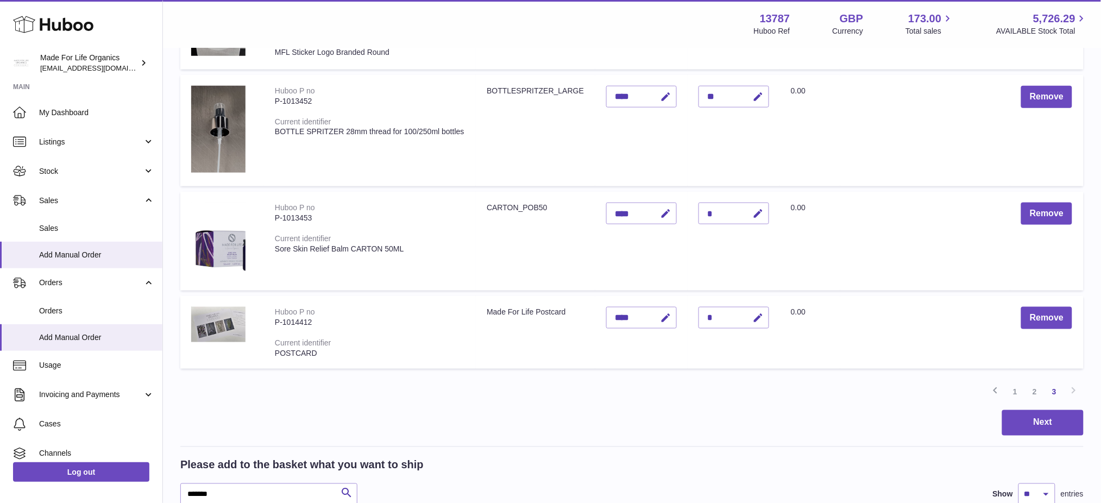
scroll to position [477, 0]
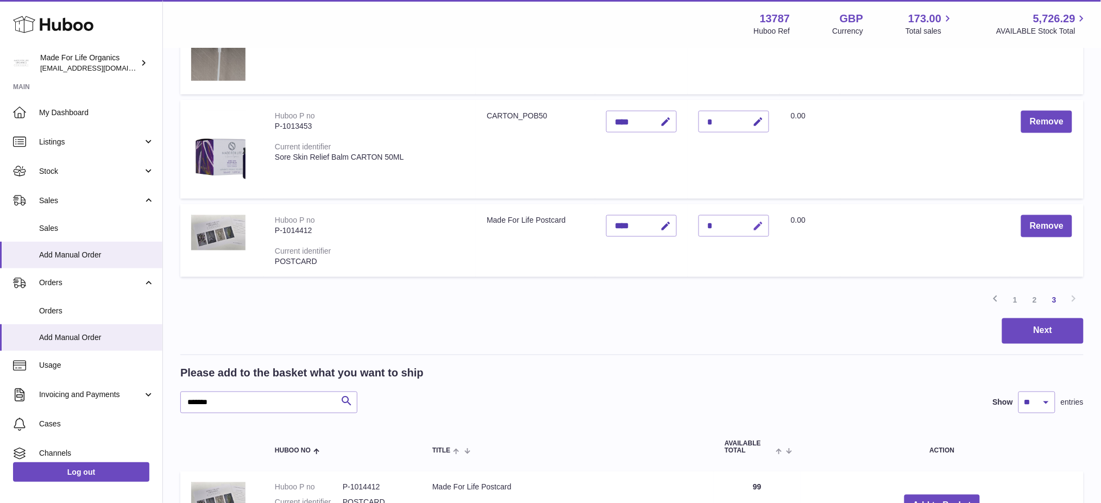
click at [760, 224] on icon "button" at bounding box center [757, 226] width 11 height 11
type input "**"
click at [747, 217] on button "submit" at bounding box center [757, 225] width 21 height 17
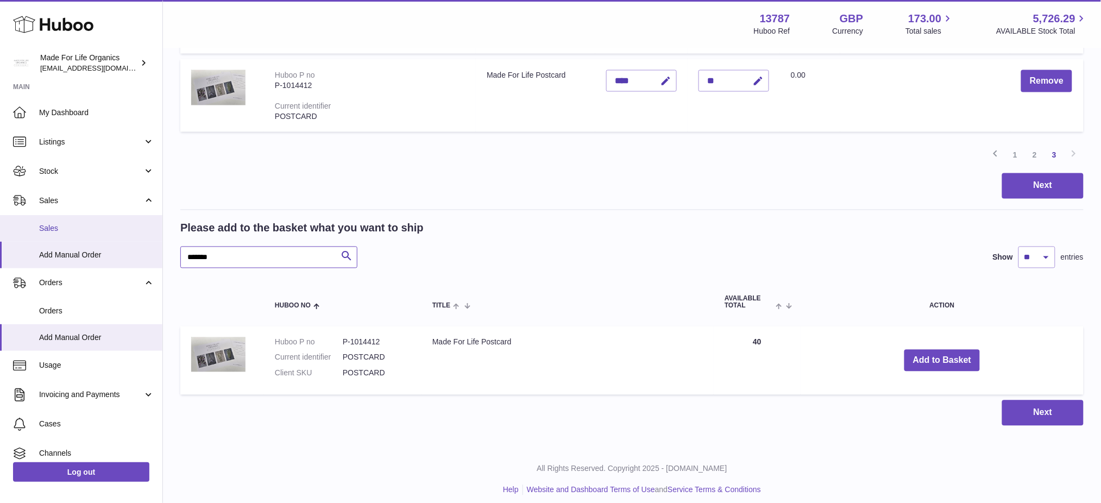
drag, startPoint x: 221, startPoint y: 259, endPoint x: 0, endPoint y: 234, distance: 222.5
paste input "text"
type input "*******"
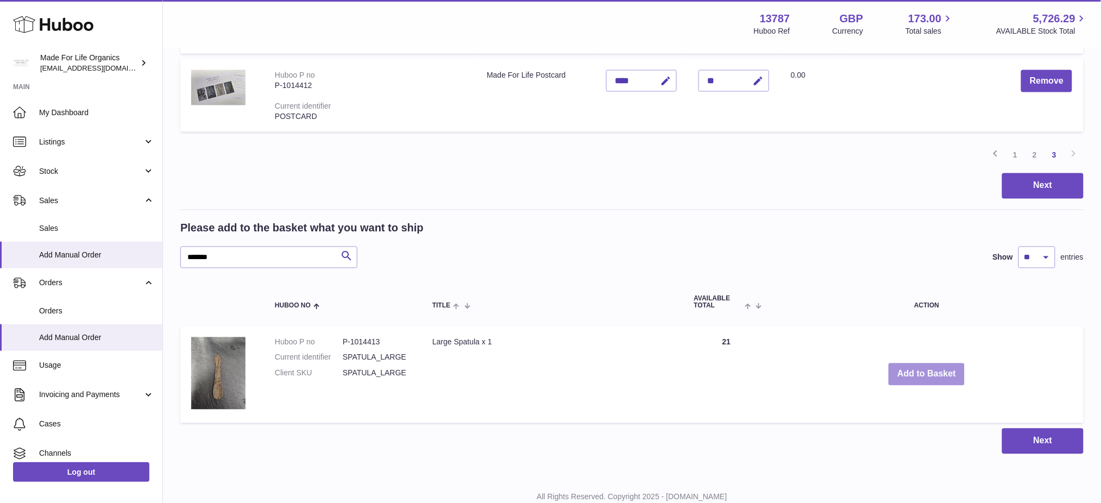
click at [925, 372] on button "Add to Basket" at bounding box center [927, 374] width 76 height 22
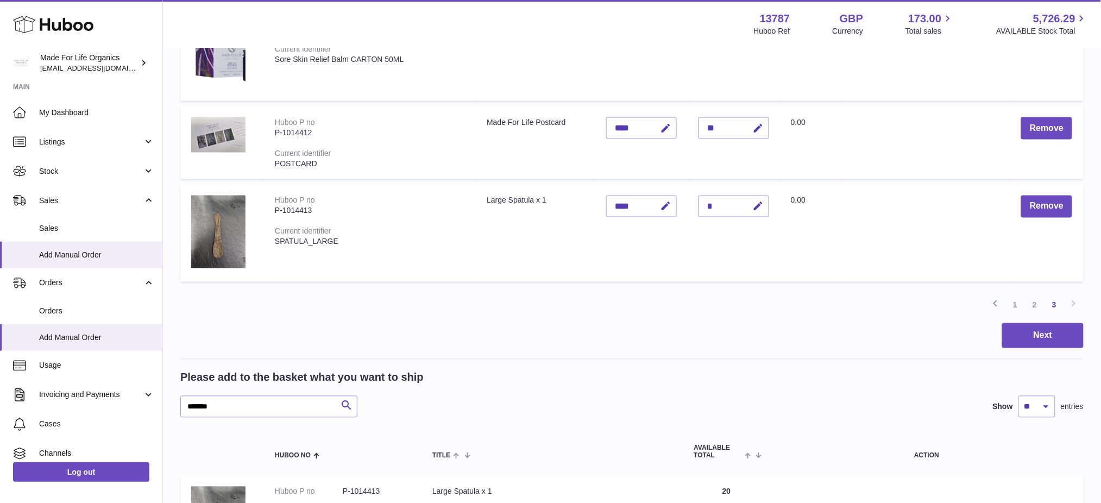
scroll to position [550, 0]
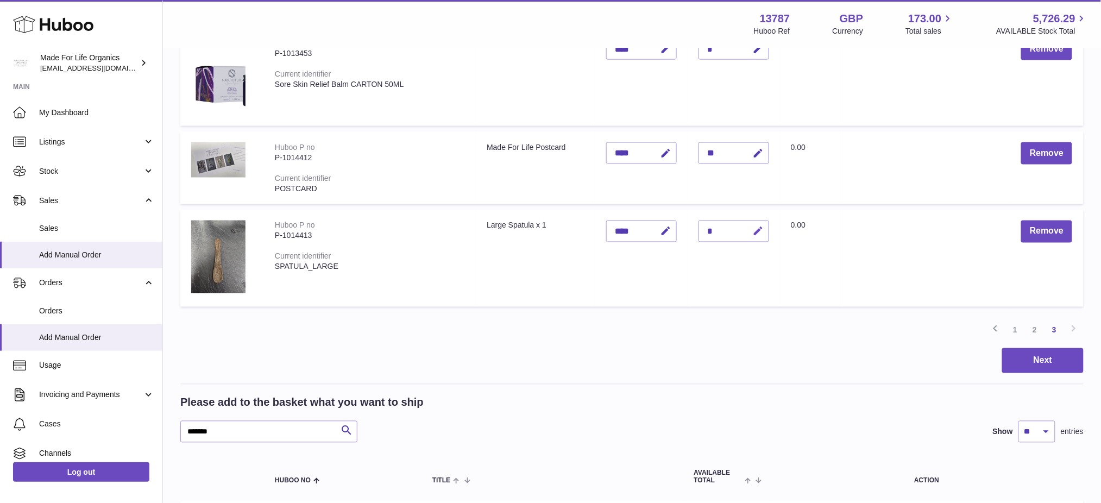
click at [753, 234] on icon "button" at bounding box center [757, 231] width 11 height 11
type input "**"
click at [747, 223] on button "submit" at bounding box center [757, 231] width 21 height 17
click at [894, 323] on div "Previous 1 2 3 Next" at bounding box center [632, 331] width 904 height 20
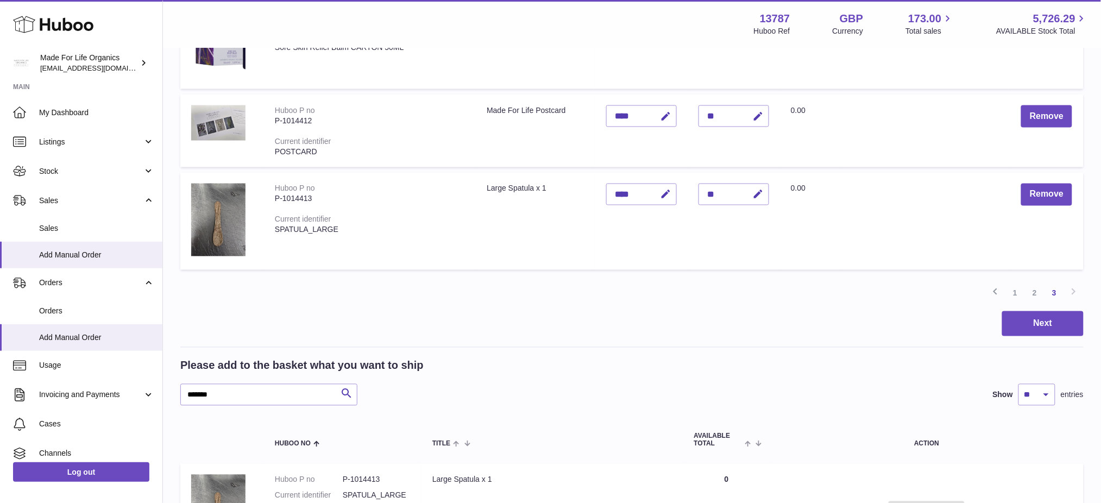
scroll to position [622, 0]
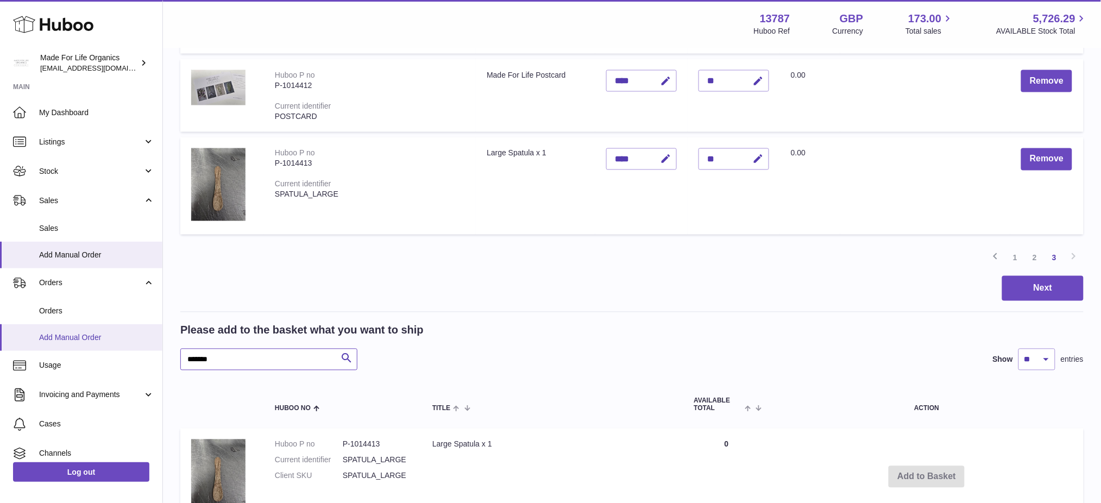
drag, startPoint x: 237, startPoint y: 353, endPoint x: 0, endPoint y: 342, distance: 237.7
click at [0, 343] on div "Huboo Made For Life Organics internalAdmin-13787@internal.huboo.com Main My Das…" at bounding box center [550, 10] width 1101 height 1264
paste input "text"
type input "*******"
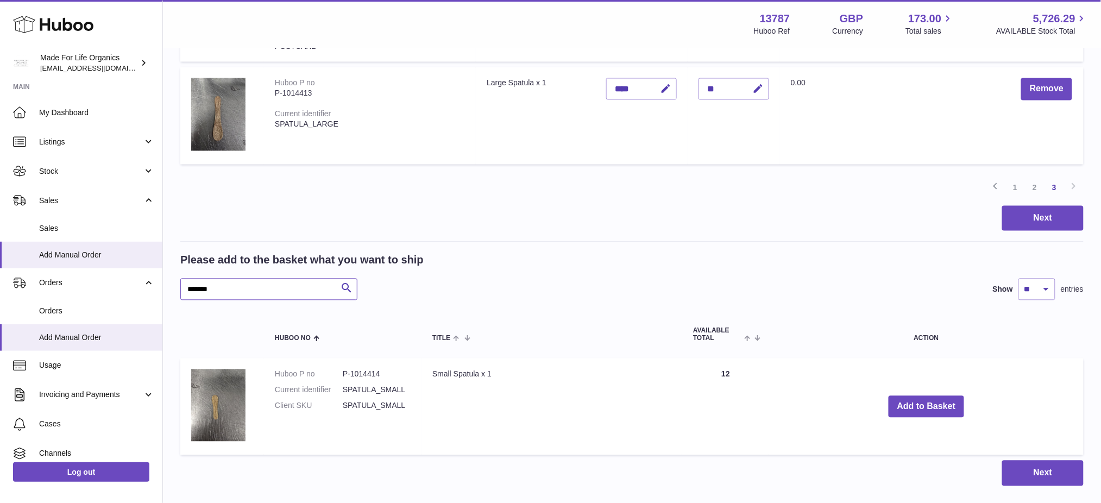
scroll to position [694, 0]
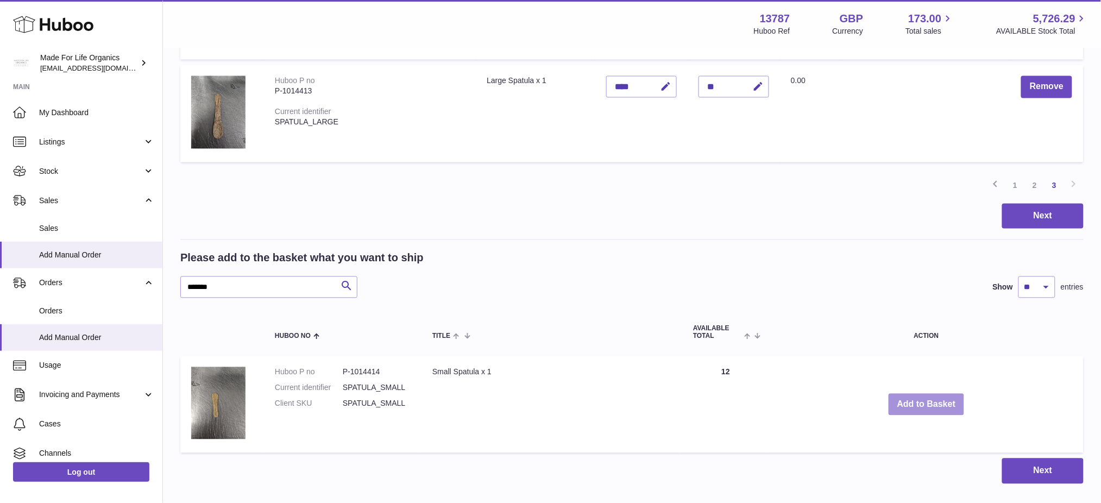
click at [918, 407] on button "Add to Basket" at bounding box center [927, 405] width 76 height 22
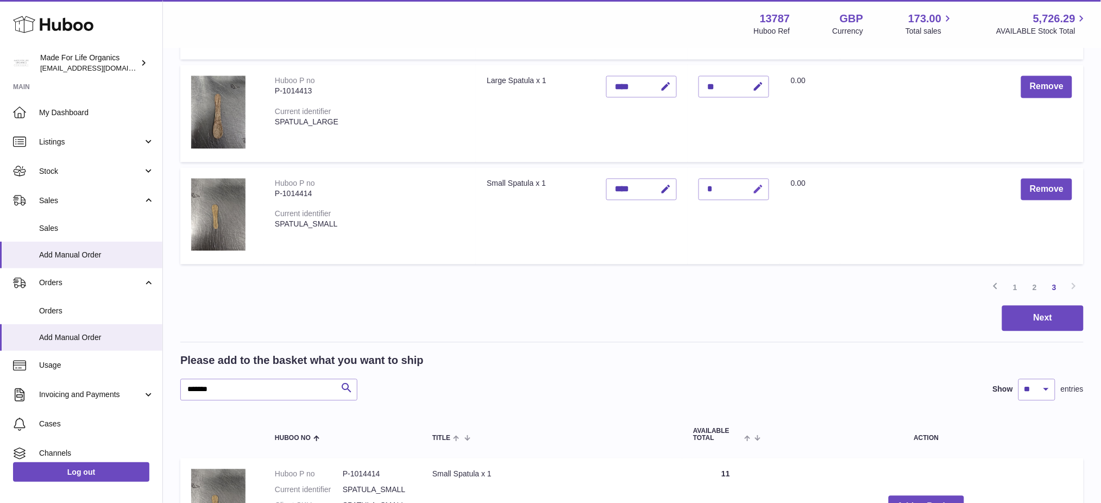
click at [759, 186] on icon "button" at bounding box center [757, 189] width 11 height 11
type input "*"
click at [747, 181] on button "submit" at bounding box center [757, 189] width 21 height 17
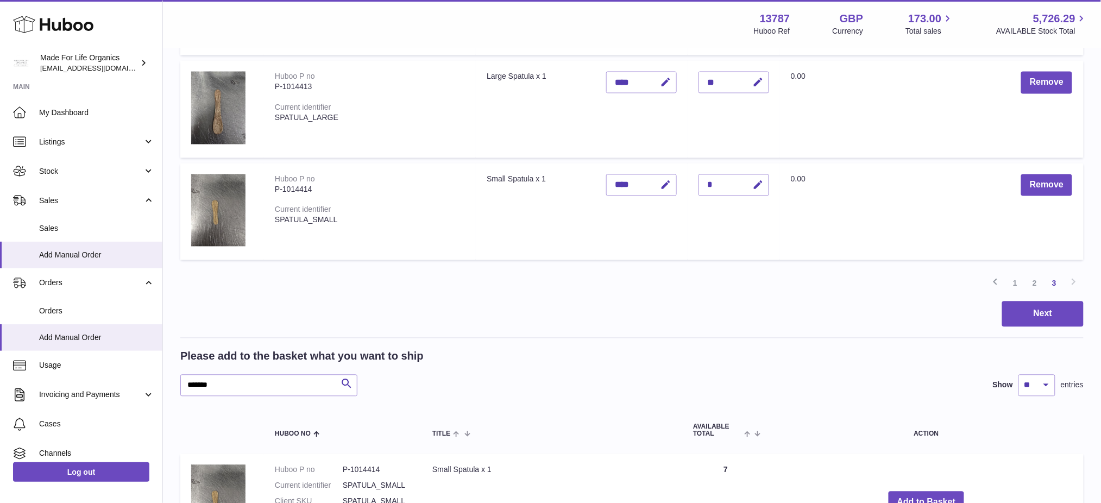
scroll to position [767, 0]
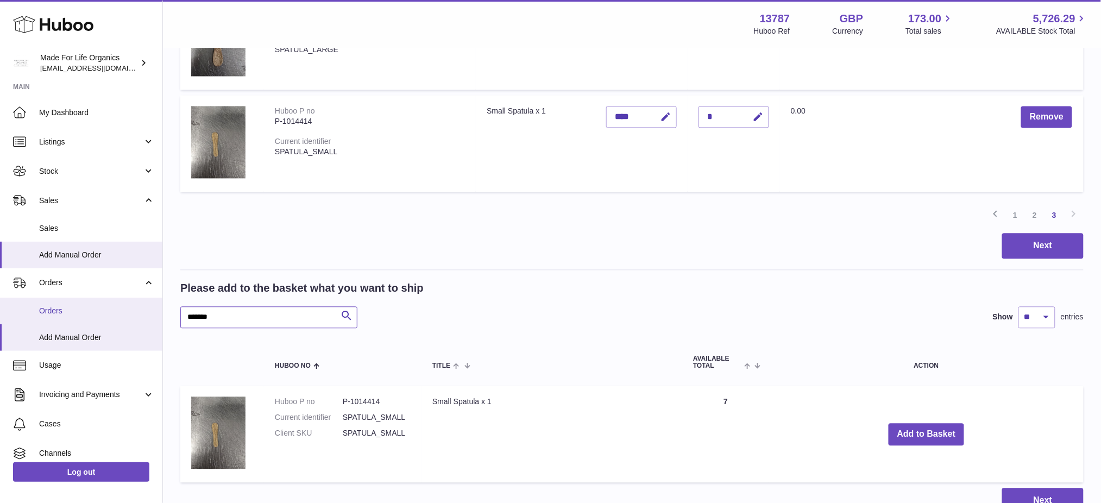
drag, startPoint x: 198, startPoint y: 322, endPoint x: 108, endPoint y: 313, distance: 90.6
paste input "text"
type input "*******"
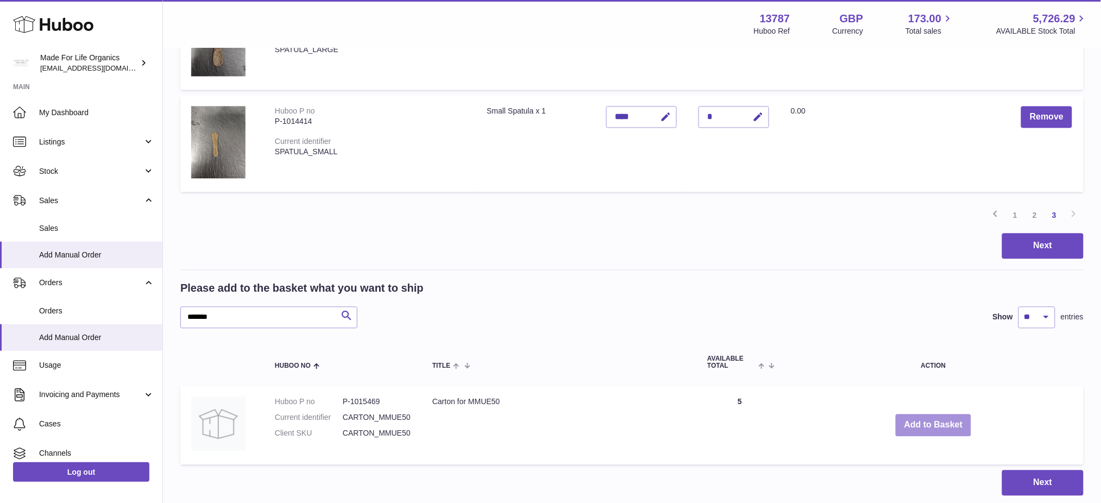
click at [936, 430] on button "Add to Basket" at bounding box center [934, 425] width 76 height 22
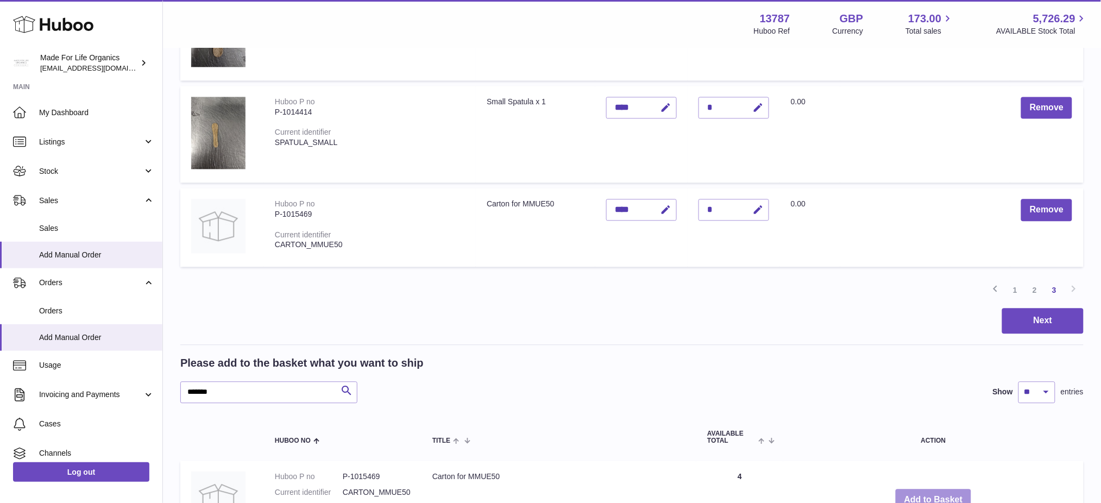
scroll to position [767, 0]
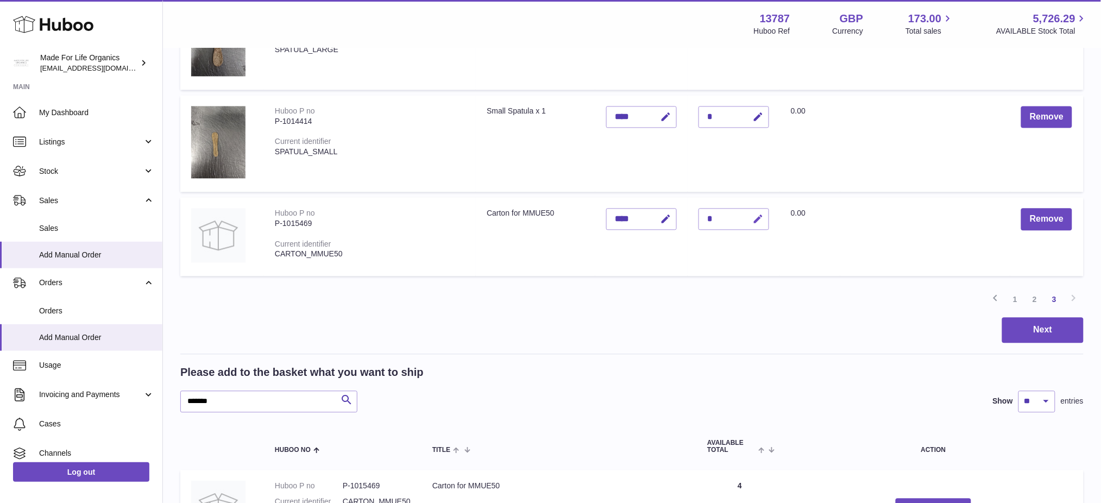
click at [753, 215] on icon "button" at bounding box center [757, 219] width 11 height 11
type input "*"
click at [747, 210] on button "submit" at bounding box center [757, 218] width 21 height 17
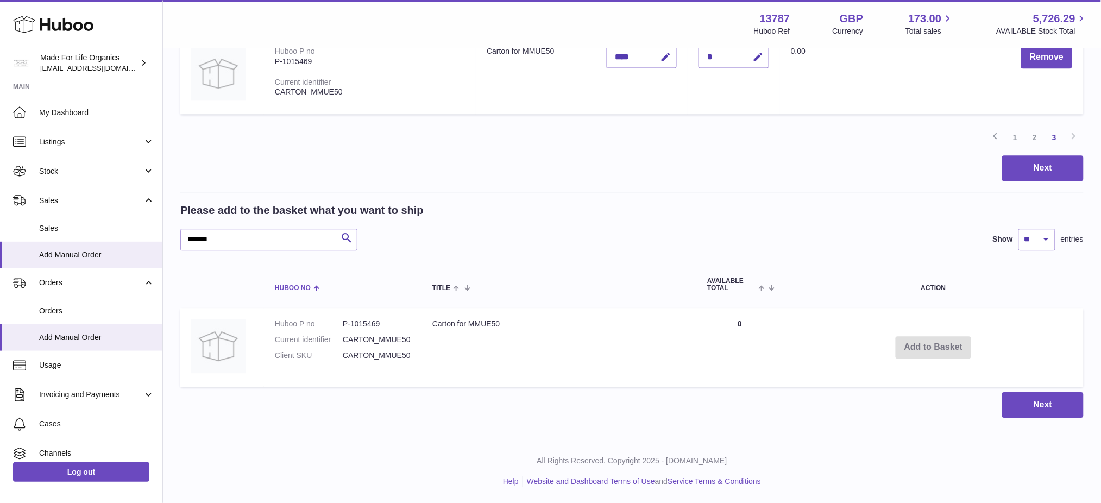
scroll to position [937, 0]
drag, startPoint x: 229, startPoint y: 234, endPoint x: 34, endPoint y: 215, distance: 196.6
paste input "text"
type input "*******"
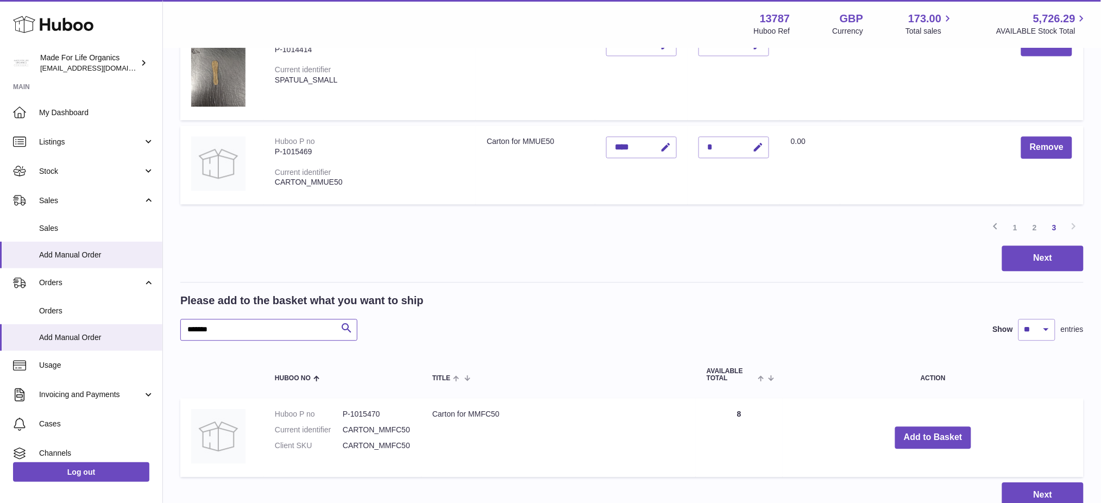
scroll to position [937, 0]
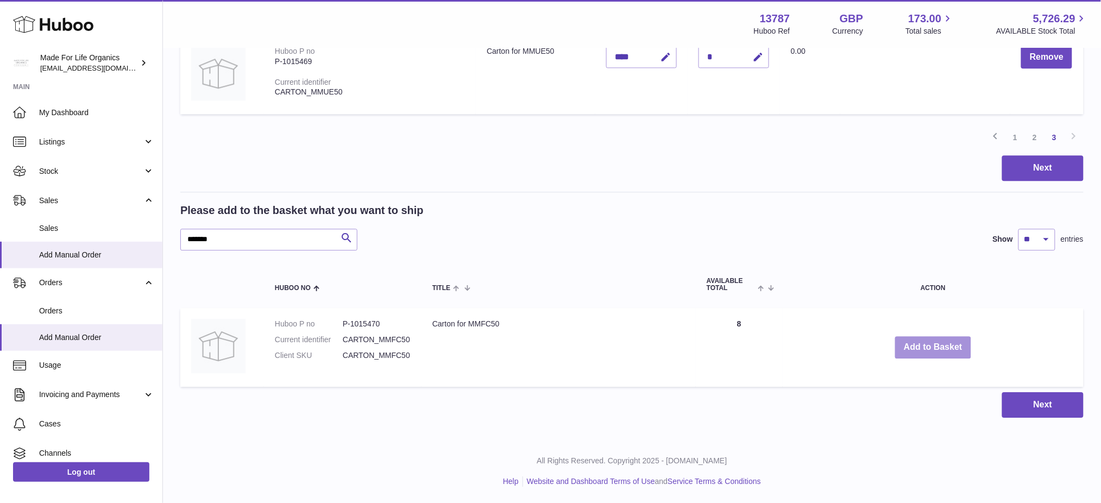
click at [925, 336] on button "Add to Basket" at bounding box center [933, 347] width 76 height 22
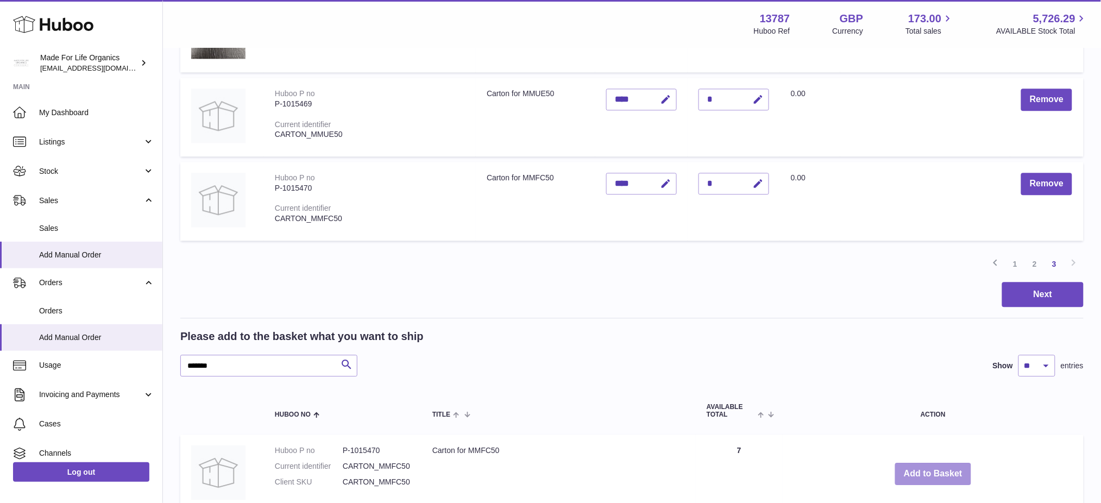
scroll to position [864, 0]
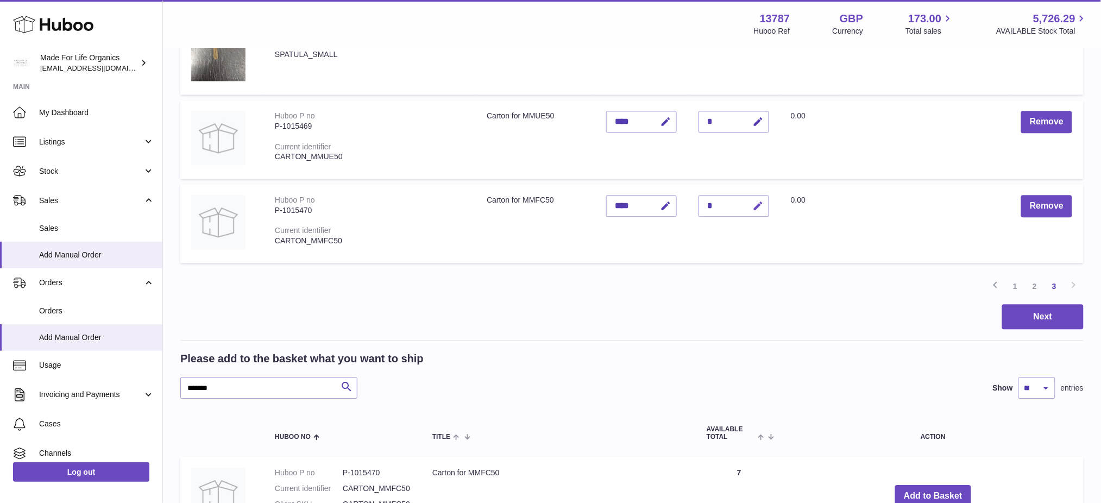
click at [757, 203] on icon "button" at bounding box center [757, 205] width 11 height 11
type input "*"
click at [747, 197] on button "submit" at bounding box center [757, 205] width 21 height 17
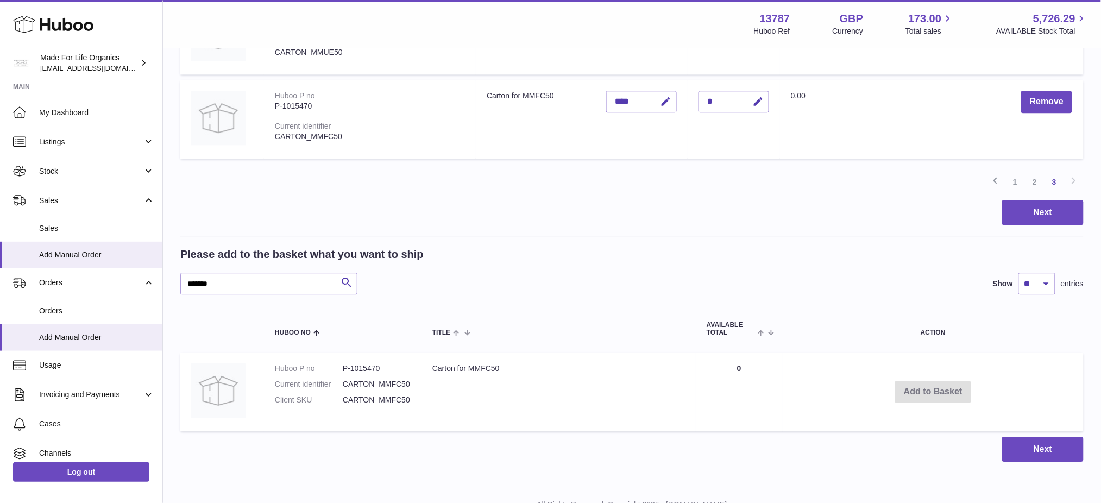
scroll to position [1009, 0]
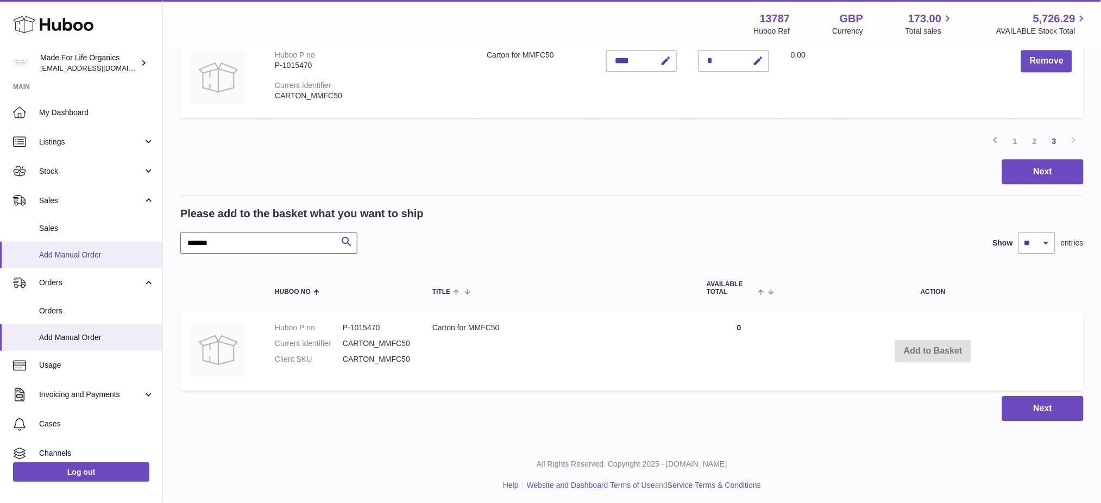
drag, startPoint x: 250, startPoint y: 247, endPoint x: 119, endPoint y: 264, distance: 132.1
paste input "text"
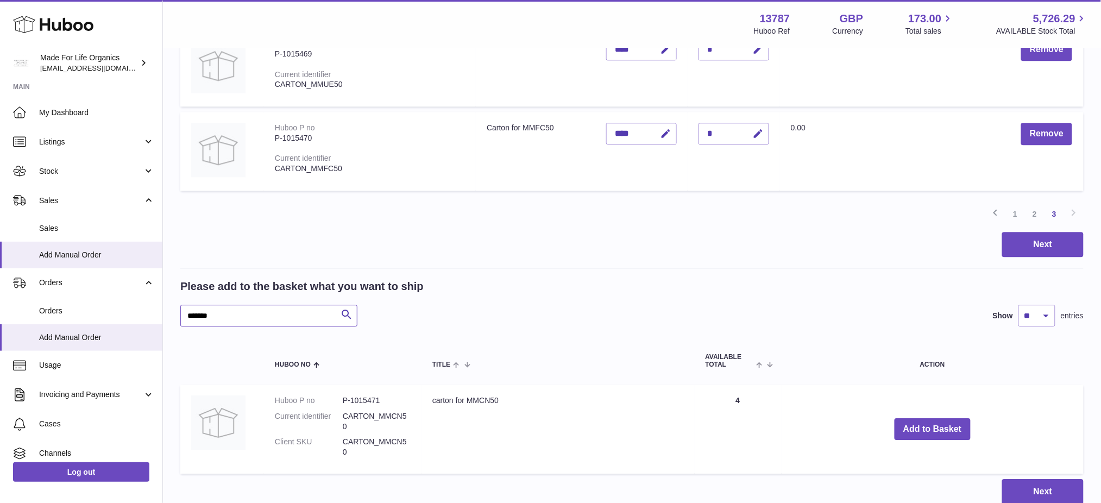
scroll to position [1009, 0]
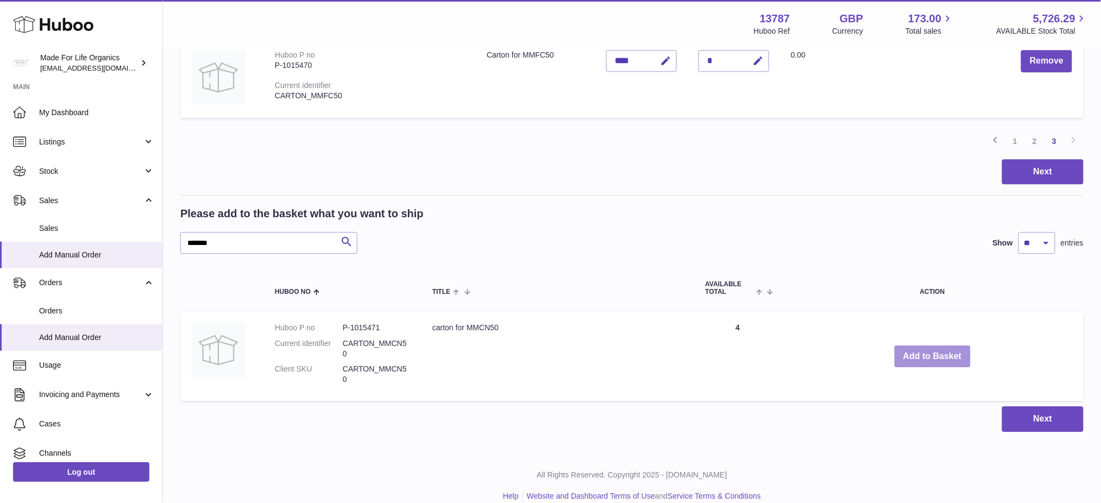
click at [927, 352] on button "Add to Basket" at bounding box center [933, 357] width 76 height 22
click at [930, 360] on button "Add to Basket" at bounding box center [933, 357] width 76 height 22
click at [929, 360] on button "Add to Basket" at bounding box center [933, 357] width 76 height 22
click at [930, 353] on button "Add to Basket" at bounding box center [933, 357] width 76 height 22
drag, startPoint x: 222, startPoint y: 244, endPoint x: 0, endPoint y: 242, distance: 221.7
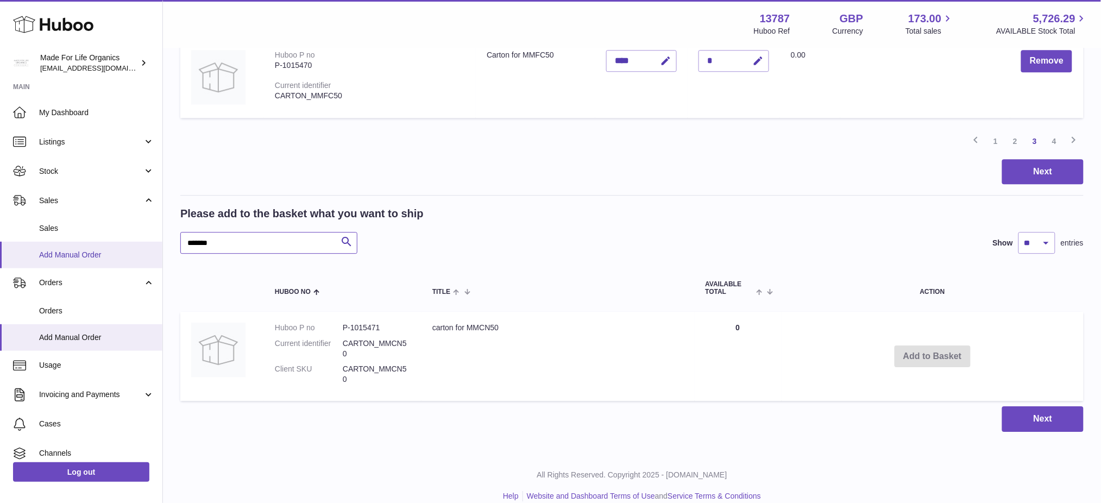
paste input "text"
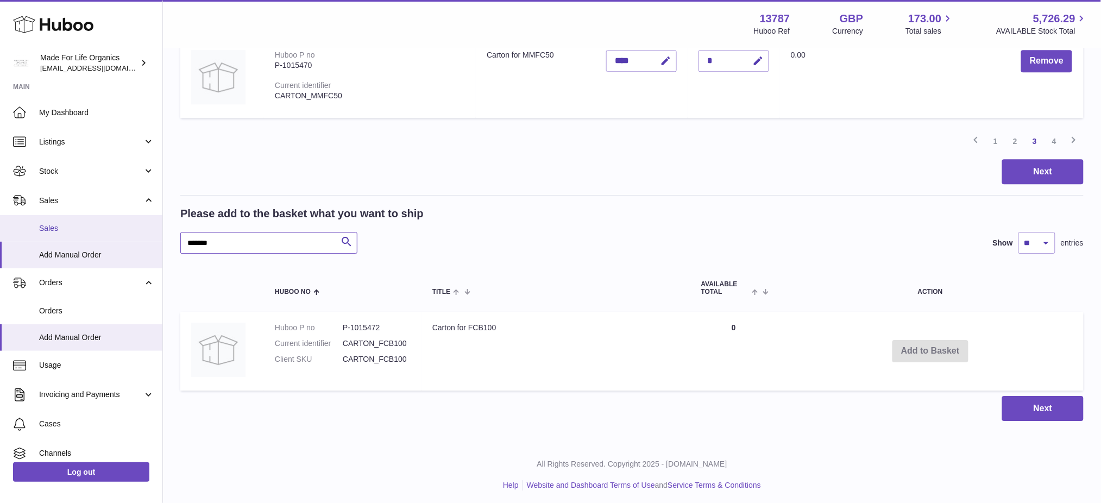
drag, startPoint x: 242, startPoint y: 240, endPoint x: 0, endPoint y: 235, distance: 241.8
paste input "text"
click at [907, 346] on button "Add to Basket" at bounding box center [927, 351] width 76 height 22
click at [913, 353] on button "Add to Basket" at bounding box center [927, 351] width 76 height 22
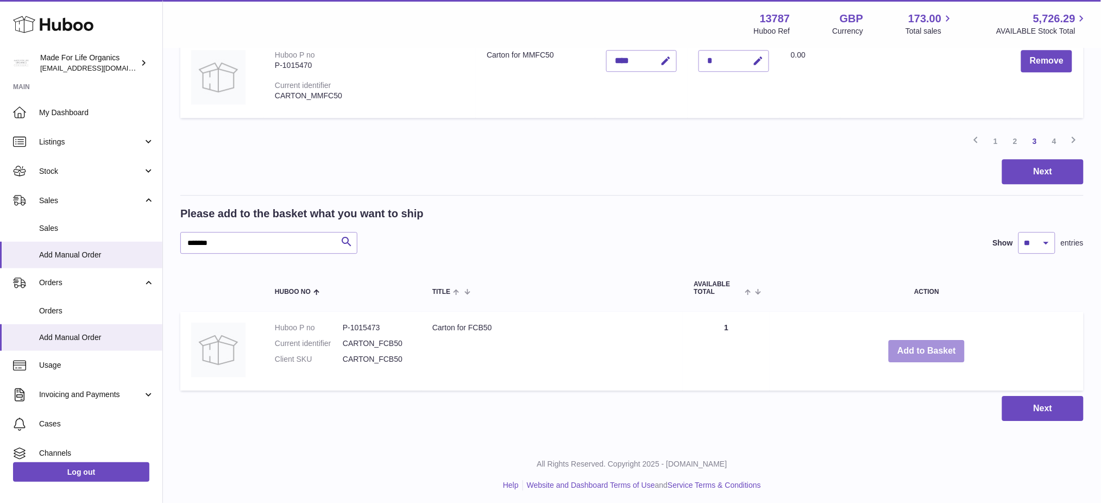
click at [918, 350] on button "Add to Basket" at bounding box center [927, 351] width 76 height 22
drag, startPoint x: 223, startPoint y: 242, endPoint x: 10, endPoint y: 250, distance: 213.1
paste input "text"
click at [930, 353] on button "Add to Basket" at bounding box center [931, 351] width 76 height 22
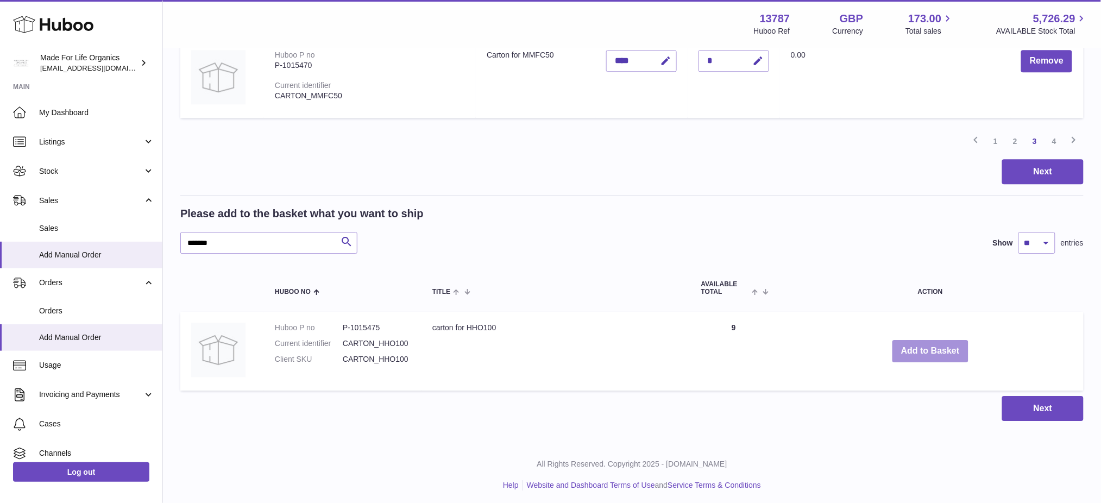
click at [926, 352] on button "Add to Basket" at bounding box center [931, 351] width 76 height 22
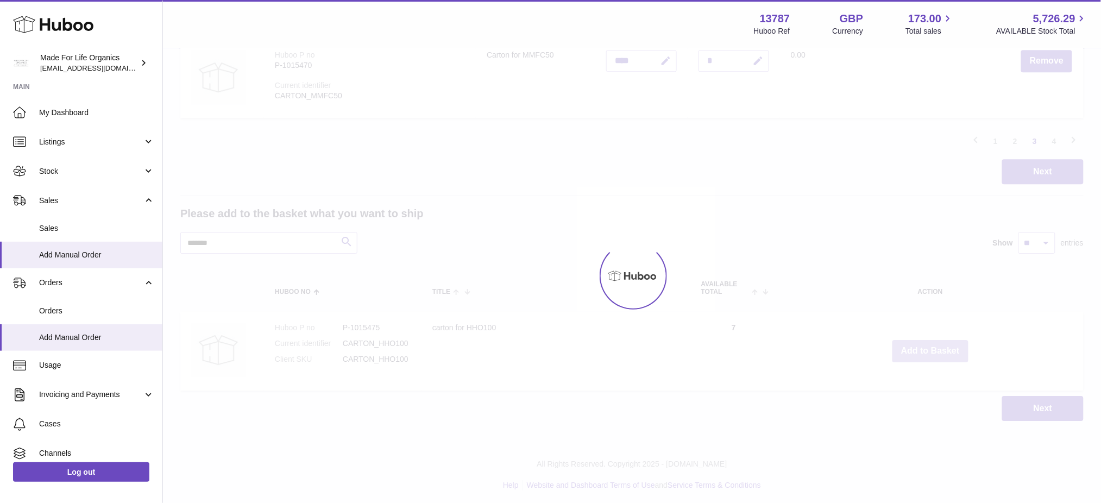
click at [926, 352] on div at bounding box center [632, 276] width 938 height 454
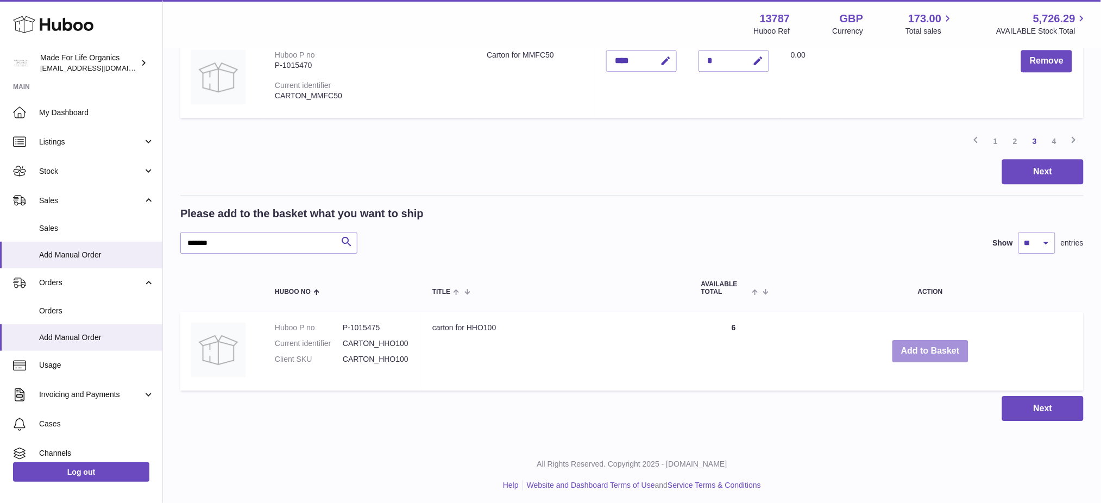
click at [926, 352] on button "Add to Basket" at bounding box center [931, 351] width 76 height 22
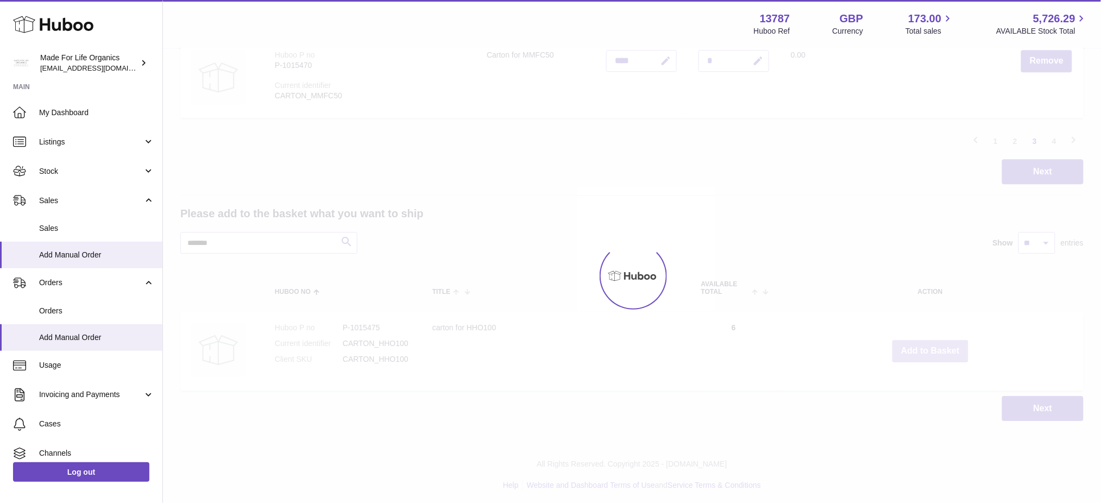
click at [926, 352] on button "Add to Basket" at bounding box center [931, 351] width 76 height 22
click at [926, 352] on div at bounding box center [632, 276] width 938 height 454
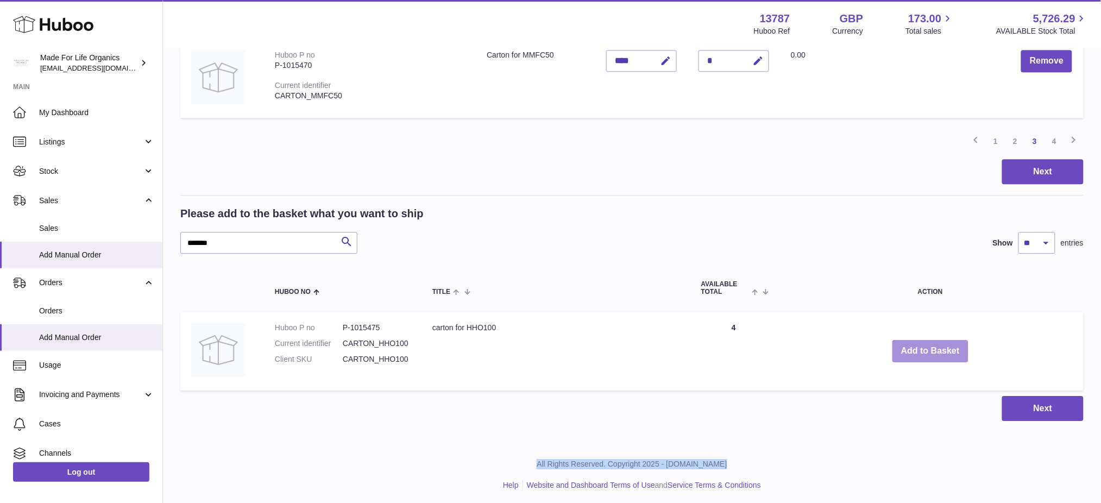
click at [926, 352] on button "Add to Basket" at bounding box center [931, 351] width 76 height 22
click at [0, 352] on div at bounding box center [0, 251] width 0 height 503
click at [926, 352] on button "Add to Basket" at bounding box center [931, 351] width 76 height 22
click at [0, 352] on div at bounding box center [0, 251] width 0 height 503
click at [926, 352] on button "Add to Basket" at bounding box center [931, 351] width 76 height 22
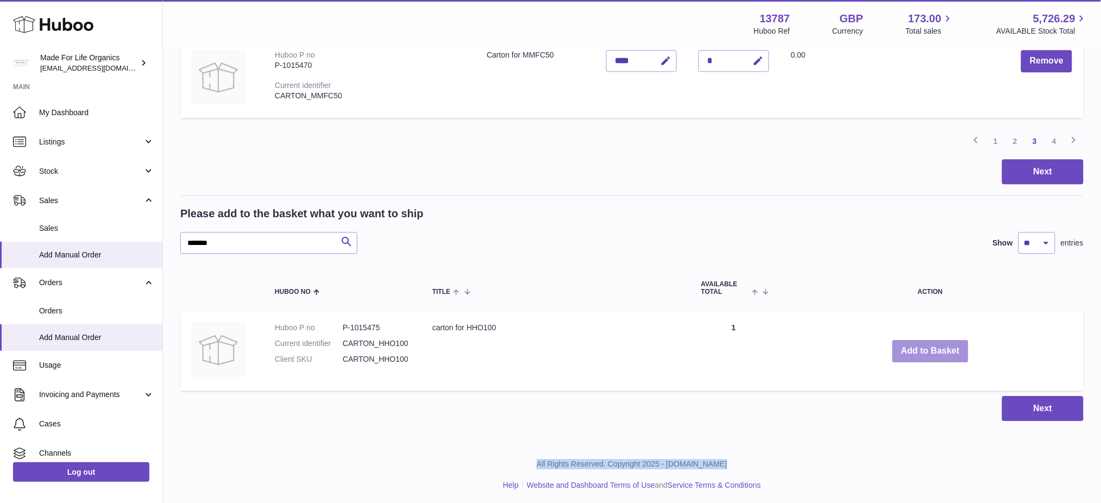
click at [926, 352] on button "Add to Basket" at bounding box center [931, 351] width 76 height 22
drag, startPoint x: 259, startPoint y: 242, endPoint x: 0, endPoint y: 242, distance: 259.2
paste input "text"
type input "*******"
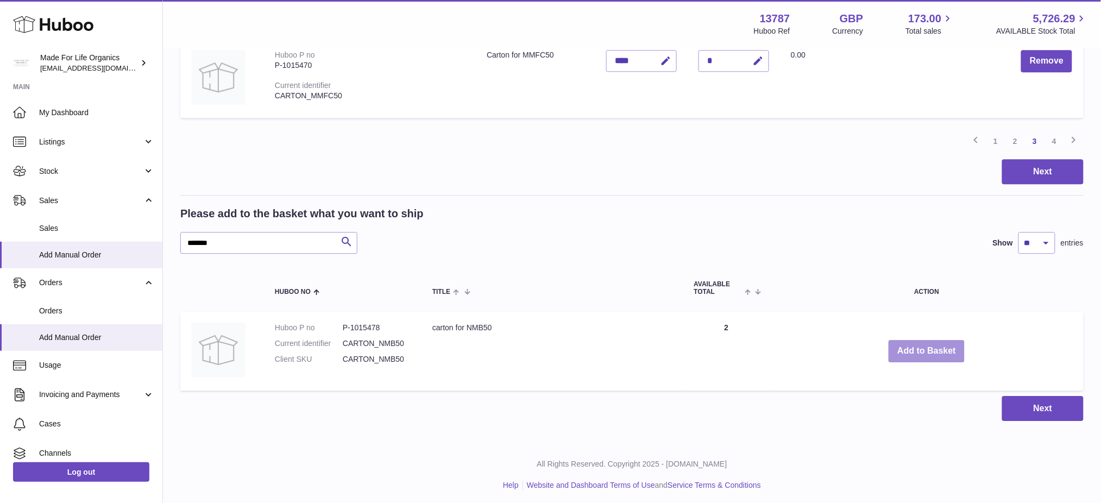
click at [923, 340] on button "Add to Basket" at bounding box center [927, 351] width 76 height 22
click at [926, 347] on button "Add to Basket" at bounding box center [927, 351] width 76 height 22
drag, startPoint x: 2, startPoint y: 246, endPoint x: 0, endPoint y: 234, distance: 12.1
paste input "text"
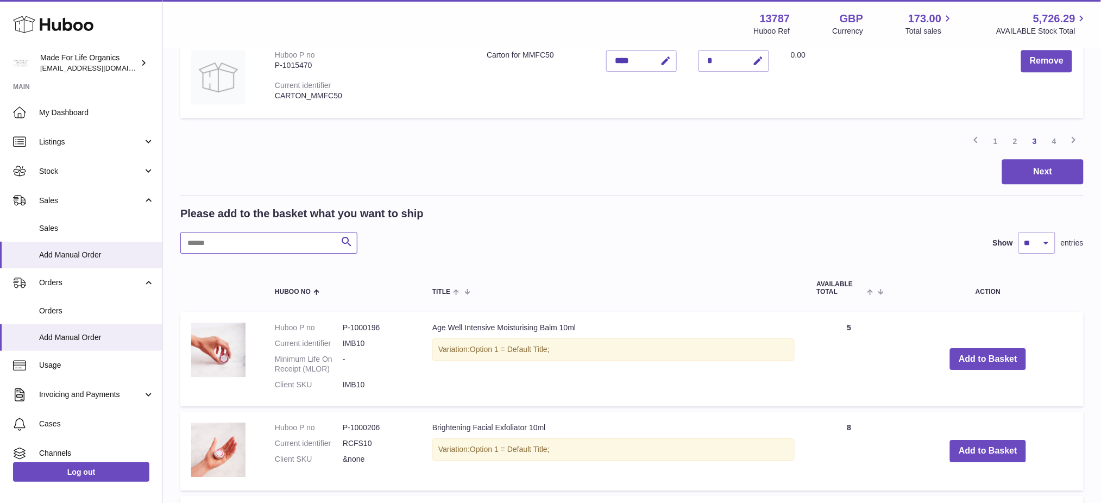
click at [233, 237] on input "text" at bounding box center [268, 243] width 177 height 22
paste input "*******"
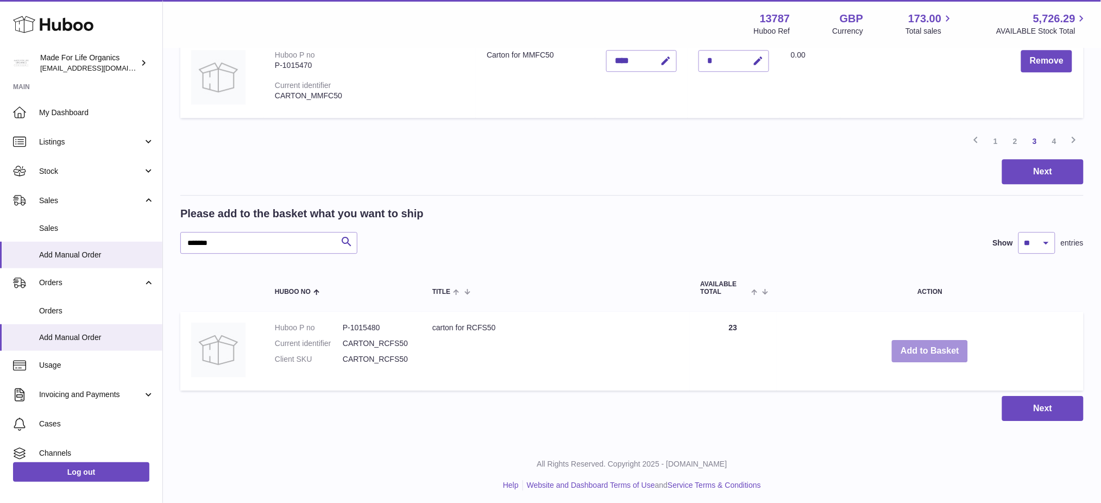
click at [928, 343] on button "Add to Basket" at bounding box center [930, 351] width 76 height 22
click at [926, 349] on button "Add to Basket" at bounding box center [930, 351] width 76 height 22
click at [920, 350] on button "Add to Basket" at bounding box center [930, 351] width 76 height 22
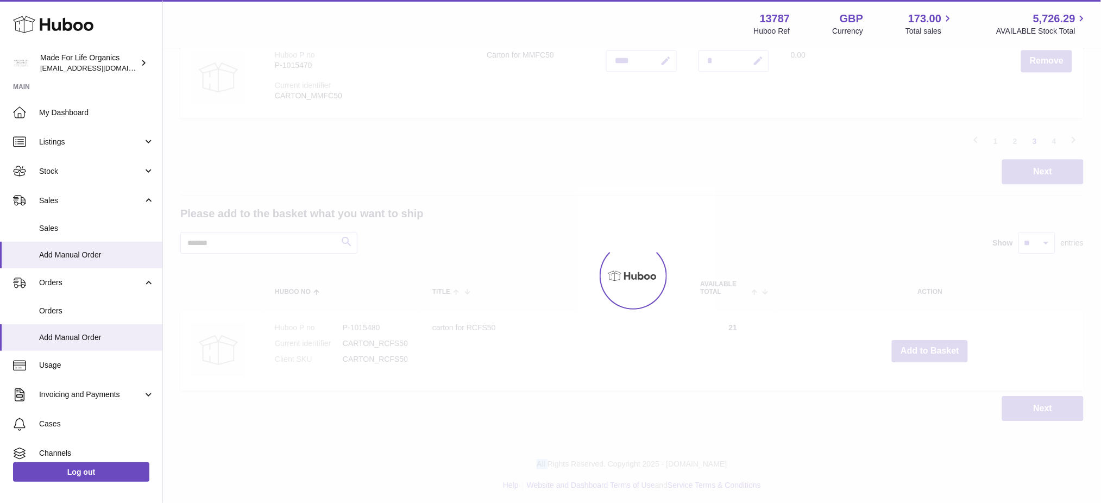
click at [920, 350] on div at bounding box center [632, 276] width 938 height 454
click at [920, 350] on button "Add to Basket" at bounding box center [930, 351] width 76 height 22
click at [920, 350] on div at bounding box center [632, 276] width 938 height 454
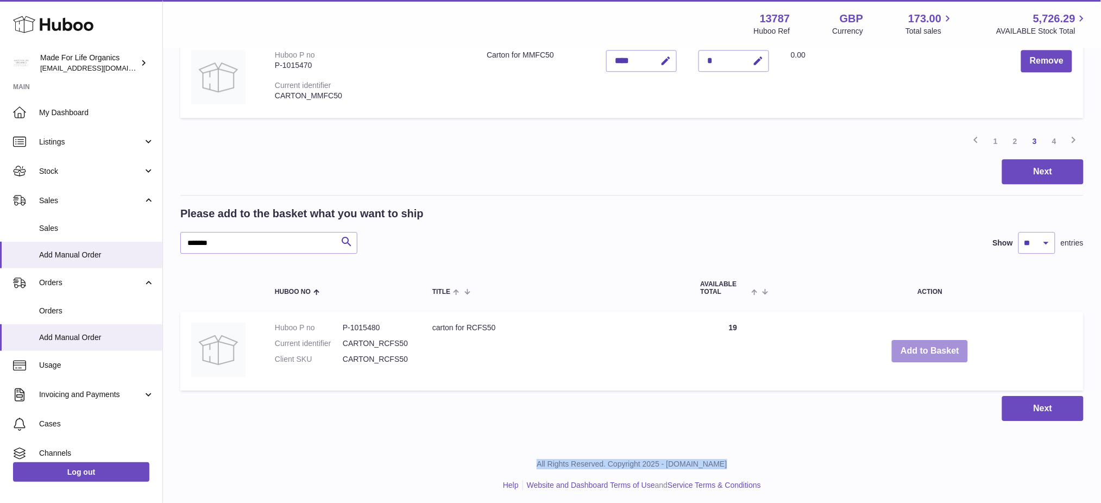
click at [920, 350] on button "Add to Basket" at bounding box center [930, 351] width 76 height 22
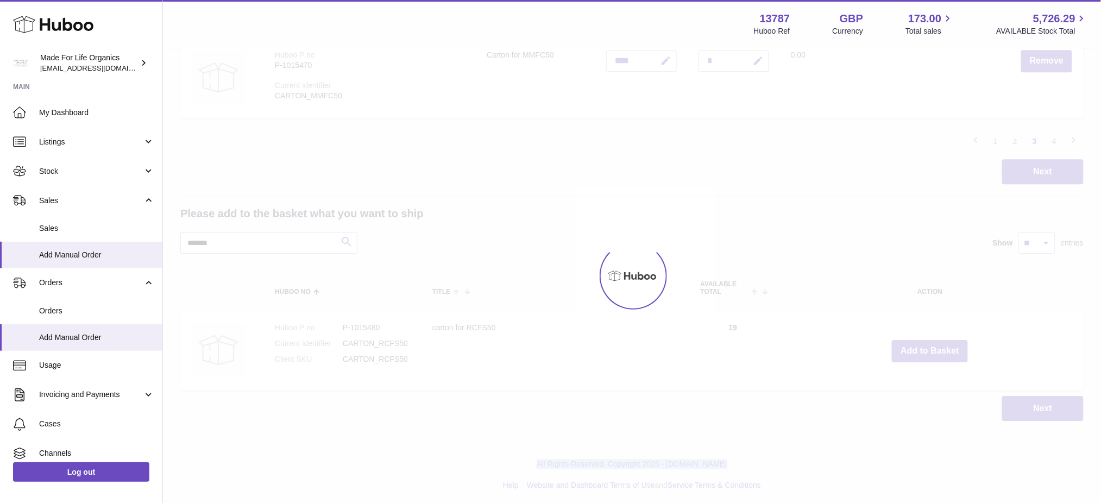
click at [920, 350] on div at bounding box center [632, 276] width 938 height 454
click at [920, 350] on button "Add to Basket" at bounding box center [930, 351] width 76 height 22
click at [920, 350] on div at bounding box center [632, 276] width 938 height 454
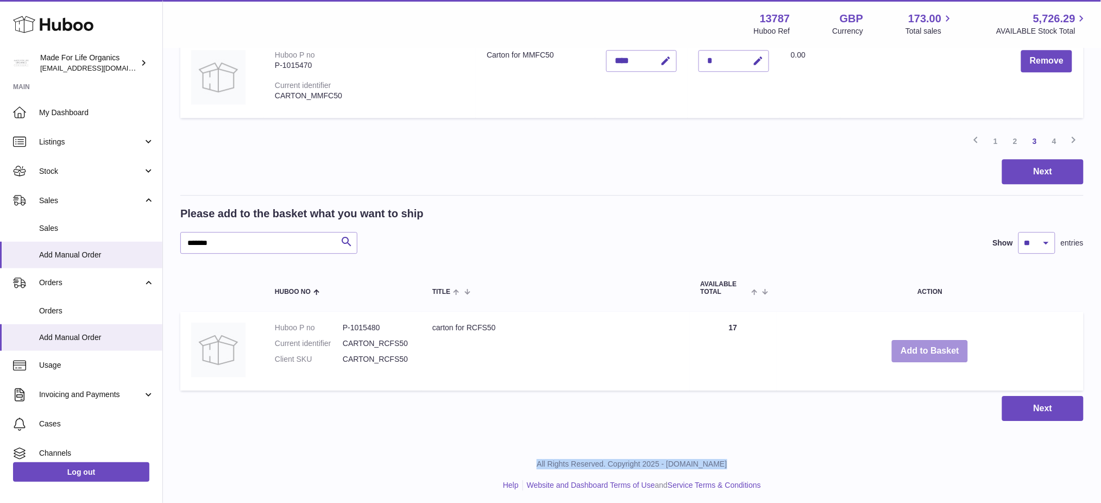
click at [920, 350] on button "Add to Basket" at bounding box center [930, 351] width 76 height 22
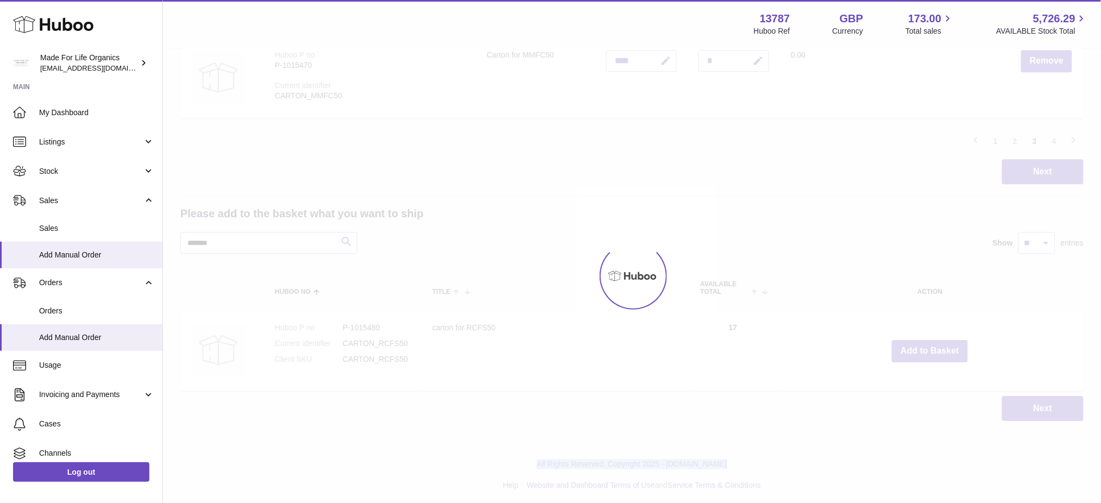
click at [920, 350] on div at bounding box center [632, 276] width 938 height 454
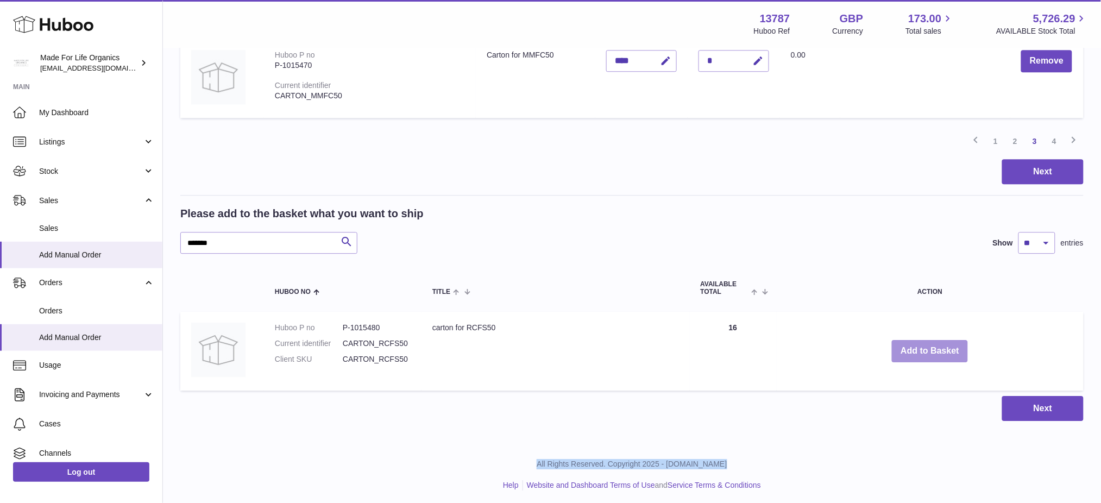
click at [920, 350] on button "Add to Basket" at bounding box center [930, 351] width 76 height 22
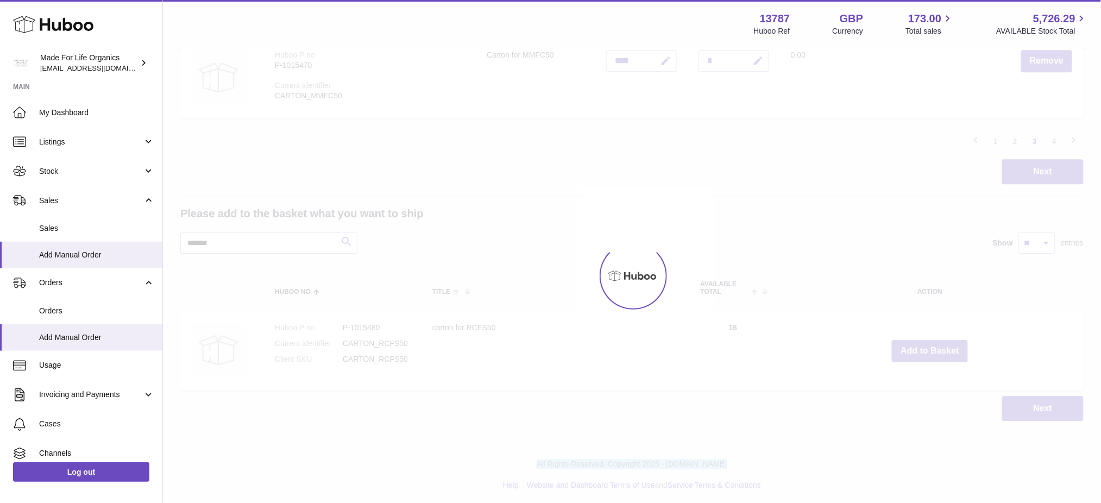
click at [920, 350] on div at bounding box center [632, 276] width 938 height 454
click at [920, 350] on button "Add to Basket" at bounding box center [930, 351] width 76 height 22
click at [920, 350] on div at bounding box center [632, 276] width 938 height 454
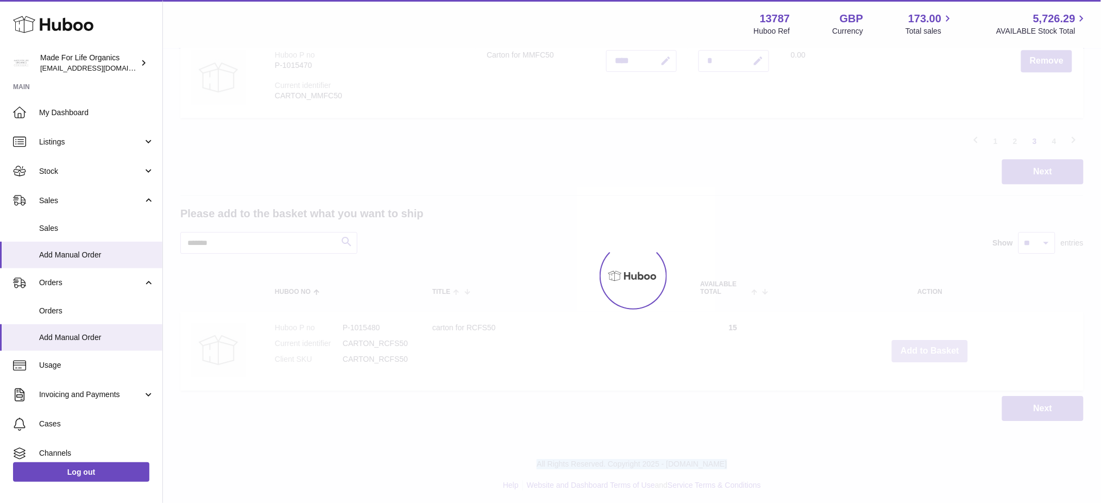
click at [920, 350] on button "Add to Basket" at bounding box center [930, 351] width 76 height 22
click at [920, 350] on div at bounding box center [632, 276] width 938 height 454
click at [920, 350] on button "Add to Basket" at bounding box center [930, 351] width 76 height 22
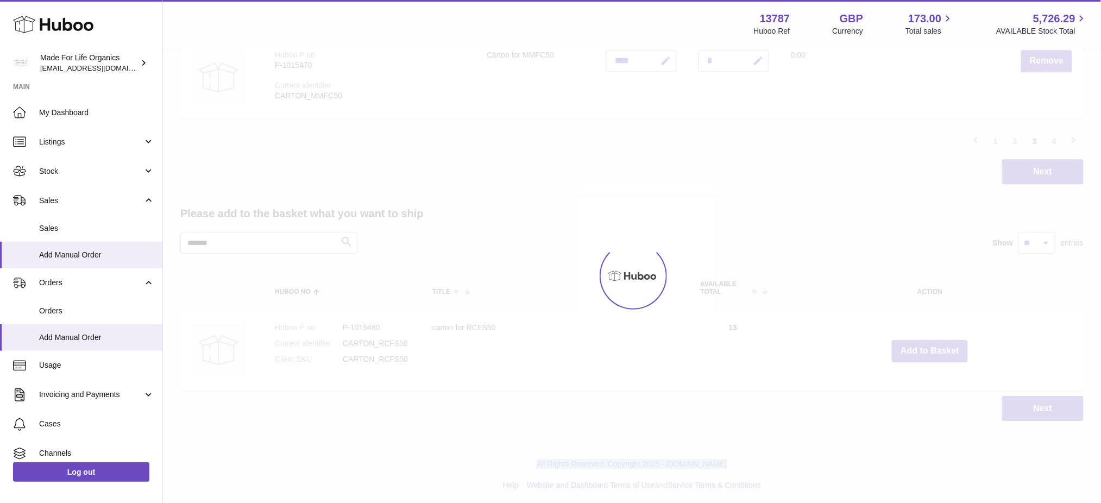
click at [920, 350] on div at bounding box center [632, 276] width 938 height 454
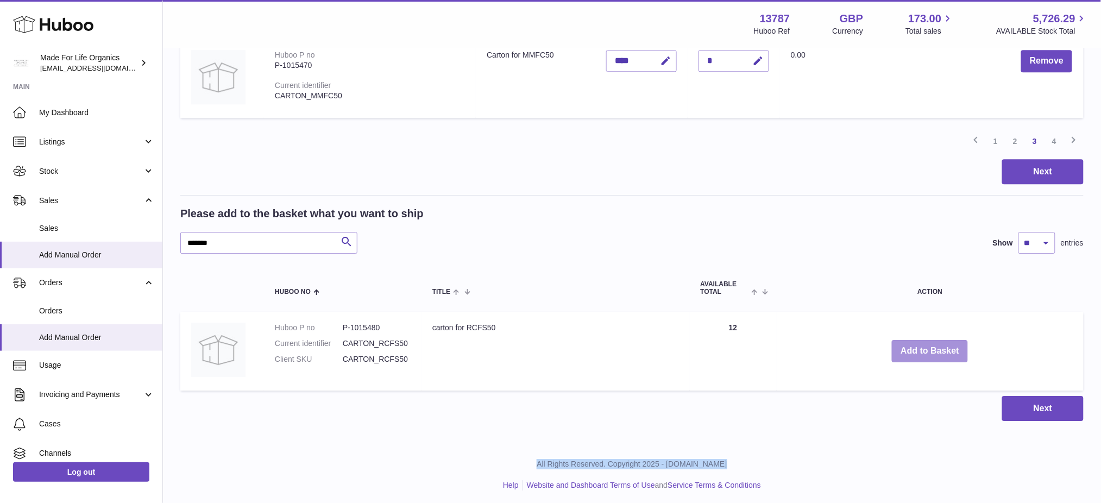
click at [920, 350] on button "Add to Basket" at bounding box center [930, 351] width 76 height 22
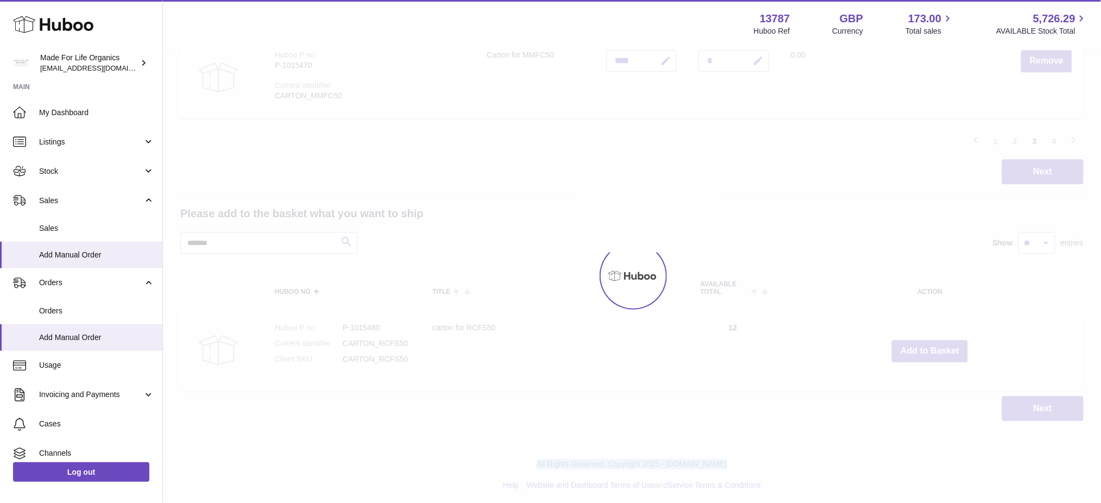
click at [920, 350] on div at bounding box center [632, 276] width 938 height 454
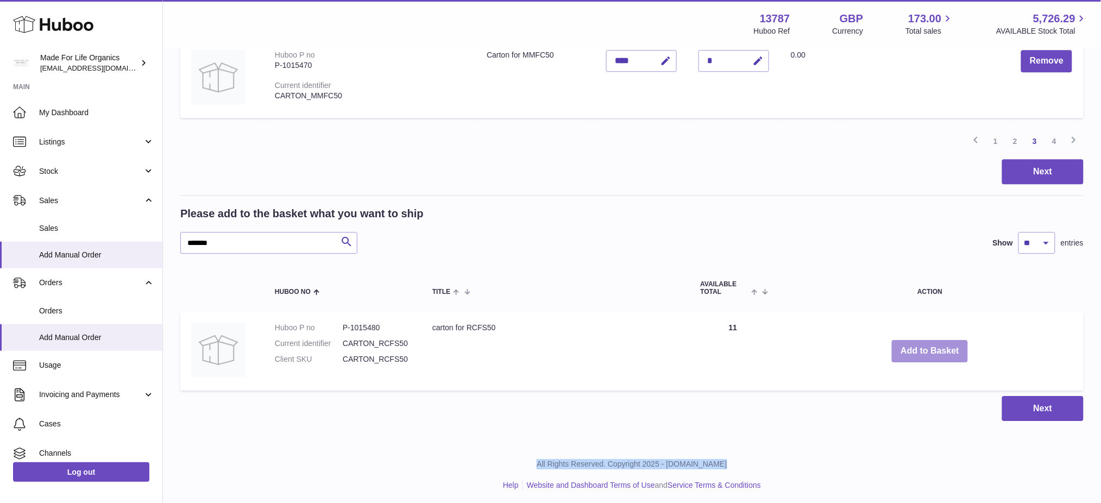
click at [920, 350] on button "Add to Basket" at bounding box center [930, 351] width 76 height 22
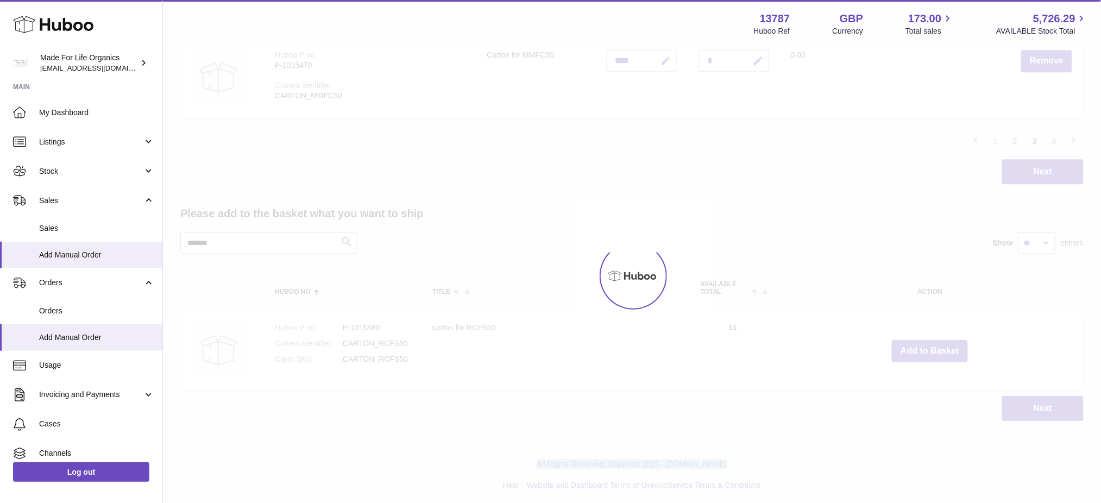
click at [920, 350] on div at bounding box center [632, 276] width 938 height 454
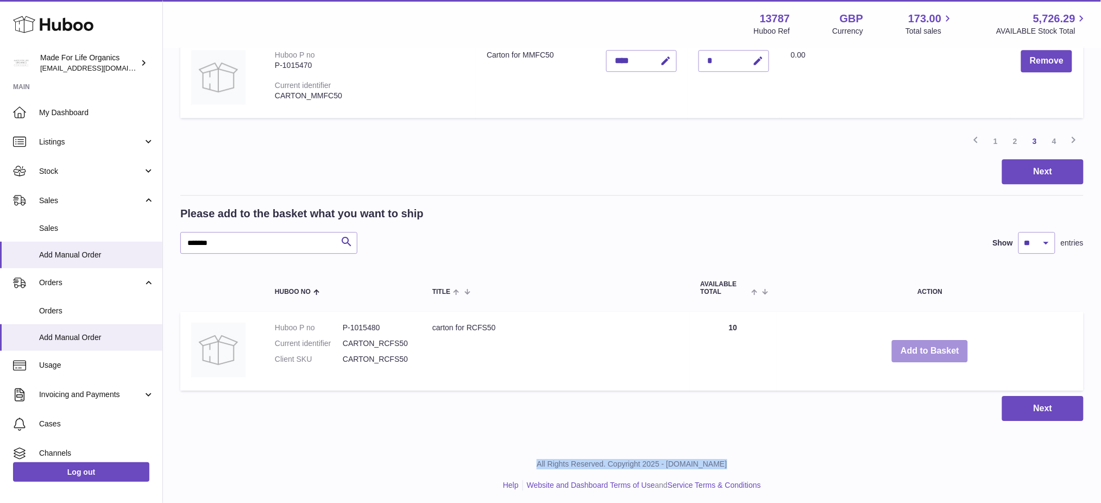
click at [920, 350] on button "Add to Basket" at bounding box center [930, 351] width 76 height 22
click at [0, 350] on div at bounding box center [0, 251] width 0 height 503
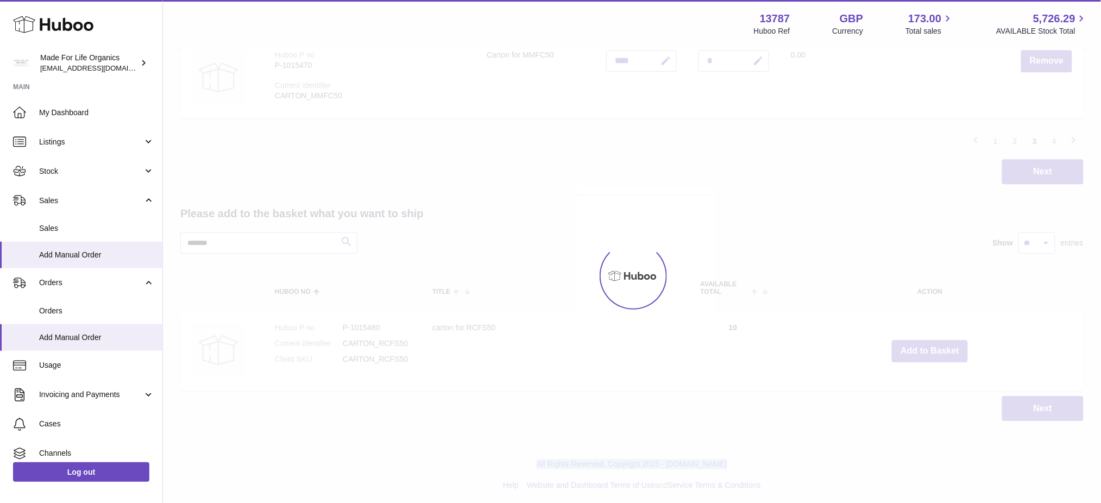
click at [919, 350] on div at bounding box center [632, 276] width 938 height 454
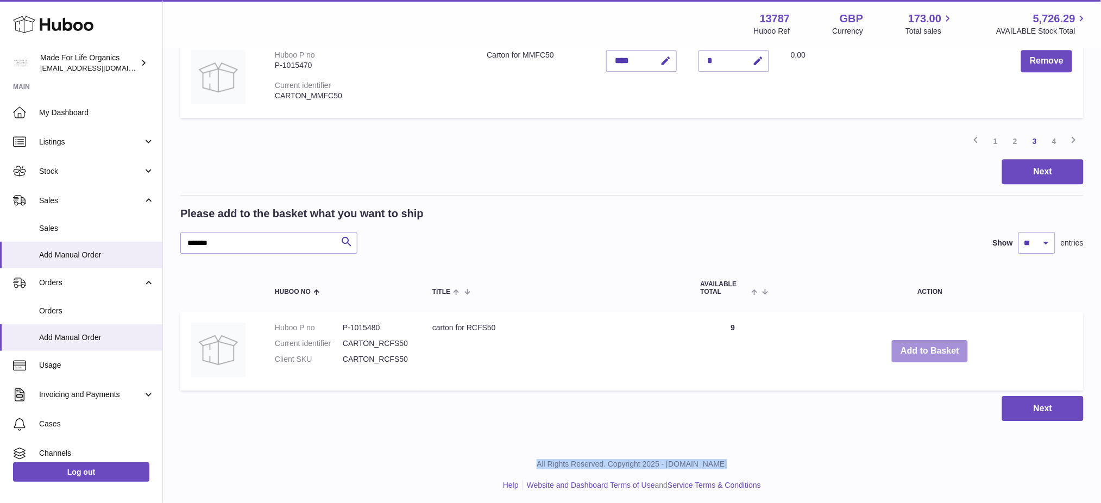
click at [919, 350] on button "Add to Basket" at bounding box center [930, 351] width 76 height 22
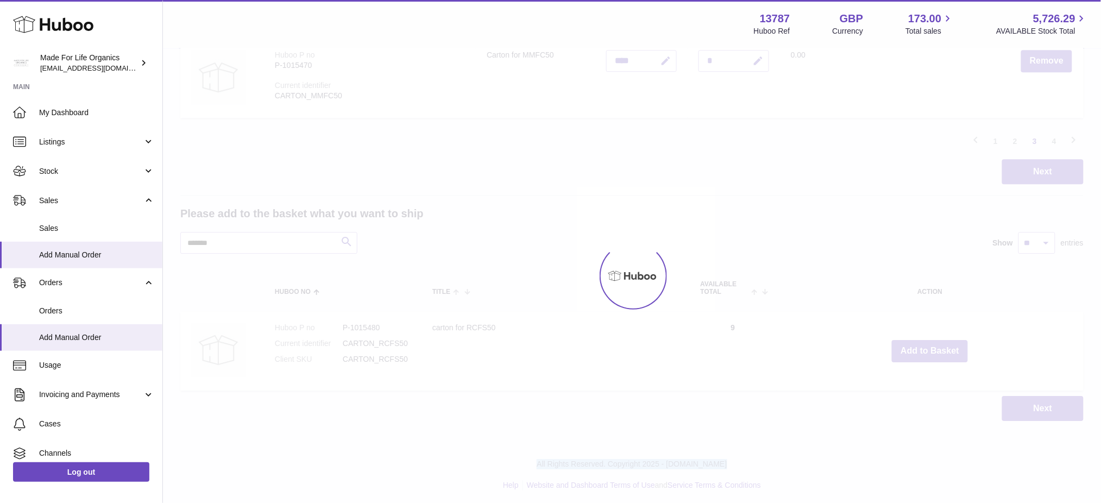
click at [919, 350] on div at bounding box center [632, 276] width 938 height 454
click at [918, 350] on div at bounding box center [632, 276] width 938 height 454
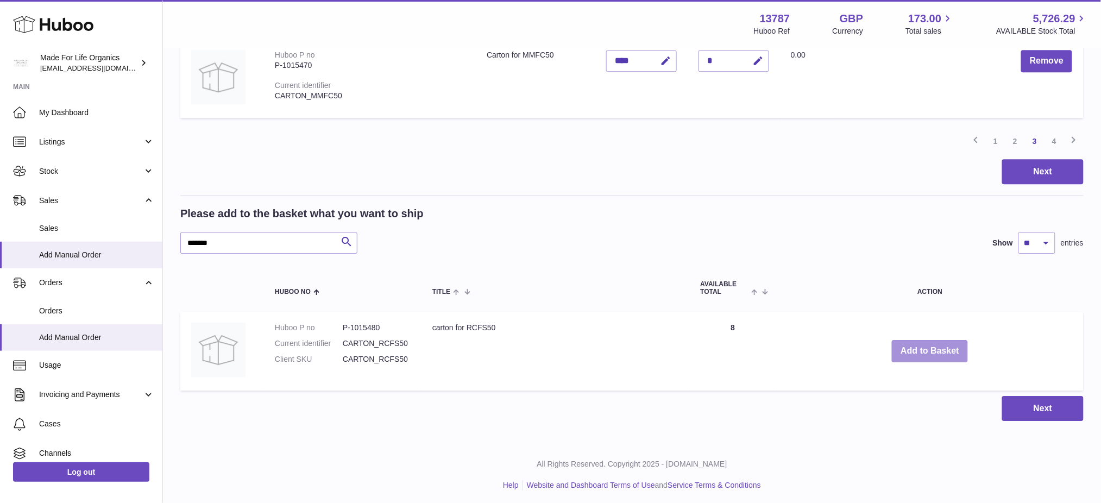
click at [918, 350] on button "Add to Basket" at bounding box center [930, 351] width 76 height 22
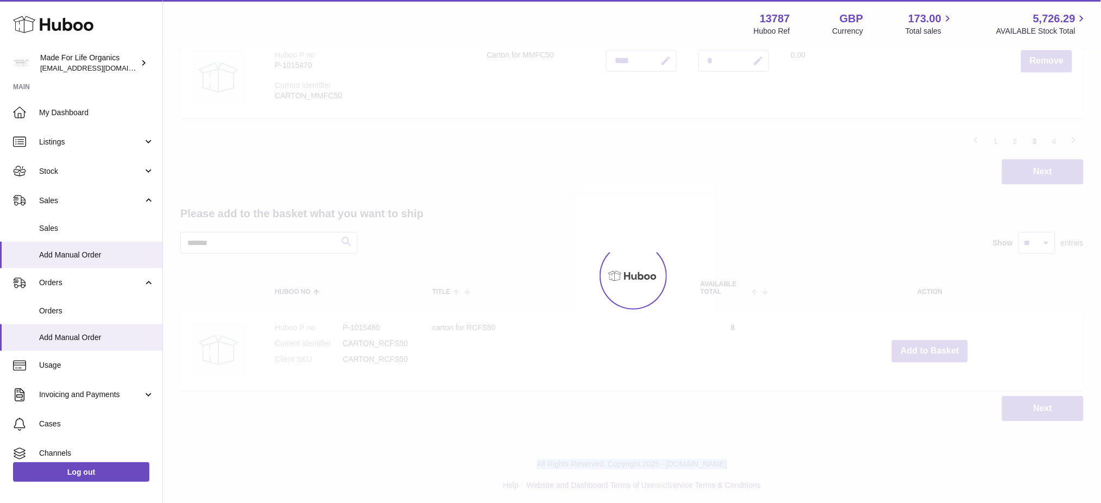
click at [918, 350] on div at bounding box center [632, 276] width 938 height 454
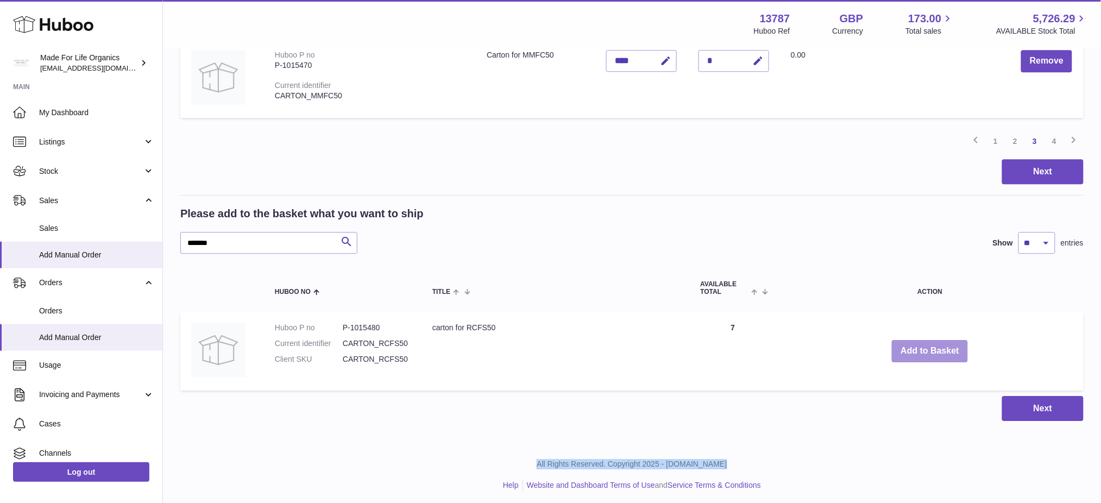
click at [918, 350] on button "Add to Basket" at bounding box center [930, 351] width 76 height 22
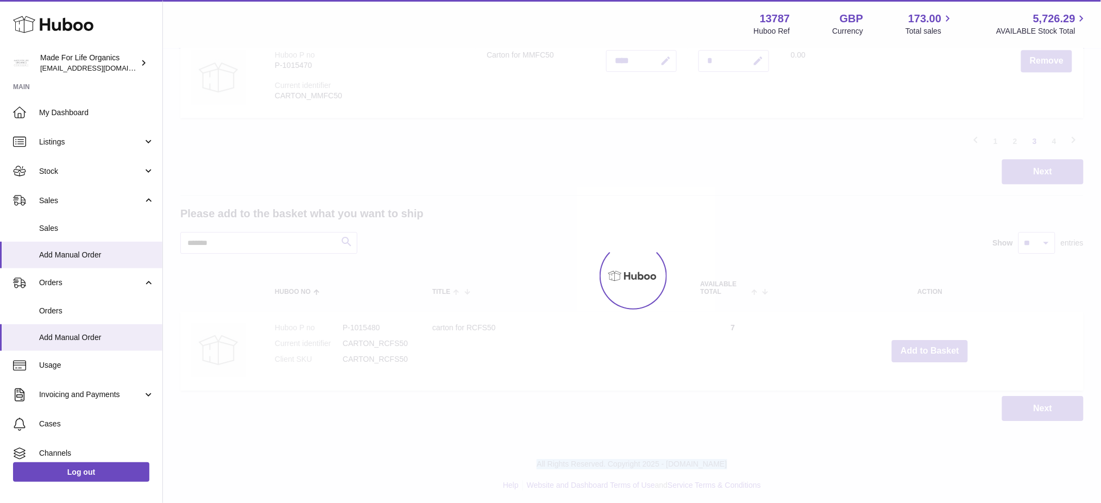
click at [918, 350] on div at bounding box center [632, 276] width 938 height 454
click at [918, 350] on button "Add to Basket" at bounding box center [930, 351] width 76 height 22
click at [918, 350] on div at bounding box center [632, 276] width 938 height 454
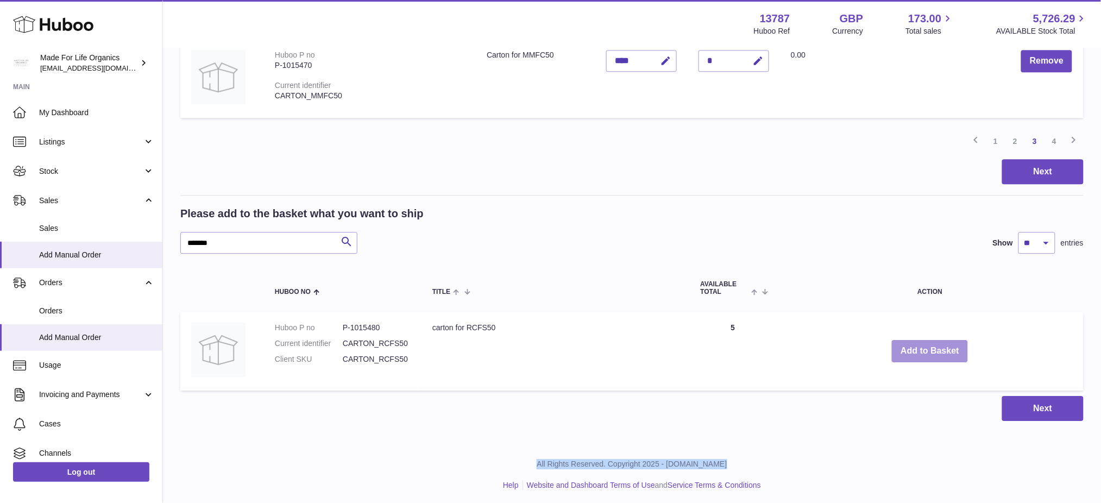
click at [918, 350] on button "Add to Basket" at bounding box center [930, 351] width 76 height 22
click at [0, 350] on div at bounding box center [0, 251] width 0 height 503
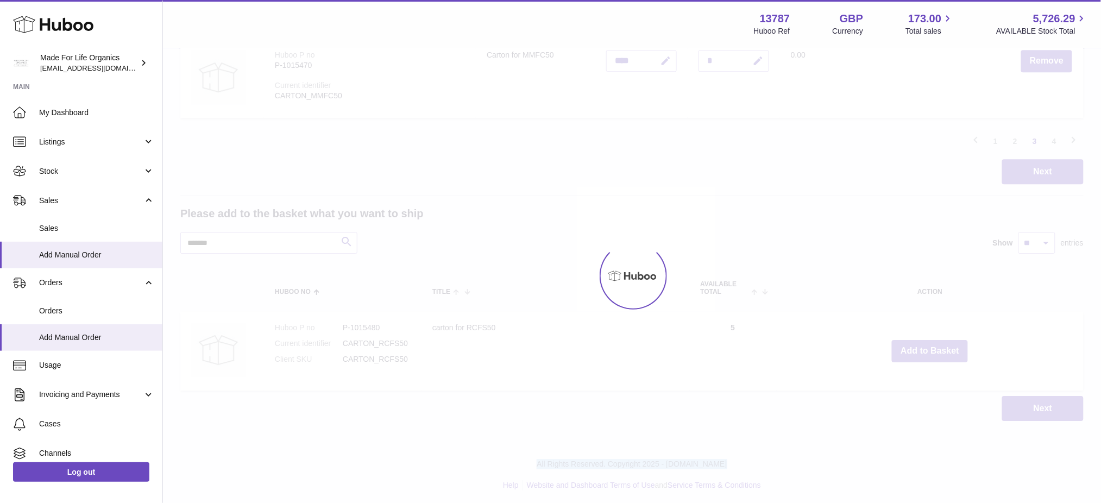
click at [918, 351] on div at bounding box center [632, 276] width 938 height 454
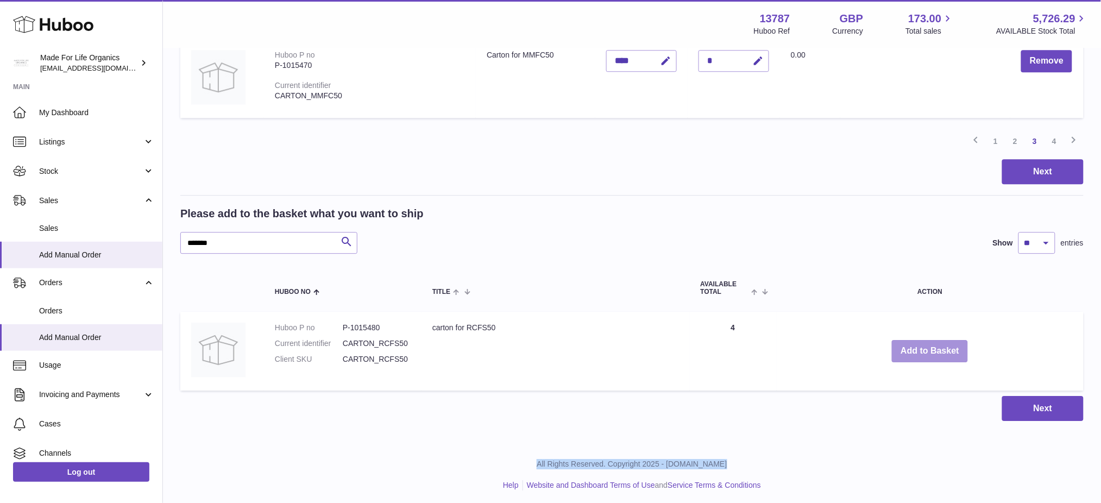
click at [918, 351] on button "Add to Basket" at bounding box center [930, 351] width 76 height 22
click at [0, 351] on div at bounding box center [0, 251] width 0 height 503
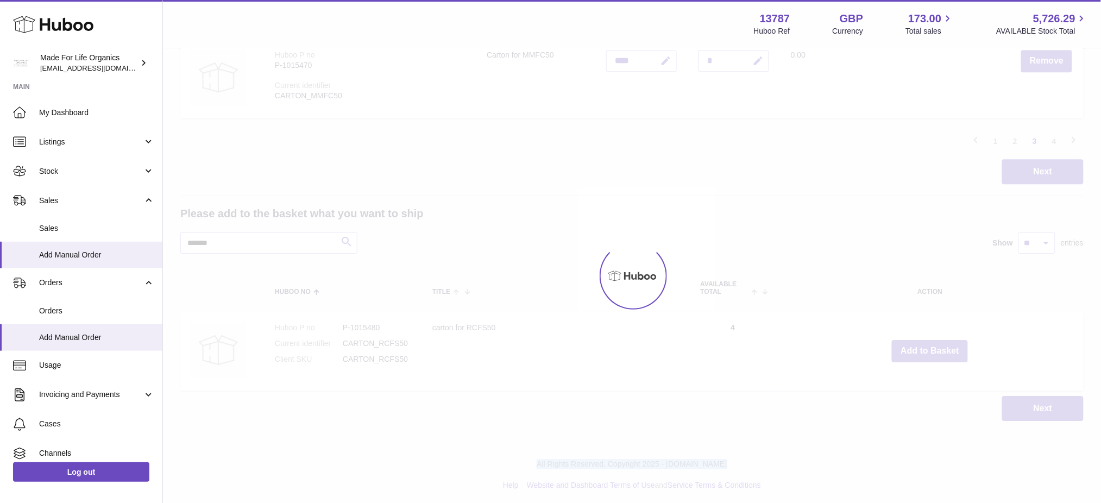
click at [918, 351] on div at bounding box center [632, 276] width 938 height 454
click at [918, 351] on button "Add to Basket" at bounding box center [930, 351] width 76 height 22
click at [918, 351] on div at bounding box center [632, 276] width 938 height 454
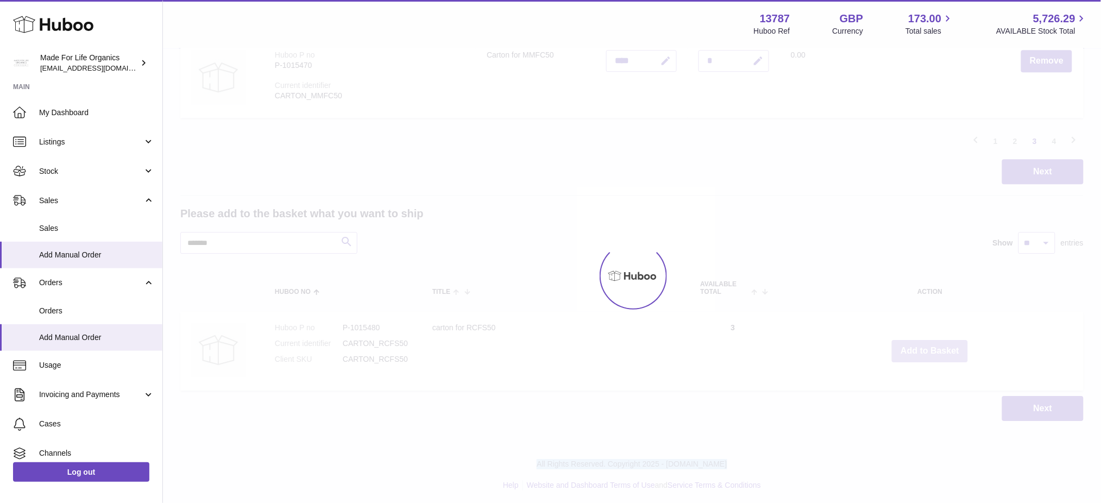
click at [918, 351] on button "Add to Basket" at bounding box center [930, 351] width 76 height 22
click at [918, 351] on div at bounding box center [632, 276] width 938 height 454
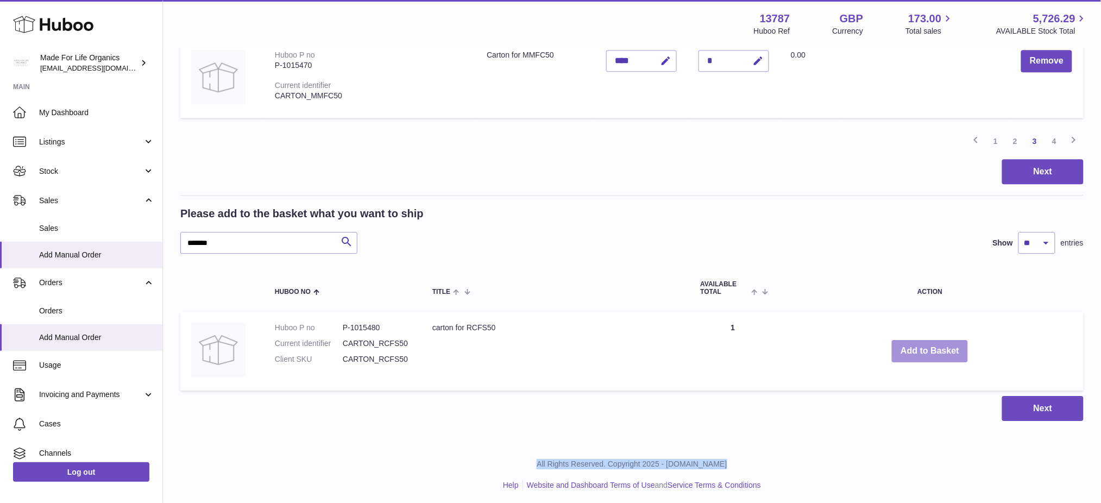
click at [918, 351] on button "Add to Basket" at bounding box center [930, 351] width 76 height 22
drag, startPoint x: 275, startPoint y: 244, endPoint x: 0, endPoint y: 244, distance: 275.5
paste input "text"
click at [922, 355] on button "Add to Basket" at bounding box center [927, 351] width 76 height 22
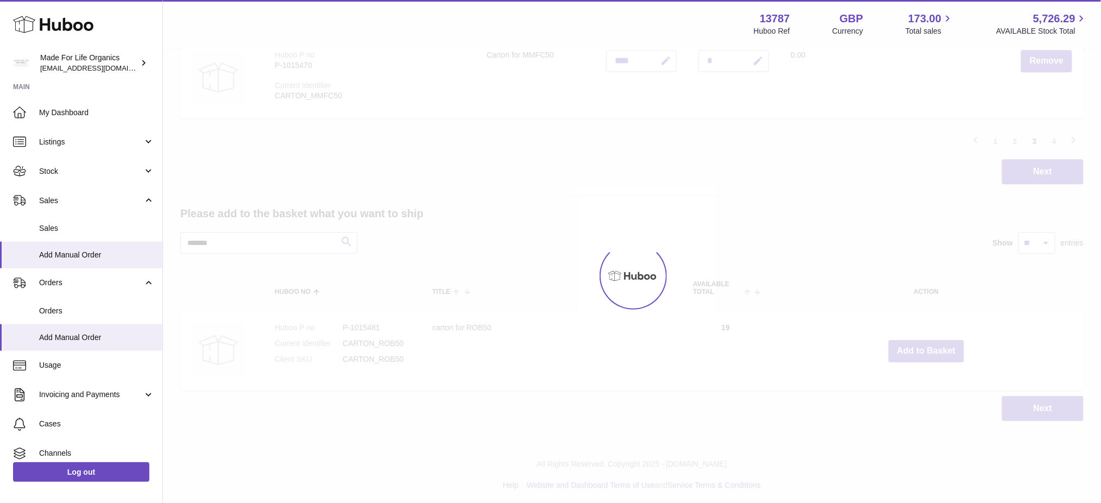
click at [923, 340] on div at bounding box center [632, 276] width 938 height 454
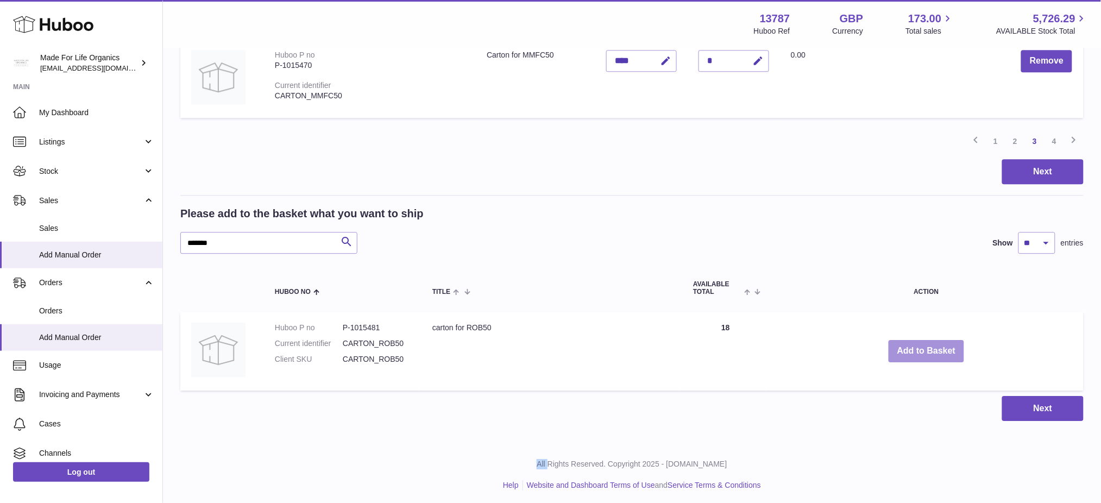
click at [923, 340] on button "Add to Basket" at bounding box center [927, 351] width 76 height 22
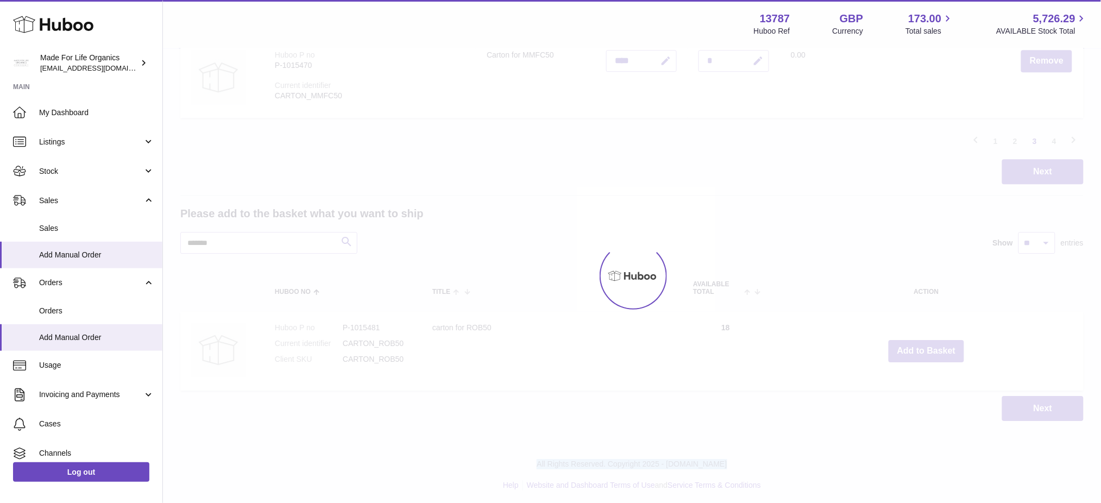
click at [923, 340] on div at bounding box center [632, 276] width 938 height 454
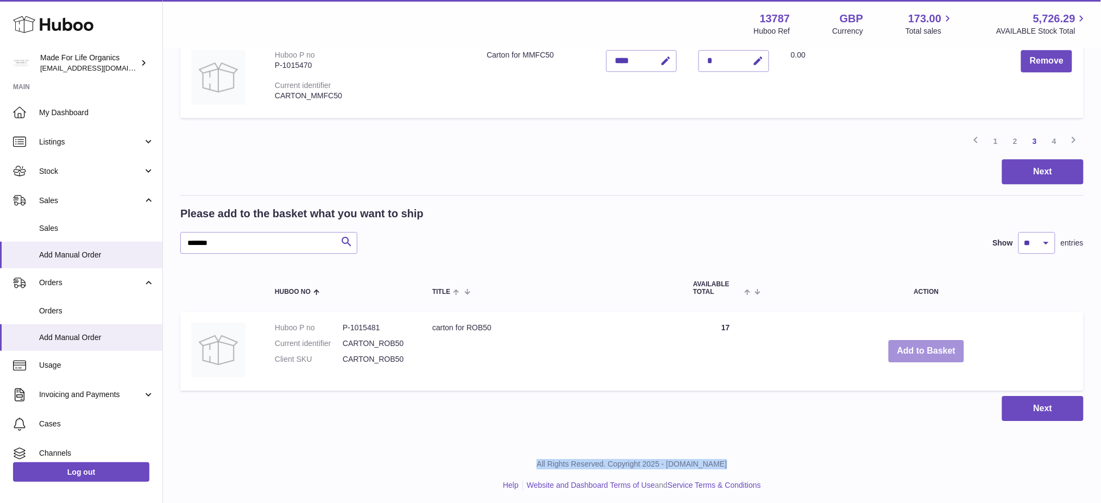
click at [927, 346] on button "Add to Basket" at bounding box center [927, 351] width 76 height 22
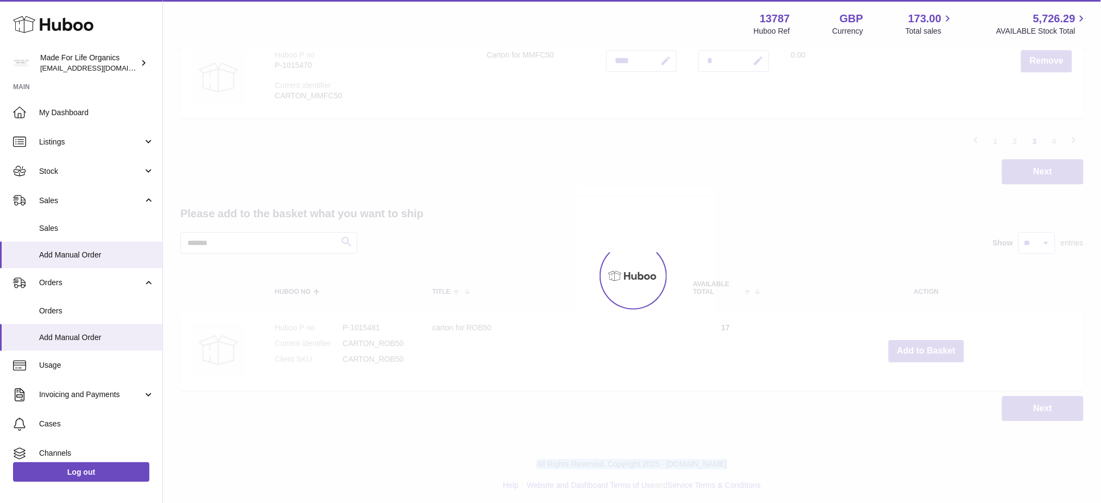
click at [927, 347] on div at bounding box center [632, 276] width 938 height 454
click at [927, 347] on button "Add to Basket" at bounding box center [927, 351] width 76 height 22
click at [927, 347] on div at bounding box center [632, 276] width 938 height 454
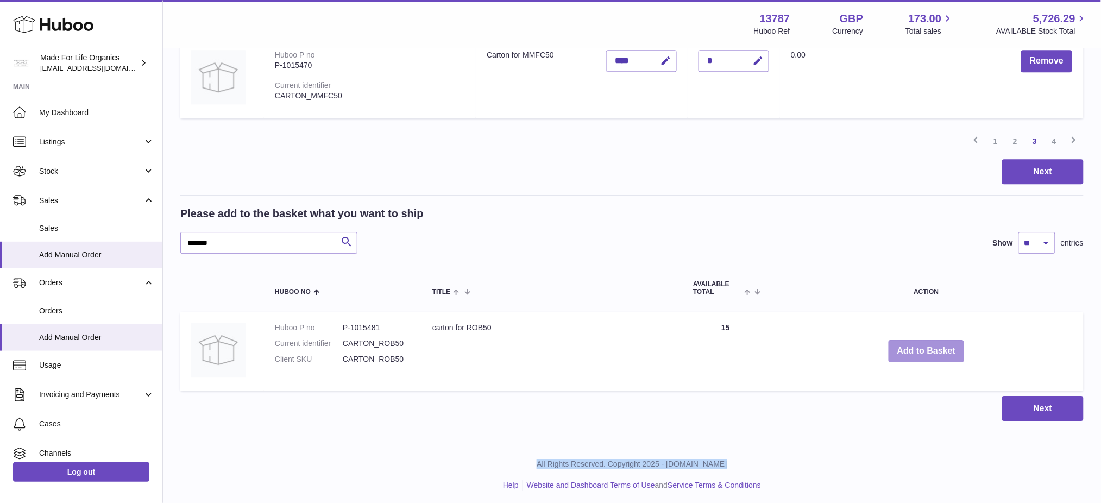
click at [927, 347] on button "Add to Basket" at bounding box center [927, 351] width 76 height 22
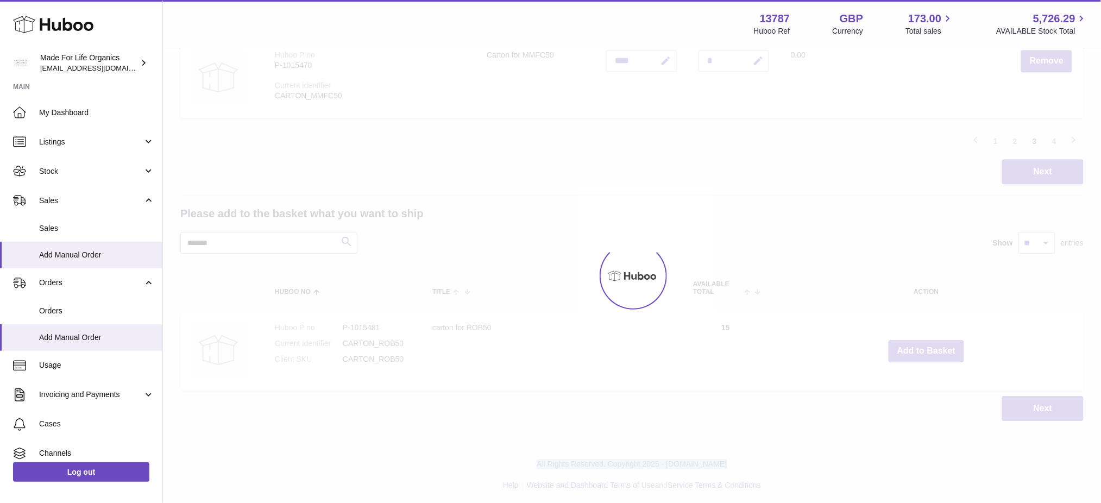
click at [924, 348] on div at bounding box center [632, 276] width 938 height 454
click at [924, 348] on button "Add to Basket" at bounding box center [927, 351] width 76 height 22
click at [924, 348] on div at bounding box center [632, 276] width 938 height 454
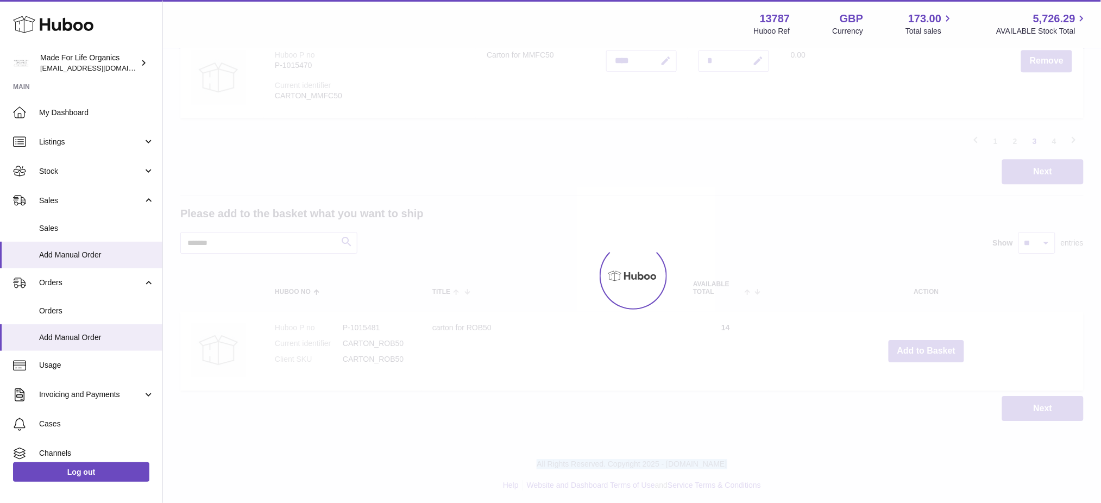
click at [924, 348] on div at bounding box center [632, 276] width 938 height 454
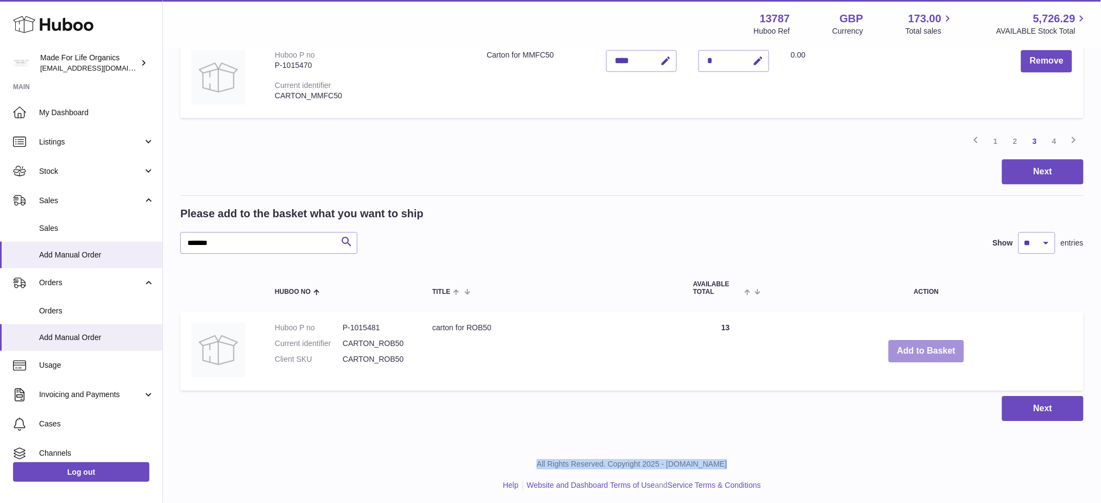
click at [924, 348] on button "Add to Basket" at bounding box center [927, 351] width 76 height 22
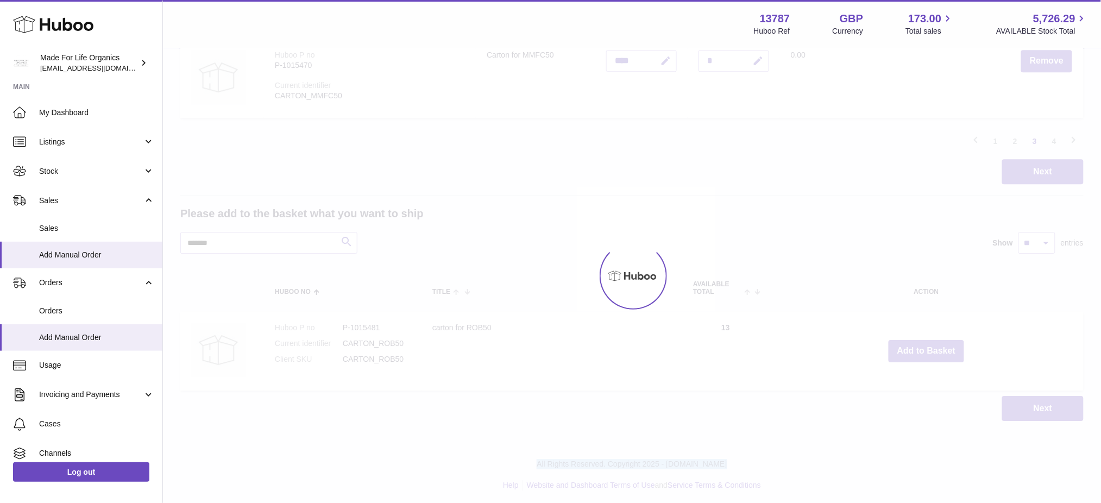
click at [924, 348] on div at bounding box center [632, 276] width 938 height 454
click at [924, 348] on button "Add to Basket" at bounding box center [927, 351] width 76 height 22
click at [924, 348] on div at bounding box center [632, 276] width 938 height 454
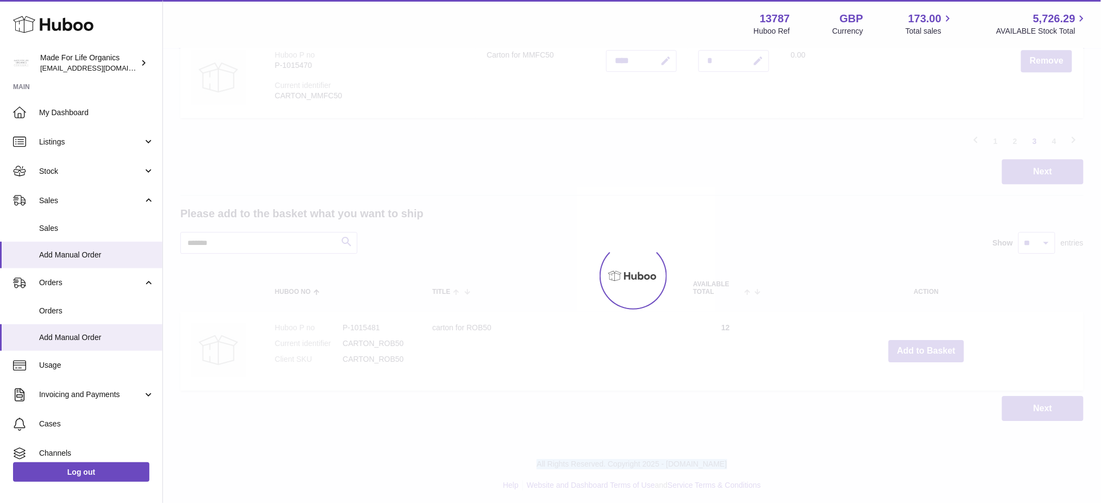
click at [924, 348] on div at bounding box center [632, 276] width 938 height 454
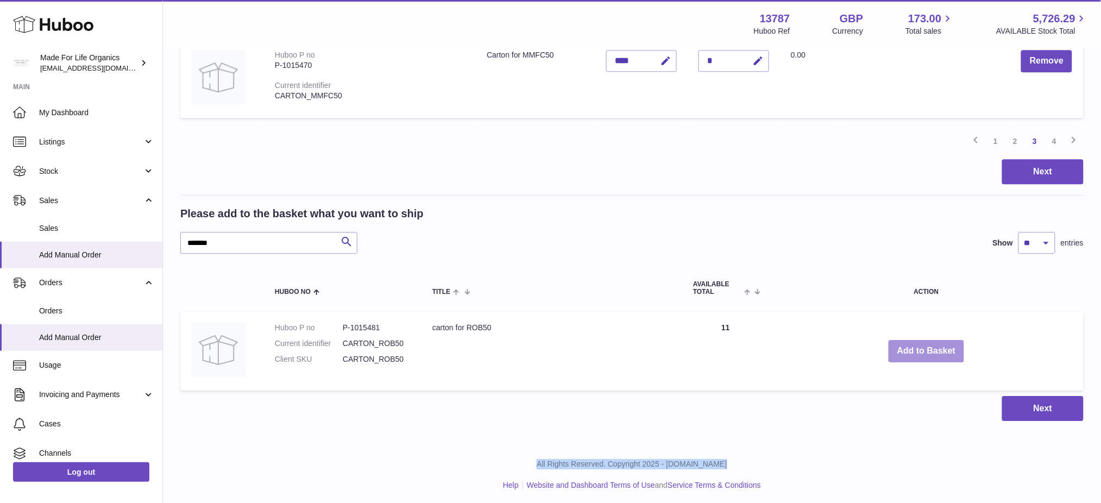
click at [924, 348] on button "Add to Basket" at bounding box center [927, 351] width 76 height 22
click at [0, 348] on div at bounding box center [0, 251] width 0 height 503
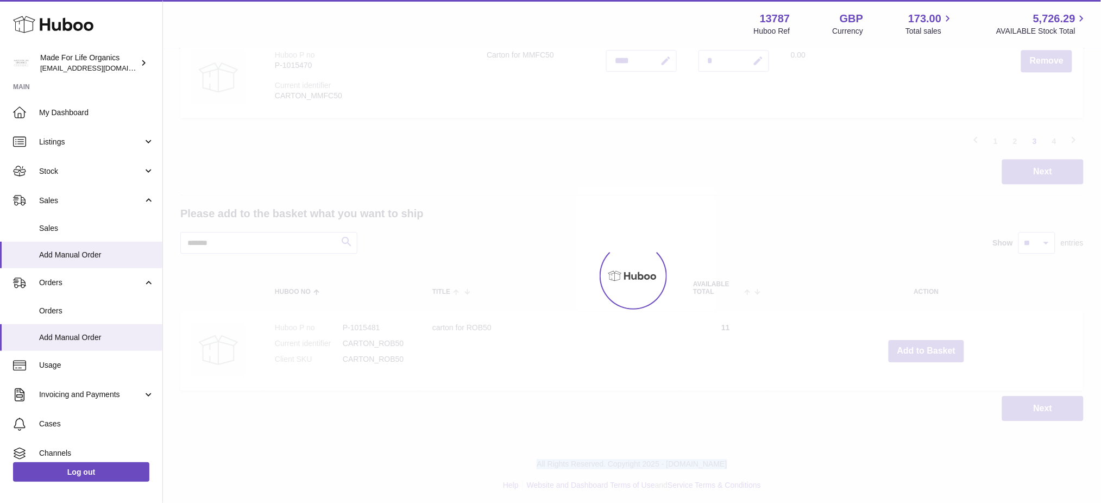
click at [924, 348] on div at bounding box center [632, 276] width 938 height 454
click at [924, 348] on button "Add to Basket" at bounding box center [927, 351] width 76 height 22
click at [924, 348] on div at bounding box center [632, 276] width 938 height 454
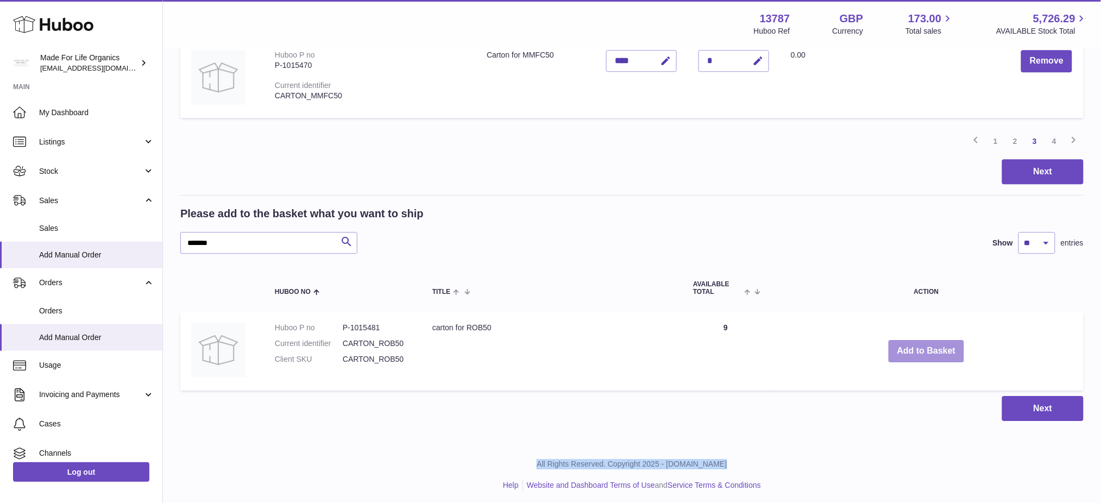
click at [924, 348] on button "Add to Basket" at bounding box center [927, 351] width 76 height 22
click at [0, 348] on div at bounding box center [0, 251] width 0 height 503
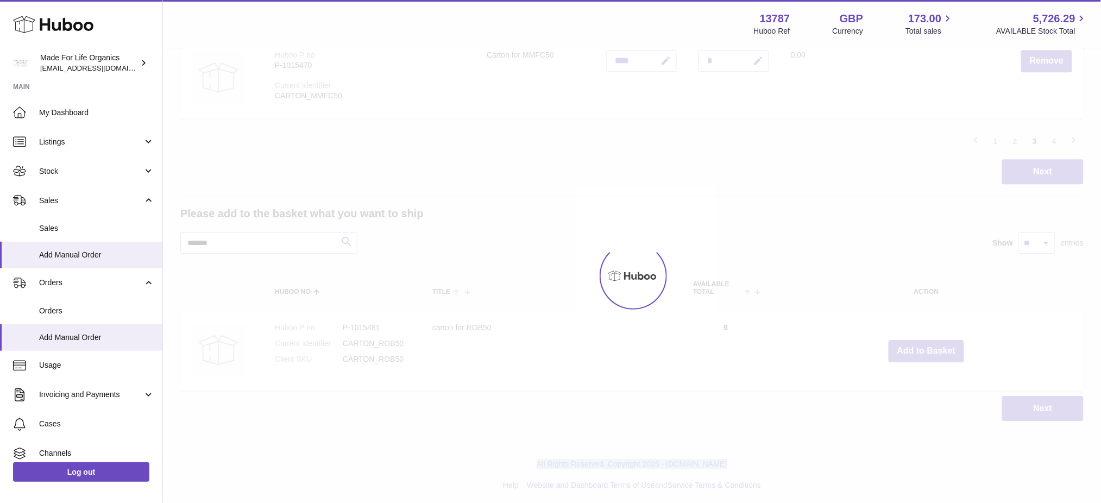
click at [924, 348] on button "Add to Basket" at bounding box center [927, 351] width 76 height 22
click at [924, 348] on div at bounding box center [632, 276] width 938 height 454
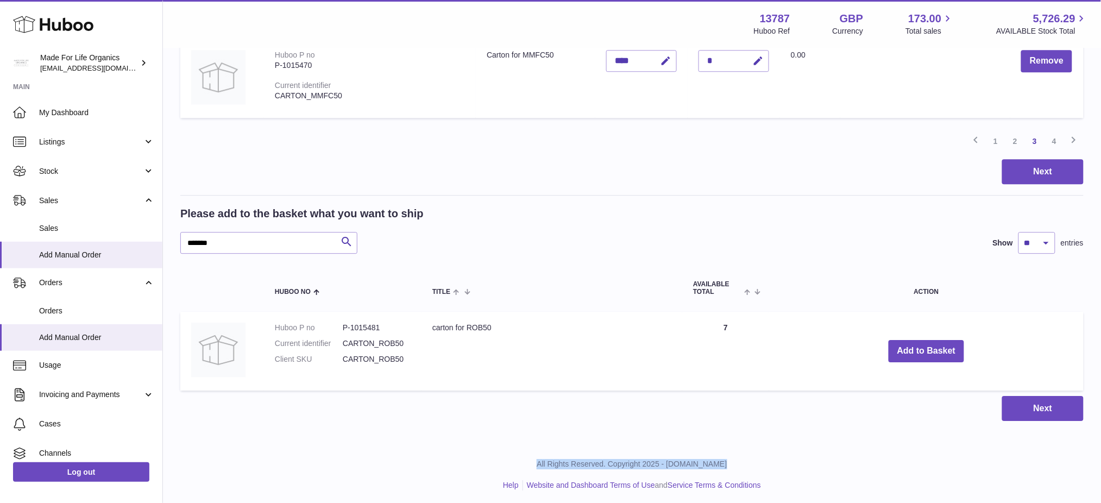
click at [924, 348] on button "Add to Basket" at bounding box center [927, 351] width 76 height 22
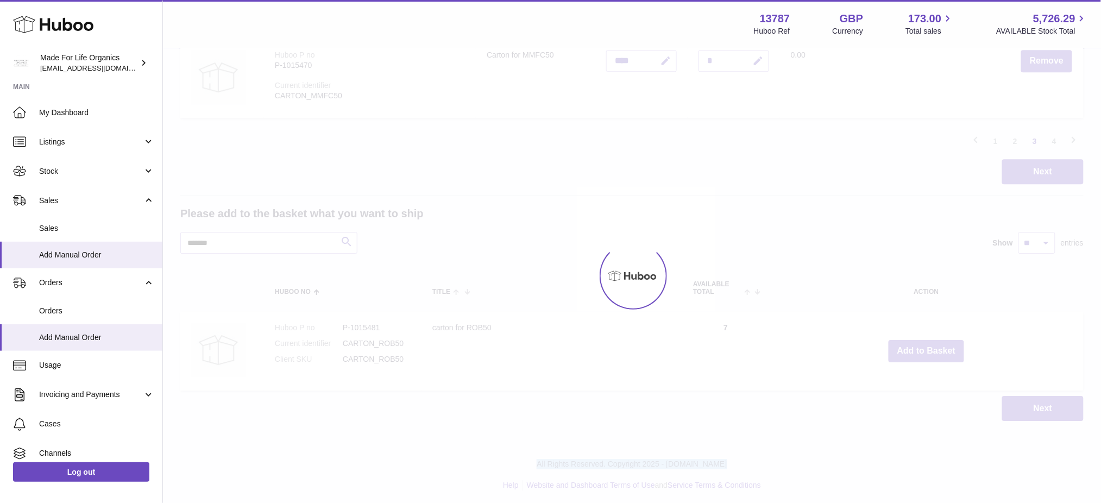
click at [924, 348] on div at bounding box center [632, 276] width 938 height 454
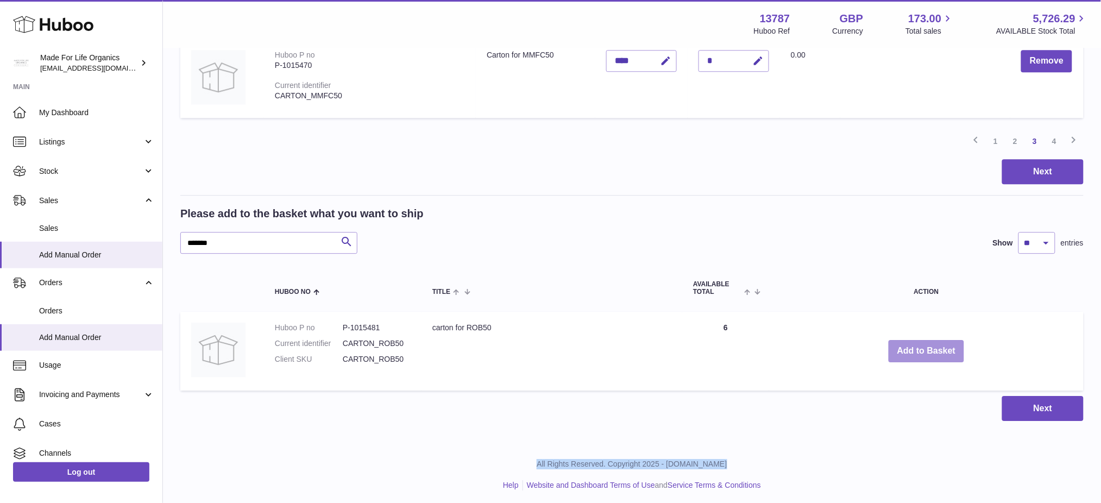
click at [924, 348] on button "Add to Basket" at bounding box center [927, 351] width 76 height 22
click at [0, 348] on div at bounding box center [0, 251] width 0 height 503
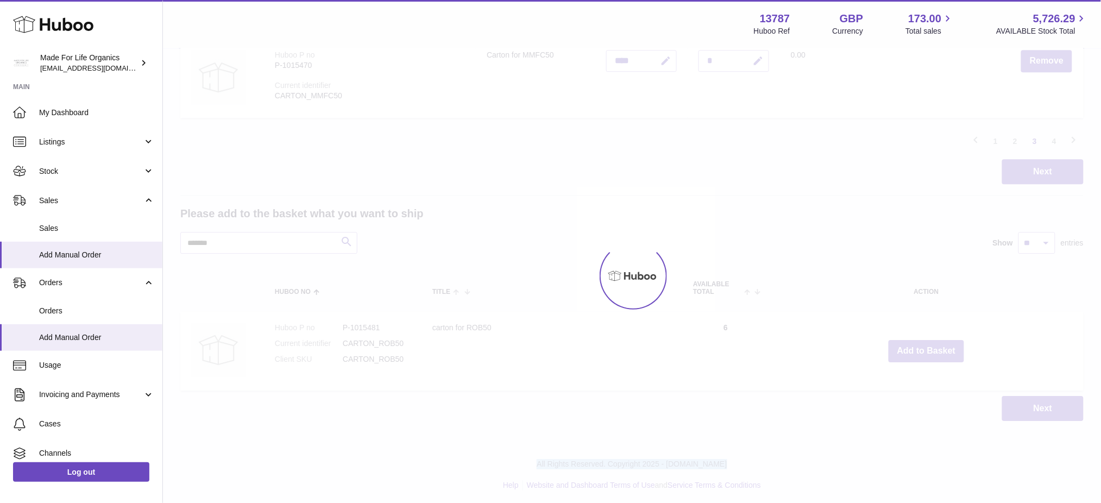
click at [924, 348] on div at bounding box center [632, 276] width 938 height 454
click at [924, 348] on button "Add to Basket" at bounding box center [927, 351] width 76 height 22
click at [924, 348] on div at bounding box center [632, 276] width 938 height 454
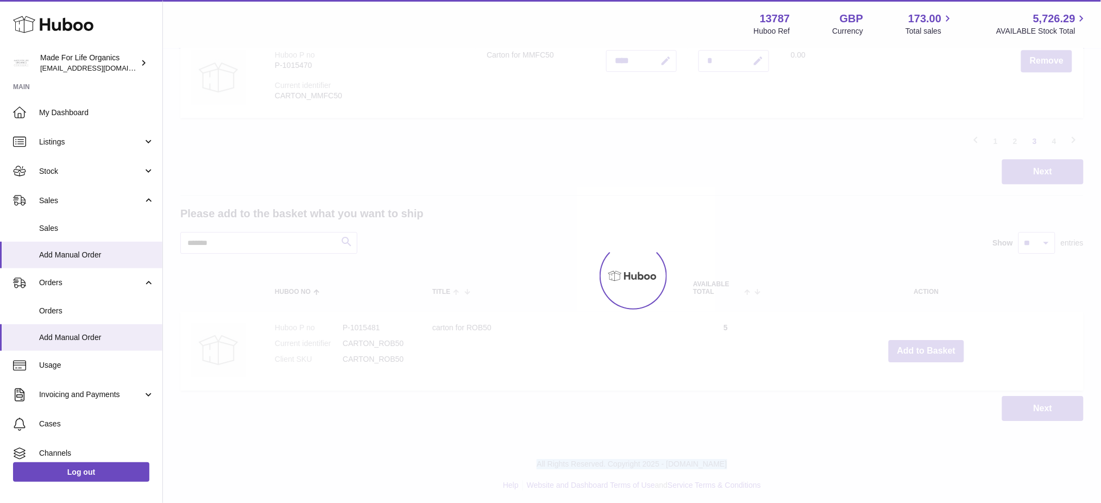
click at [924, 348] on div at bounding box center [632, 276] width 938 height 454
click at [924, 348] on button "Add to Basket" at bounding box center [927, 351] width 76 height 22
click at [924, 348] on div at bounding box center [632, 276] width 938 height 454
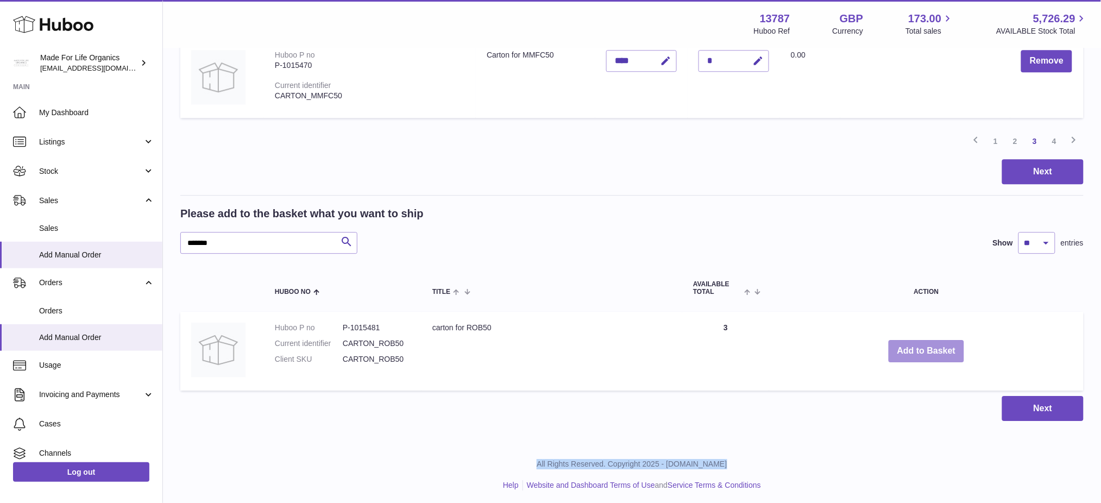
click at [924, 348] on button "Add to Basket" at bounding box center [927, 351] width 76 height 22
click at [0, 348] on div at bounding box center [0, 251] width 0 height 503
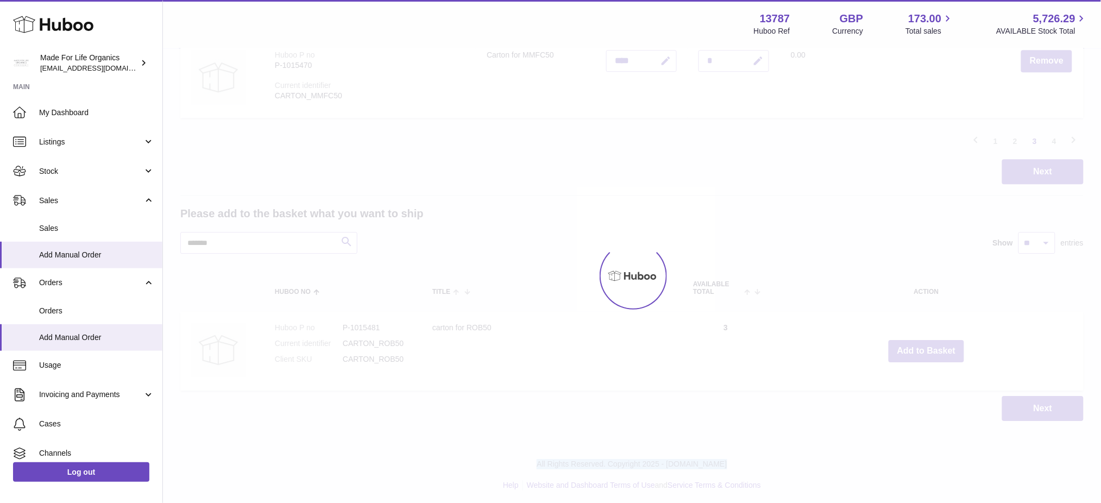
click at [924, 348] on div at bounding box center [632, 276] width 938 height 454
click at [924, 348] on button "Add to Basket" at bounding box center [927, 351] width 76 height 22
click at [924, 348] on div at bounding box center [632, 276] width 938 height 454
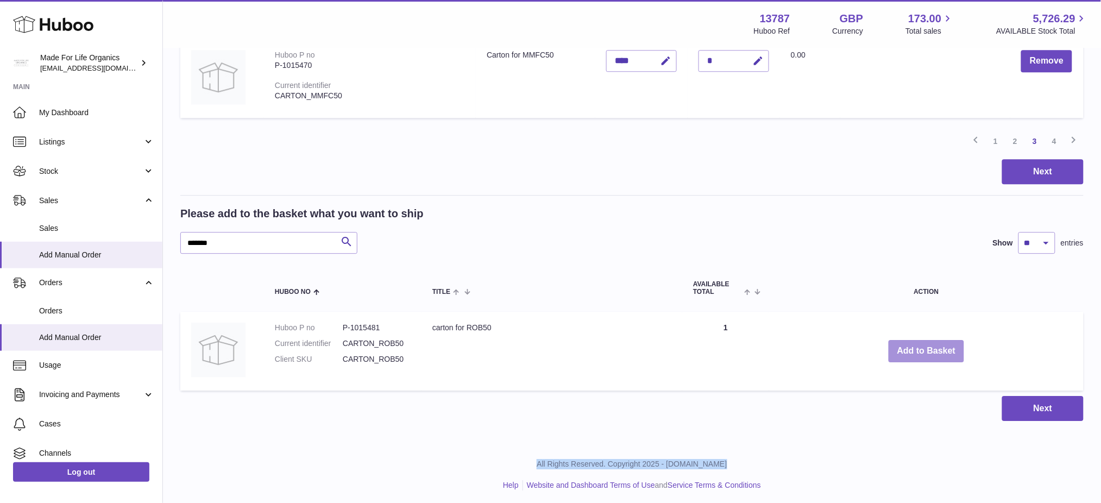
click at [924, 348] on button "Add to Basket" at bounding box center [927, 351] width 76 height 22
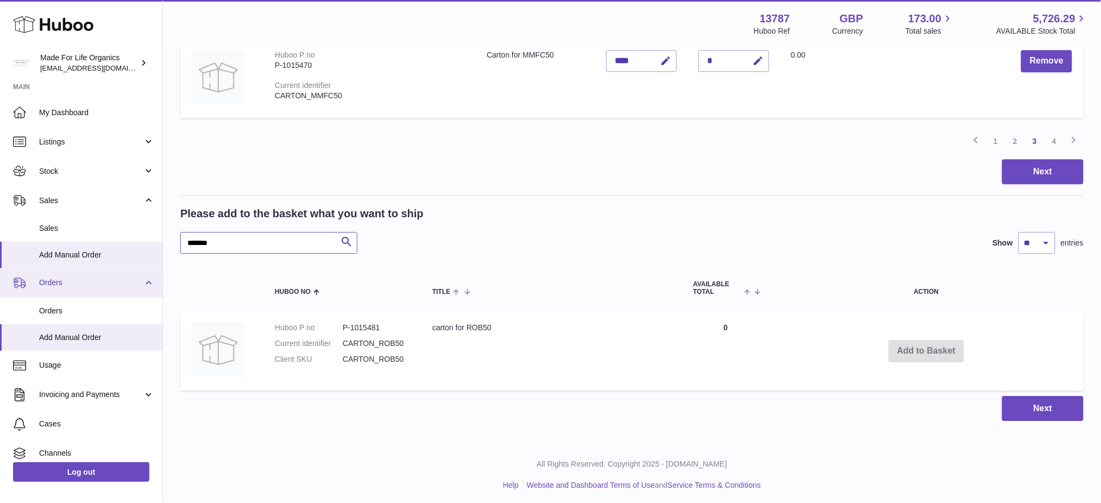
drag, startPoint x: 232, startPoint y: 241, endPoint x: 41, endPoint y: 277, distance: 194.6
paste input "text"
type input "*******"
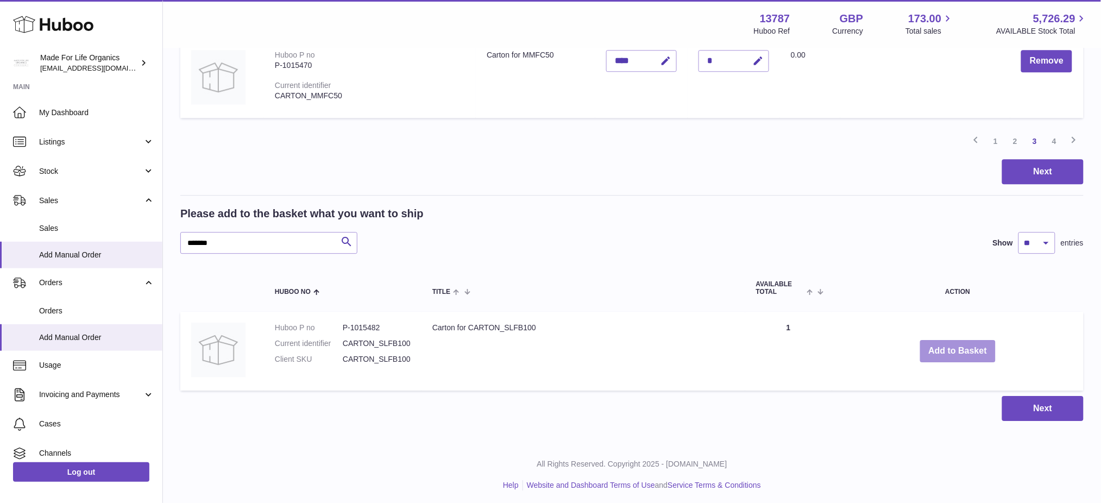
click at [974, 345] on button "Add to Basket" at bounding box center [958, 351] width 76 height 22
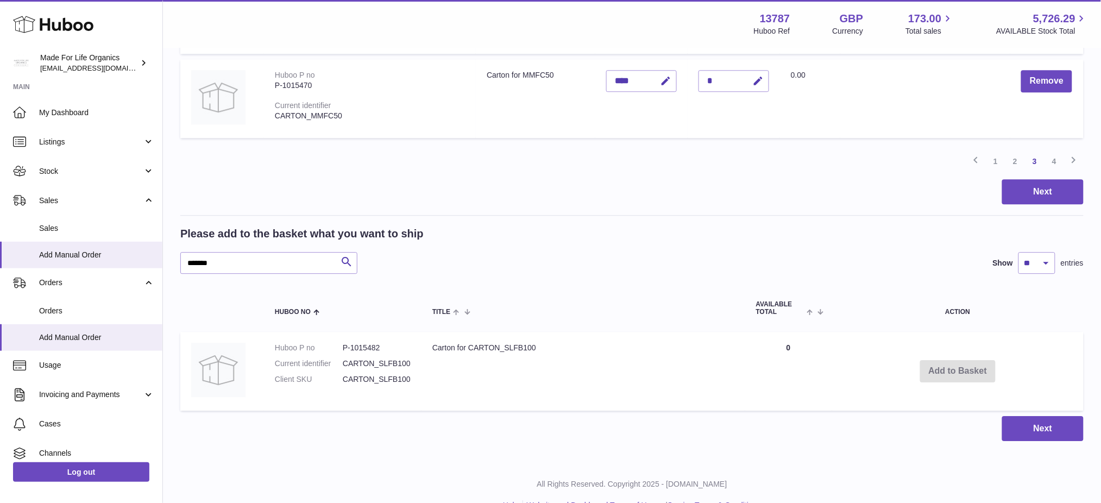
scroll to position [1011, 0]
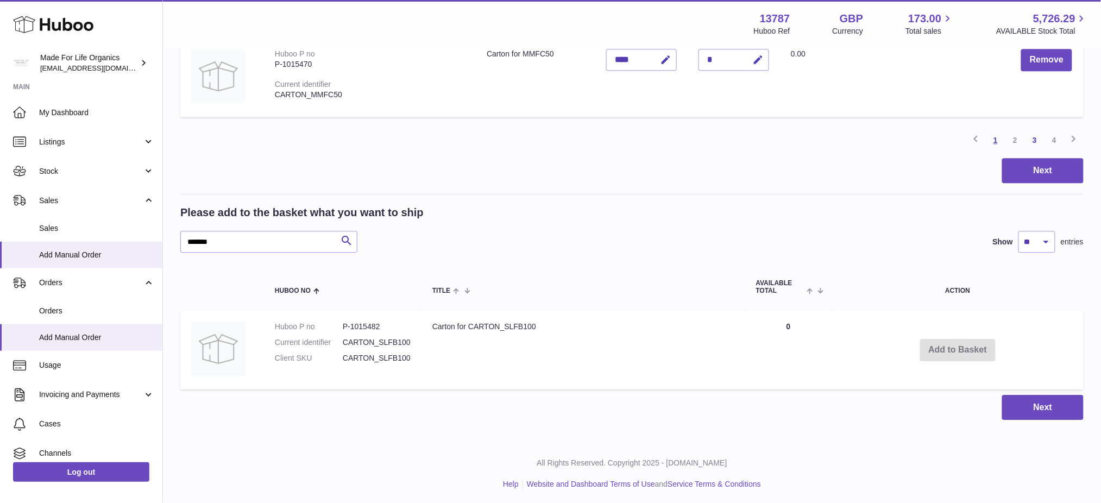
click at [1002, 139] on link "1" at bounding box center [996, 140] width 20 height 20
click at [1059, 138] on link "4" at bounding box center [1055, 140] width 20 height 20
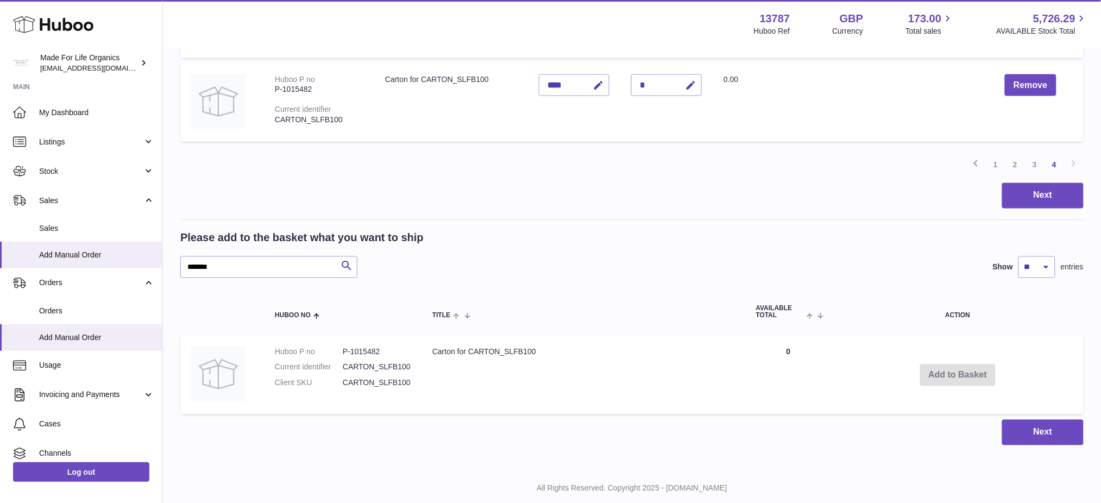
scroll to position [679, 0]
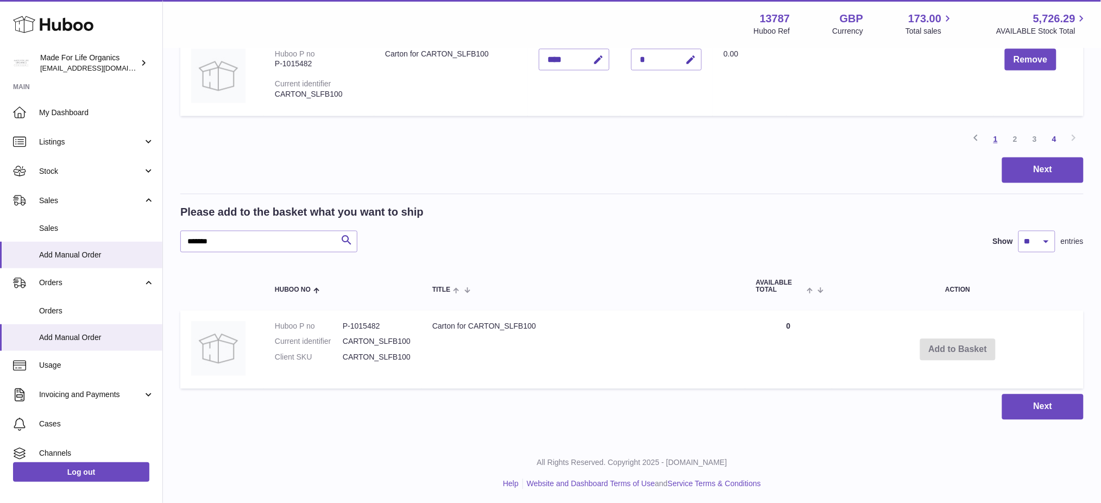
click at [996, 137] on link "1" at bounding box center [996, 140] width 20 height 20
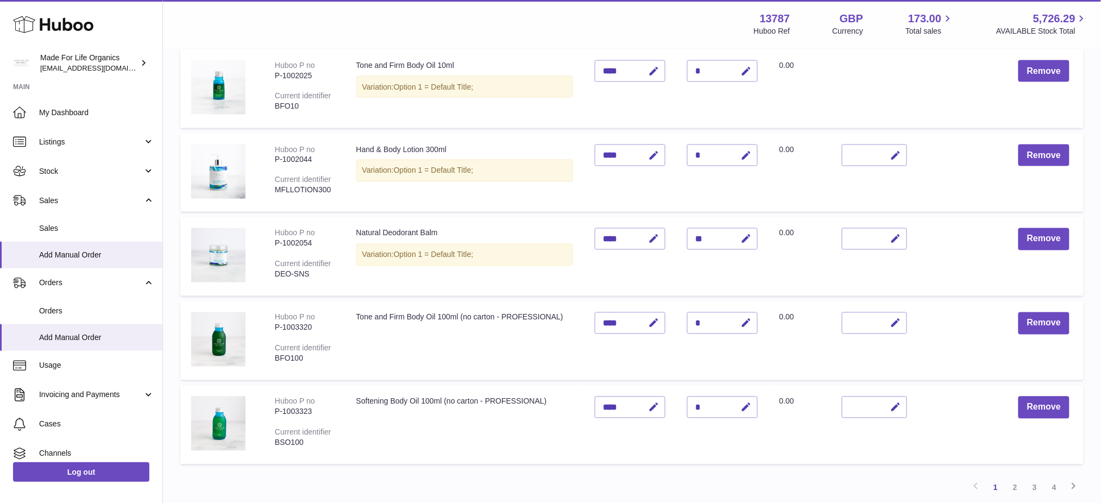
scroll to position [641, 0]
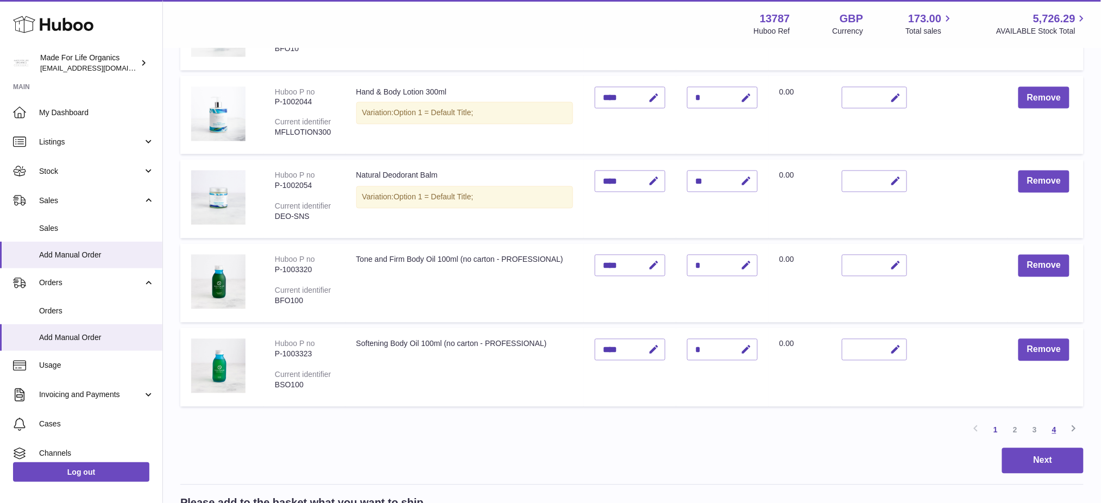
click at [1057, 424] on link "4" at bounding box center [1055, 431] width 20 height 20
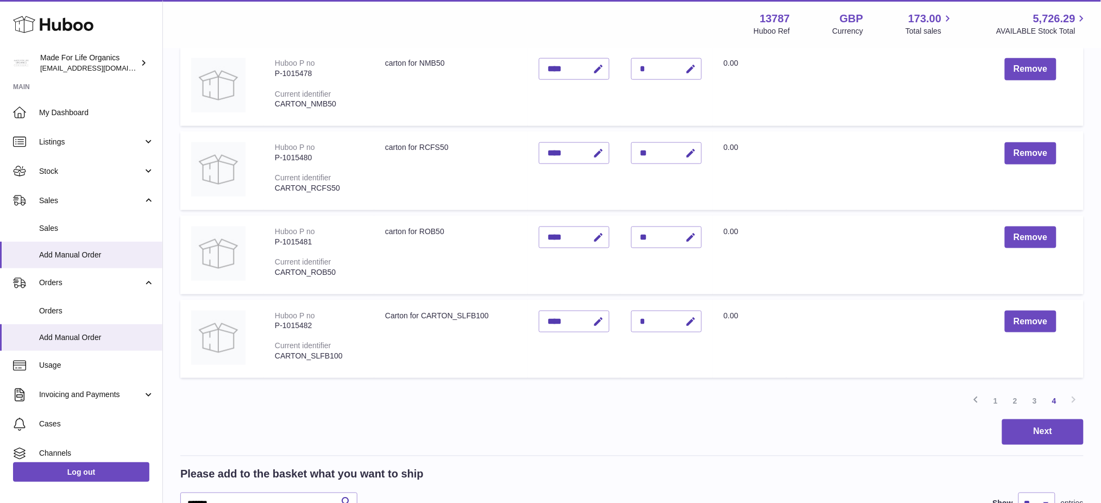
scroll to position [679, 0]
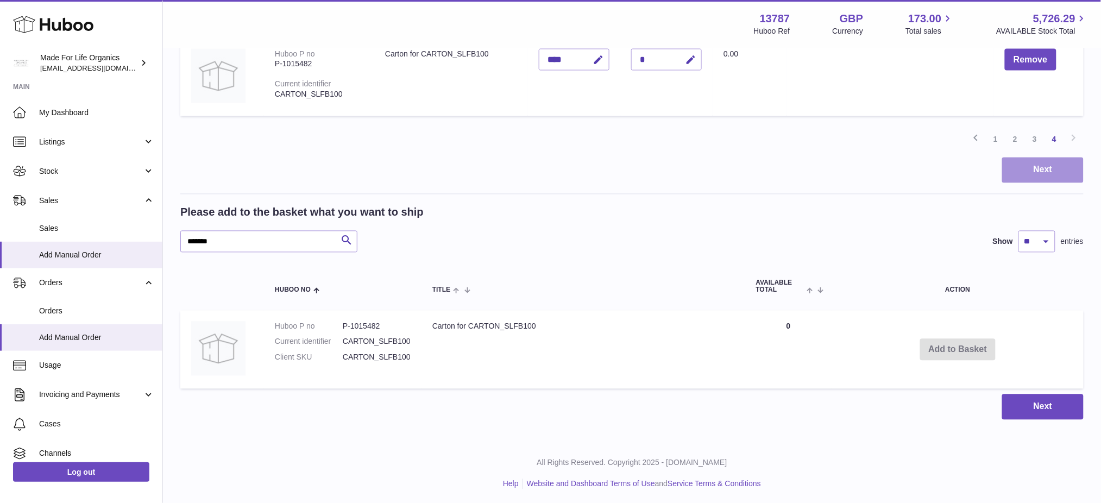
click at [1030, 172] on button "Next" at bounding box center [1042, 171] width 81 height 26
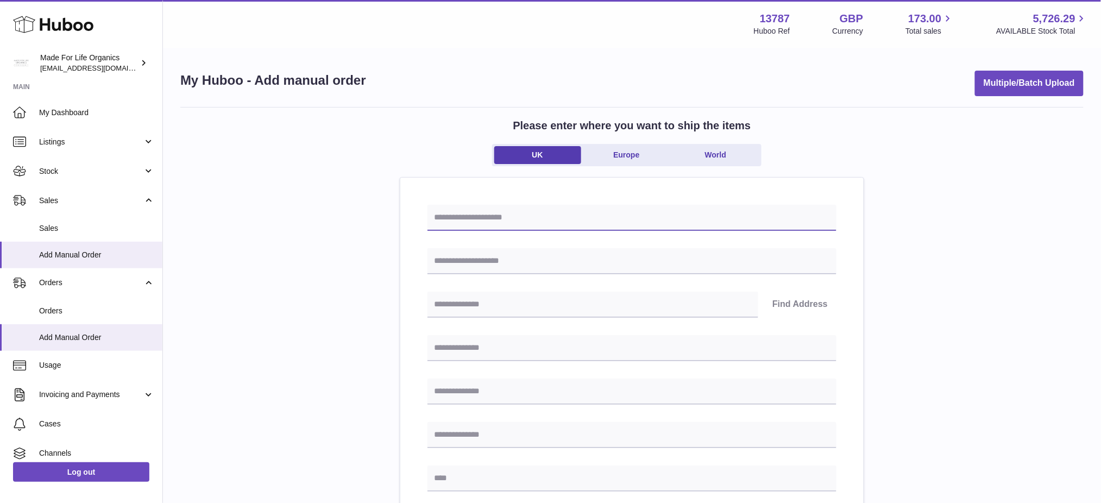
click at [454, 225] on input "text" at bounding box center [632, 218] width 409 height 26
drag, startPoint x: 522, startPoint y: 216, endPoint x: 493, endPoint y: 223, distance: 29.5
click at [493, 223] on input "**********" at bounding box center [632, 218] width 409 height 26
drag, startPoint x: 529, startPoint y: 224, endPoint x: 403, endPoint y: 222, distance: 126.1
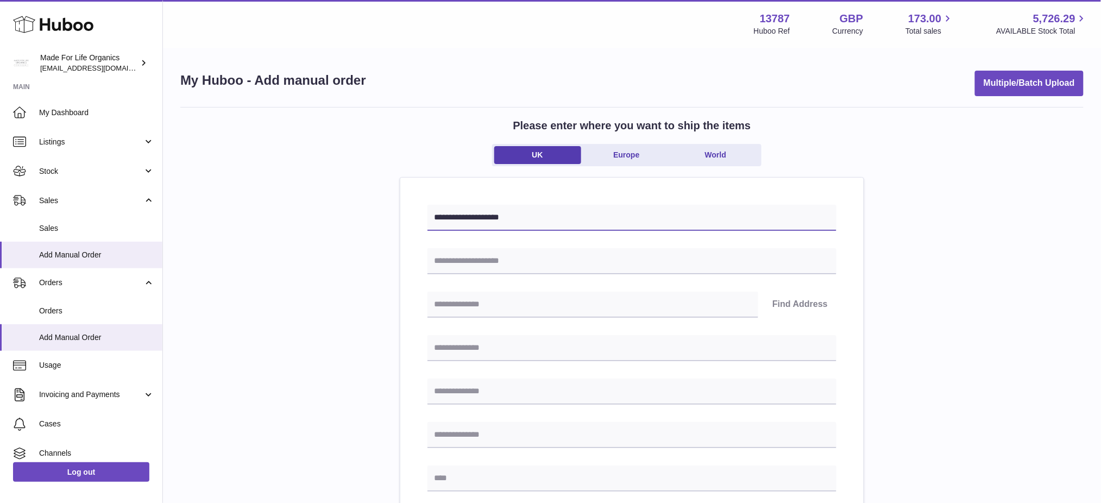
type input "**********"
click at [500, 258] on input "text" at bounding box center [632, 261] width 409 height 26
paste input "**********"
type input "**********"
click at [477, 348] on input "text" at bounding box center [632, 348] width 409 height 26
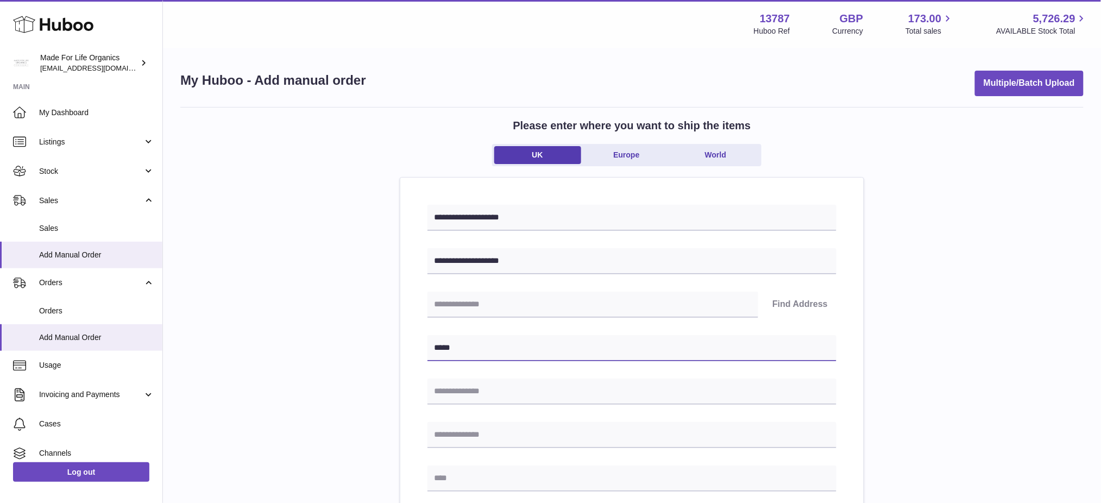
drag, startPoint x: 481, startPoint y: 347, endPoint x: 396, endPoint y: 344, distance: 85.4
click at [399, 344] on div "**********" at bounding box center [632, 485] width 904 height 757
type input "*****"
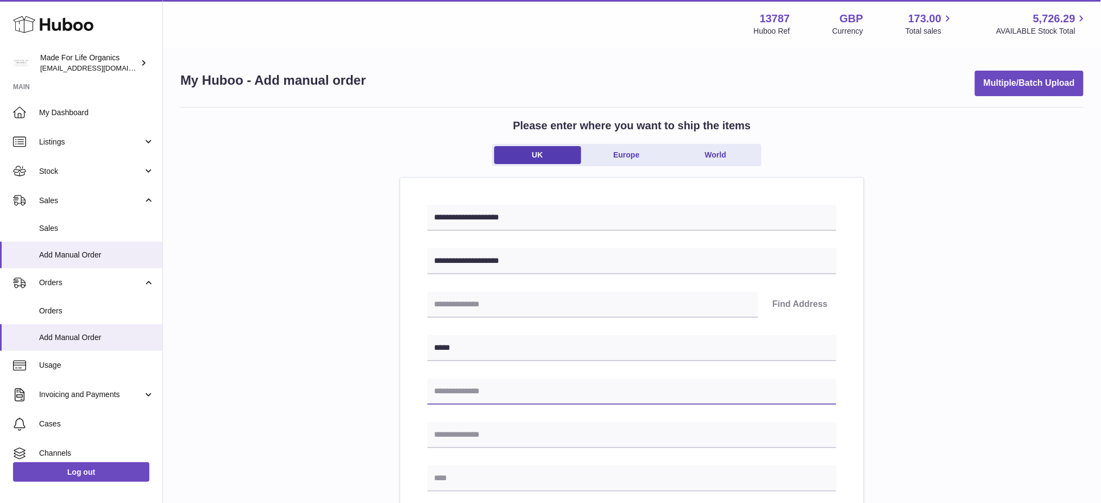
drag, startPoint x: 449, startPoint y: 388, endPoint x: 457, endPoint y: 397, distance: 11.1
click at [449, 388] on input "text" at bounding box center [632, 392] width 409 height 26
paste input "*****"
type input "*****"
drag, startPoint x: 462, startPoint y: 426, endPoint x: 412, endPoint y: 399, distance: 56.2
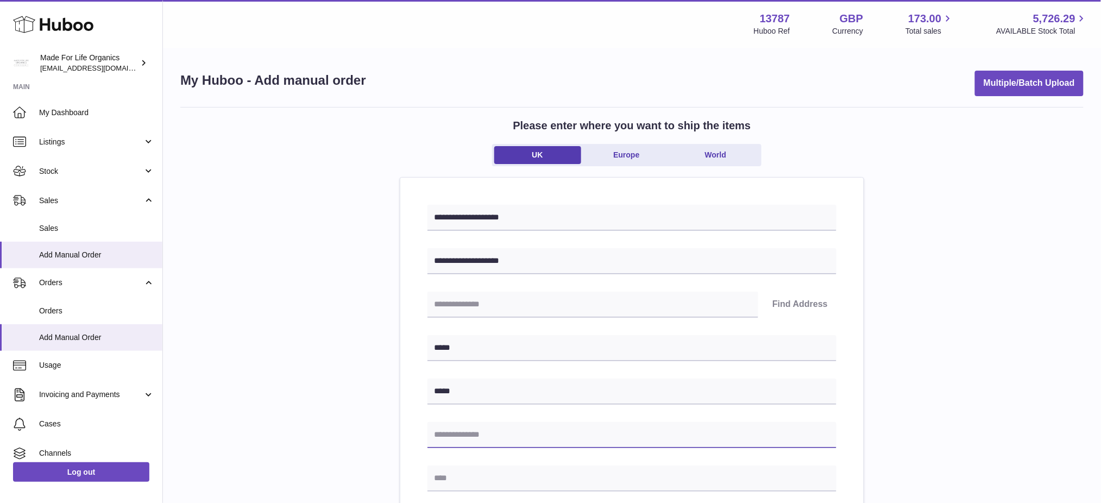
click at [462, 426] on input "text" at bounding box center [632, 435] width 409 height 26
paste input "*****"
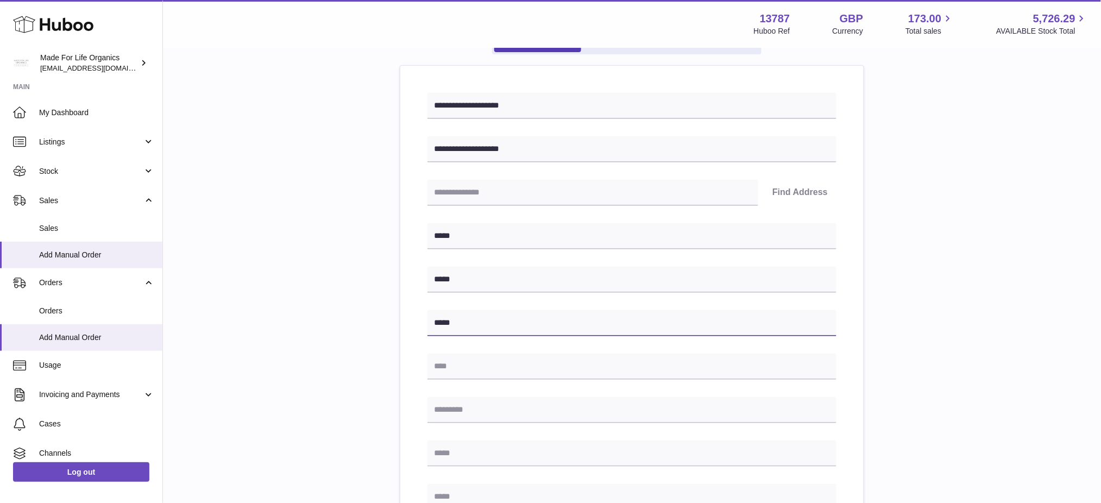
scroll to position [217, 0]
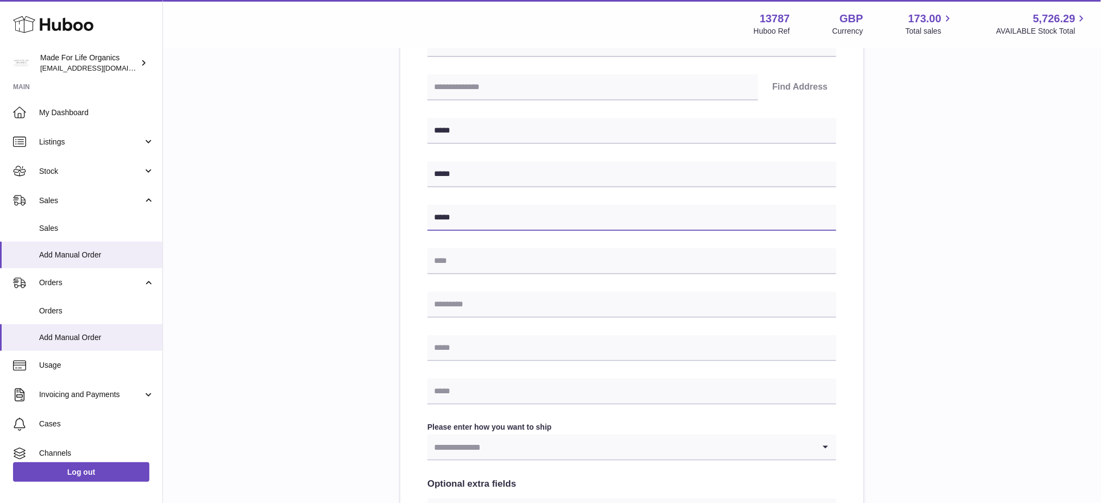
type input "*****"
click at [472, 260] on input "text" at bounding box center [632, 261] width 409 height 26
click at [458, 264] on input "text" at bounding box center [632, 261] width 409 height 26
click at [366, 267] on div "**********" at bounding box center [632, 268] width 904 height 757
click at [432, 267] on input "text" at bounding box center [632, 261] width 409 height 26
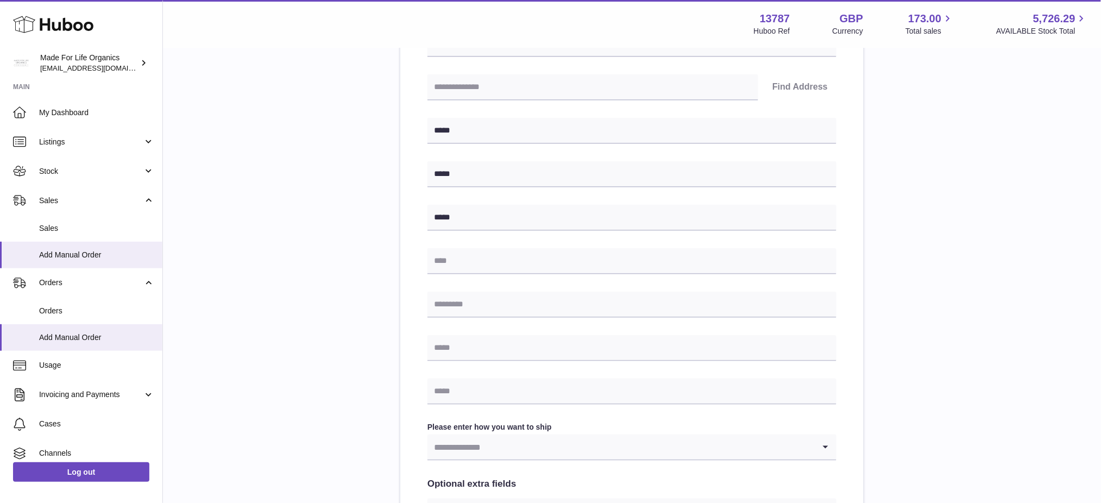
click at [355, 277] on div "**********" at bounding box center [632, 268] width 904 height 757
click at [450, 273] on input "text" at bounding box center [632, 261] width 409 height 26
click at [447, 261] on input "text" at bounding box center [632, 261] width 409 height 26
drag, startPoint x: 457, startPoint y: 214, endPoint x: 527, endPoint y: 228, distance: 71.0
click at [231, 214] on div "**********" at bounding box center [632, 268] width 904 height 757
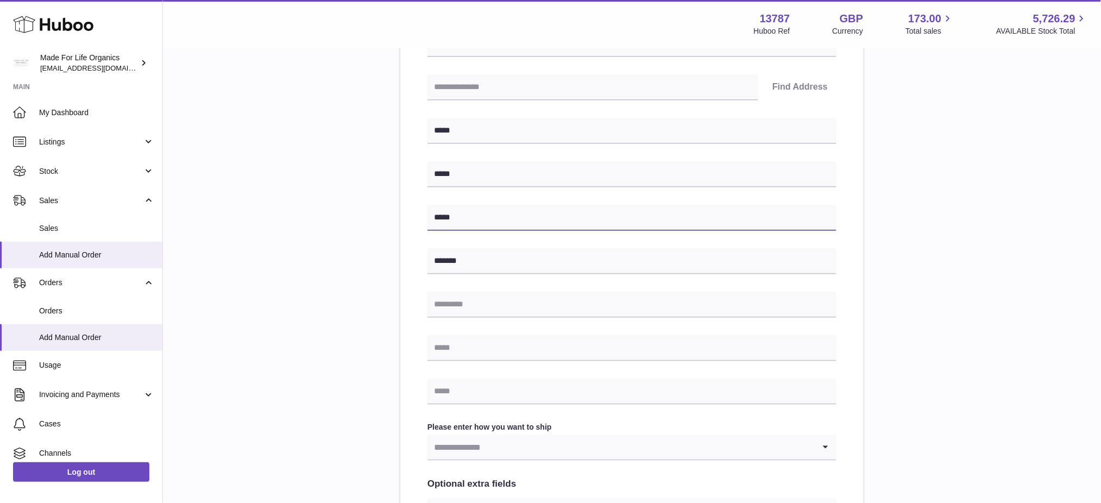
drag, startPoint x: 493, startPoint y: 221, endPoint x: 316, endPoint y: 221, distance: 177.7
click at [316, 221] on div "**********" at bounding box center [632, 268] width 904 height 757
drag, startPoint x: 481, startPoint y: 270, endPoint x: 354, endPoint y: 266, distance: 127.7
click at [359, 266] on div "**********" at bounding box center [632, 268] width 904 height 757
paste input "text"
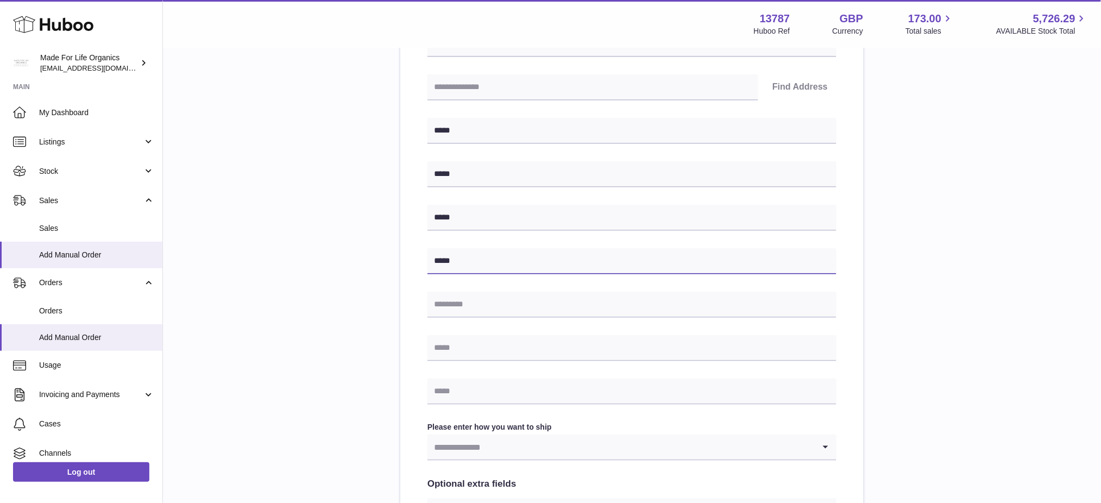
type input "*****"
click at [496, 319] on div "**********" at bounding box center [632, 284] width 409 height 593
drag, startPoint x: 458, startPoint y: 311, endPoint x: 451, endPoint y: 309, distance: 7.4
click at [458, 310] on input "text" at bounding box center [632, 305] width 409 height 26
paste input "*****"
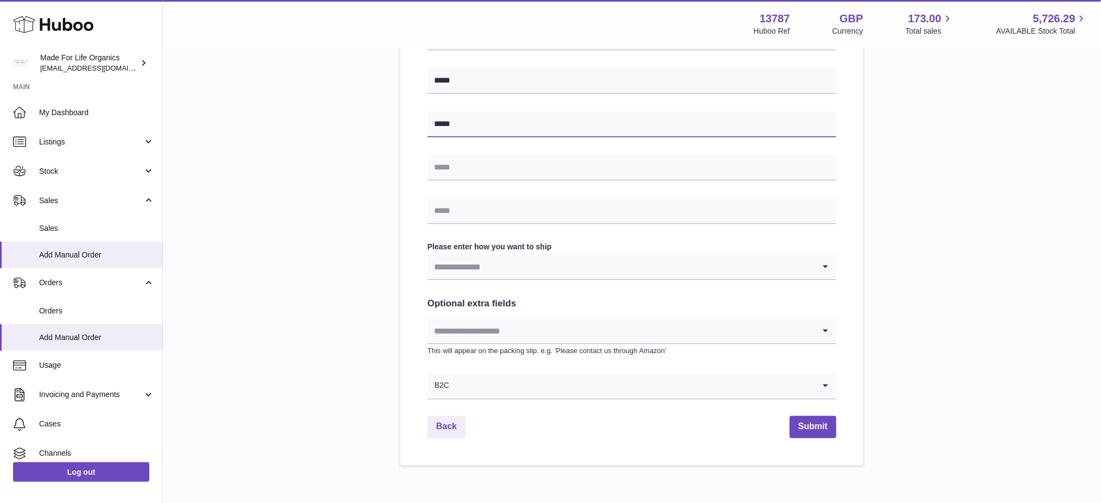
scroll to position [435, 0]
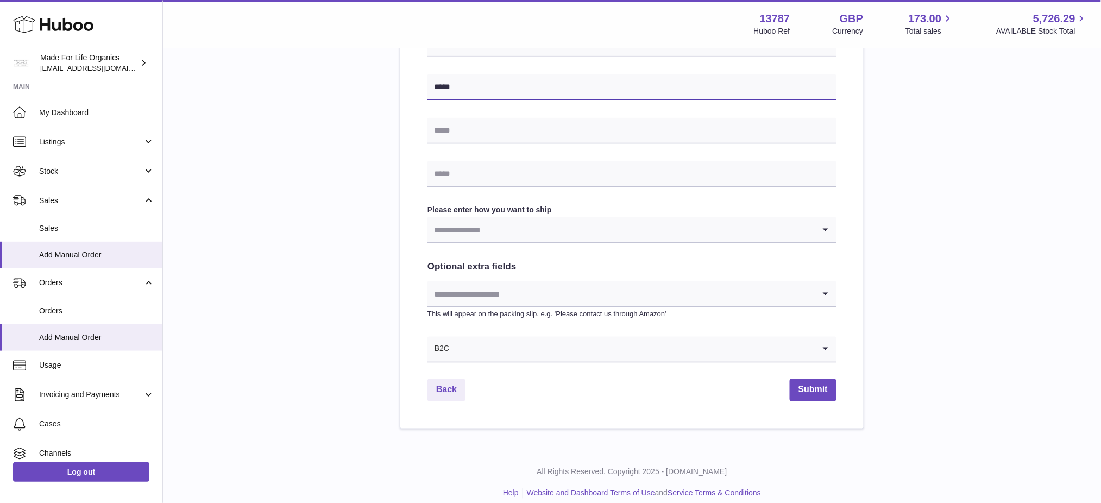
type input "*****"
click at [506, 229] on input "Search for option" at bounding box center [621, 229] width 387 height 25
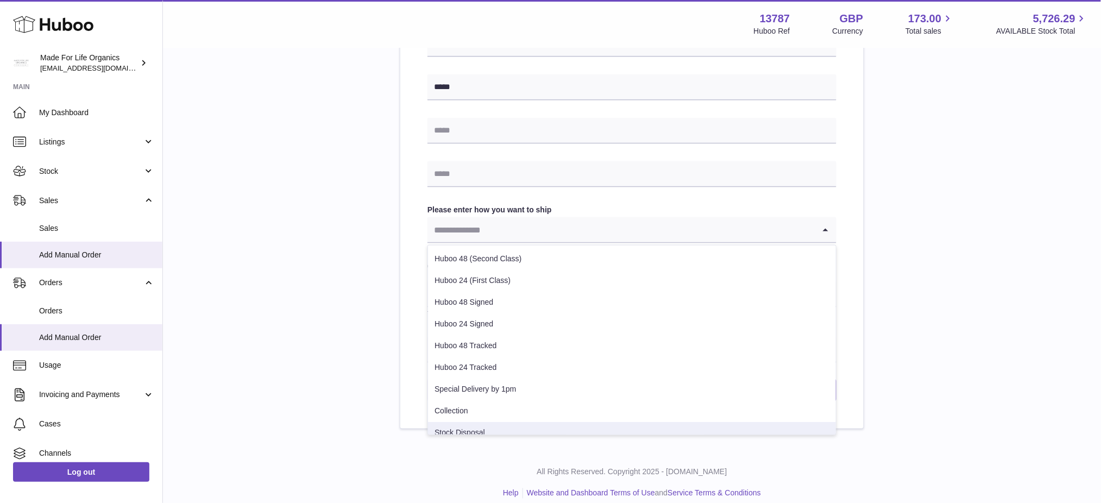
scroll to position [8, 0]
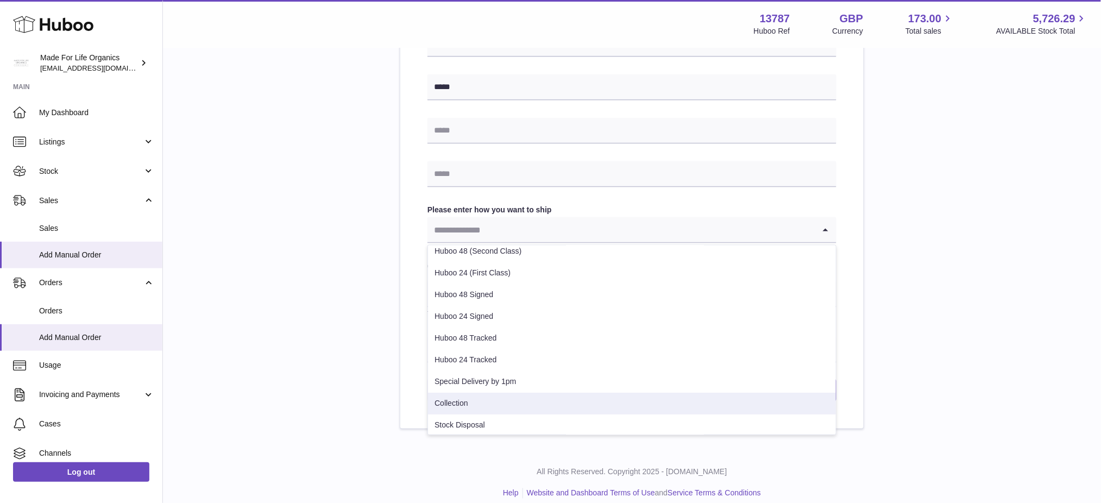
click at [473, 404] on li "Collection" at bounding box center [632, 404] width 408 height 22
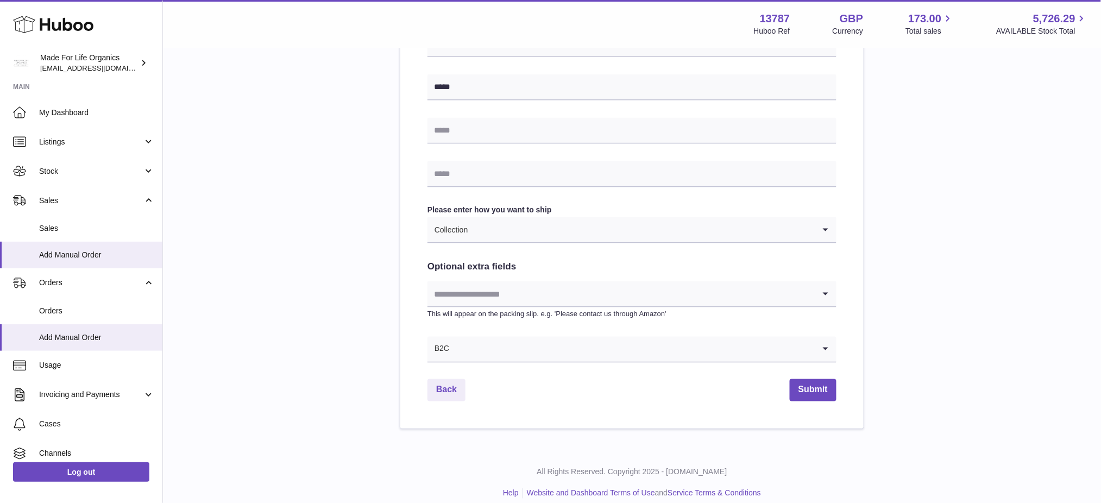
click at [504, 288] on input "Search for option" at bounding box center [621, 293] width 387 height 25
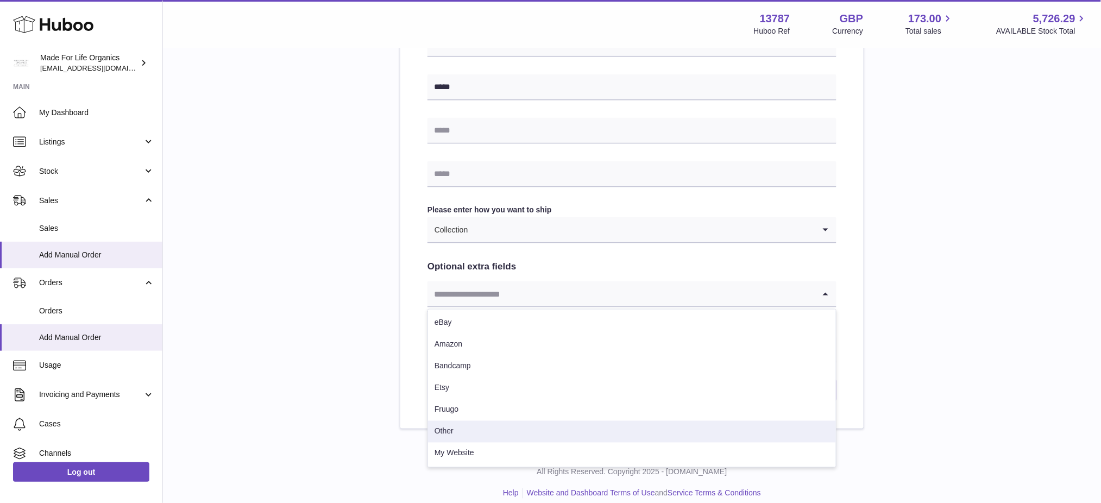
click at [475, 425] on li "Other" at bounding box center [632, 432] width 408 height 22
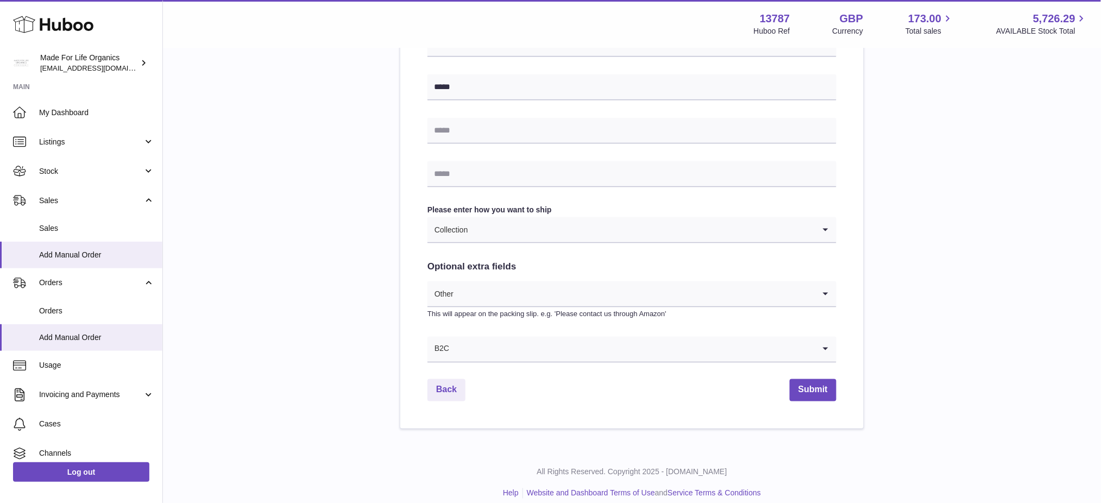
click at [476, 352] on input "Search for option" at bounding box center [632, 349] width 365 height 25
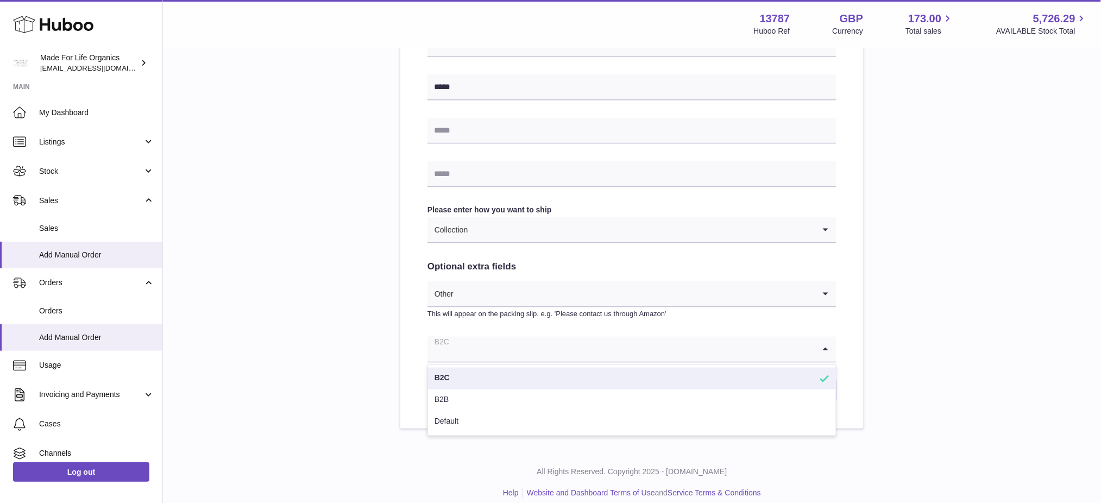
click at [473, 381] on li "B2C" at bounding box center [632, 379] width 408 height 22
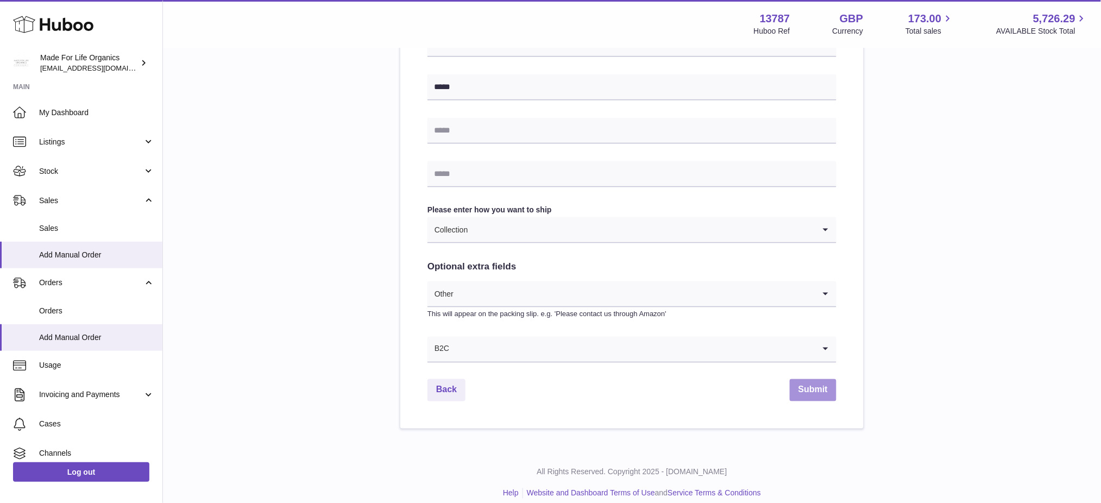
click at [821, 390] on button "Submit" at bounding box center [813, 390] width 47 height 22
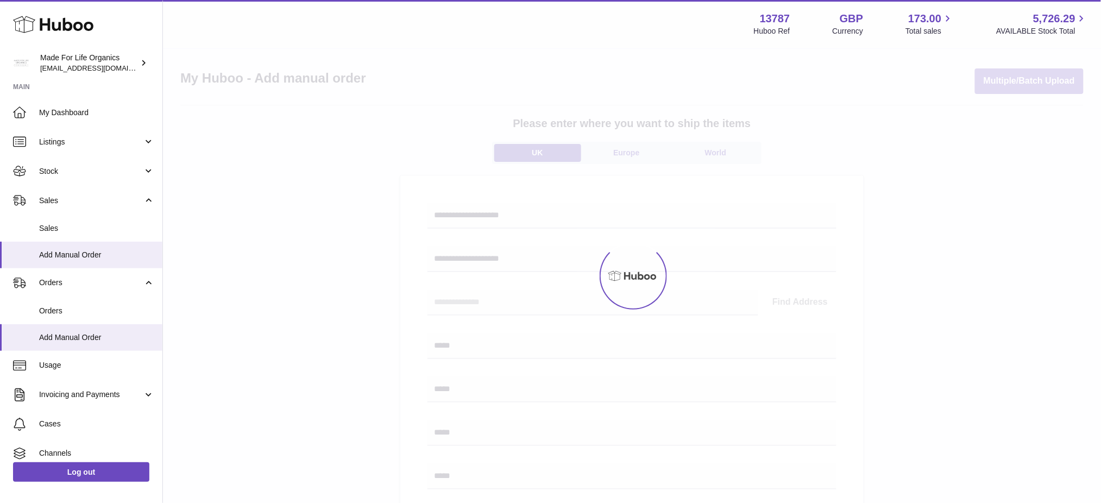
scroll to position [0, 0]
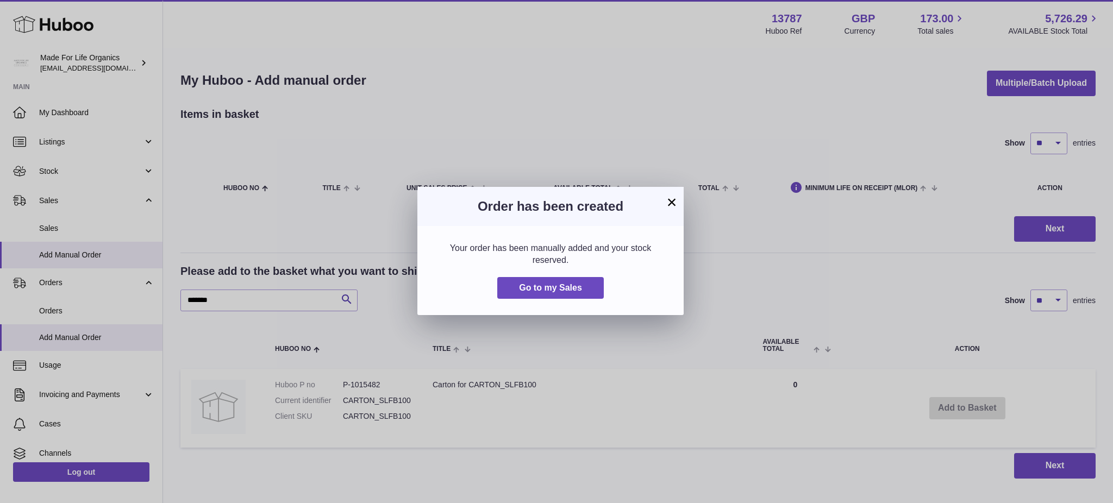
click at [674, 200] on button "×" at bounding box center [671, 202] width 13 height 13
